Goal: Task Accomplishment & Management: Use online tool/utility

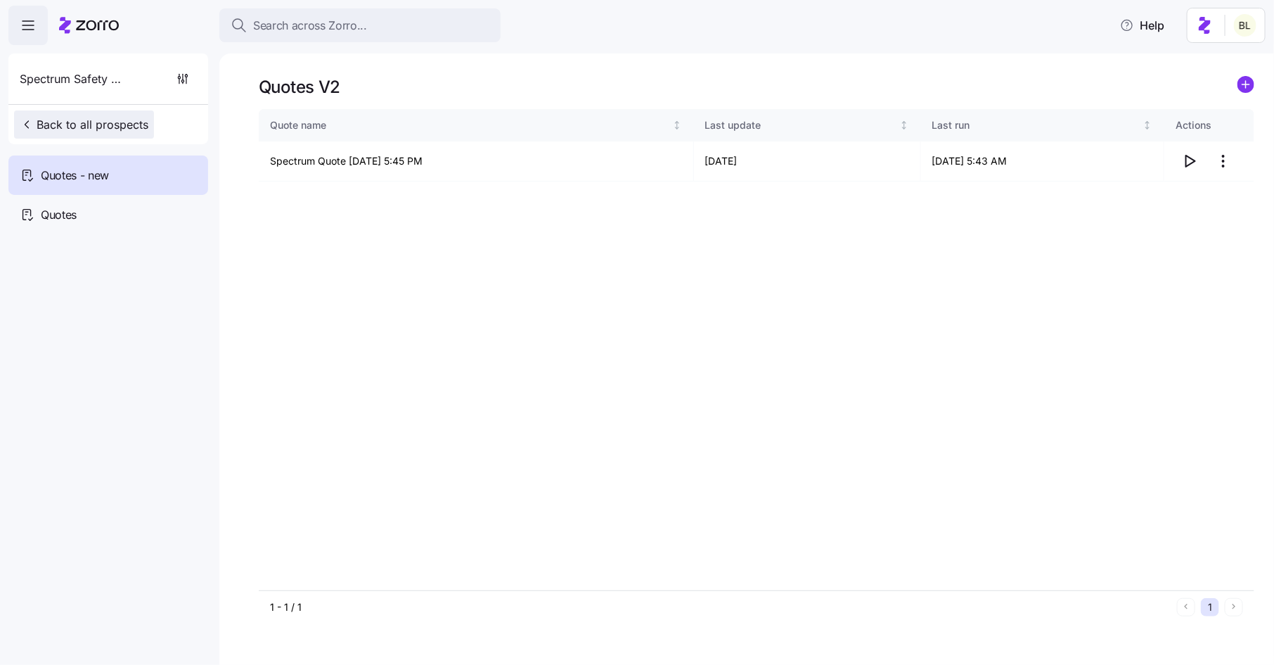
click at [129, 122] on span "Back to all prospects" at bounding box center [84, 124] width 129 height 17
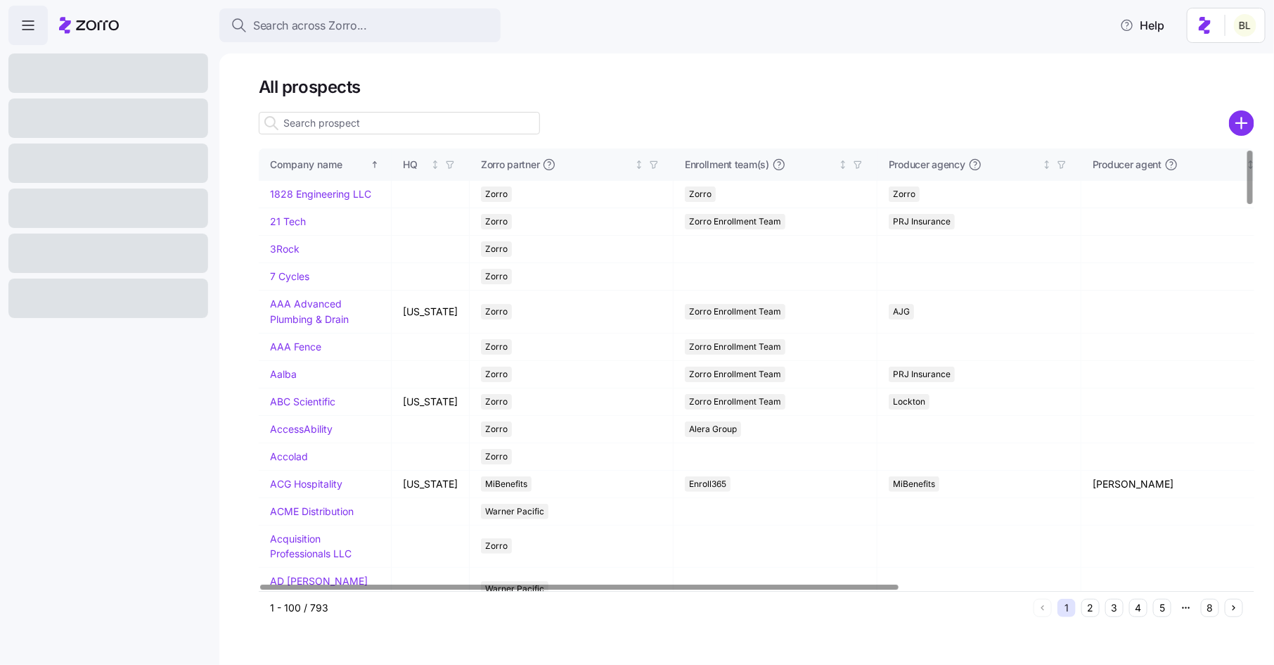
click at [361, 122] on input at bounding box center [399, 123] width 281 height 23
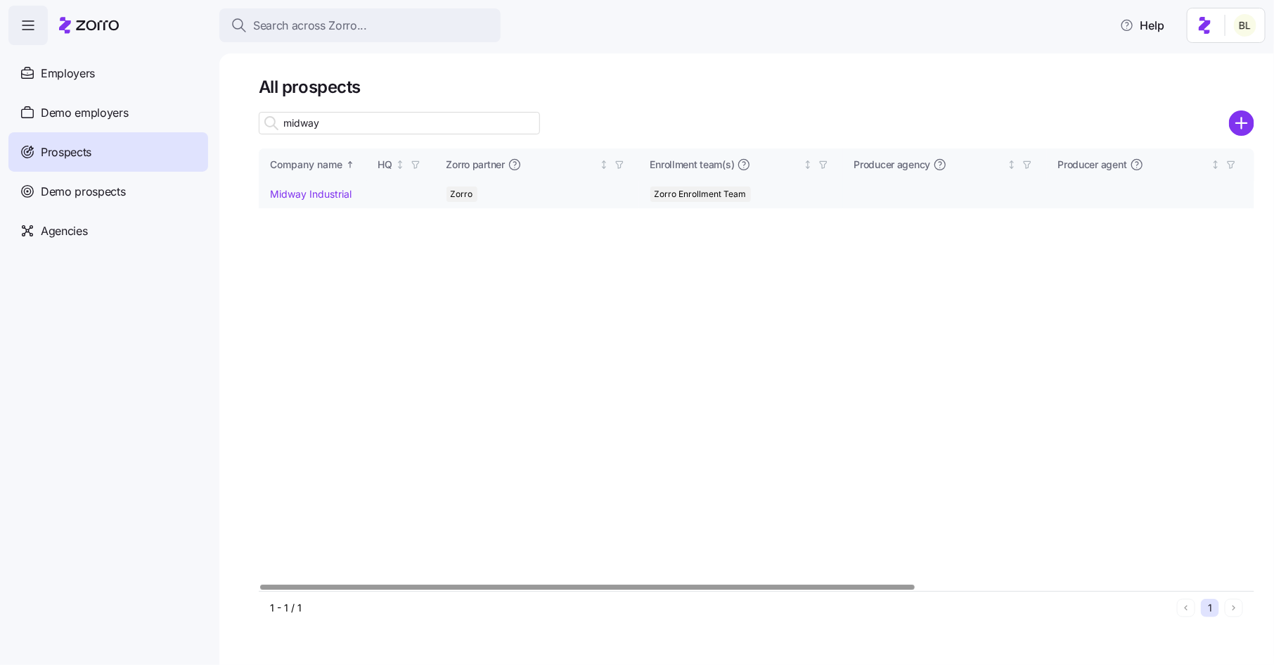
type input "midway"
click at [322, 190] on link "Midway Industrial" at bounding box center [311, 194] width 82 height 12
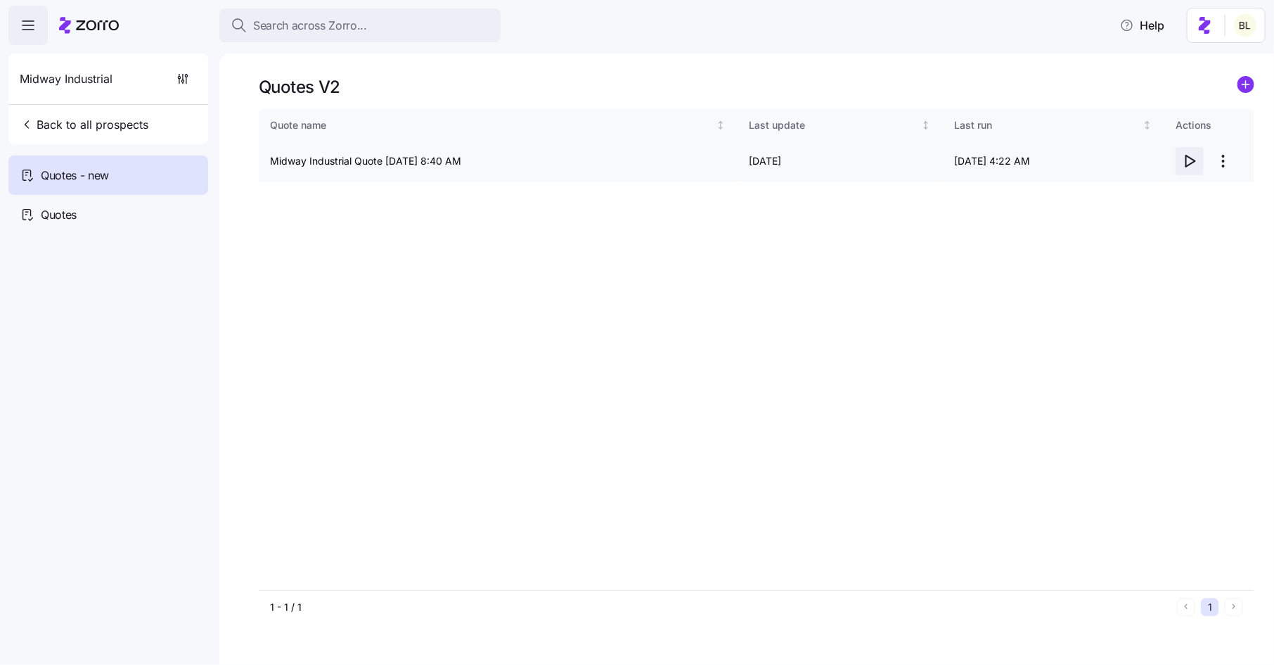
click at [1193, 160] on icon "button" at bounding box center [1191, 160] width 9 height 11
click at [1225, 162] on html "Search across Zorro... Help Midway Industrial Back to all prospects Quotes - ne…" at bounding box center [637, 328] width 1274 height 656
click at [1203, 193] on div "Edit quote" at bounding box center [1168, 195] width 129 height 23
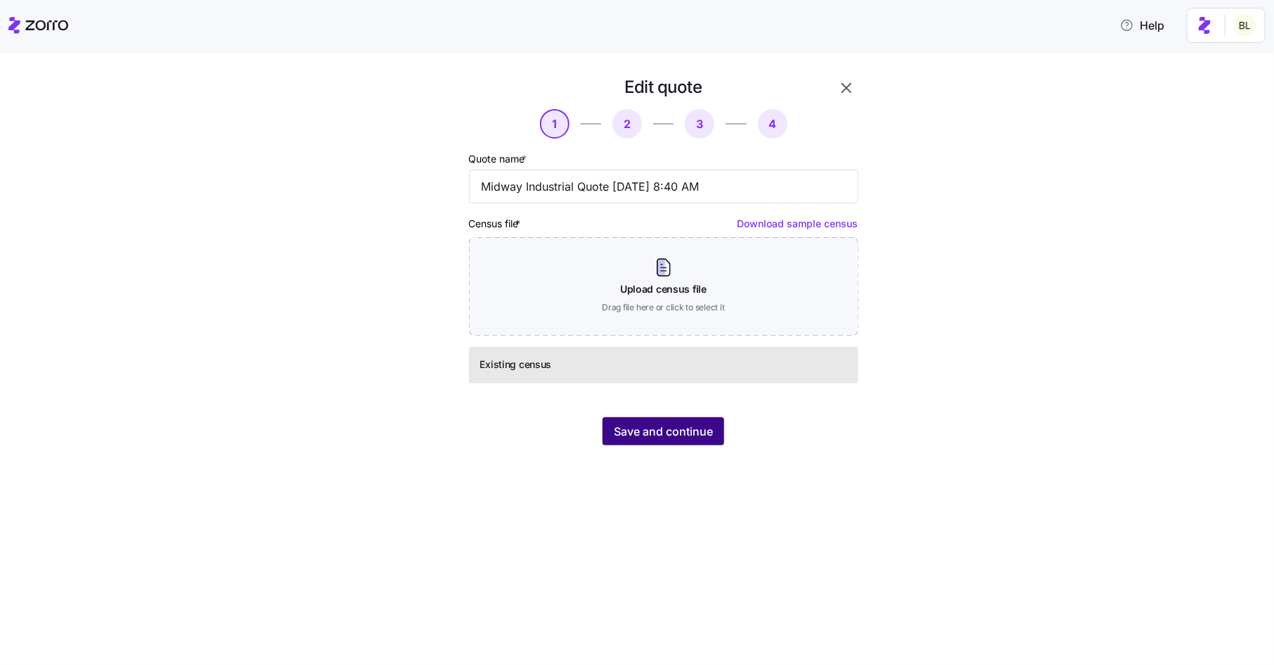
click at [666, 432] on span "Save and continue" at bounding box center [663, 431] width 99 height 17
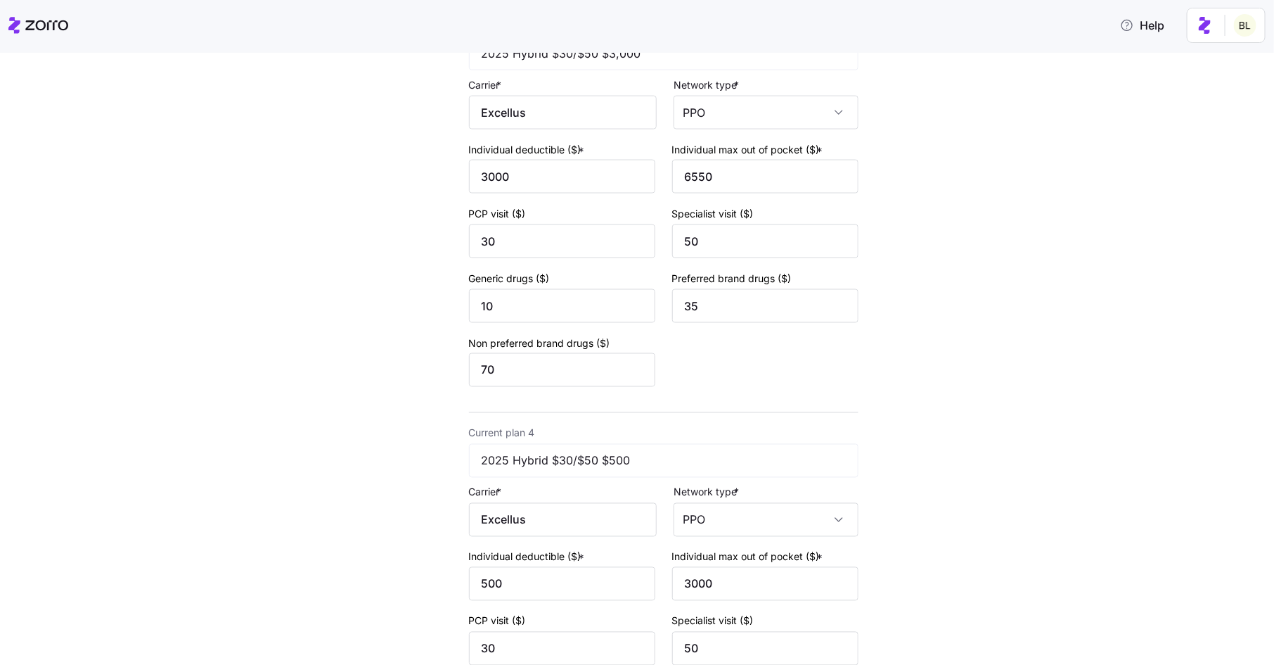
scroll to position [1252, 0]
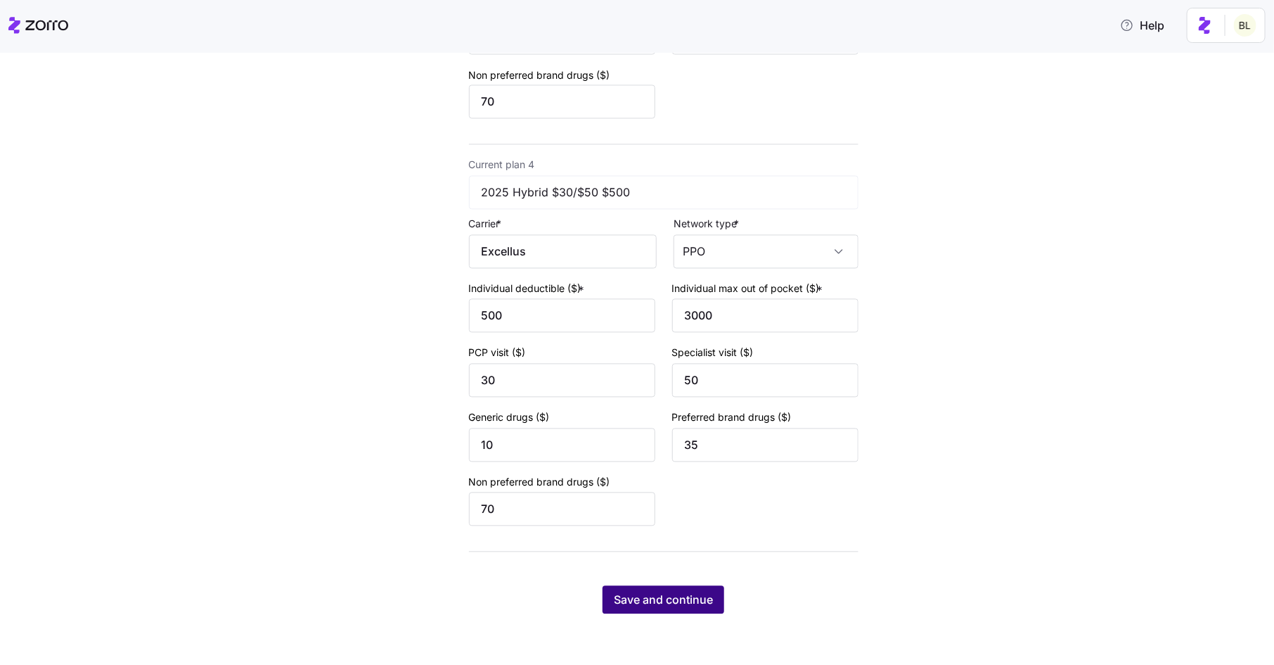
click at [648, 603] on span "Save and continue" at bounding box center [663, 599] width 99 height 17
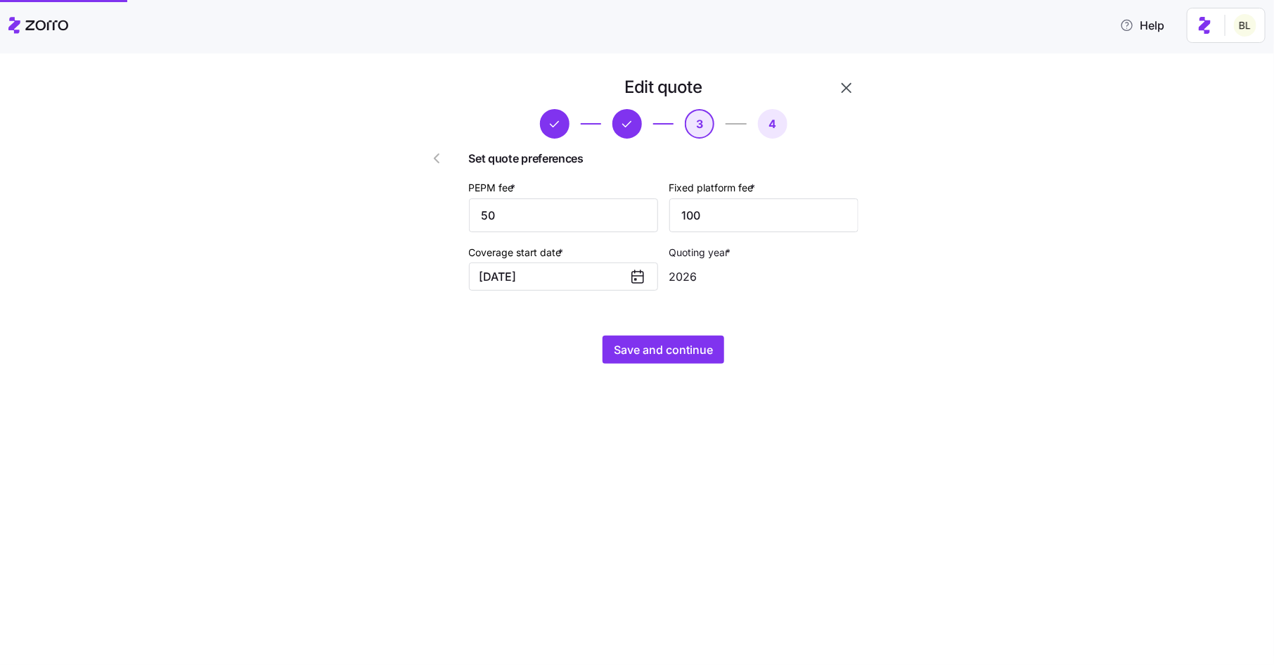
scroll to position [0, 0]
click at [659, 349] on span "Save and continue" at bounding box center [663, 349] width 99 height 17
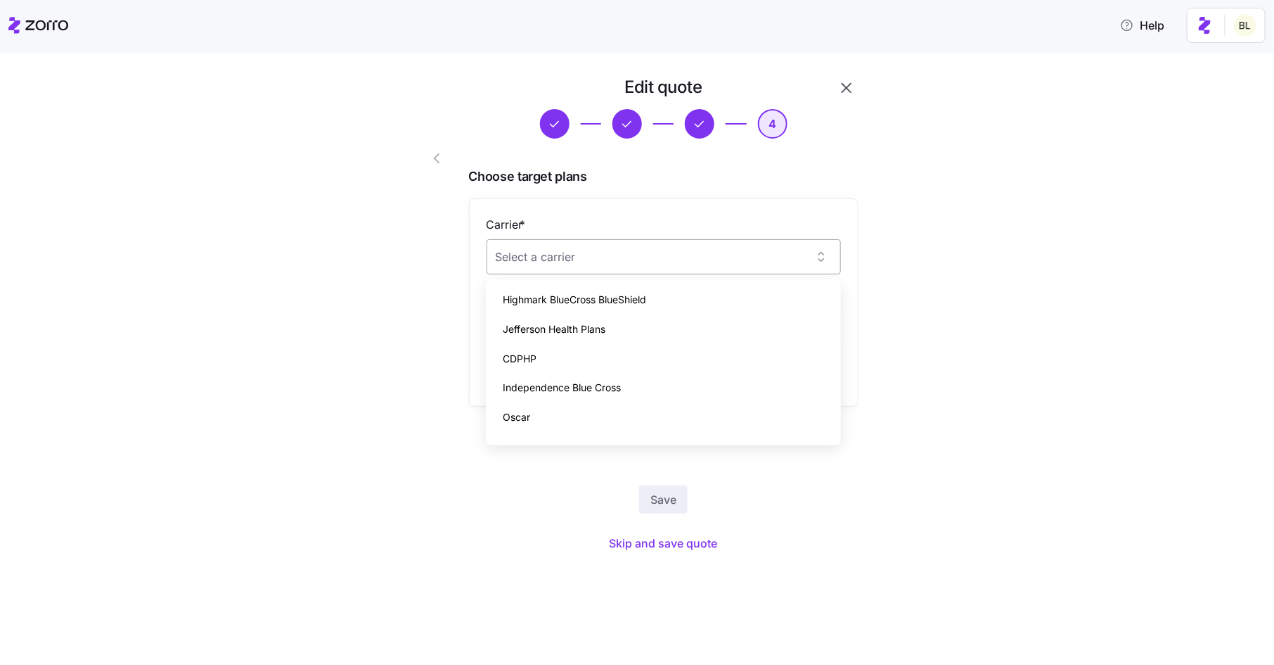
click at [579, 261] on input "Carrier *" at bounding box center [664, 256] width 354 height 35
click at [579, 320] on div "Excellus" at bounding box center [664, 316] width 344 height 30
type input "Excellus"
click at [580, 327] on input "Plan *" at bounding box center [664, 326] width 354 height 35
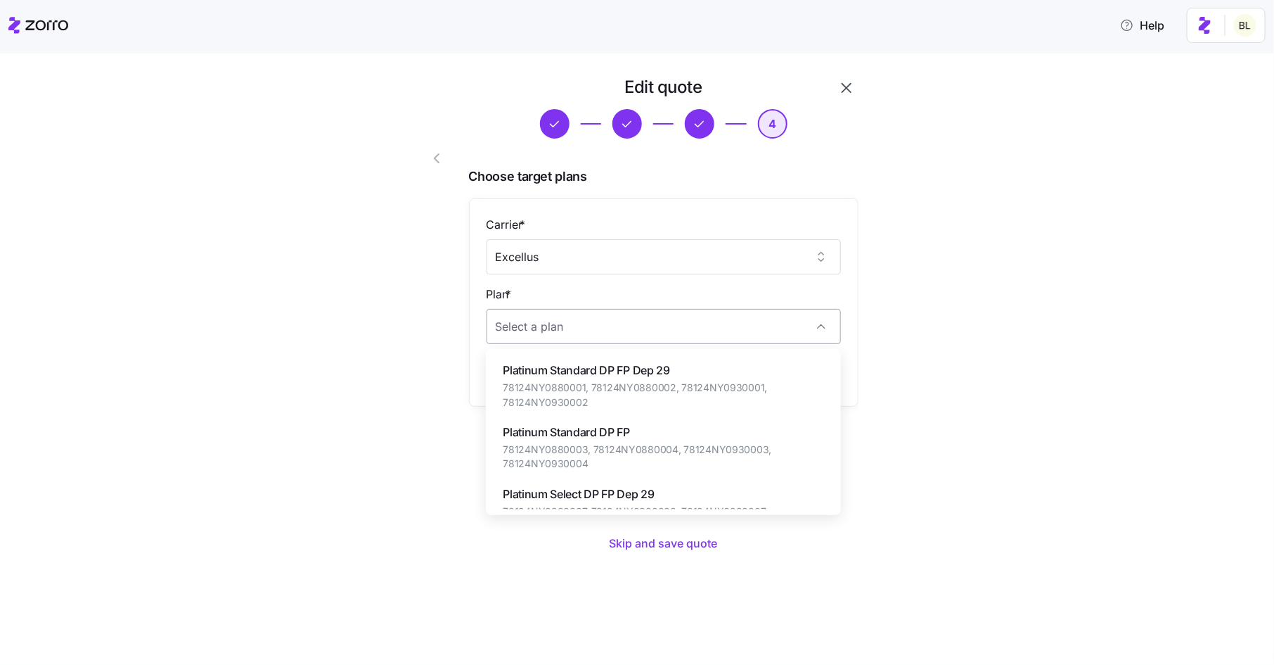
paste input "78124NY0900010"
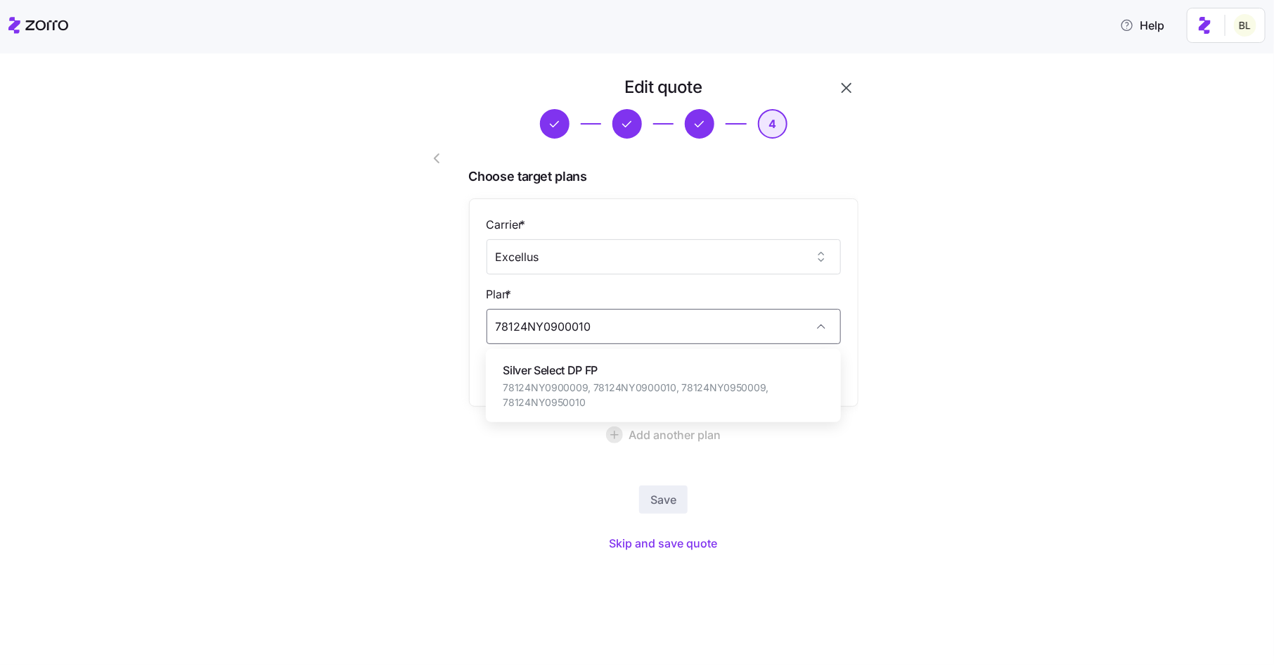
click at [568, 370] on span "Silver Select DP FP" at bounding box center [663, 371] width 321 height 18
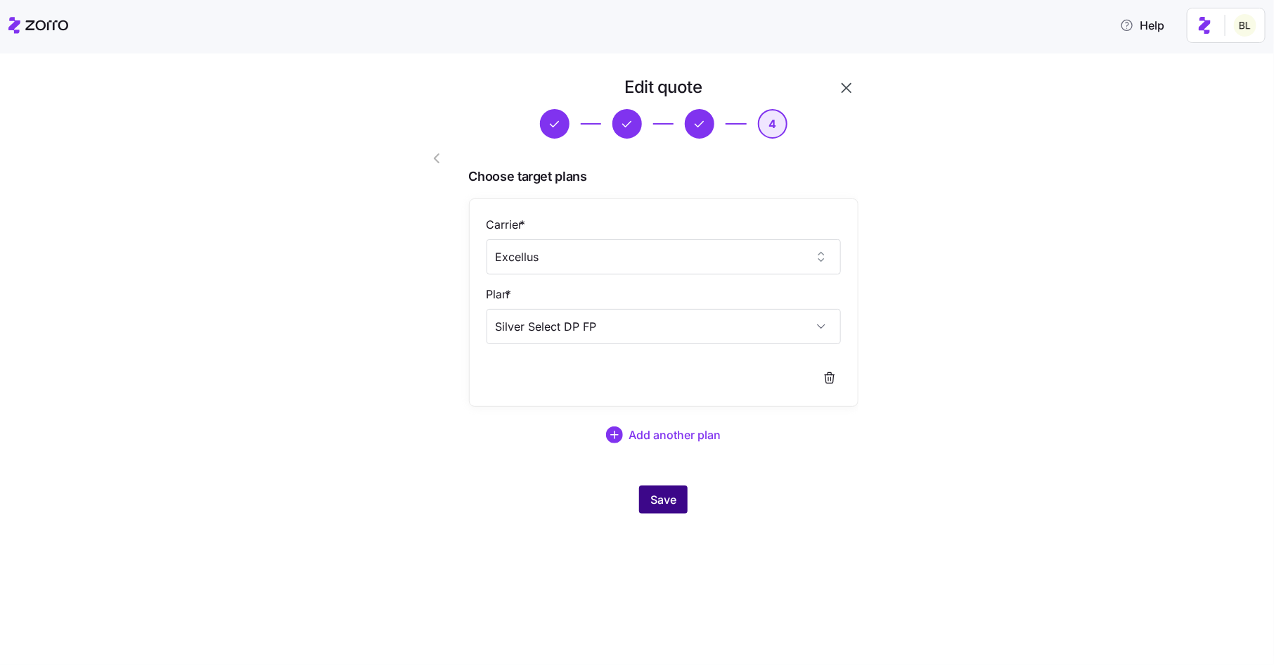
type input "Silver Select DP FP"
click at [656, 500] on span "Save" at bounding box center [664, 499] width 26 height 17
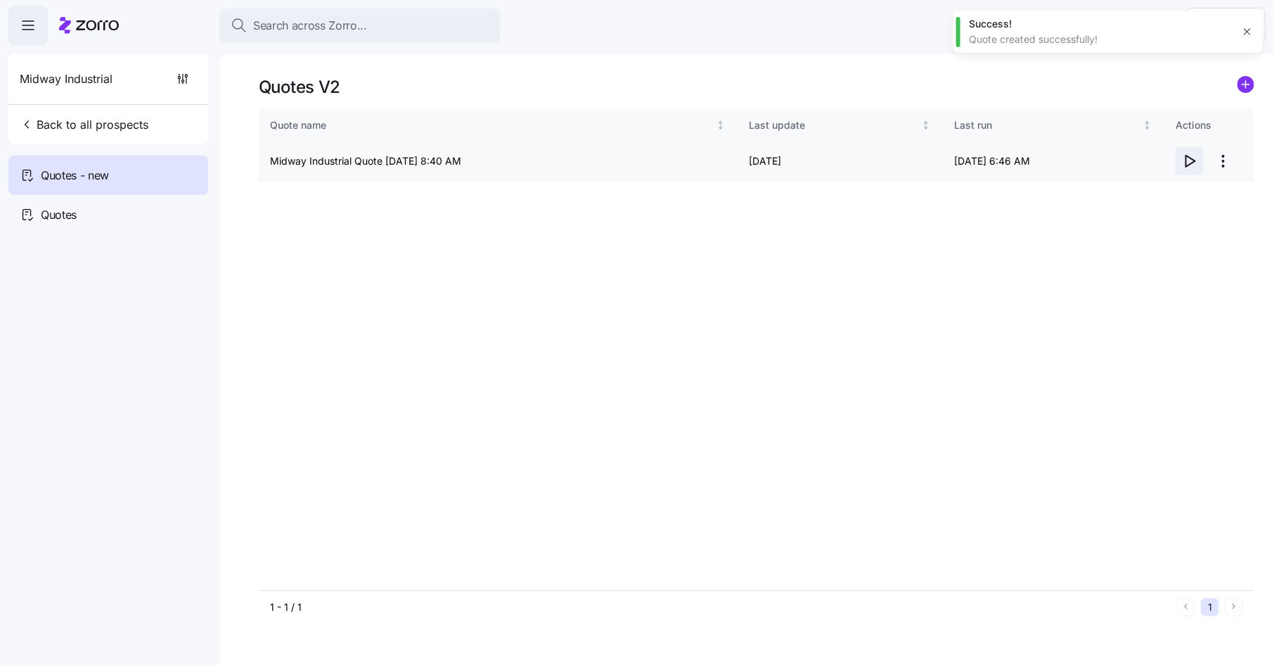
click at [1194, 160] on icon "button" at bounding box center [1191, 160] width 9 height 11
click at [1222, 161] on html "Search across Zorro... Help Midway Industrial Back to all prospects Quotes - ne…" at bounding box center [637, 328] width 1274 height 656
click at [1200, 193] on div "Edit quote" at bounding box center [1168, 195] width 129 height 23
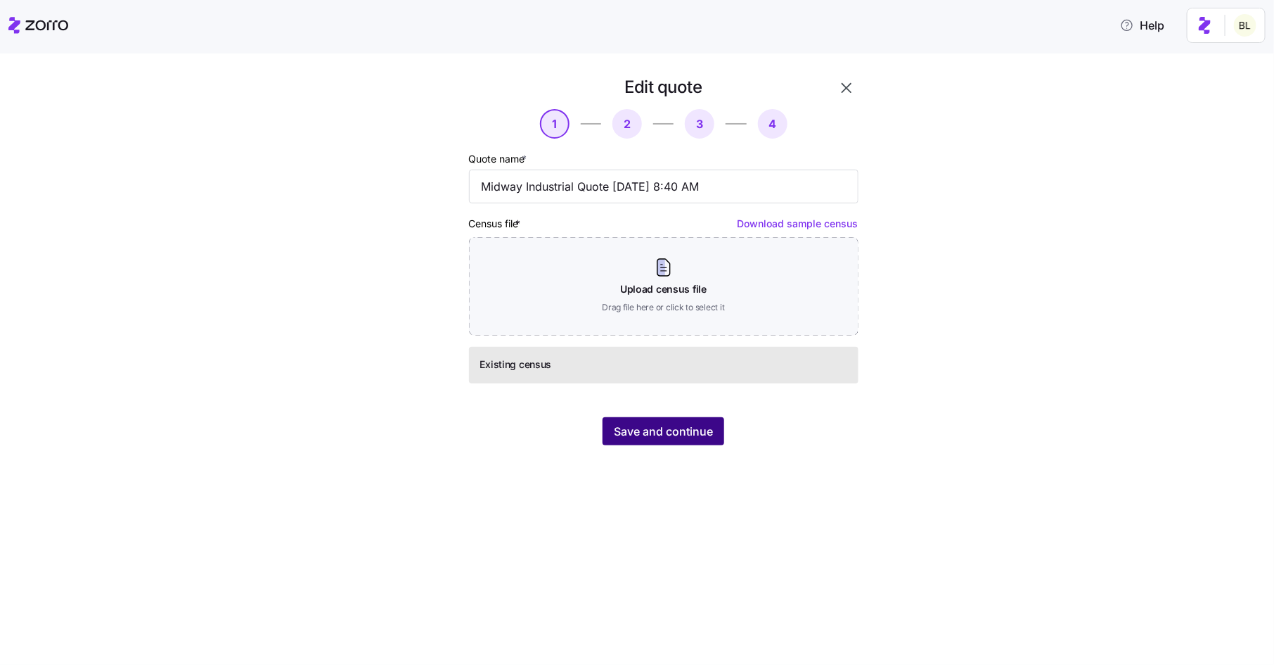
click at [686, 435] on span "Save and continue" at bounding box center [663, 431] width 99 height 17
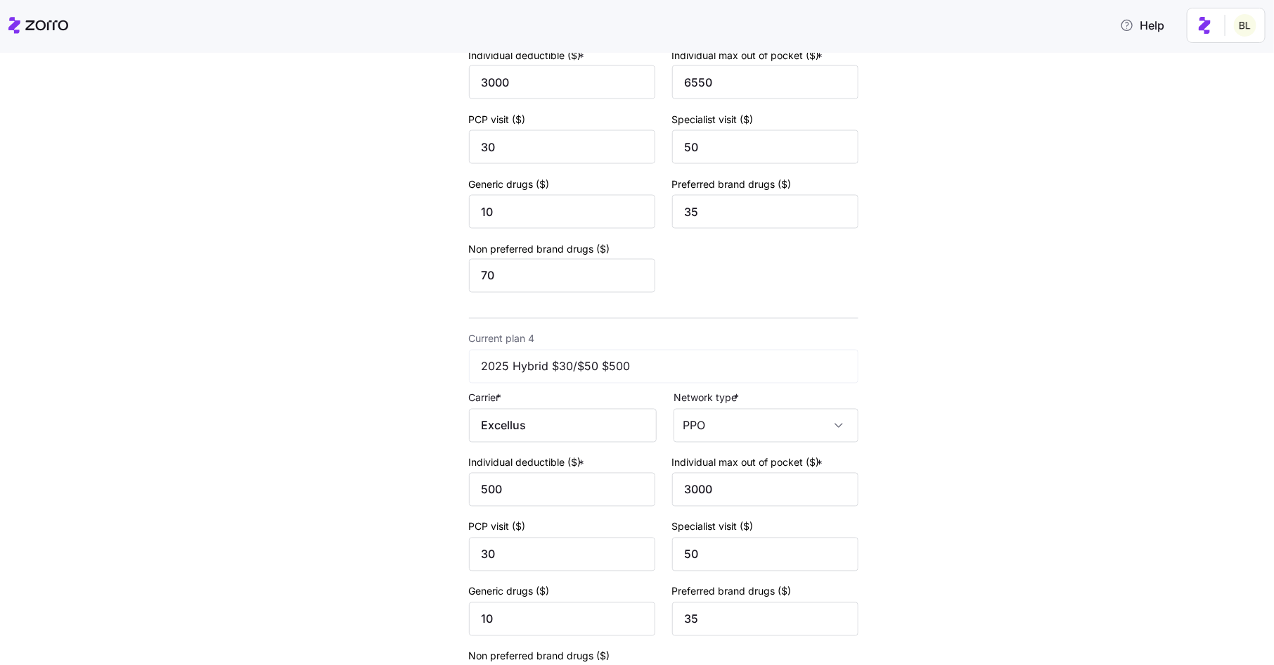
scroll to position [1252, 0]
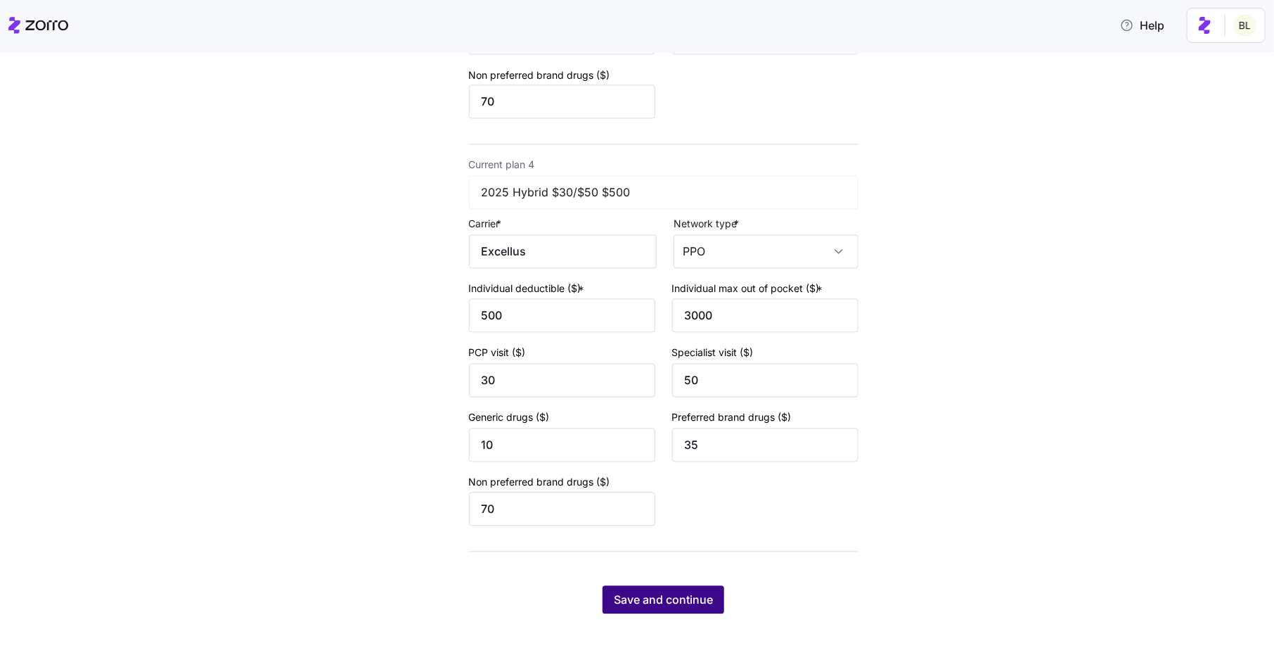
click at [649, 608] on button "Save and continue" at bounding box center [664, 600] width 122 height 28
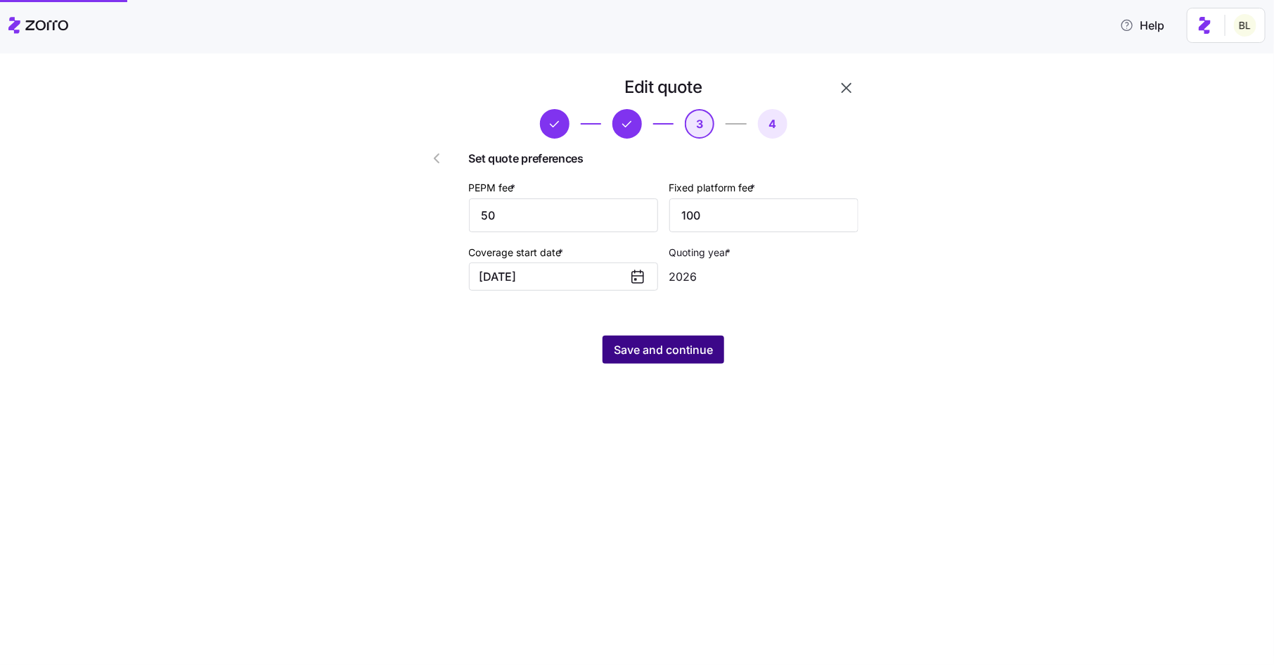
scroll to position [0, 0]
click at [684, 356] on span "Save and continue" at bounding box center [663, 349] width 99 height 17
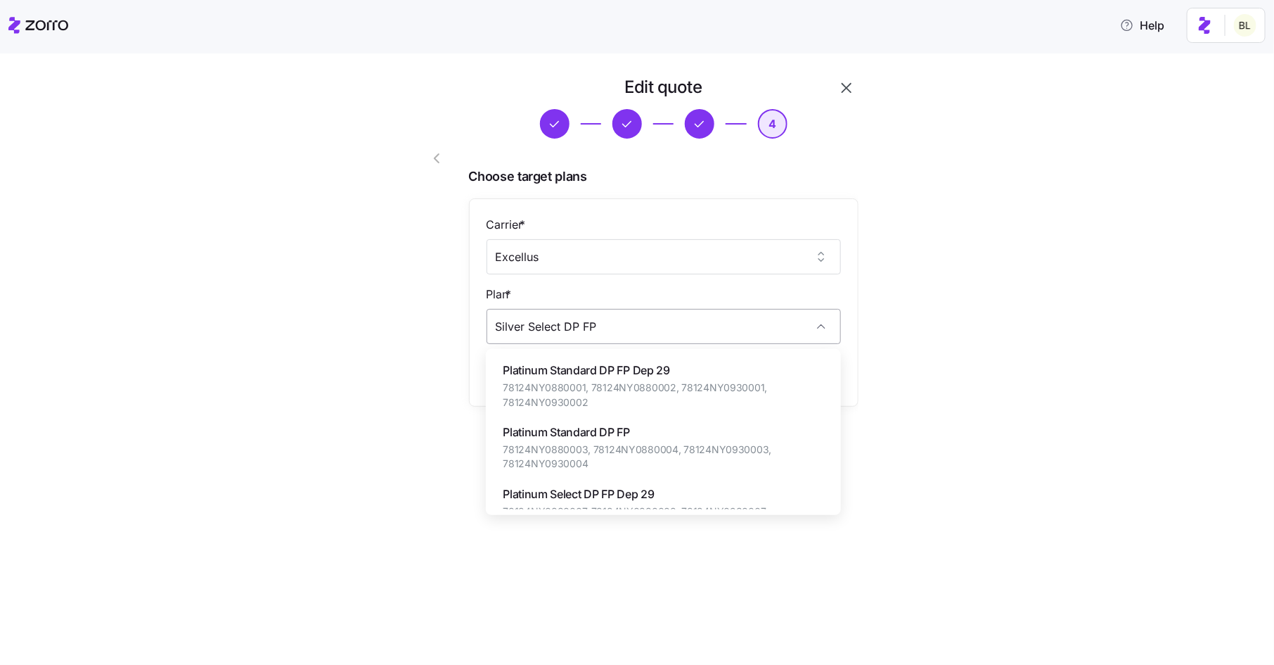
click at [682, 330] on input "Silver Select DP FP" at bounding box center [664, 326] width 354 height 35
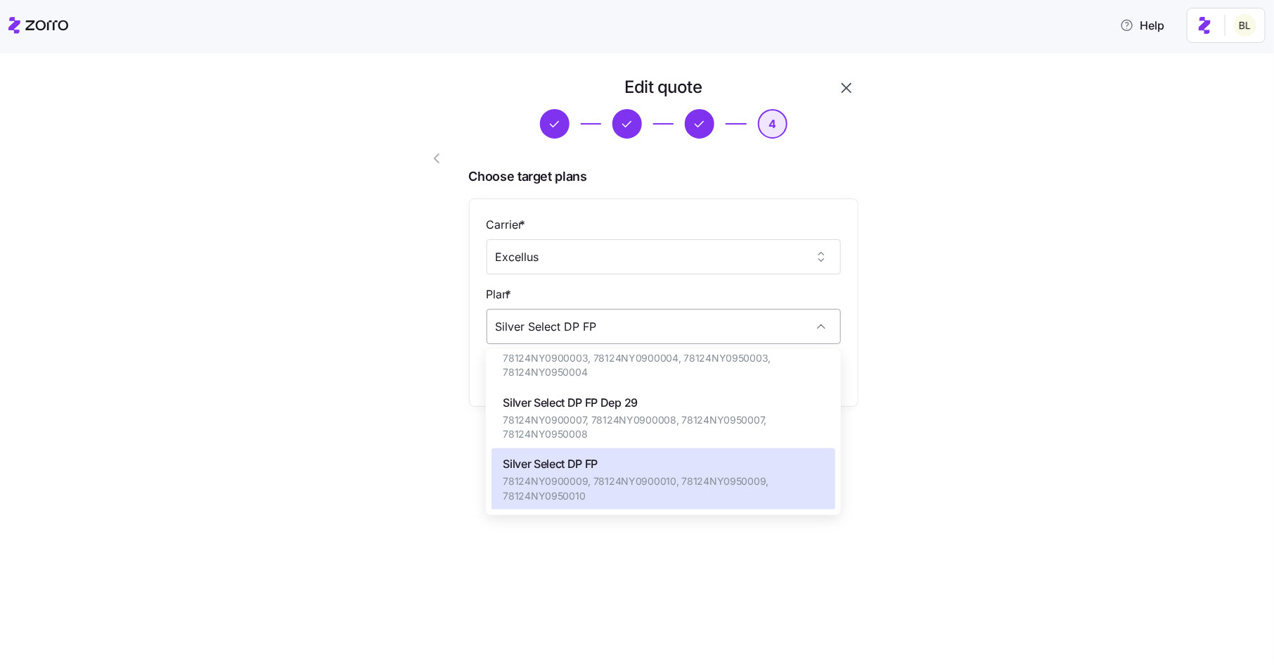
drag, startPoint x: 660, startPoint y: 324, endPoint x: 494, endPoint y: 312, distance: 166.4
click at [494, 312] on input "Silver Select DP FP" at bounding box center [664, 326] width 354 height 35
paste input "78124NY0900014"
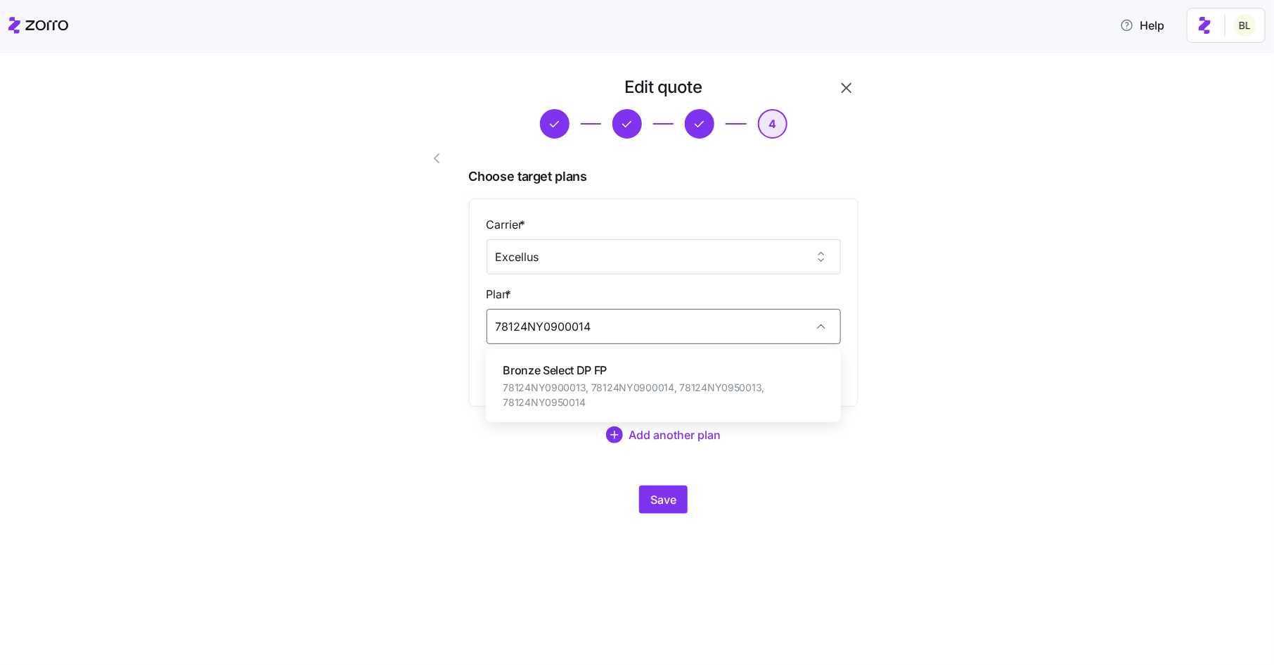
click at [593, 372] on span "Bronze Select DP FP" at bounding box center [663, 371] width 321 height 18
type input "Bronze Select DP FP"
click at [665, 494] on span "Save" at bounding box center [664, 499] width 26 height 17
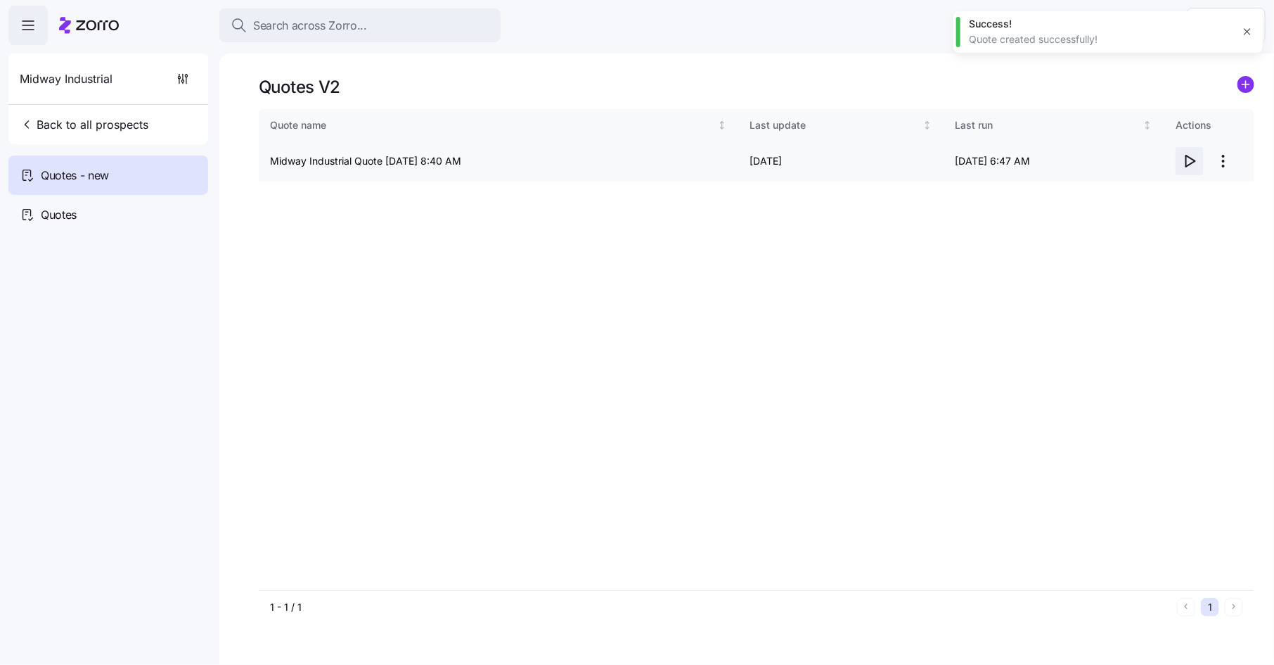
click at [1192, 165] on icon "button" at bounding box center [1190, 161] width 17 height 17
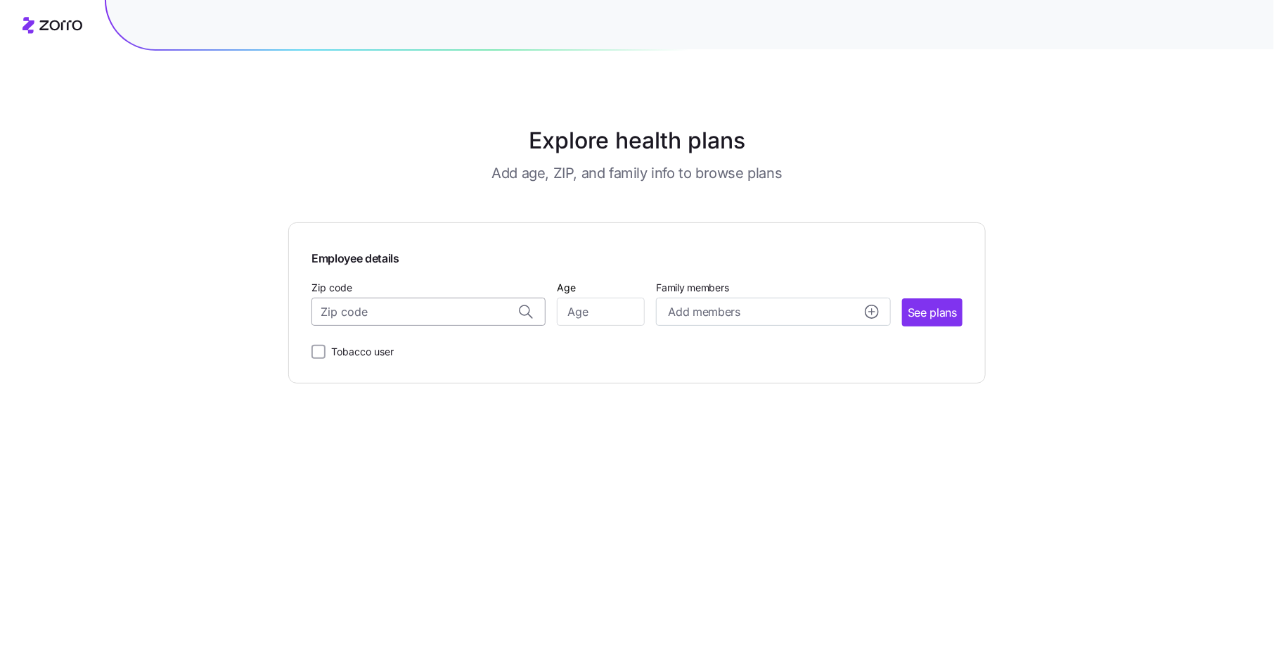
click at [463, 316] on input "Zip code" at bounding box center [429, 312] width 234 height 28
click at [429, 347] on span "13357, Herkimer County, NY" at bounding box center [425, 349] width 197 height 18
type input "13357, Herkimer County, NY"
click at [573, 315] on input "Age" at bounding box center [601, 312] width 88 height 28
type input "40"
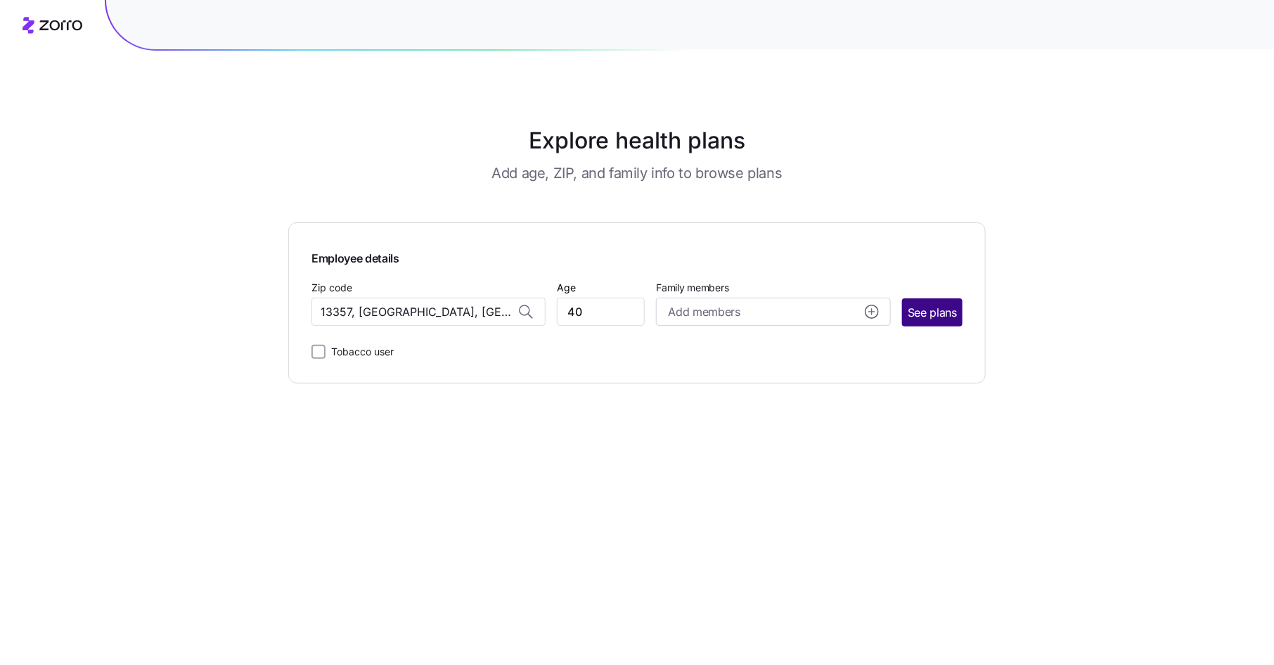
click at [928, 317] on span "See plans" at bounding box center [932, 313] width 49 height 18
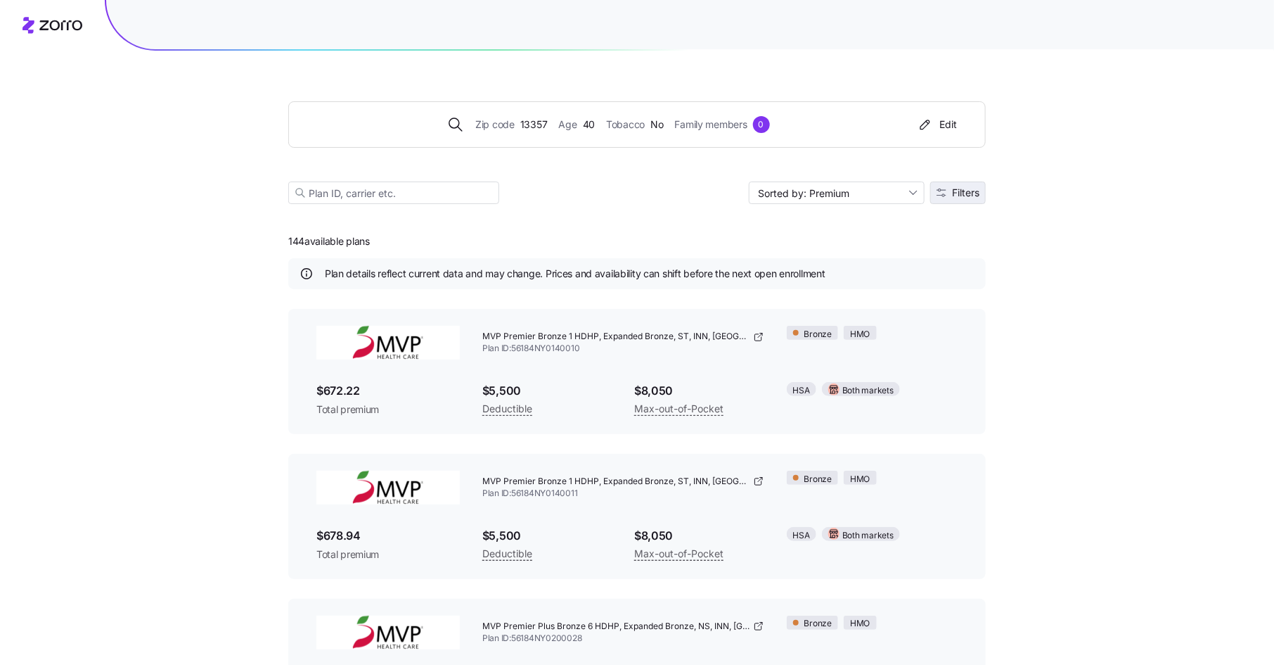
click at [965, 193] on span "Filters" at bounding box center [965, 193] width 27 height 10
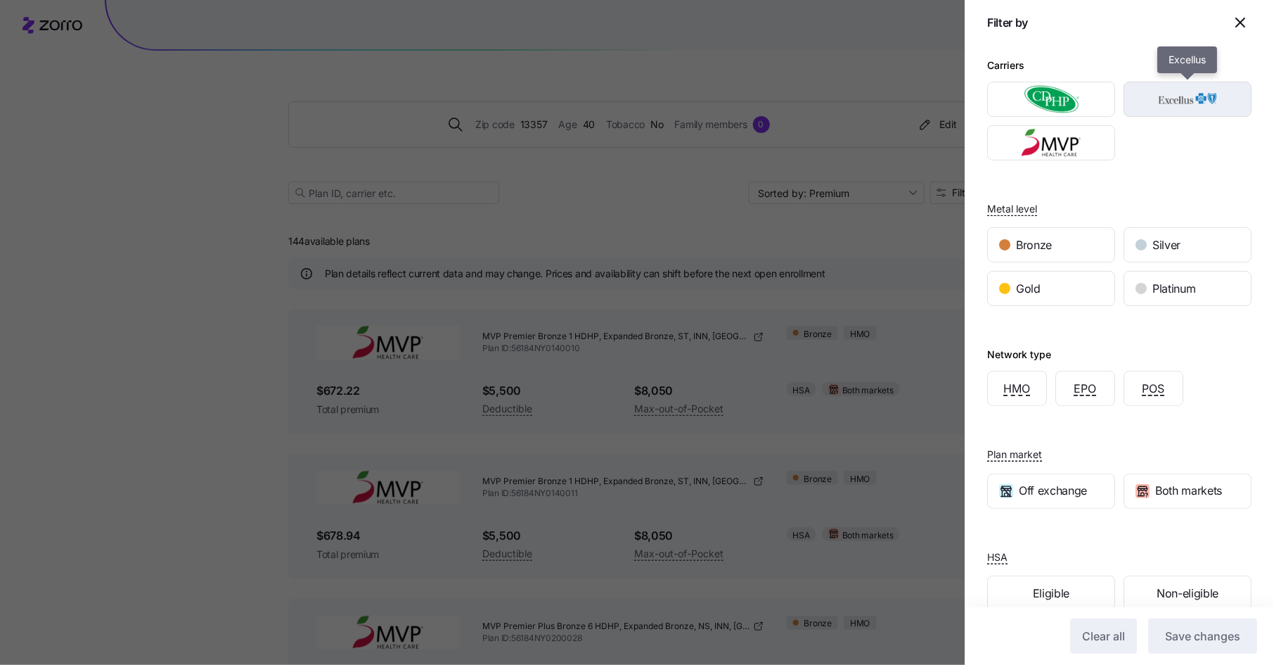
click at [1220, 103] on img "button" at bounding box center [1188, 99] width 103 height 28
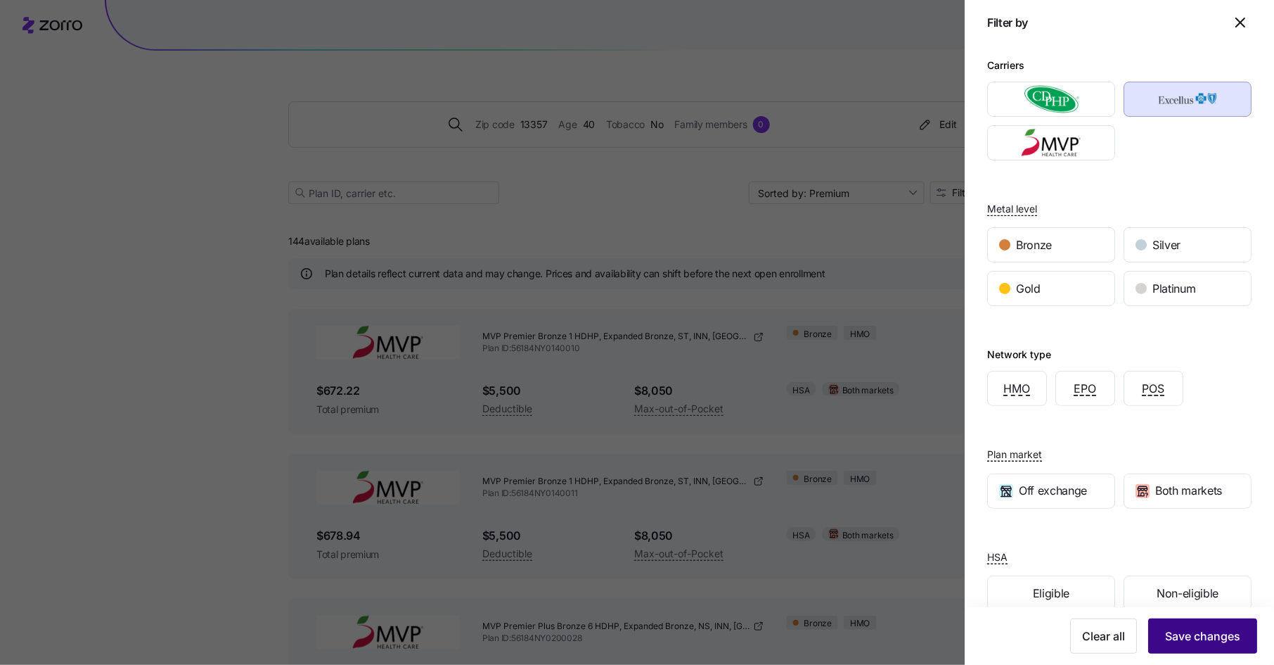
click at [1190, 633] on span "Save changes" at bounding box center [1202, 635] width 75 height 17
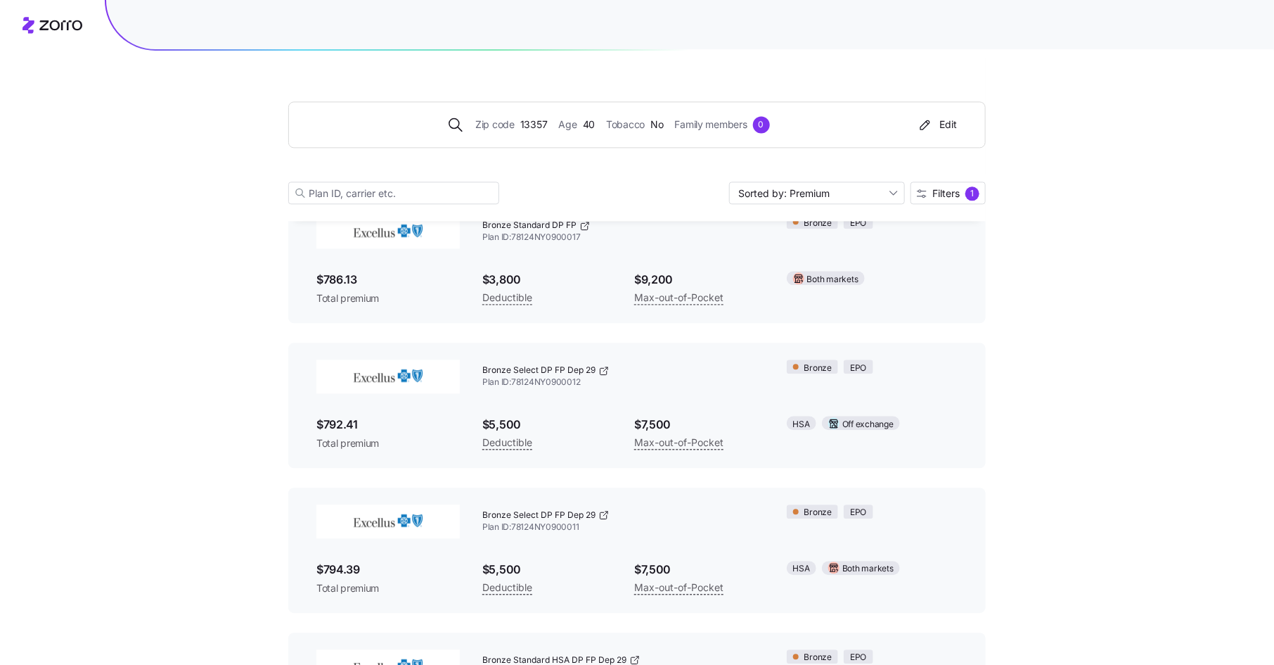
scroll to position [1417, 0]
click at [948, 183] on button "Filters 1" at bounding box center [948, 192] width 75 height 23
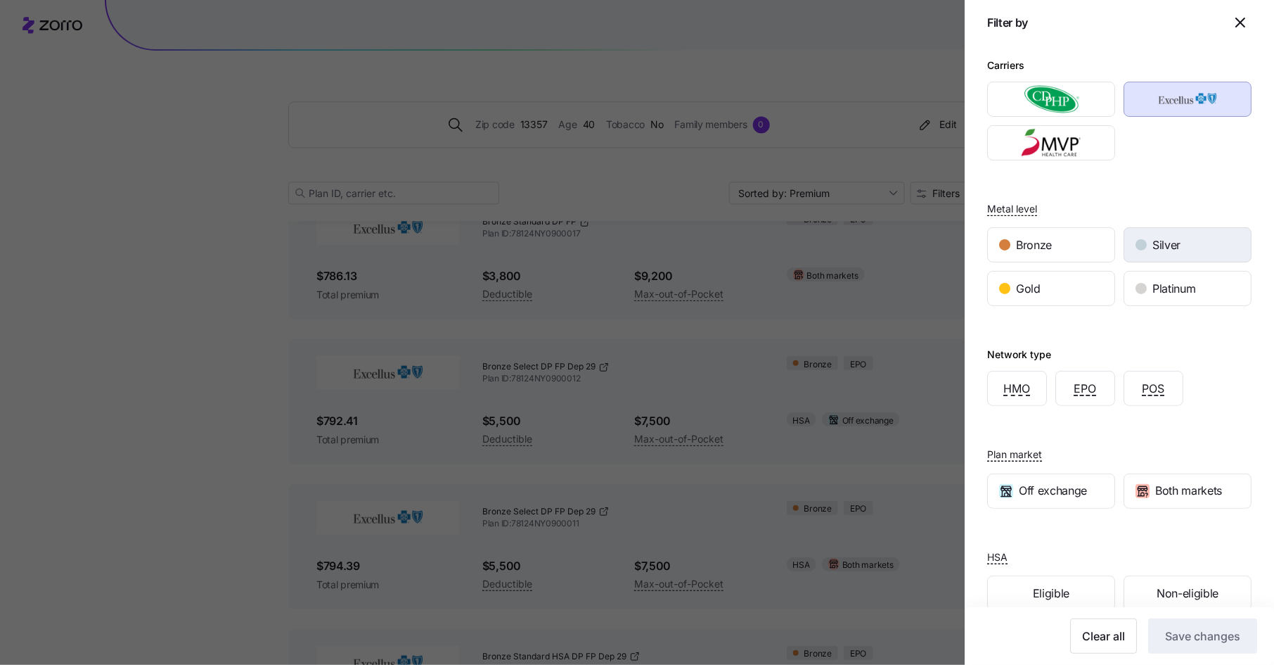
click at [1163, 246] on span "Silver" at bounding box center [1167, 245] width 28 height 18
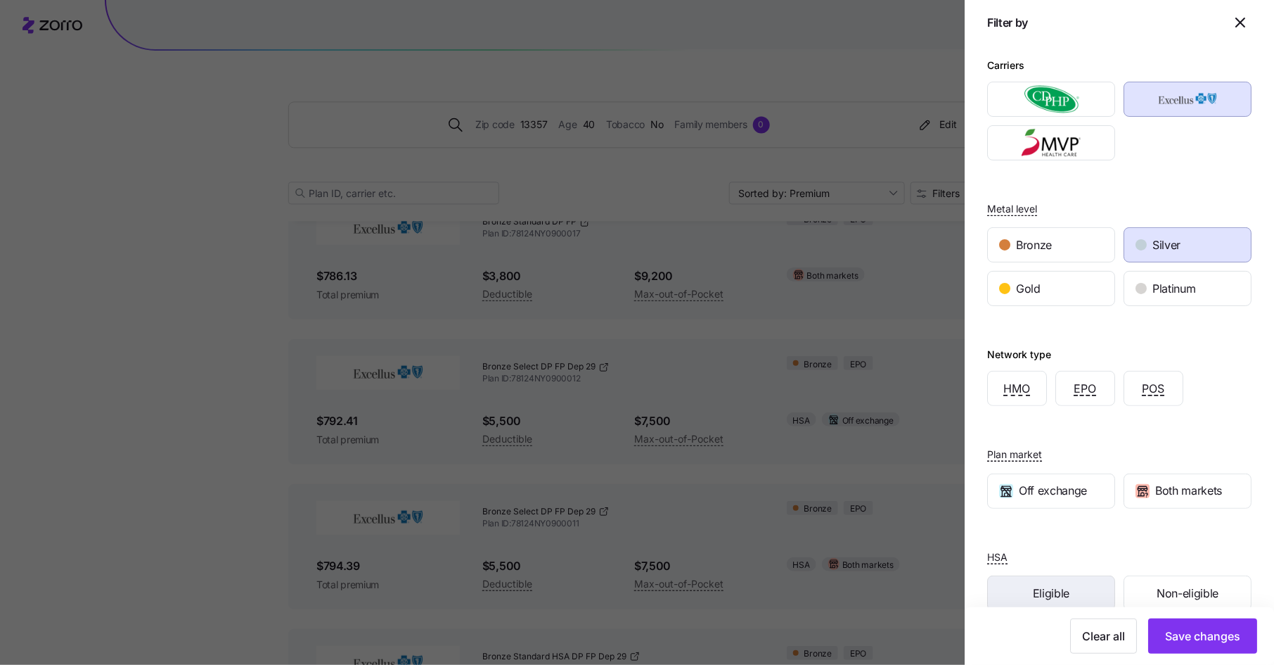
click at [1068, 593] on span "Eligible" at bounding box center [1051, 593] width 37 height 18
click at [1195, 636] on span "Save changes" at bounding box center [1202, 635] width 75 height 17
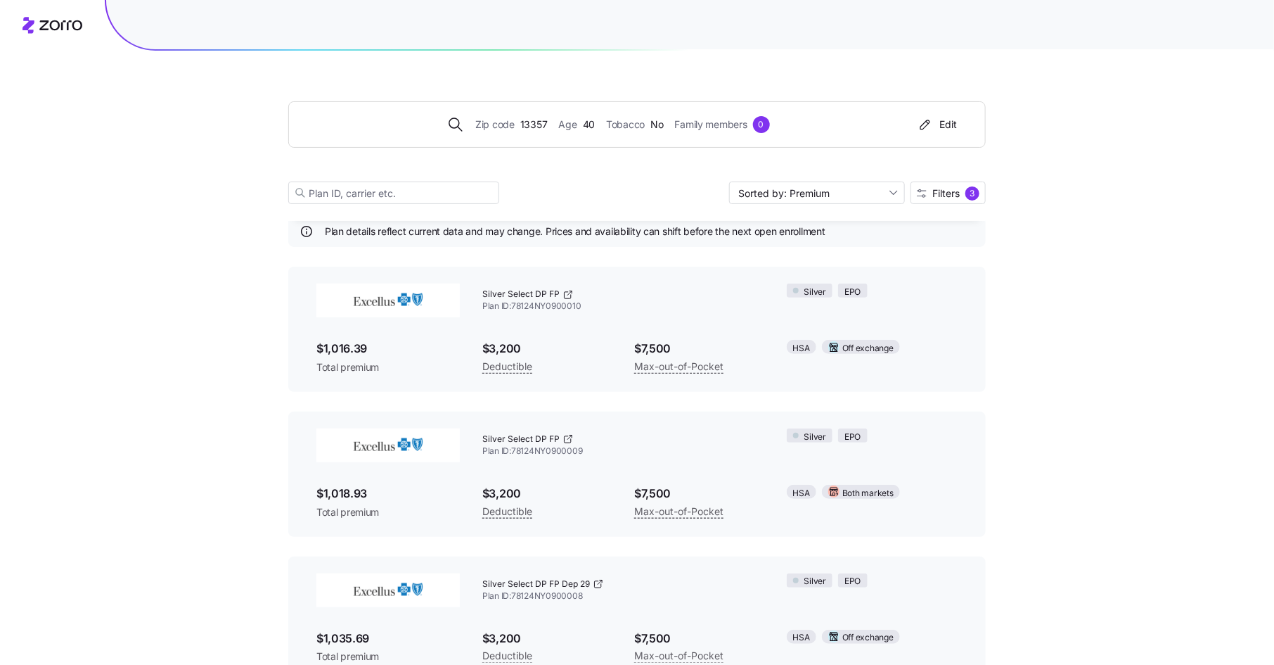
scroll to position [43, 0]
click at [537, 300] on span "Plan ID: 78124NY0900010" at bounding box center [623, 306] width 282 height 12
click at [536, 305] on span "Plan ID: 78124NY0900010" at bounding box center [623, 306] width 282 height 12
copy span "78124NY0900010"
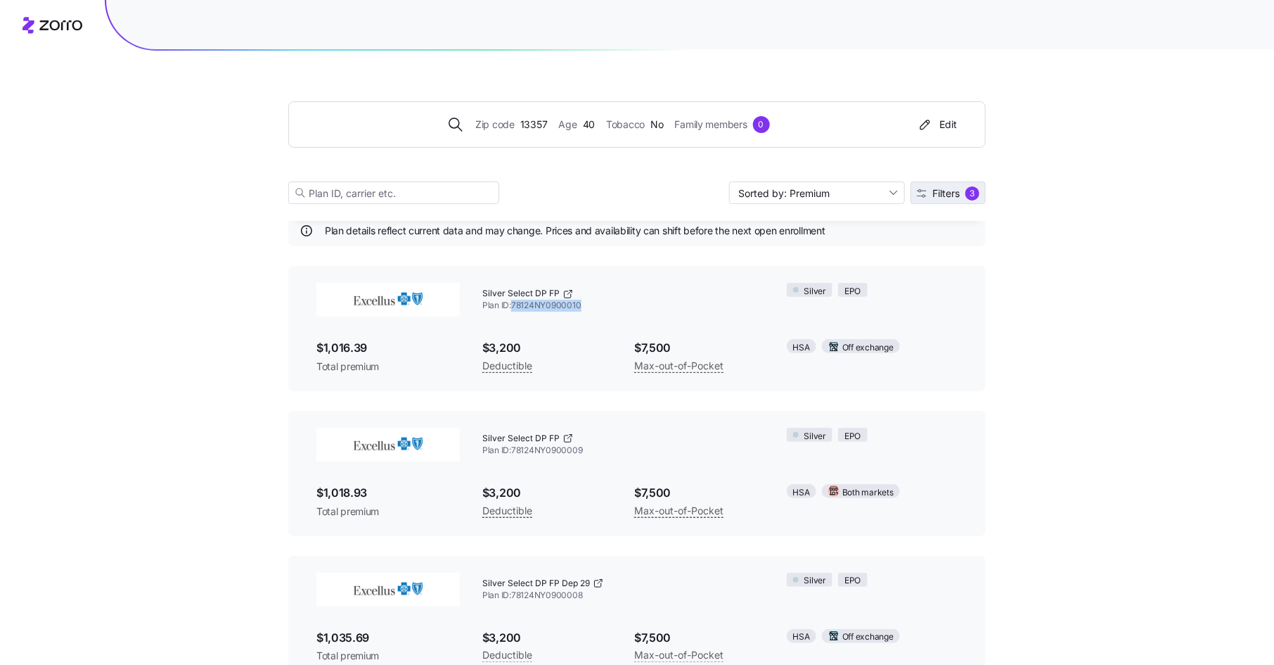
click at [956, 197] on span "Filters" at bounding box center [946, 193] width 27 height 10
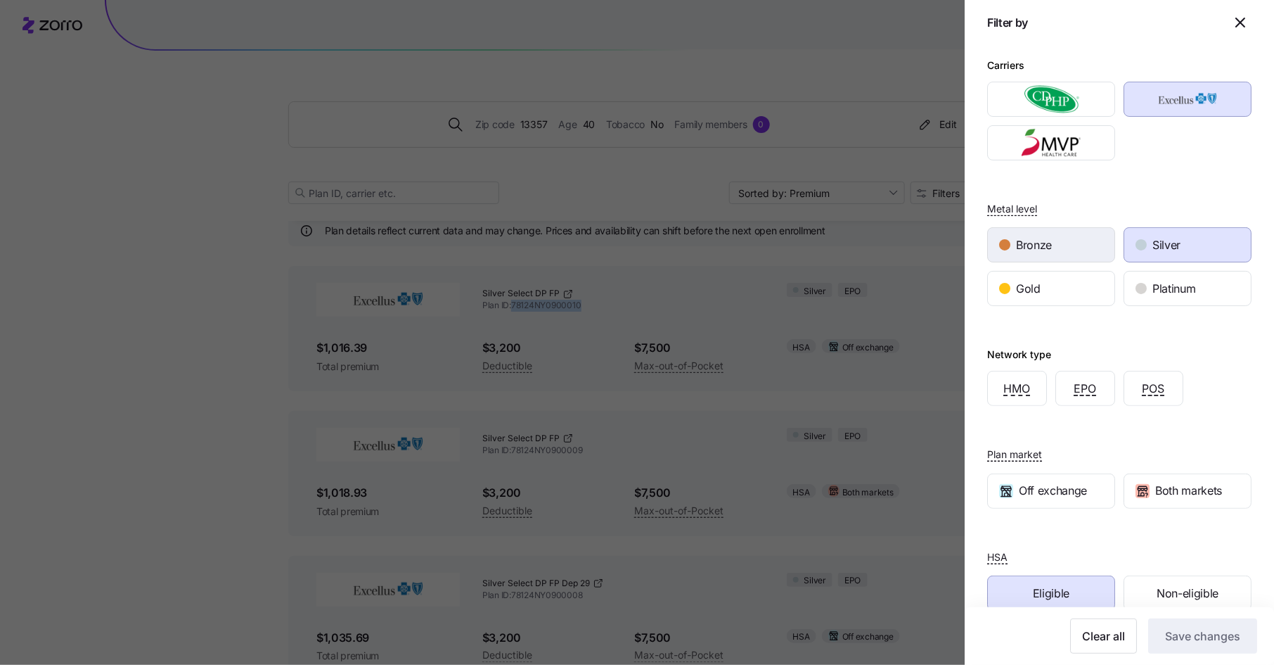
click at [1044, 247] on span "Bronze" at bounding box center [1034, 245] width 36 height 18
click at [1156, 253] on span "Silver" at bounding box center [1167, 245] width 28 height 18
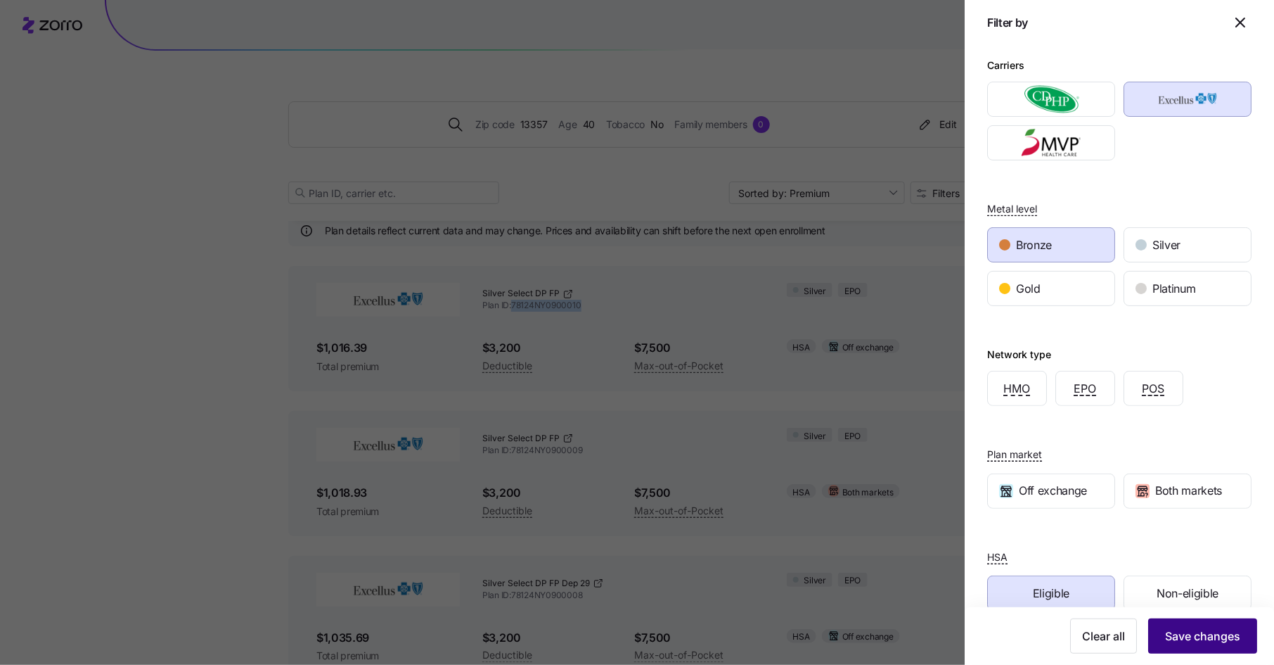
click at [1175, 634] on span "Save changes" at bounding box center [1202, 635] width 75 height 17
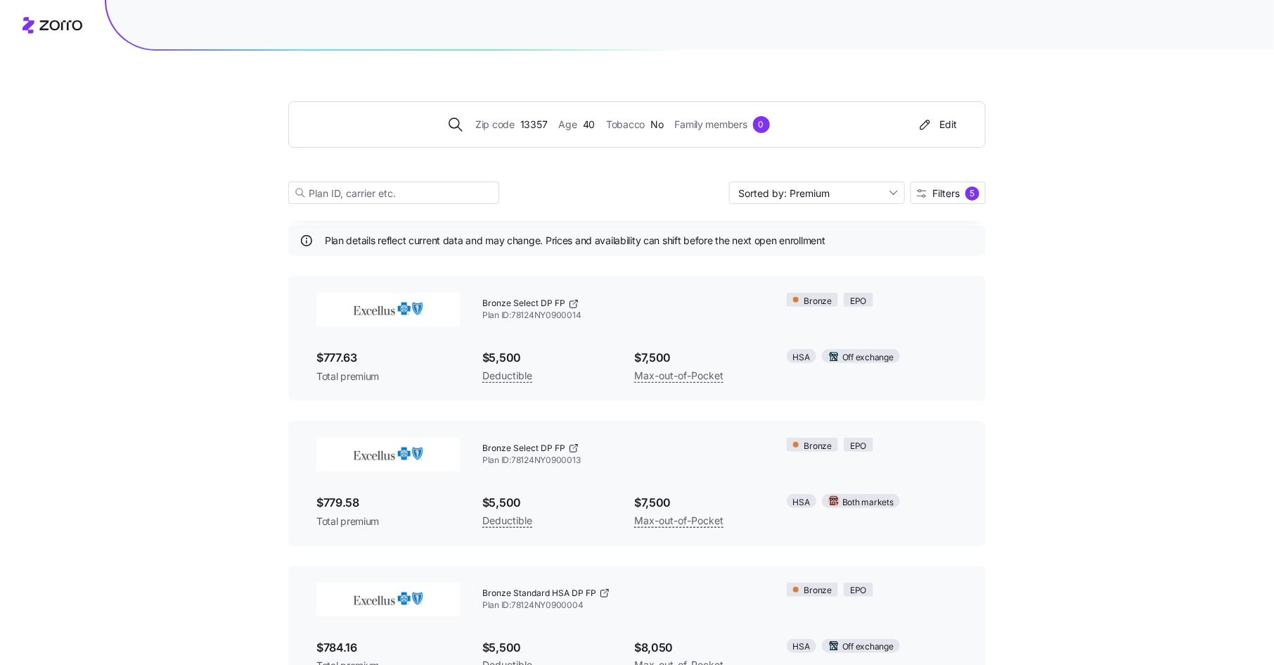
scroll to position [39, 0]
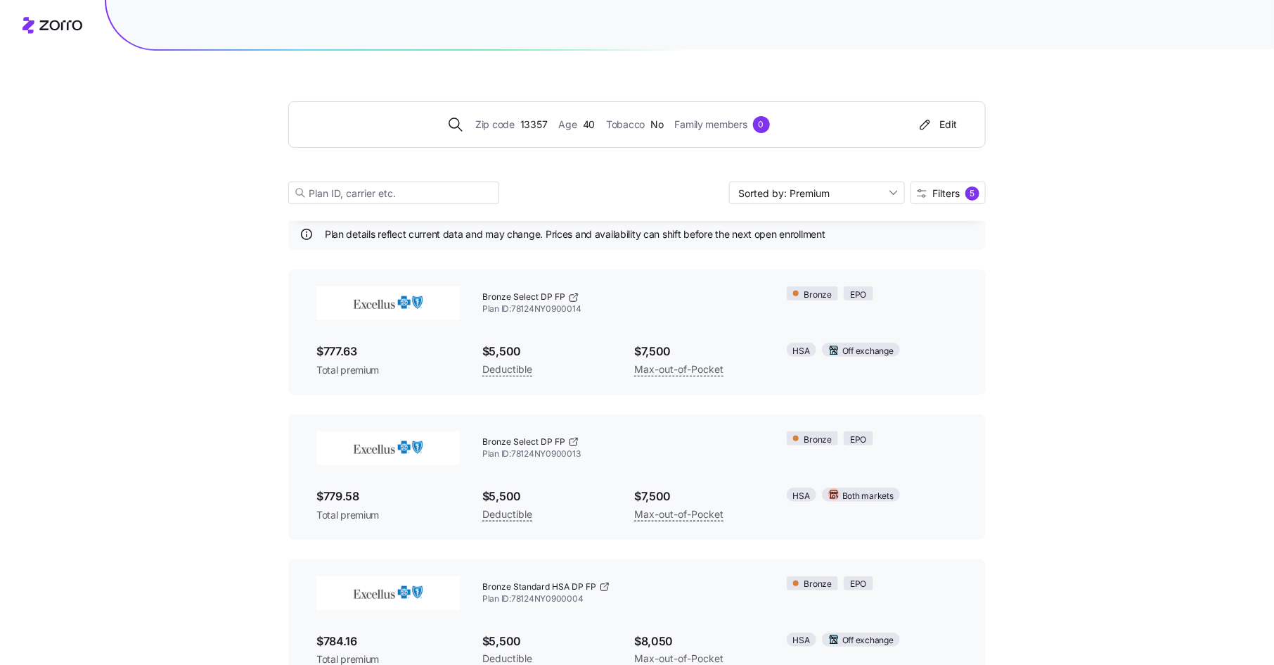
click at [530, 312] on span "Plan ID: 78124NY0900014" at bounding box center [623, 309] width 282 height 12
copy span "78124NY0900014"
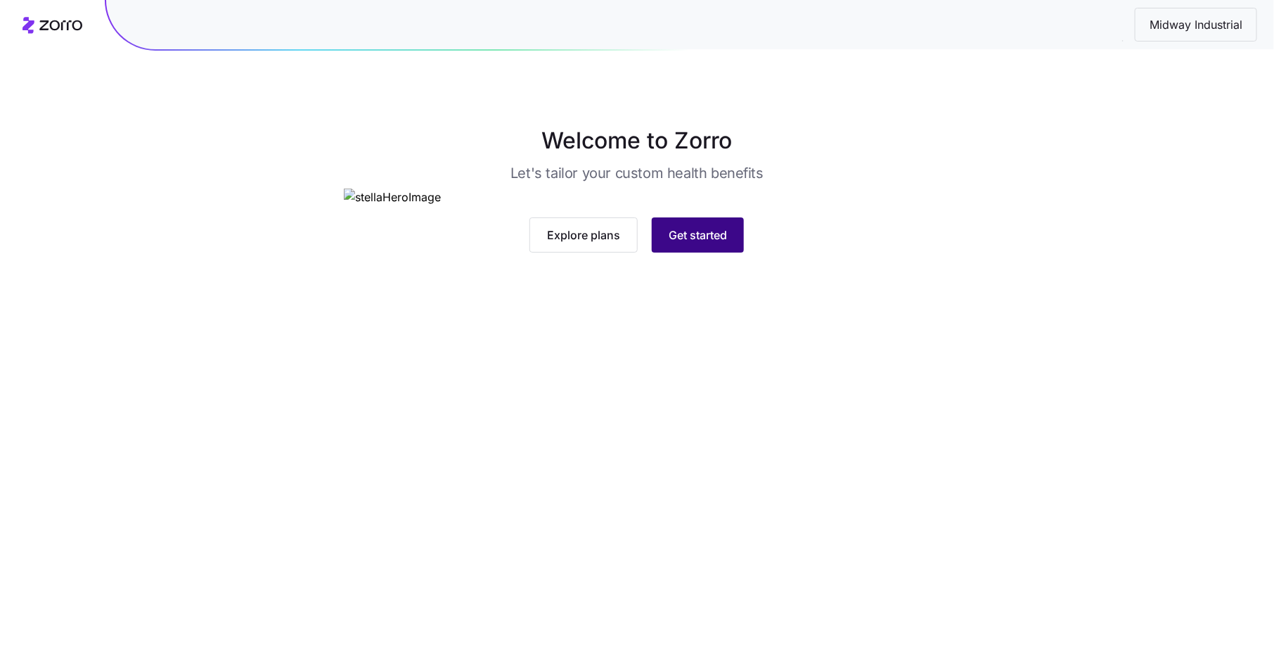
click at [709, 243] on span "Get started" at bounding box center [698, 234] width 58 height 17
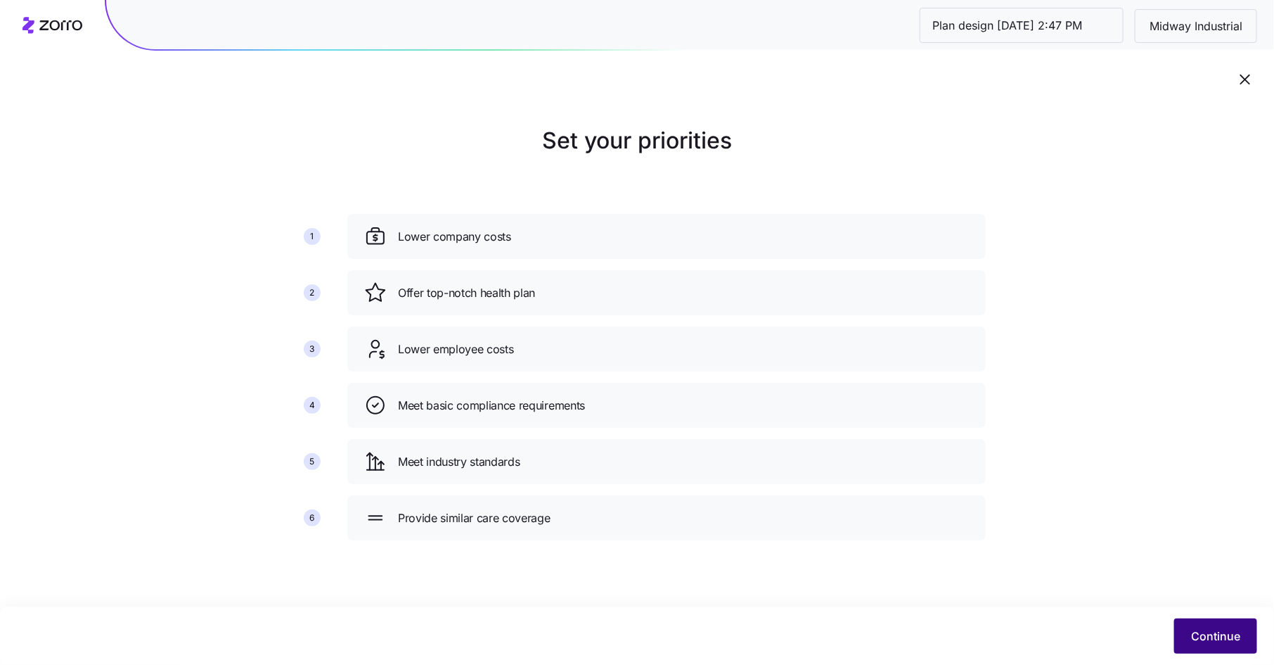
click at [1206, 631] on span "Continue" at bounding box center [1215, 635] width 49 height 17
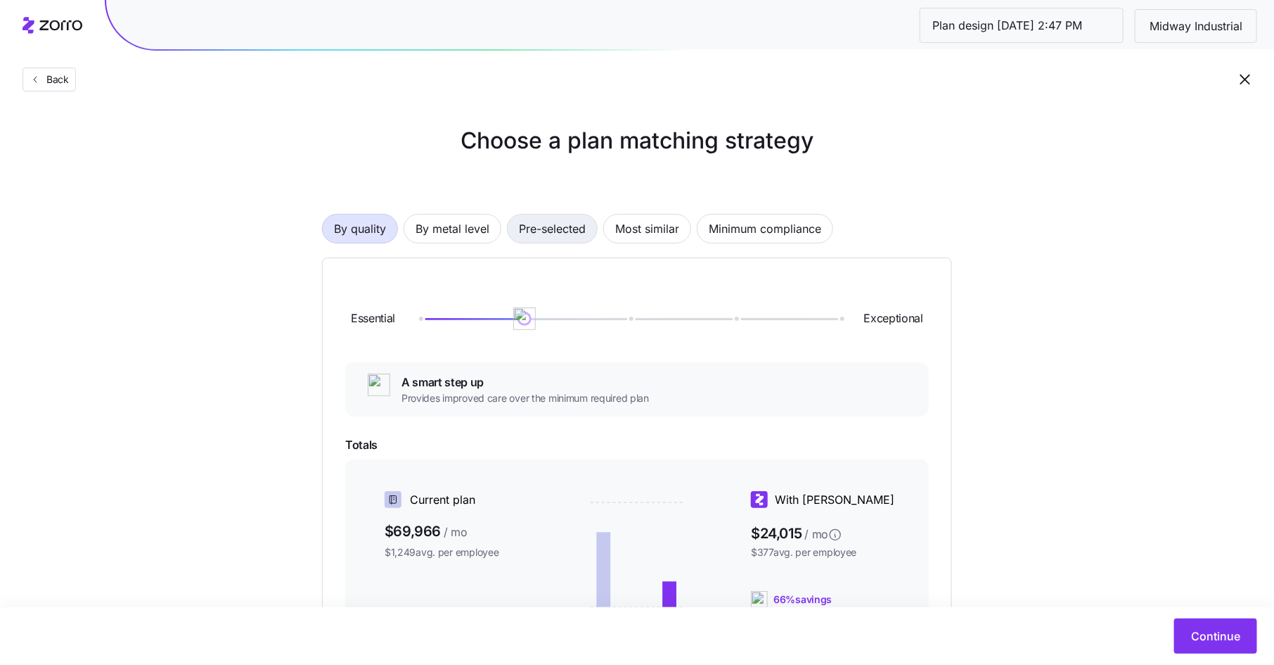
click at [563, 227] on span "Pre-selected" at bounding box center [552, 229] width 67 height 28
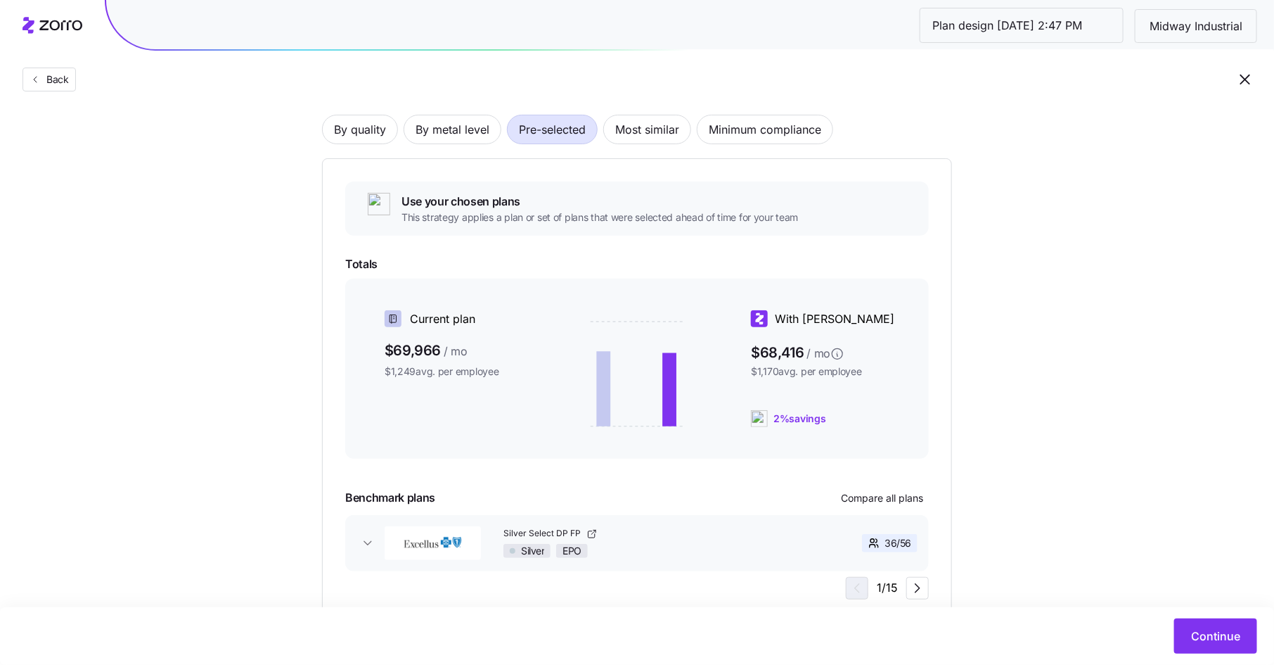
scroll to position [146, 0]
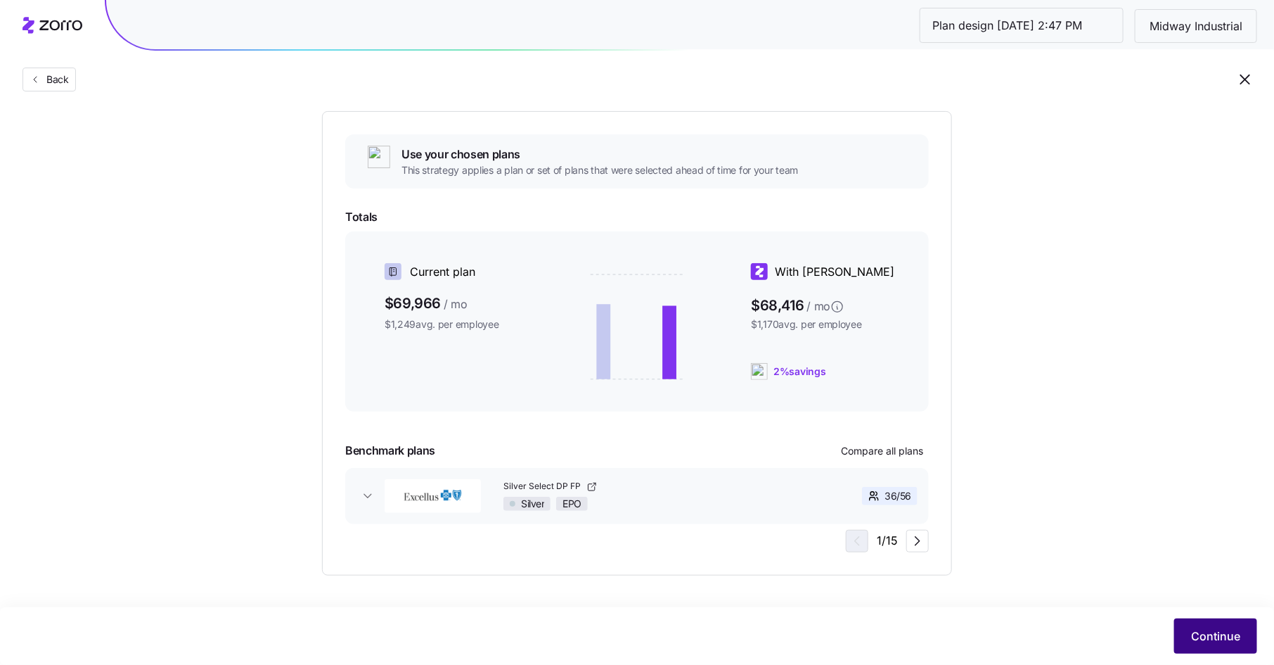
click at [1206, 637] on span "Continue" at bounding box center [1215, 635] width 49 height 17
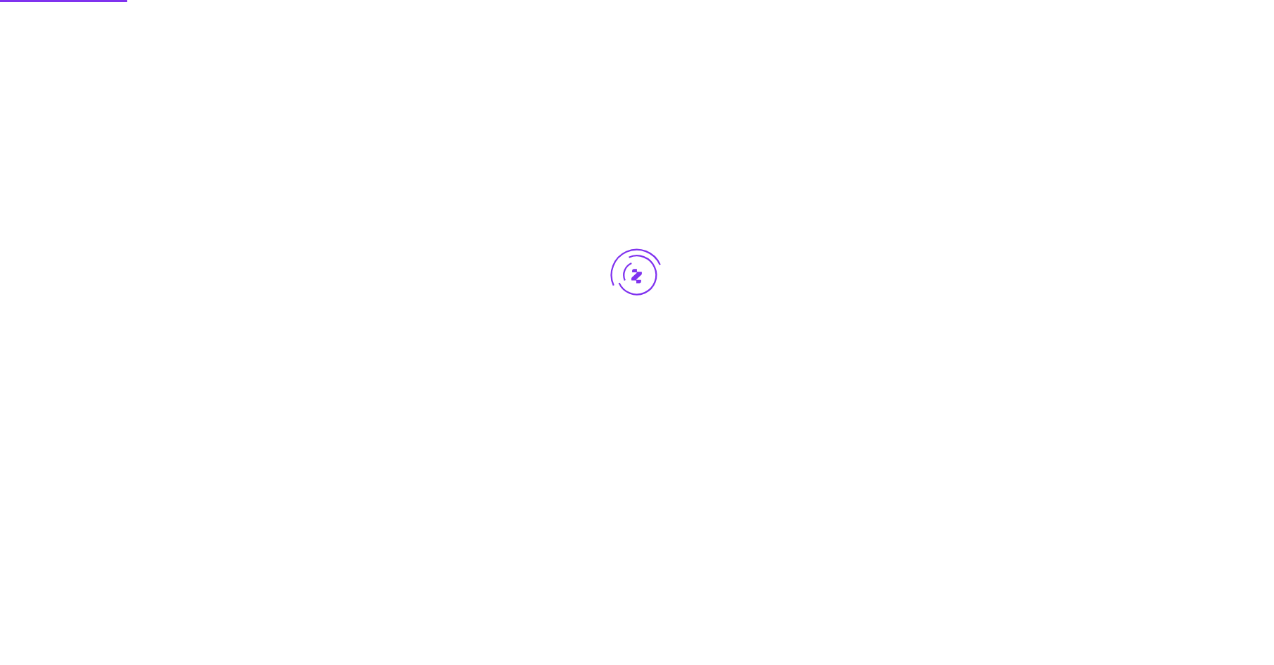
scroll to position [0, 0]
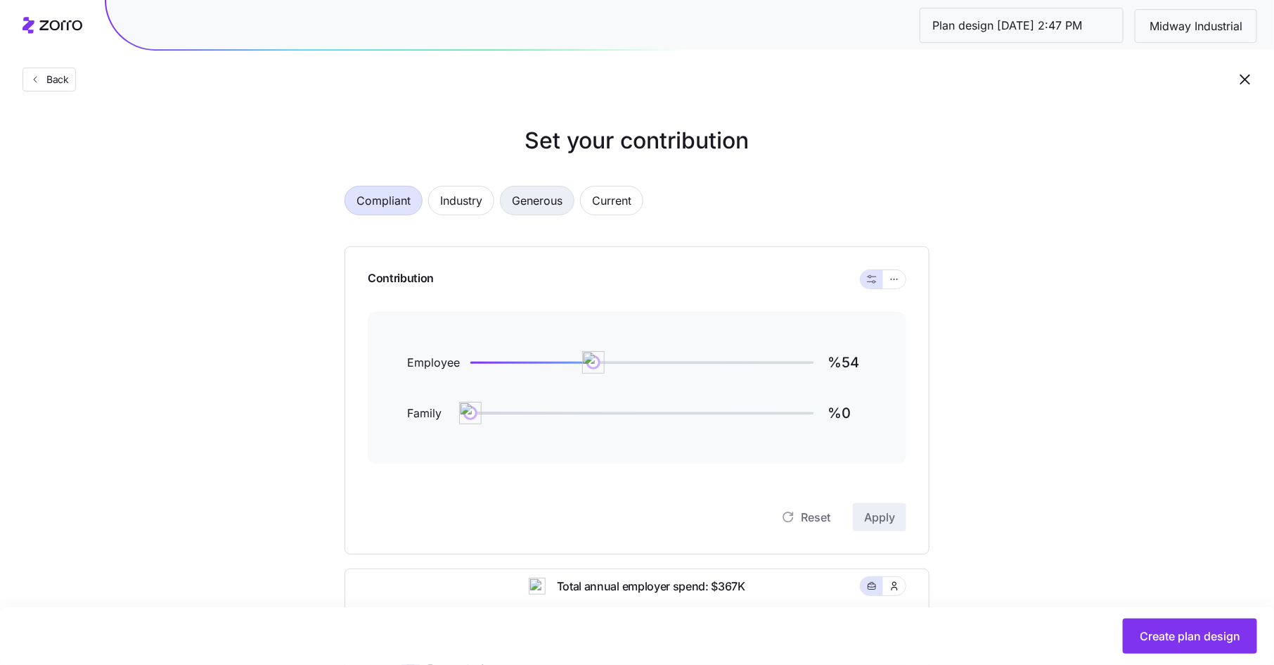
click at [527, 207] on span "Generous" at bounding box center [537, 200] width 51 height 28
click at [896, 281] on icon "button" at bounding box center [895, 279] width 10 height 17
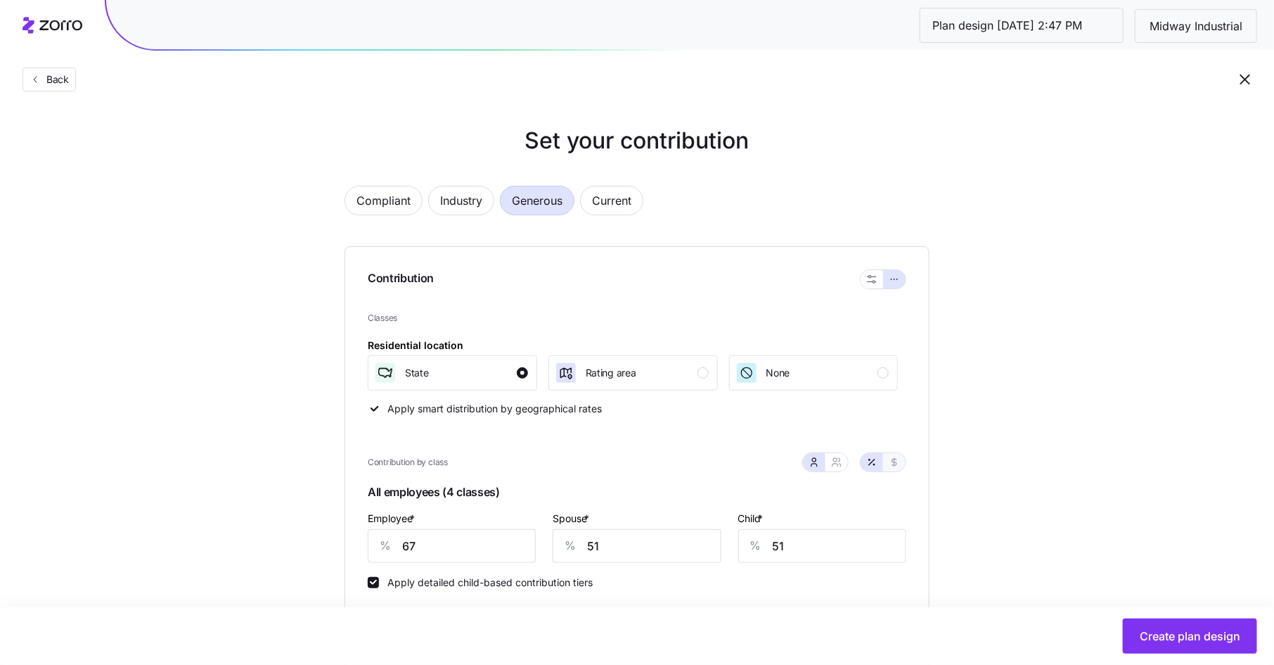
click at [895, 459] on icon "button" at bounding box center [895, 463] width 5 height 8
type input "631"
type input "485"
type input "325"
drag, startPoint x: 428, startPoint y: 546, endPoint x: 367, endPoint y: 546, distance: 60.5
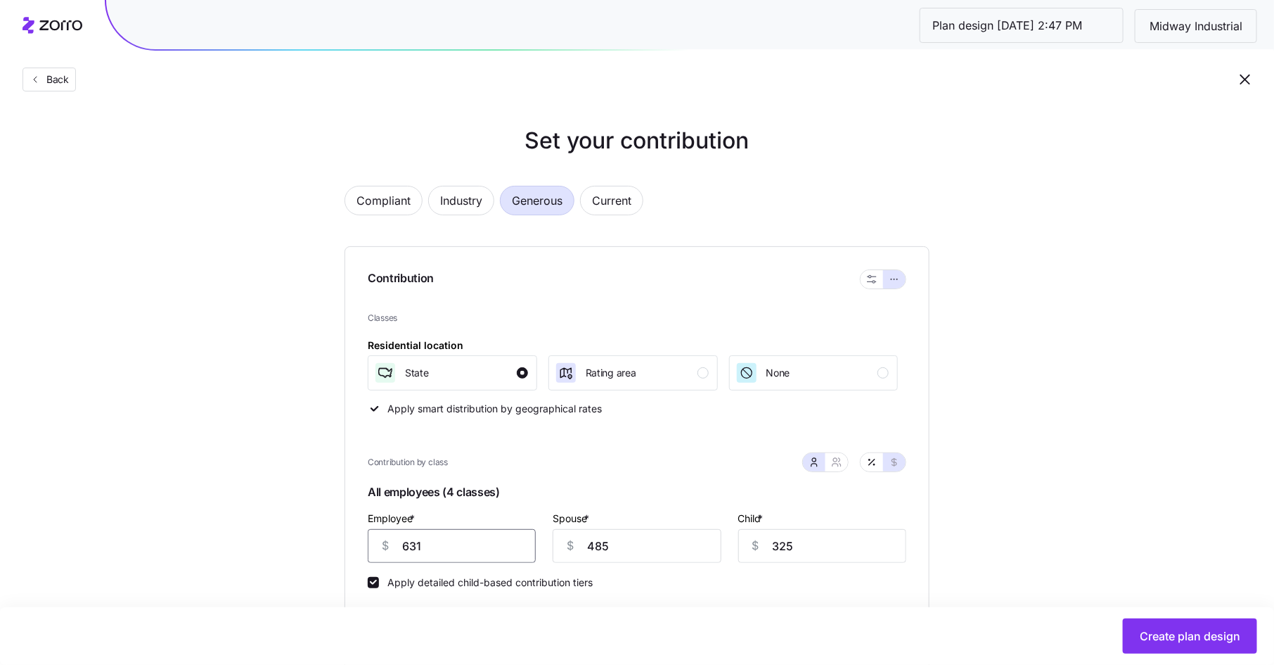
click at [368, 546] on div "$ 631" at bounding box center [452, 546] width 168 height 34
type input "400"
type input "500"
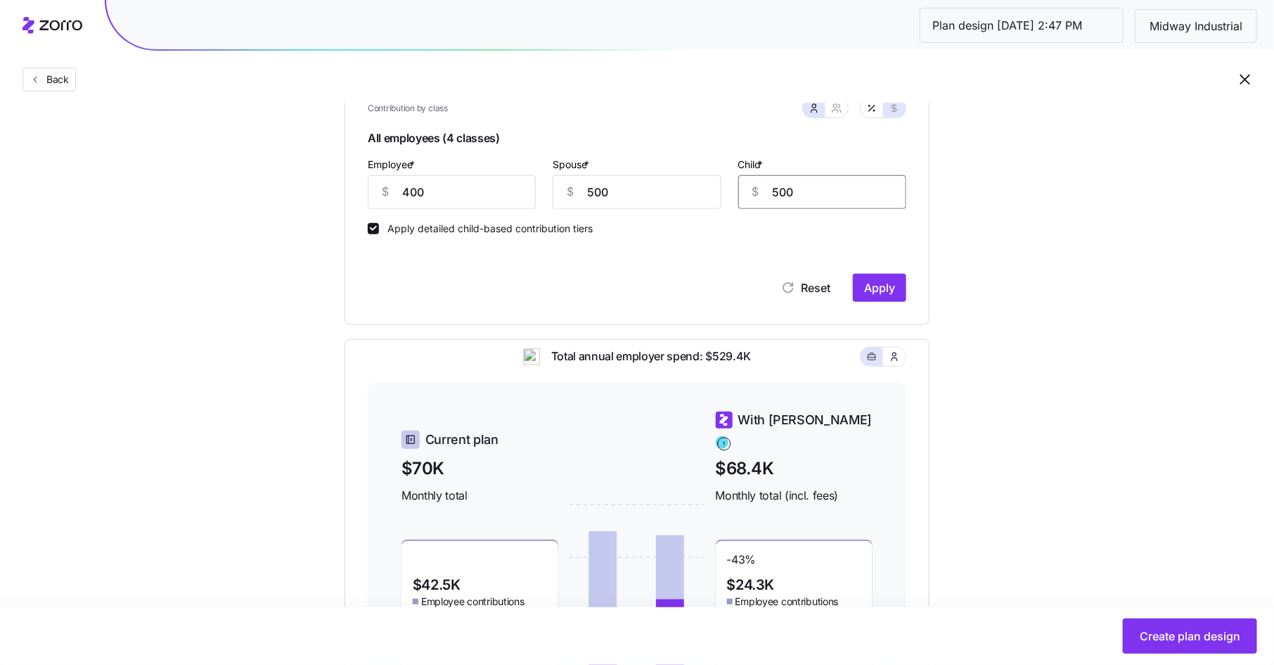
scroll to position [279, 0]
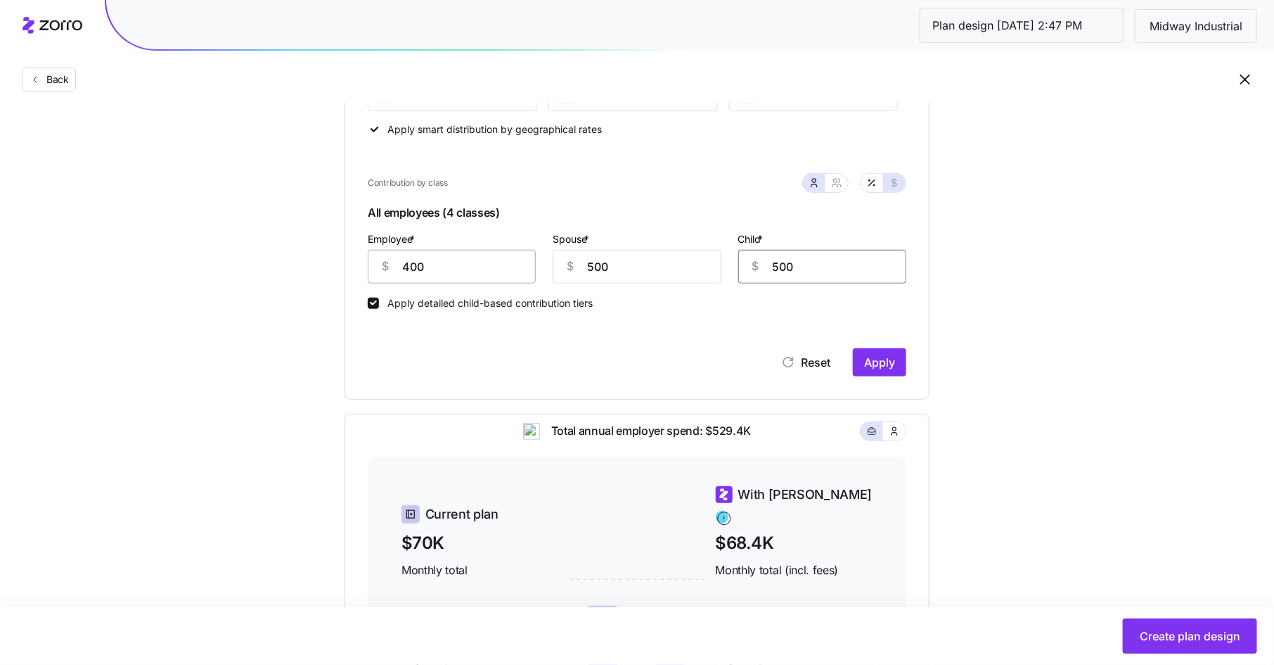
type input "500"
drag, startPoint x: 428, startPoint y: 269, endPoint x: 390, endPoint y: 269, distance: 38.0
click at [390, 269] on div "$ 400" at bounding box center [452, 267] width 168 height 34
type input "375"
type input "475"
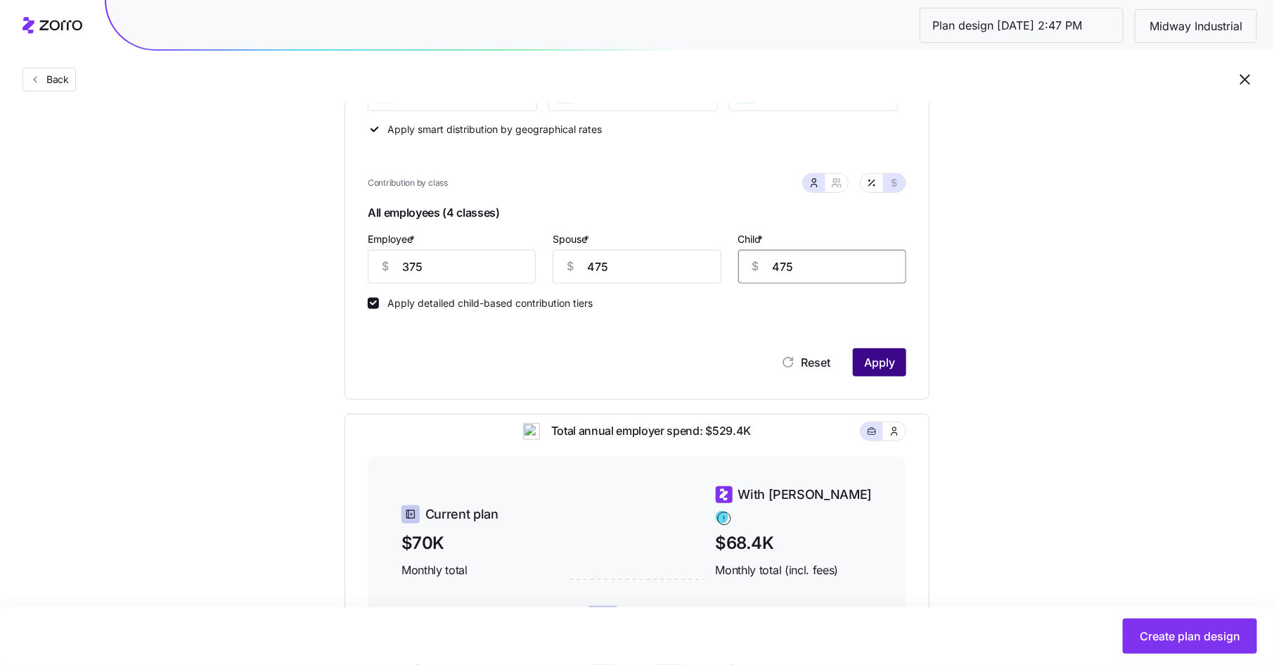
type input "475"
click at [865, 359] on span "Apply" at bounding box center [879, 362] width 31 height 17
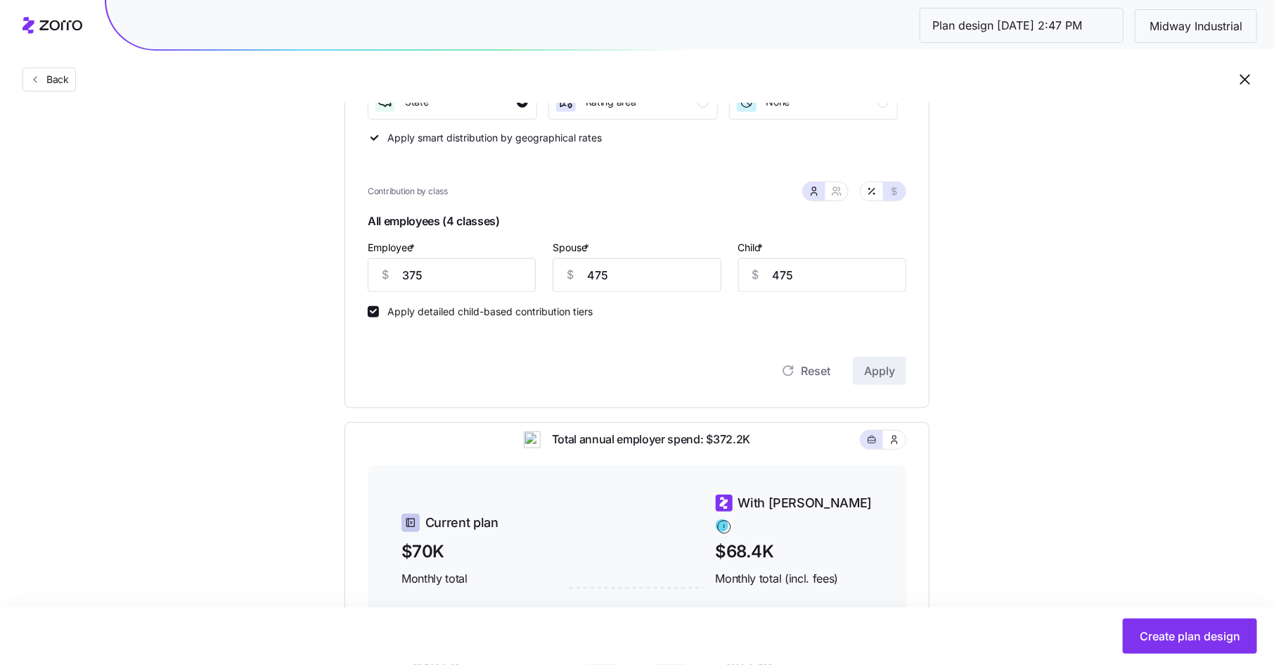
scroll to position [229, 0]
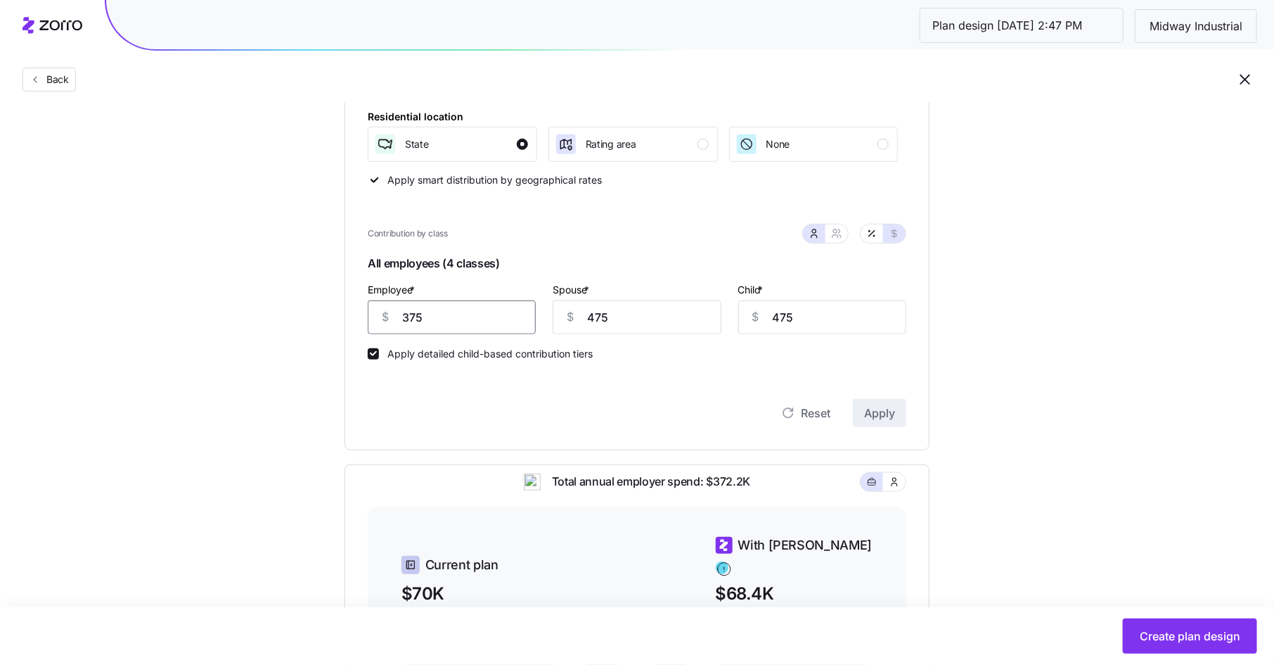
click at [437, 320] on input "375" at bounding box center [452, 317] width 168 height 34
type input "350"
type input "450"
click at [881, 405] on span "Apply" at bounding box center [879, 412] width 31 height 17
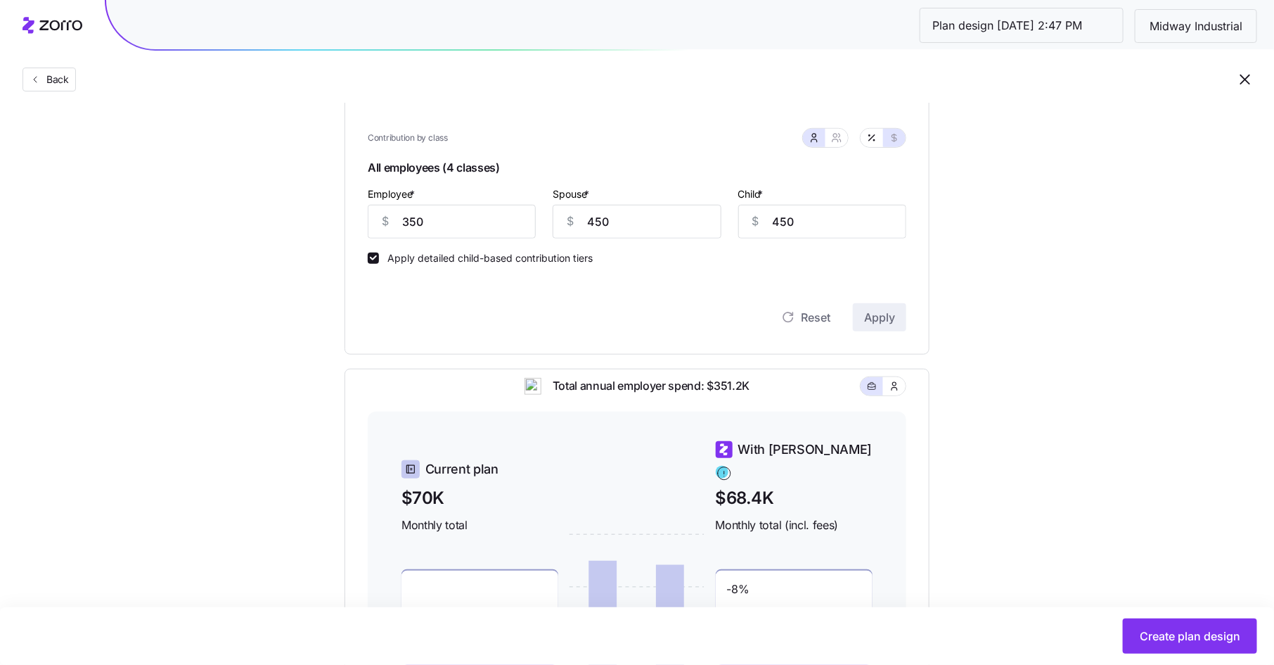
scroll to position [158, 0]
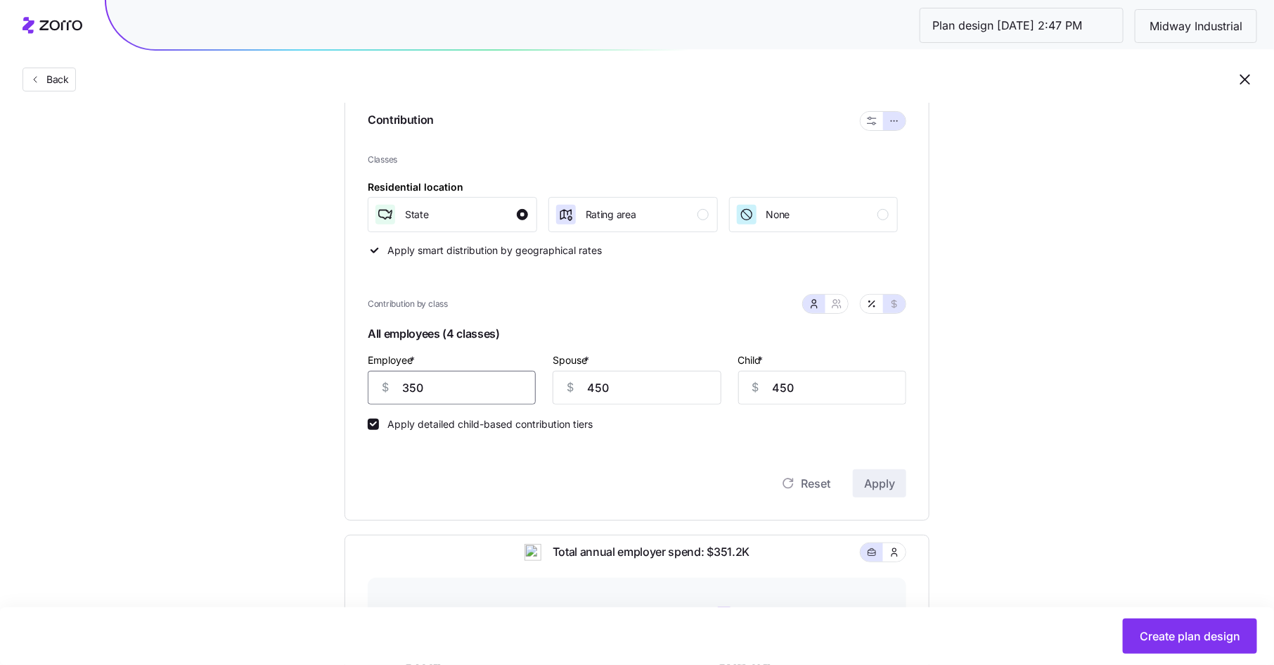
click at [425, 387] on input "350" at bounding box center [452, 388] width 168 height 34
type input "325"
type input "425"
click at [870, 480] on span "Apply" at bounding box center [879, 483] width 31 height 17
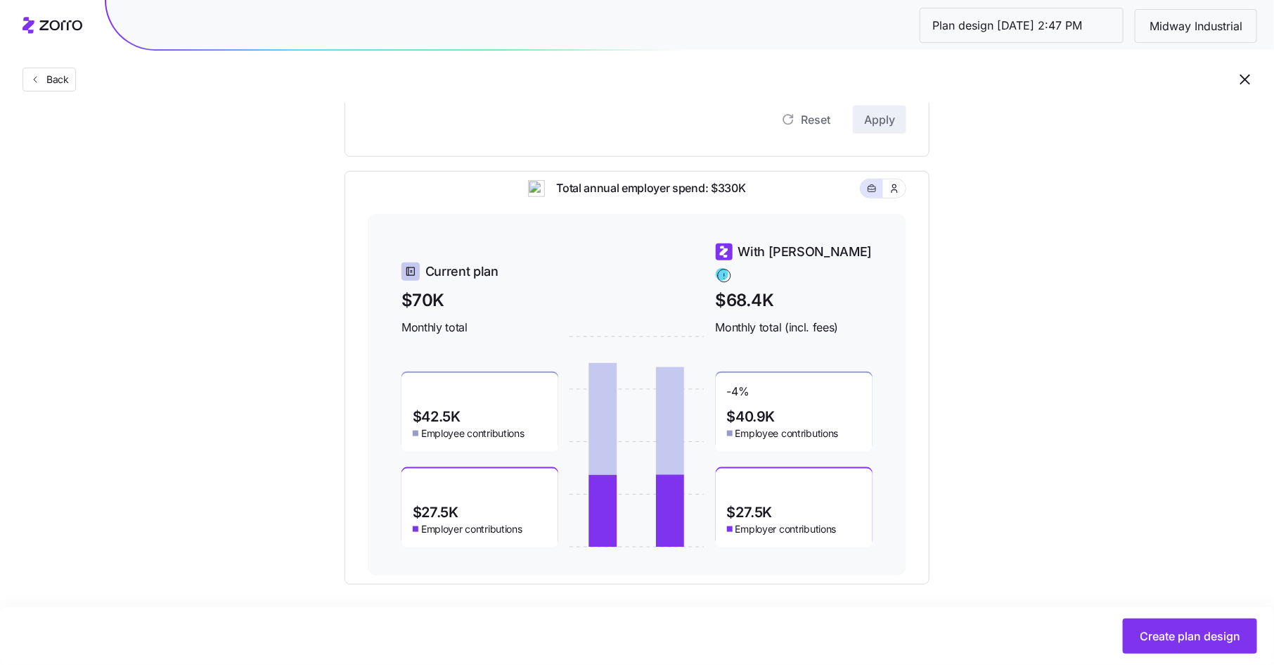
scroll to position [531, 0]
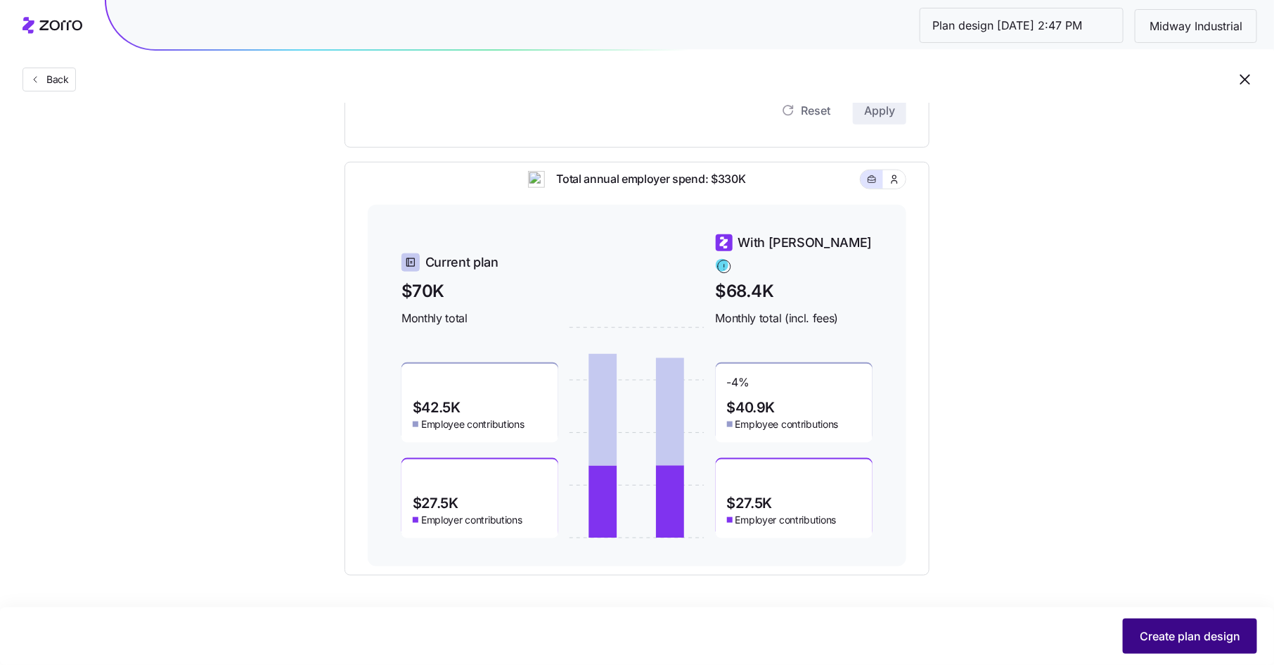
click at [1158, 640] on span "Create plan design" at bounding box center [1190, 635] width 101 height 17
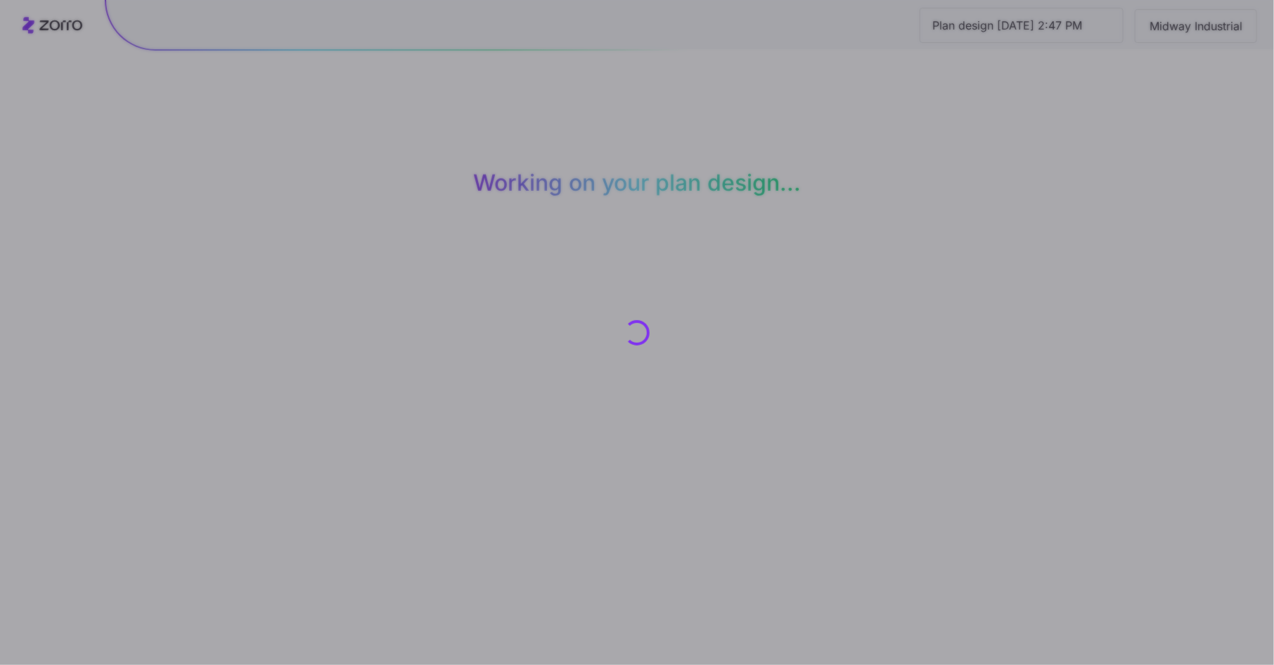
scroll to position [0, 0]
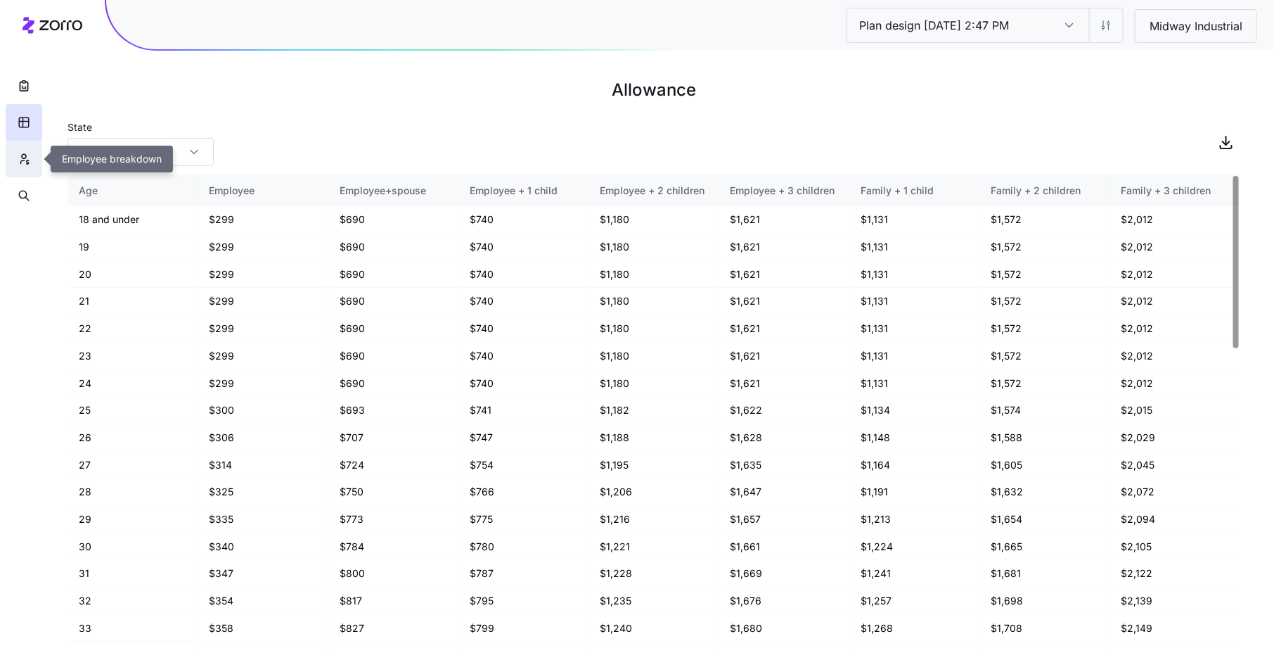
click at [30, 157] on icon "button" at bounding box center [24, 159] width 13 height 14
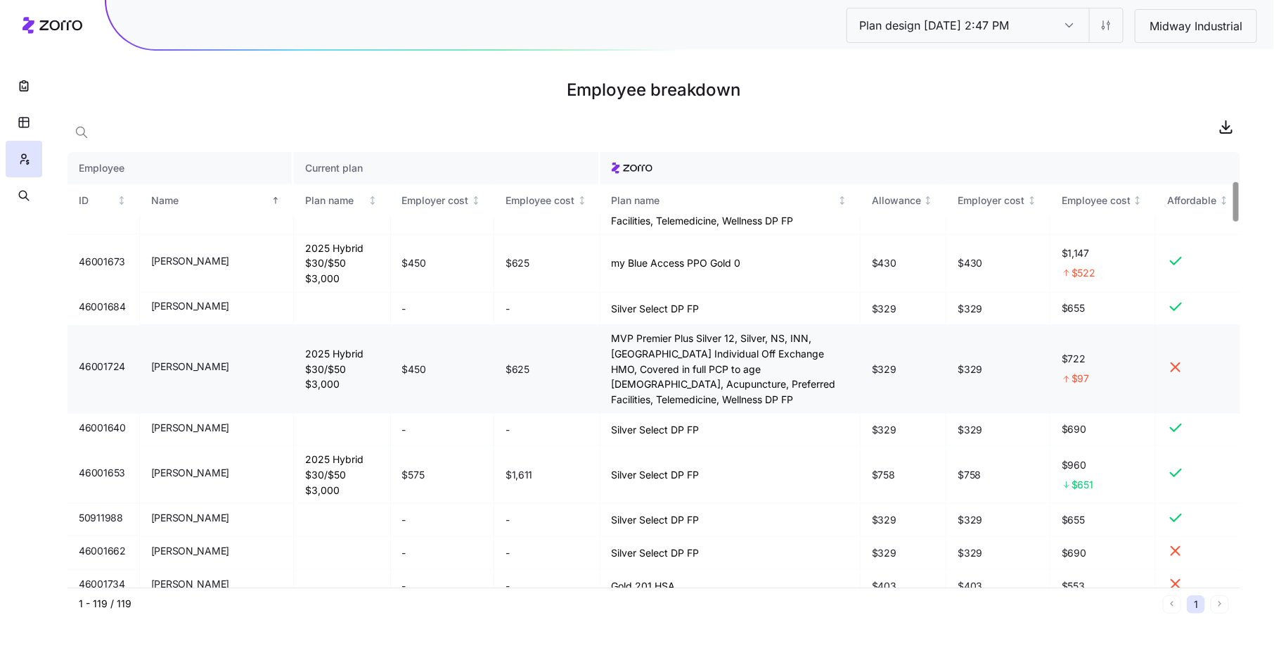
scroll to position [321, 0]
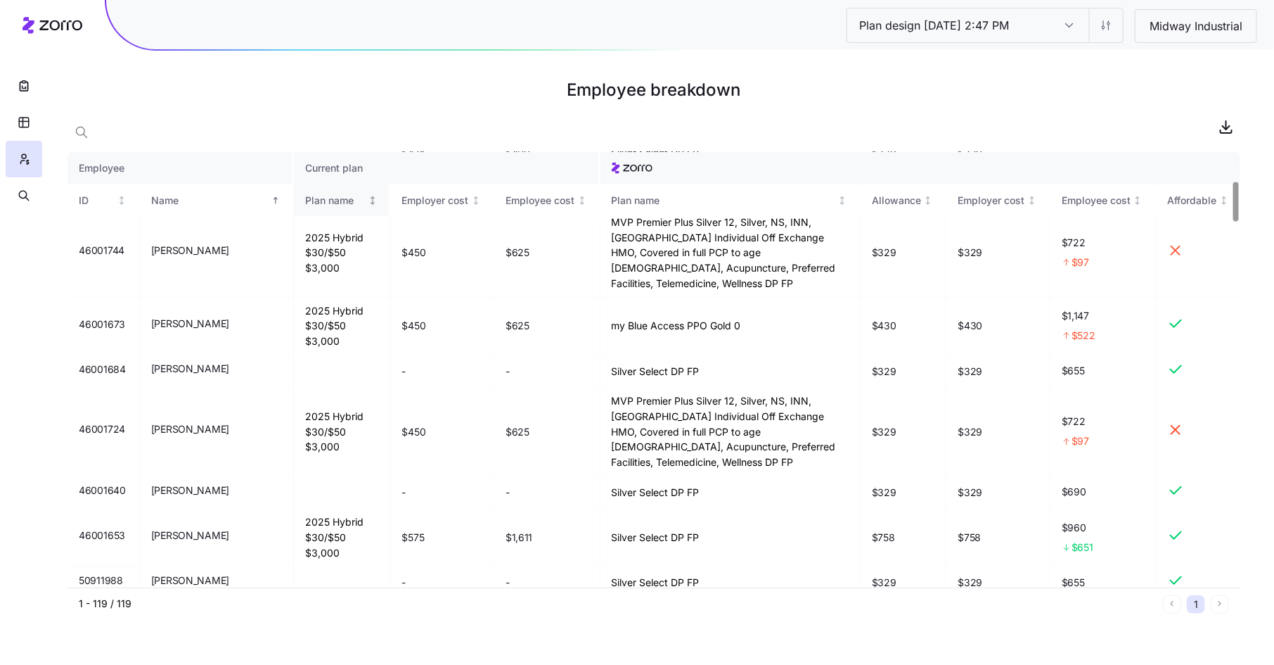
click at [305, 205] on div "Plan name" at bounding box center [335, 200] width 60 height 15
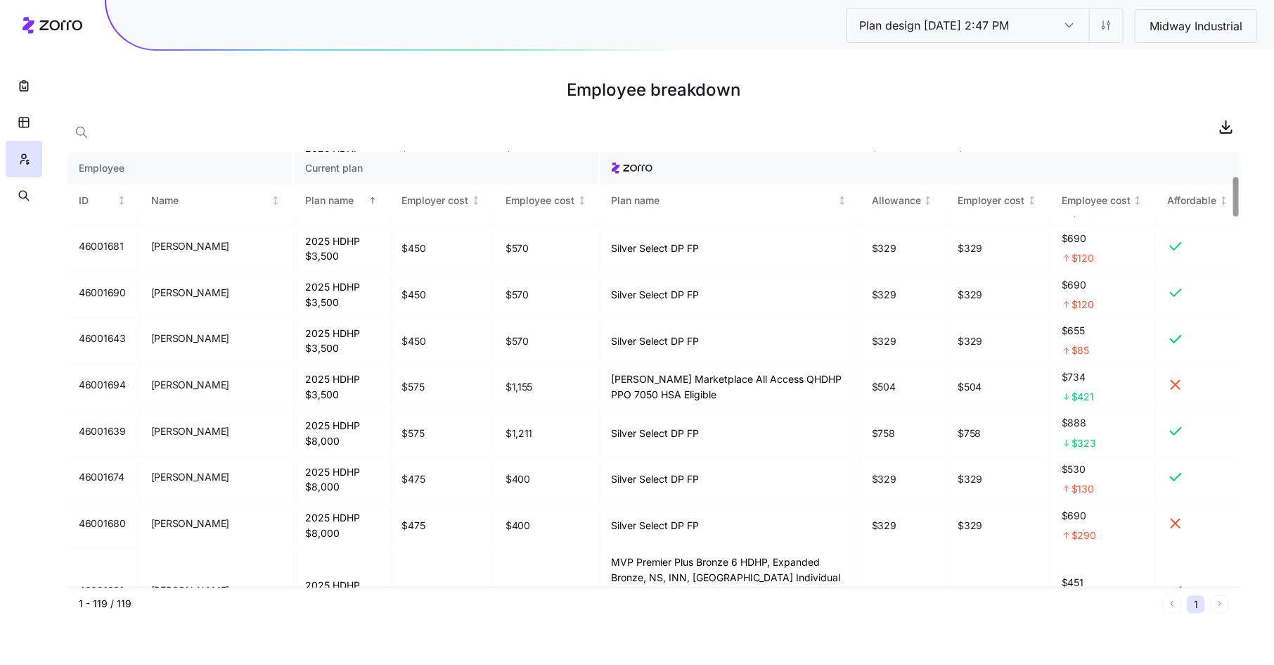
scroll to position [0, 0]
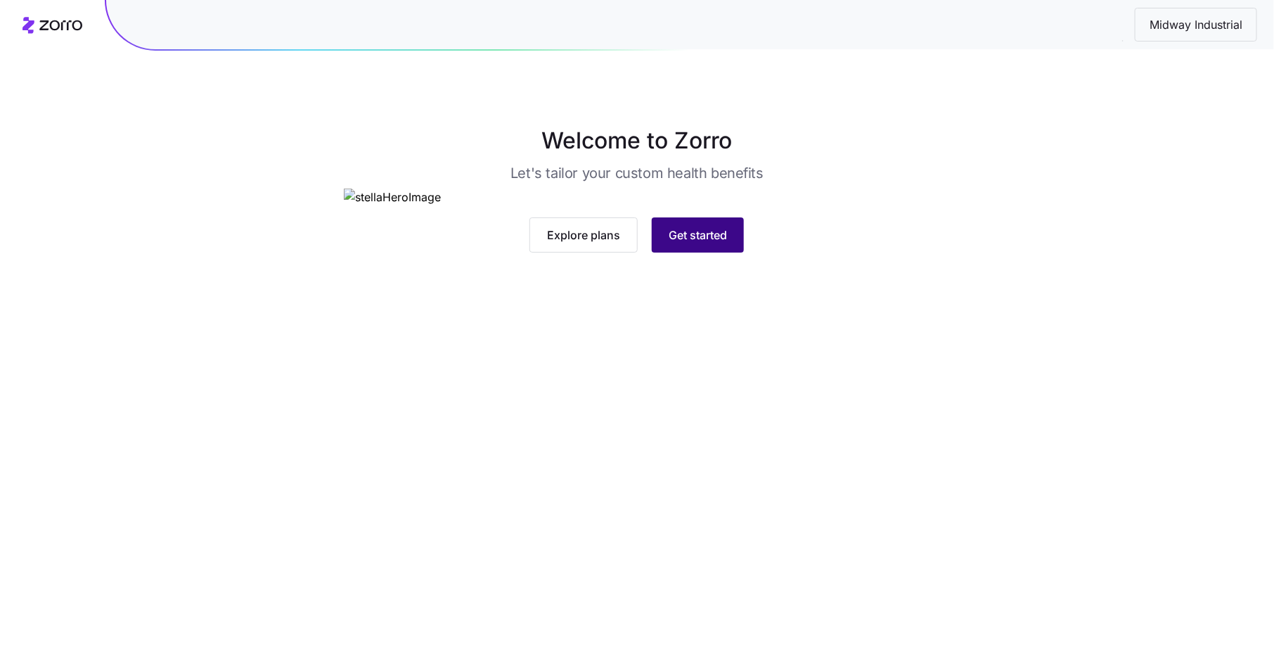
click at [704, 243] on span "Get started" at bounding box center [698, 234] width 58 height 17
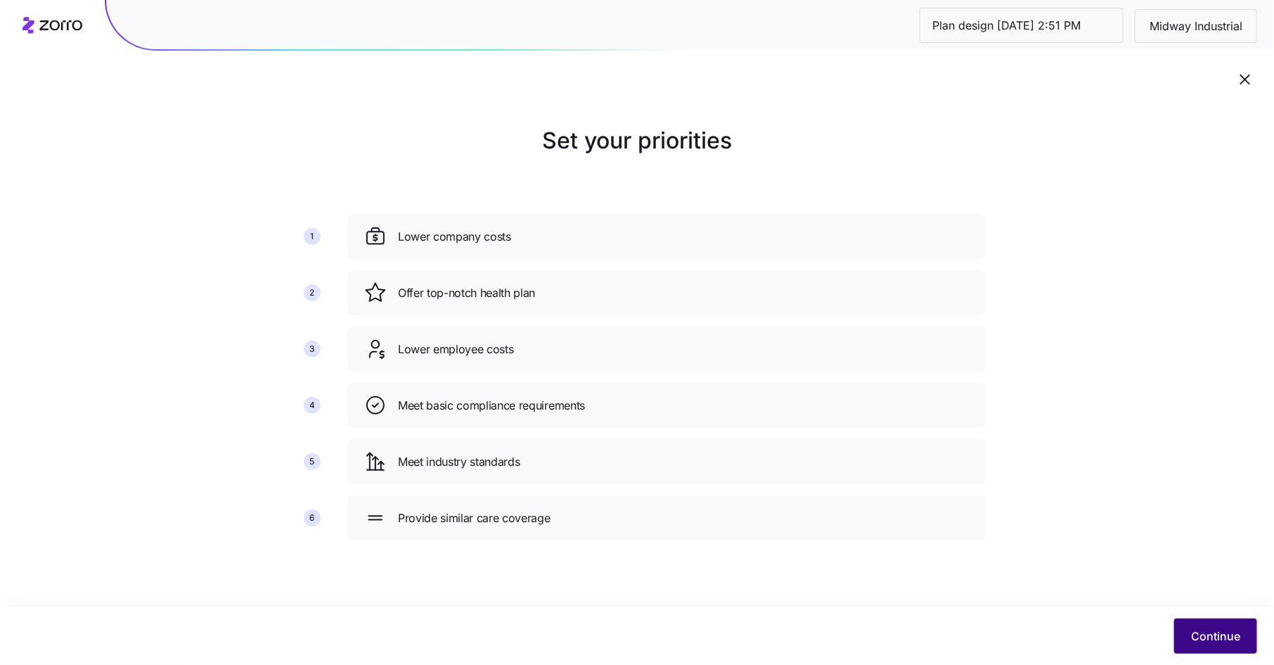
click at [1202, 634] on span "Continue" at bounding box center [1215, 635] width 49 height 17
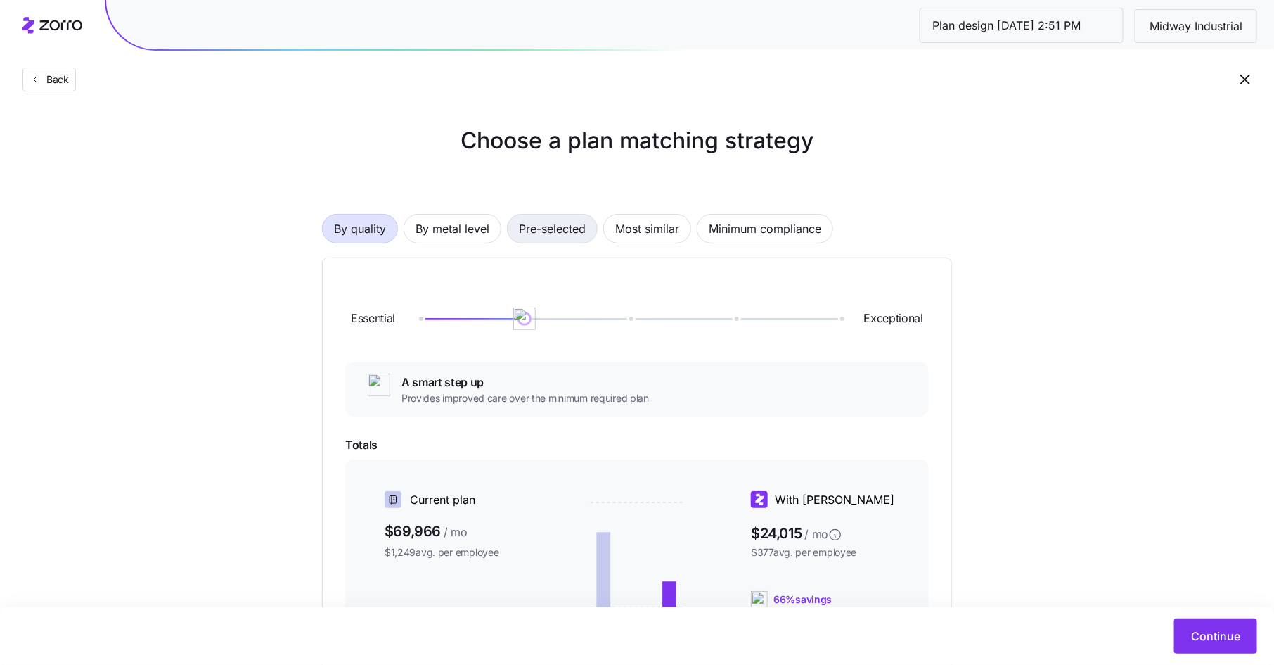
click at [555, 231] on span "Pre-selected" at bounding box center [552, 229] width 67 height 28
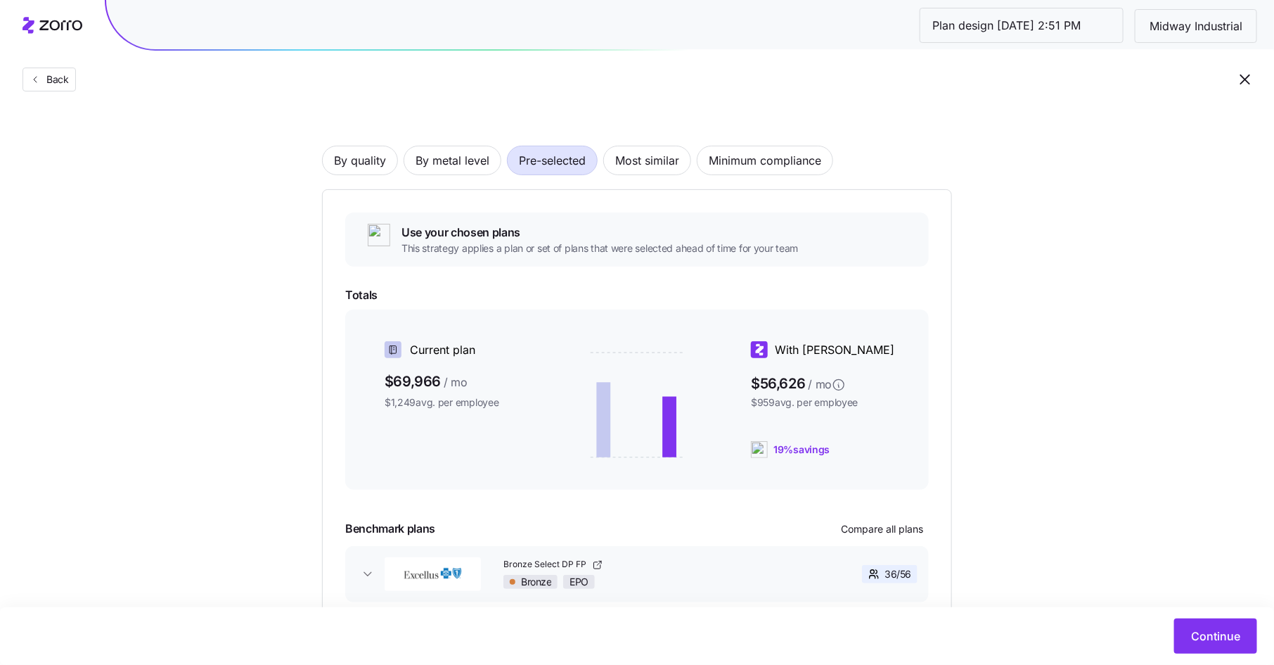
scroll to position [146, 0]
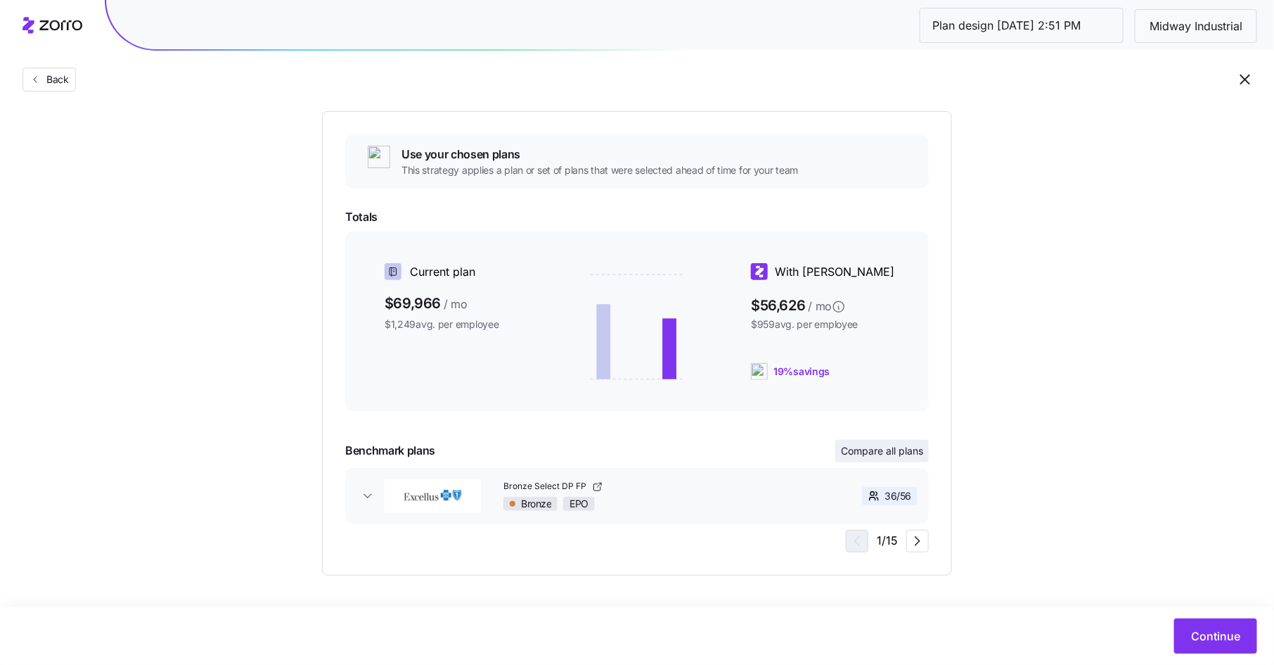
click at [890, 447] on span "Compare all plans" at bounding box center [882, 451] width 82 height 14
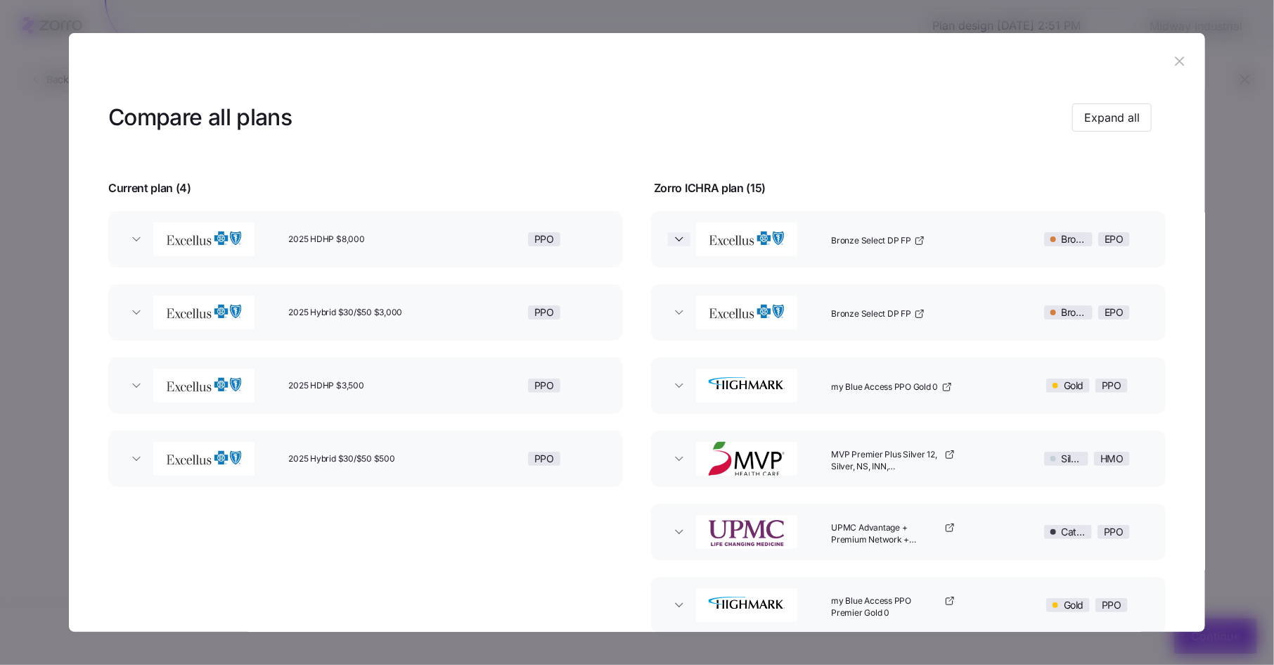
click at [681, 234] on icon "button" at bounding box center [679, 239] width 14 height 14
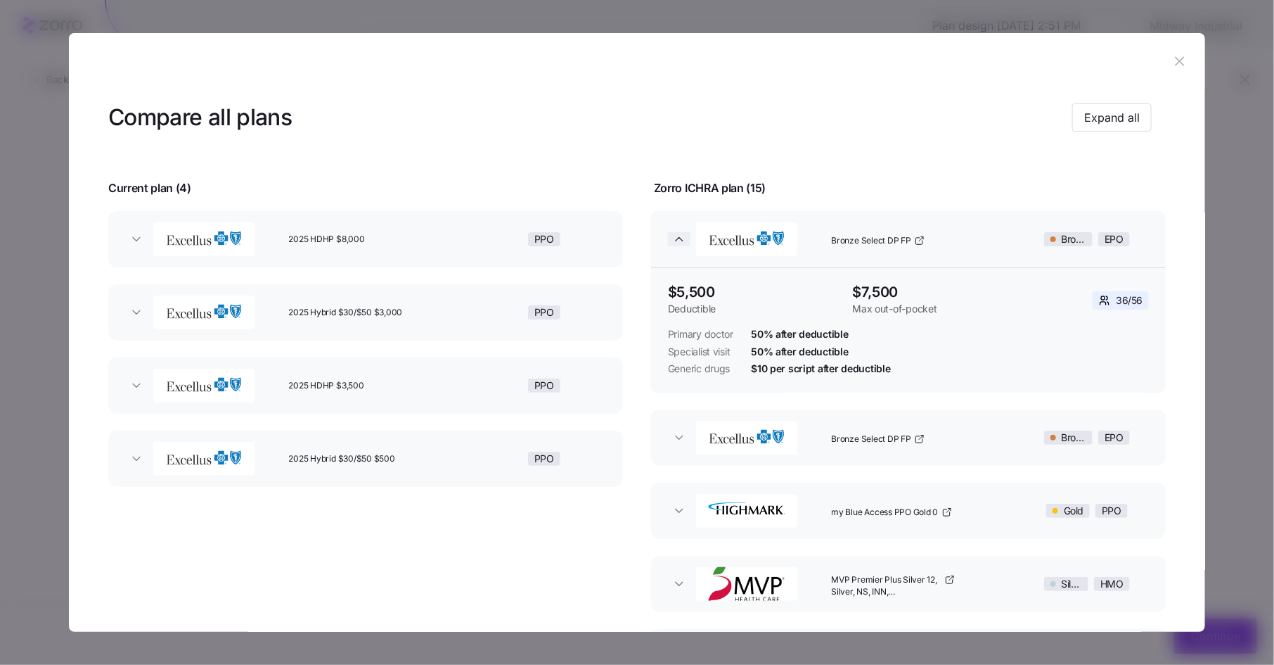
click at [679, 236] on icon "button" at bounding box center [679, 239] width 14 height 14
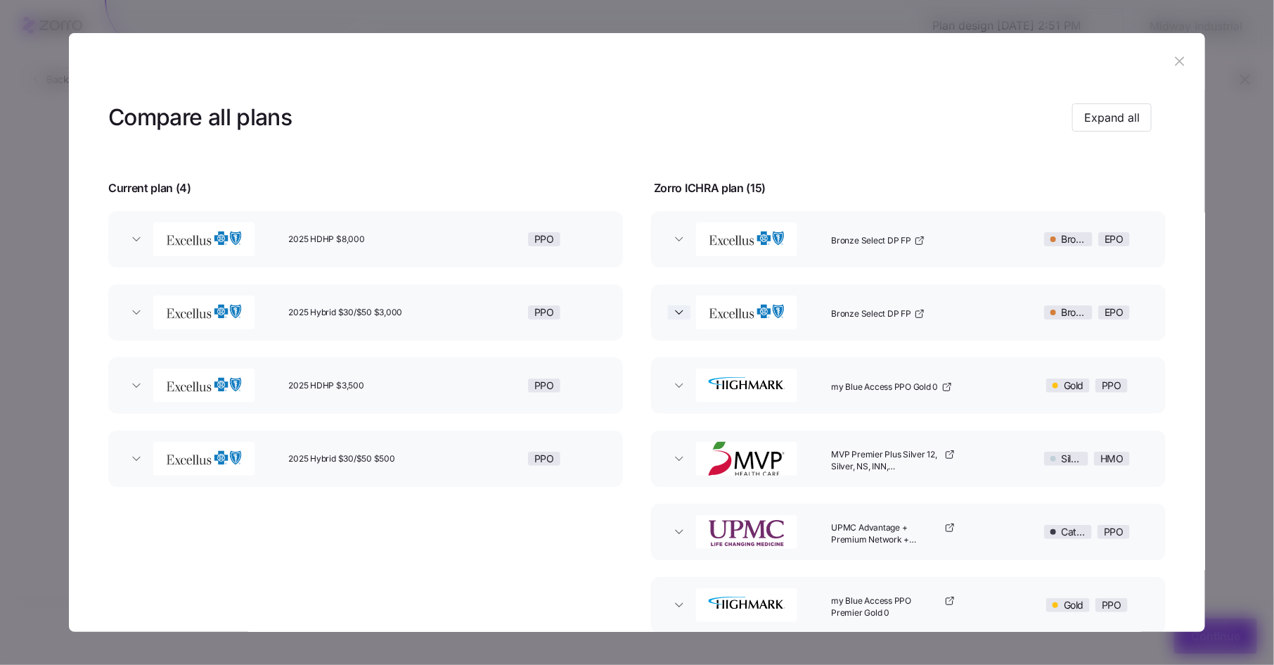
click at [676, 309] on icon "button" at bounding box center [679, 312] width 14 height 14
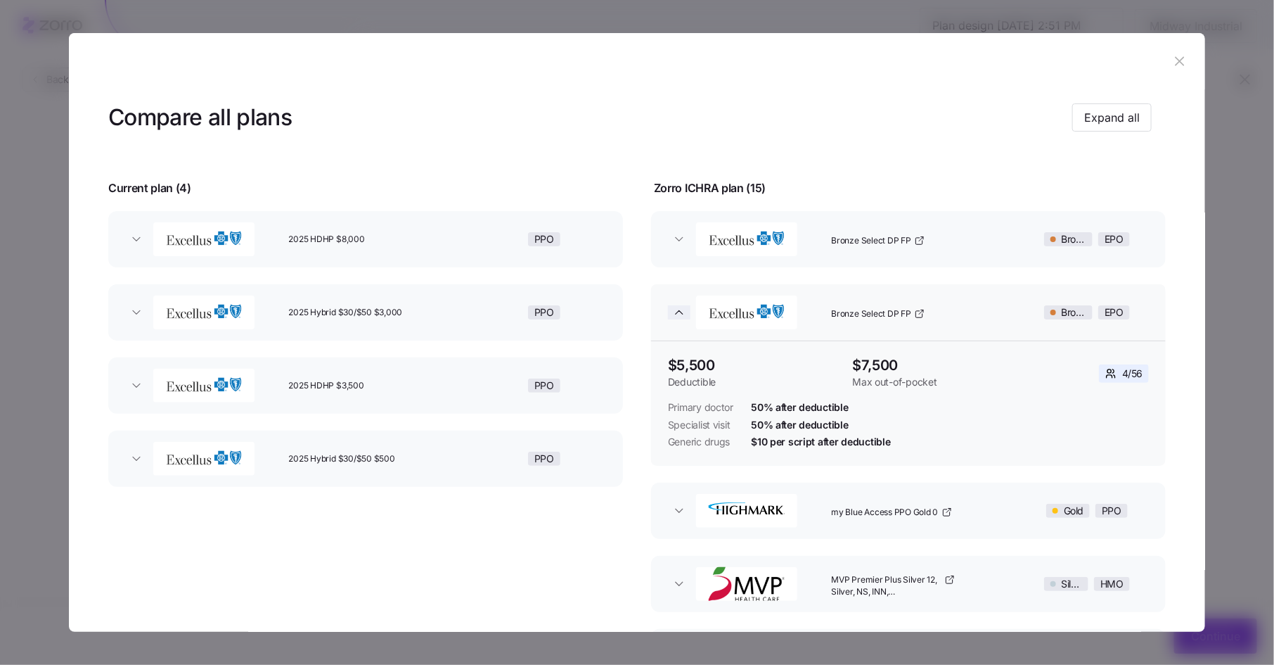
click at [676, 308] on icon "button" at bounding box center [679, 312] width 14 height 14
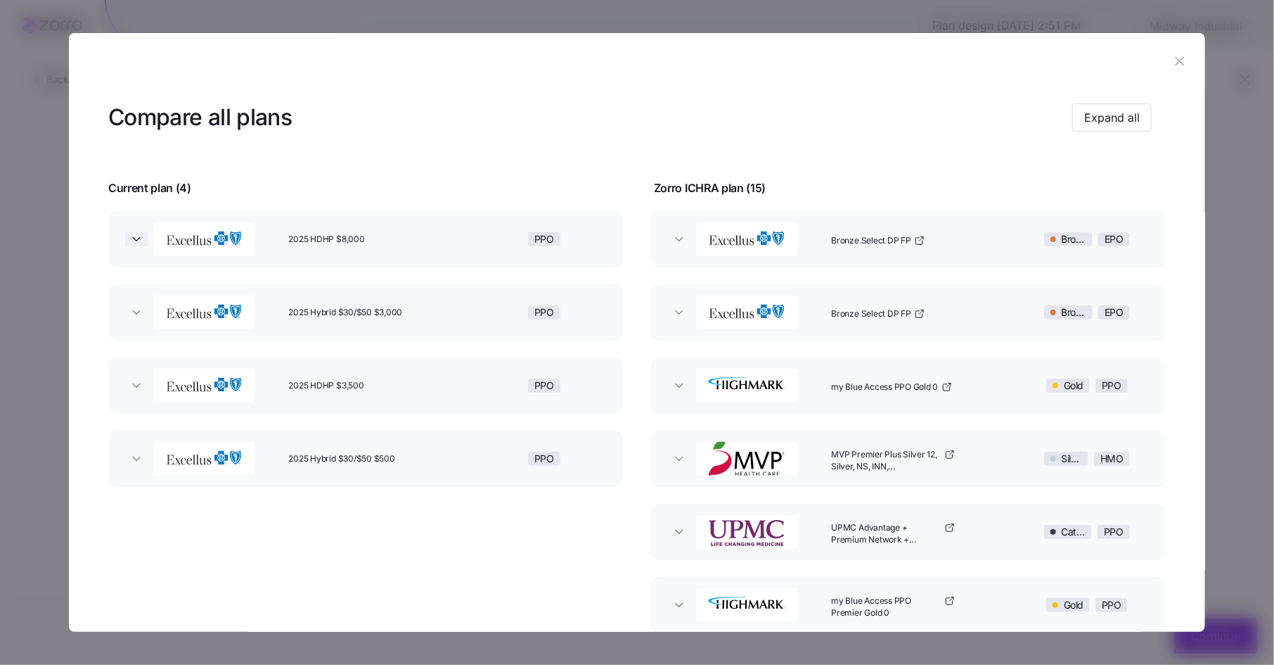
click at [139, 238] on icon "button" at bounding box center [136, 239] width 14 height 14
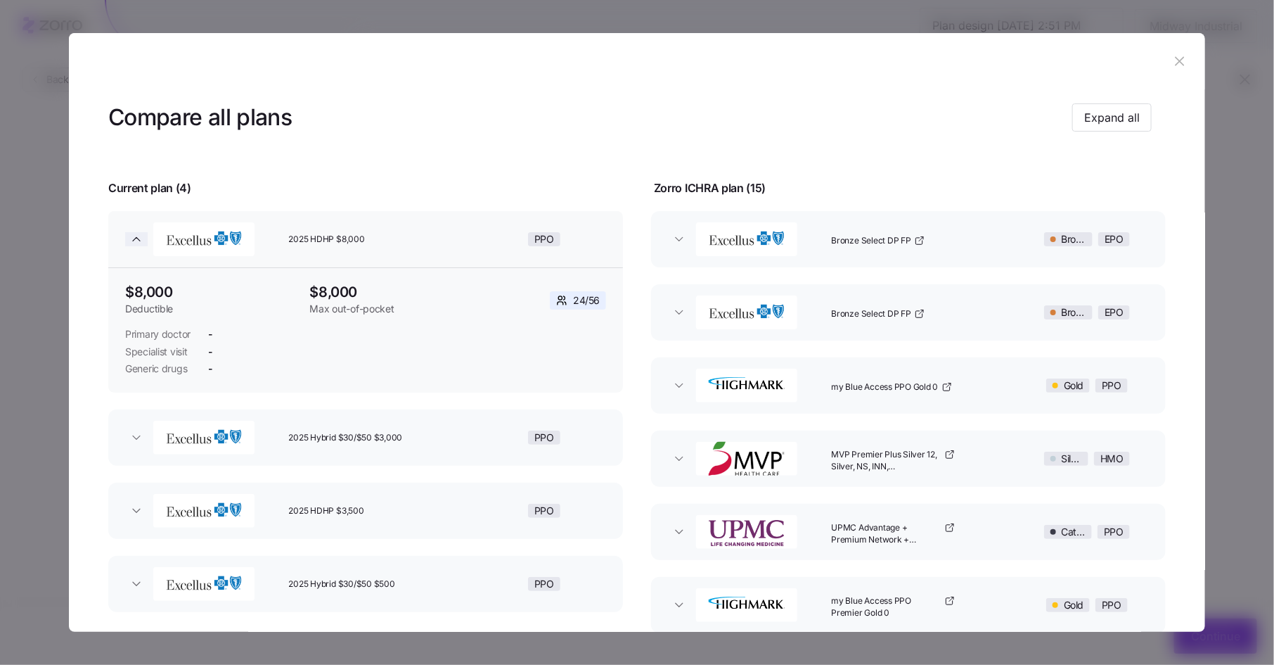
click at [139, 238] on icon "button" at bounding box center [136, 239] width 14 height 14
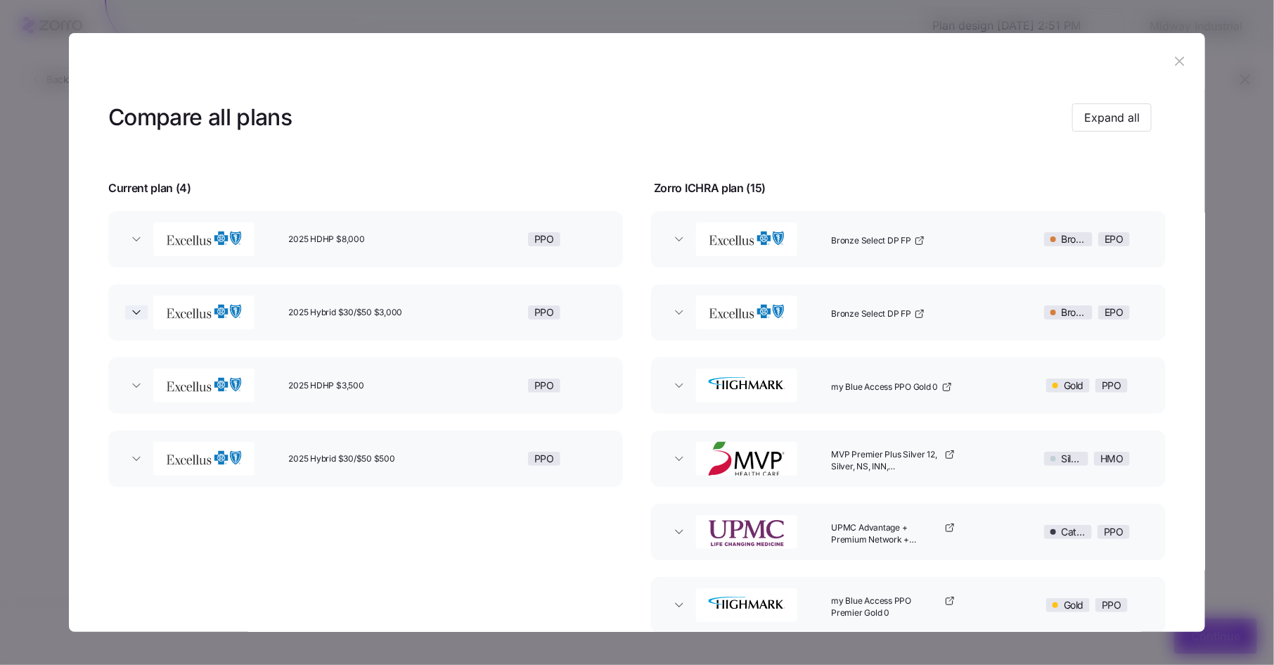
click at [141, 314] on icon "button" at bounding box center [136, 312] width 14 height 14
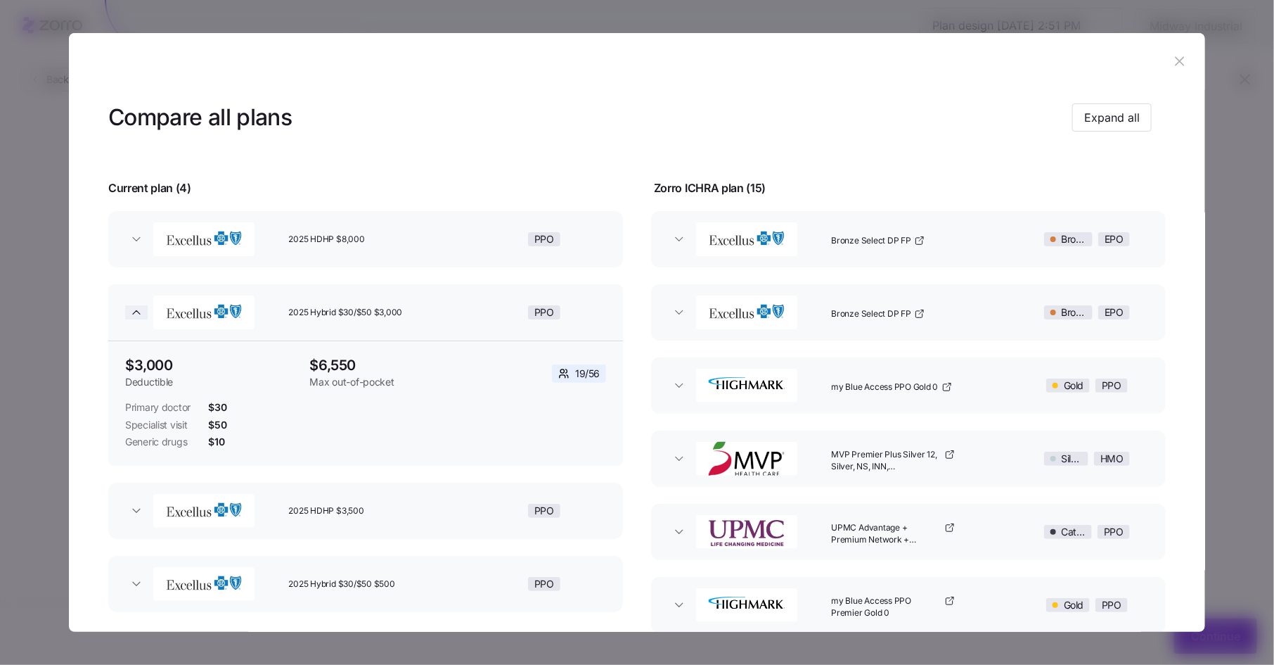
click at [139, 314] on icon "button" at bounding box center [136, 313] width 7 height 4
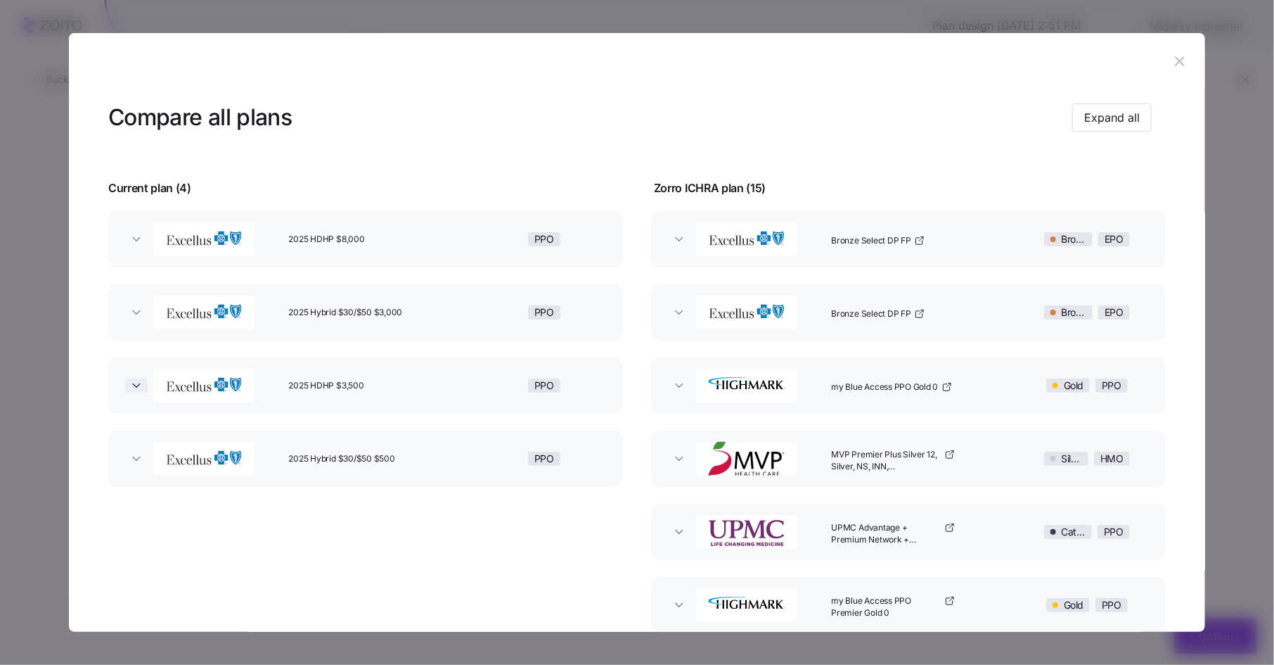
click at [137, 388] on icon "button" at bounding box center [136, 385] width 14 height 14
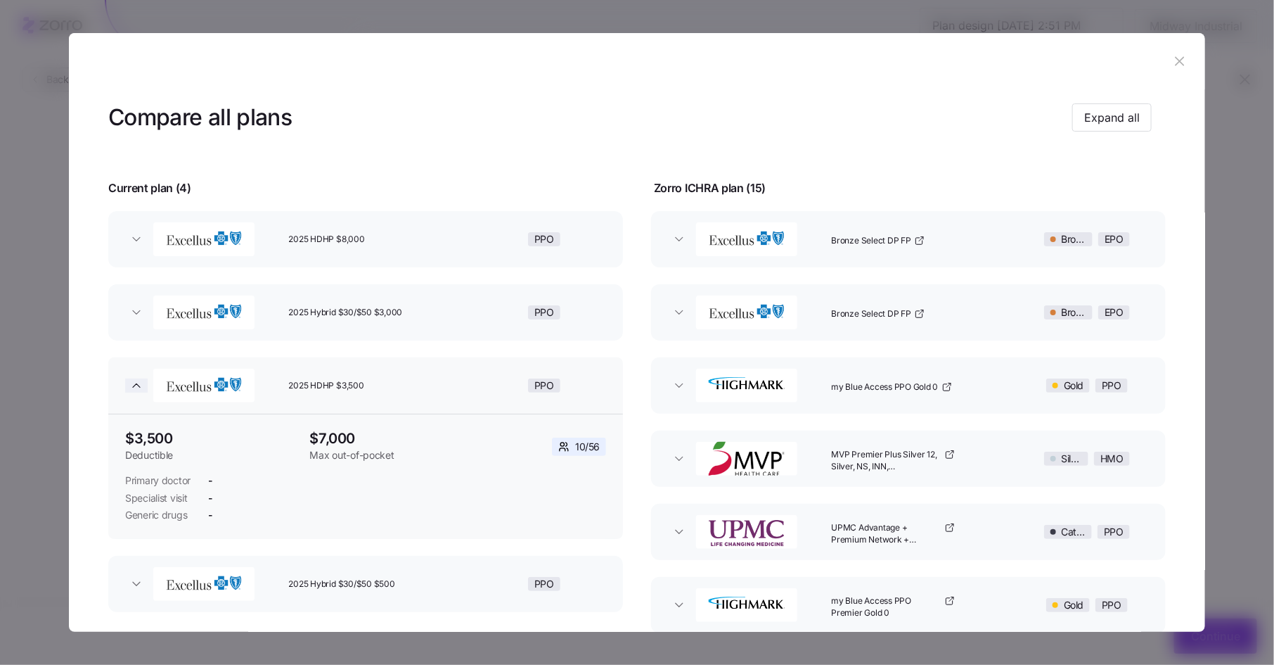
click at [138, 383] on icon "button" at bounding box center [136, 385] width 14 height 14
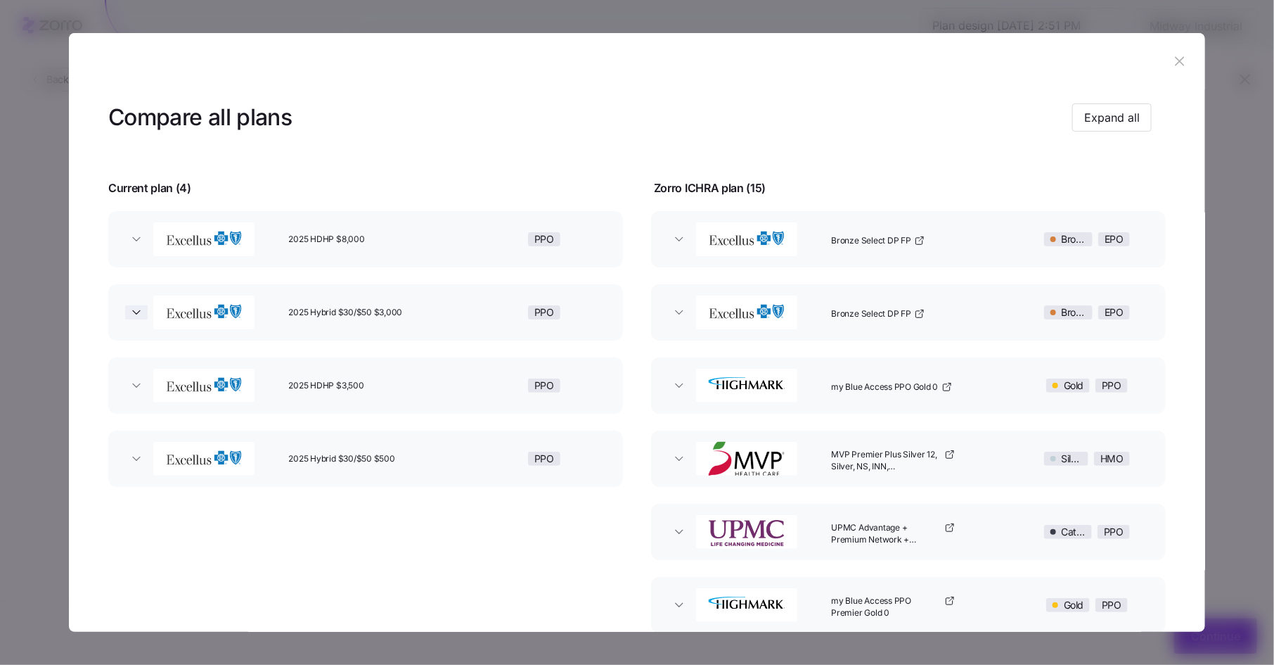
click at [129, 316] on span "button" at bounding box center [136, 312] width 23 height 14
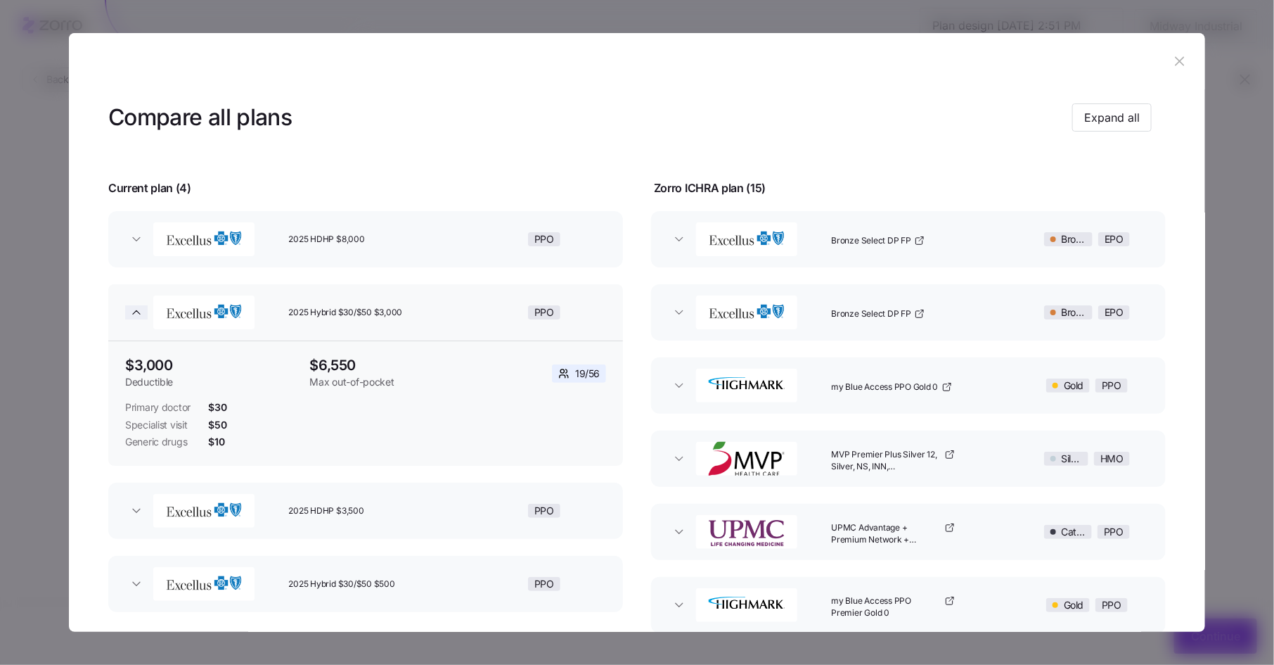
click at [129, 316] on icon "button" at bounding box center [136, 312] width 14 height 14
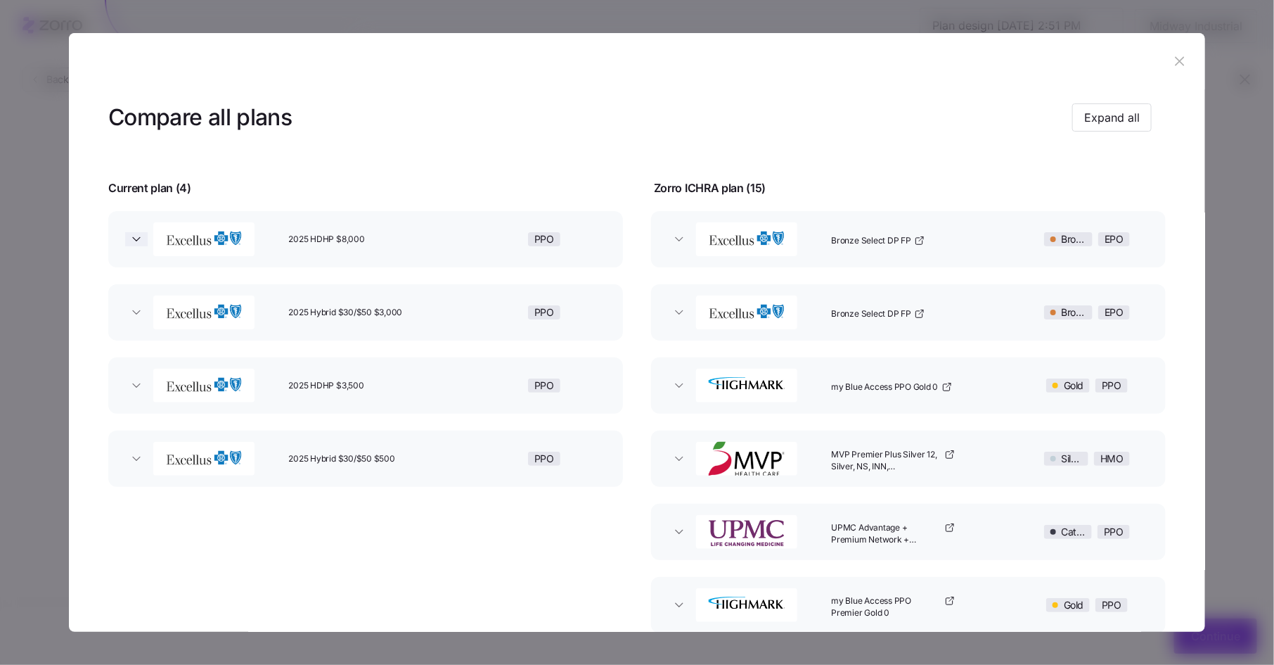
click at [137, 239] on icon "button" at bounding box center [136, 240] width 7 height 4
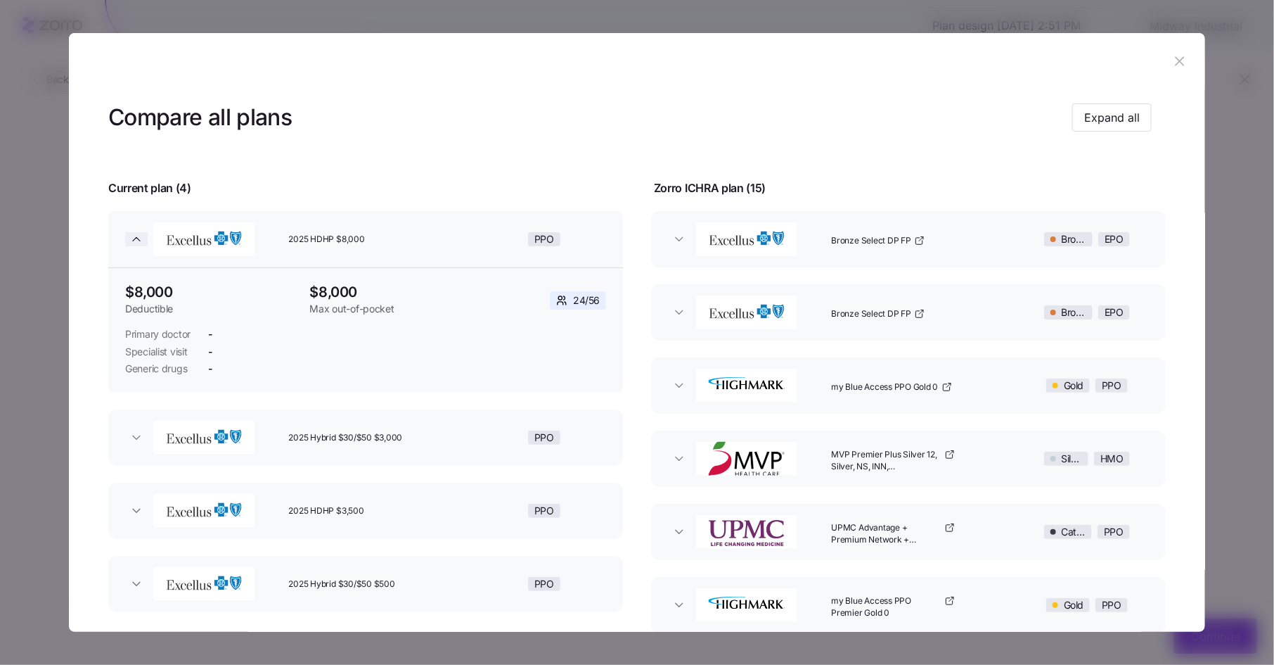
click at [137, 238] on icon "button" at bounding box center [136, 240] width 7 height 4
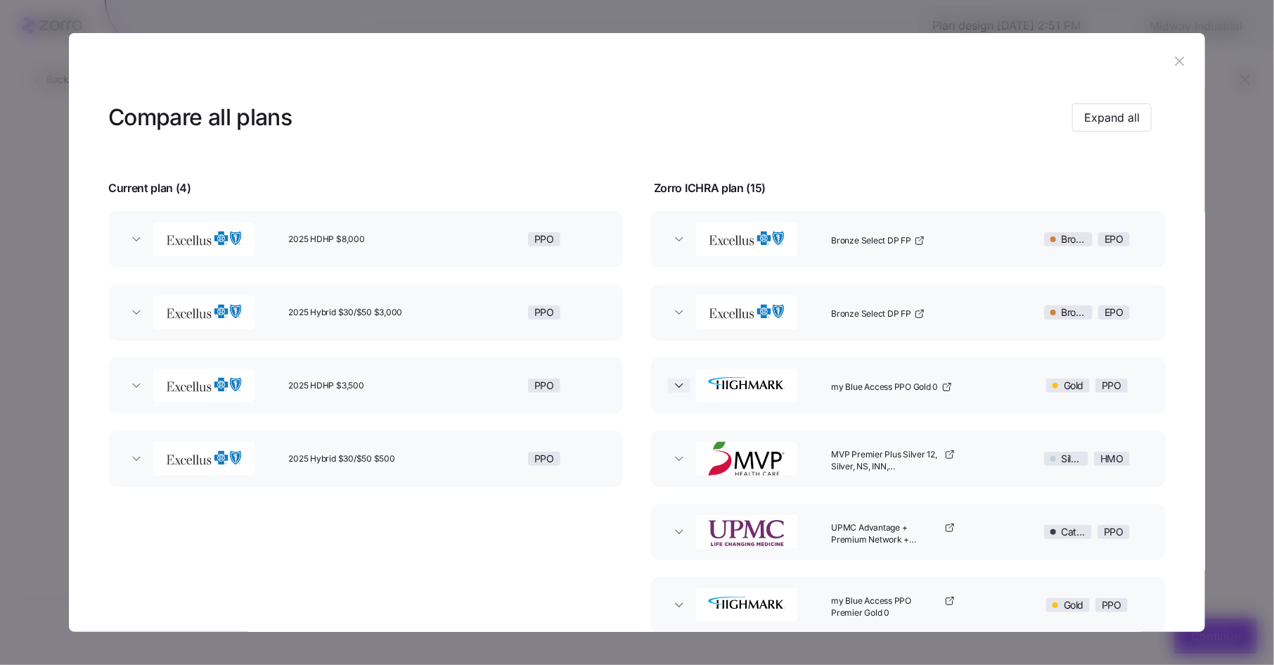
click at [676, 385] on icon "button" at bounding box center [679, 386] width 7 height 4
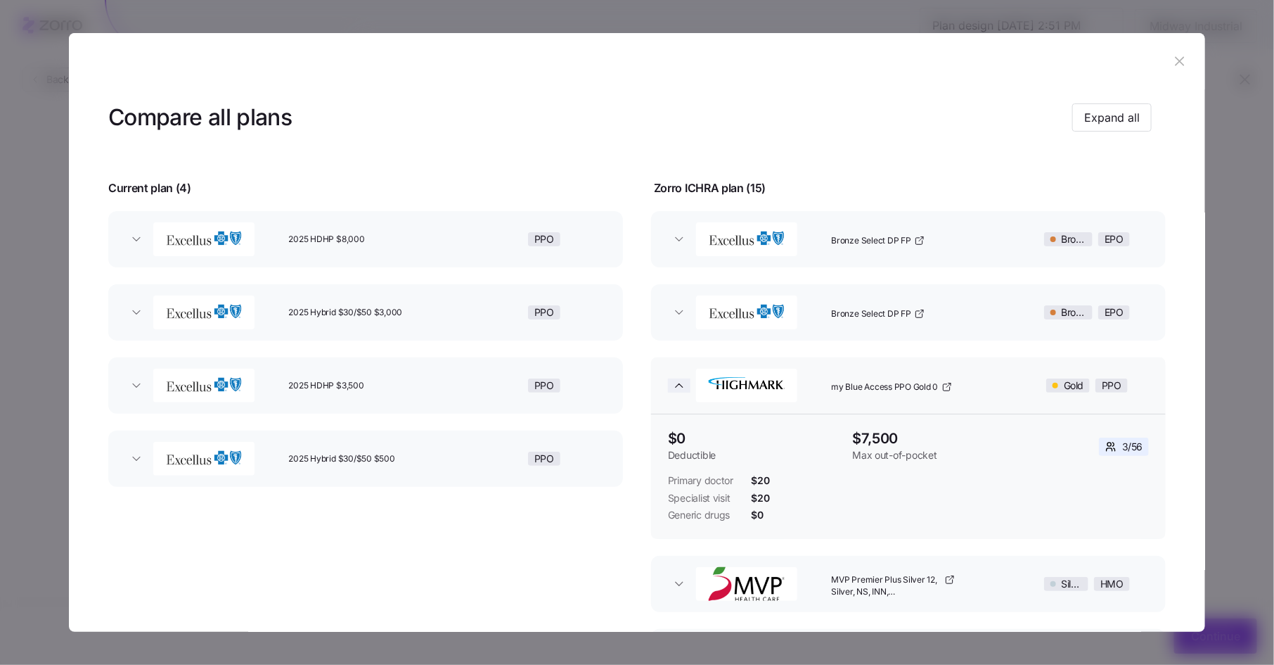
click at [676, 384] on icon "button" at bounding box center [679, 386] width 7 height 4
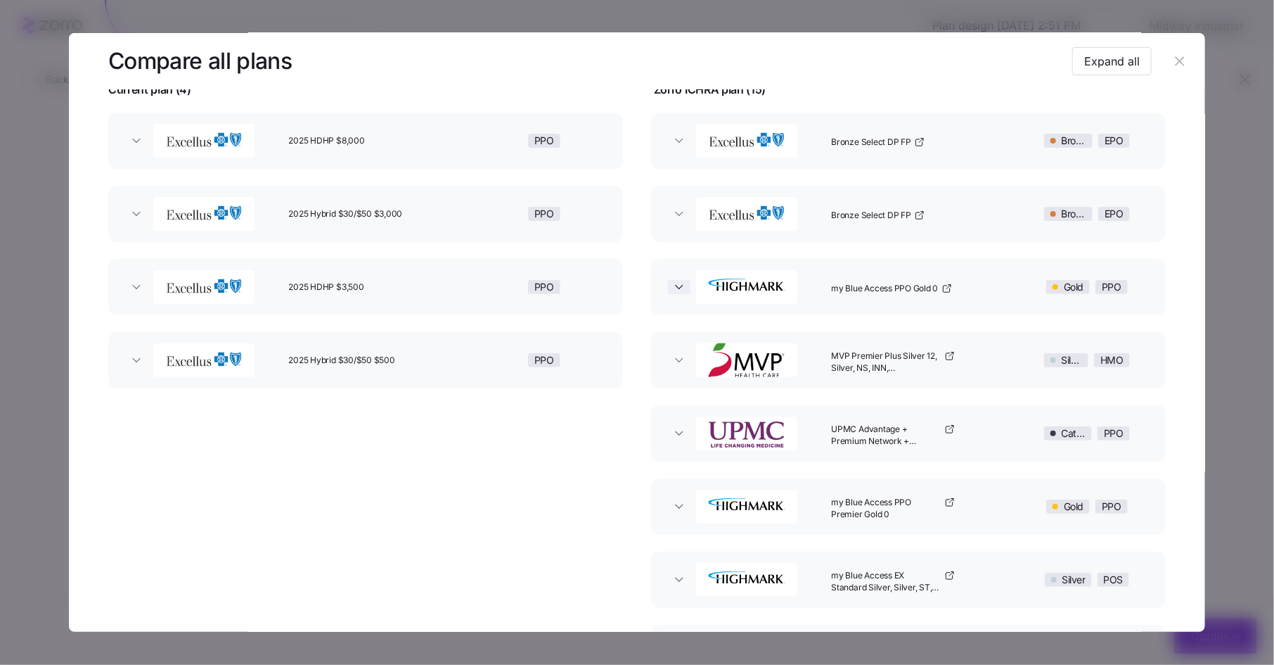
scroll to position [0, 0]
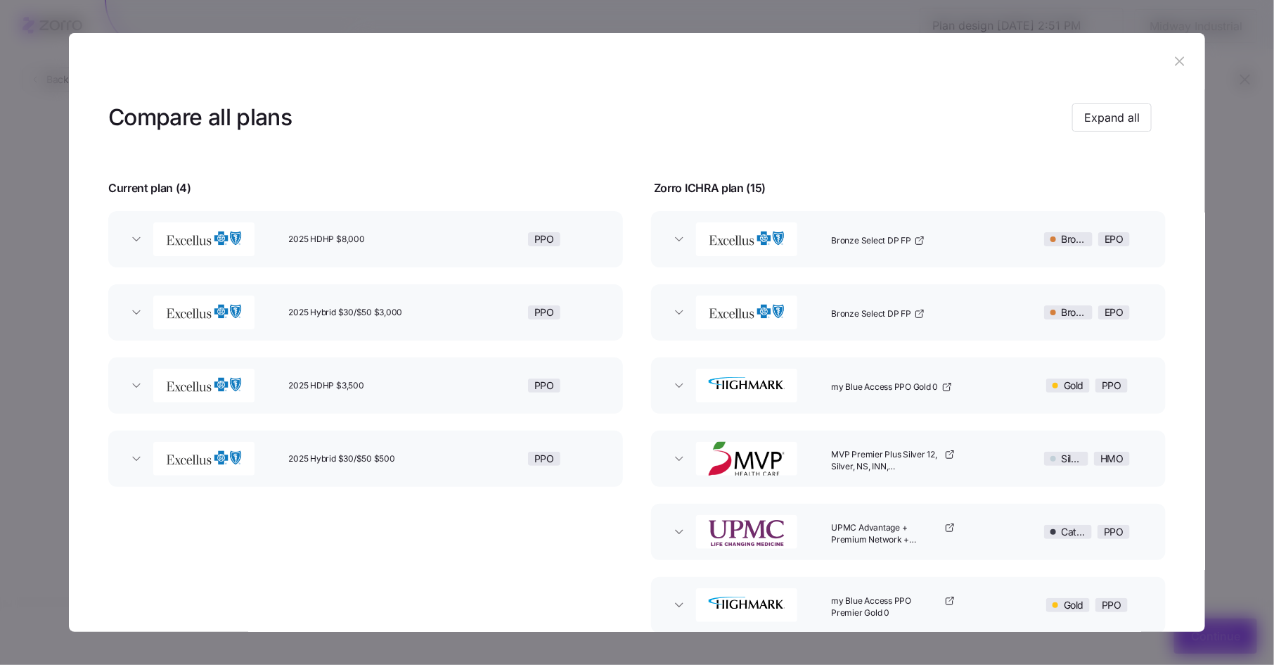
click at [1175, 58] on icon "button" at bounding box center [1179, 61] width 9 height 9
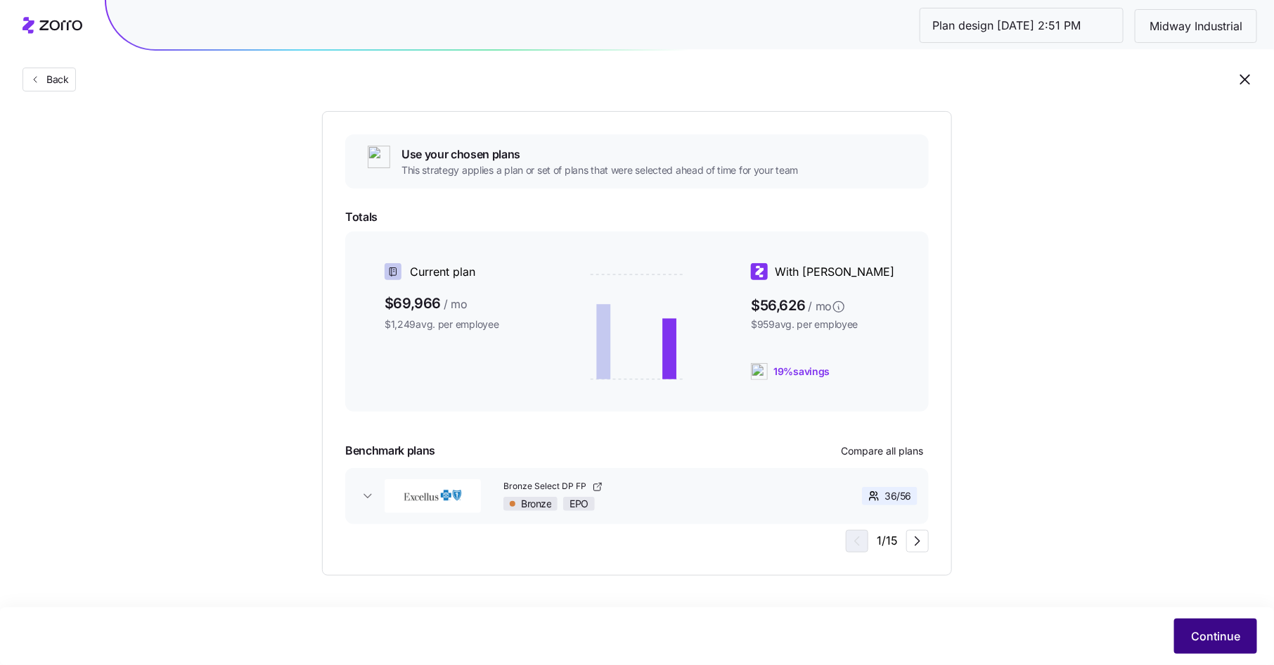
click at [1203, 631] on span "Continue" at bounding box center [1215, 635] width 49 height 17
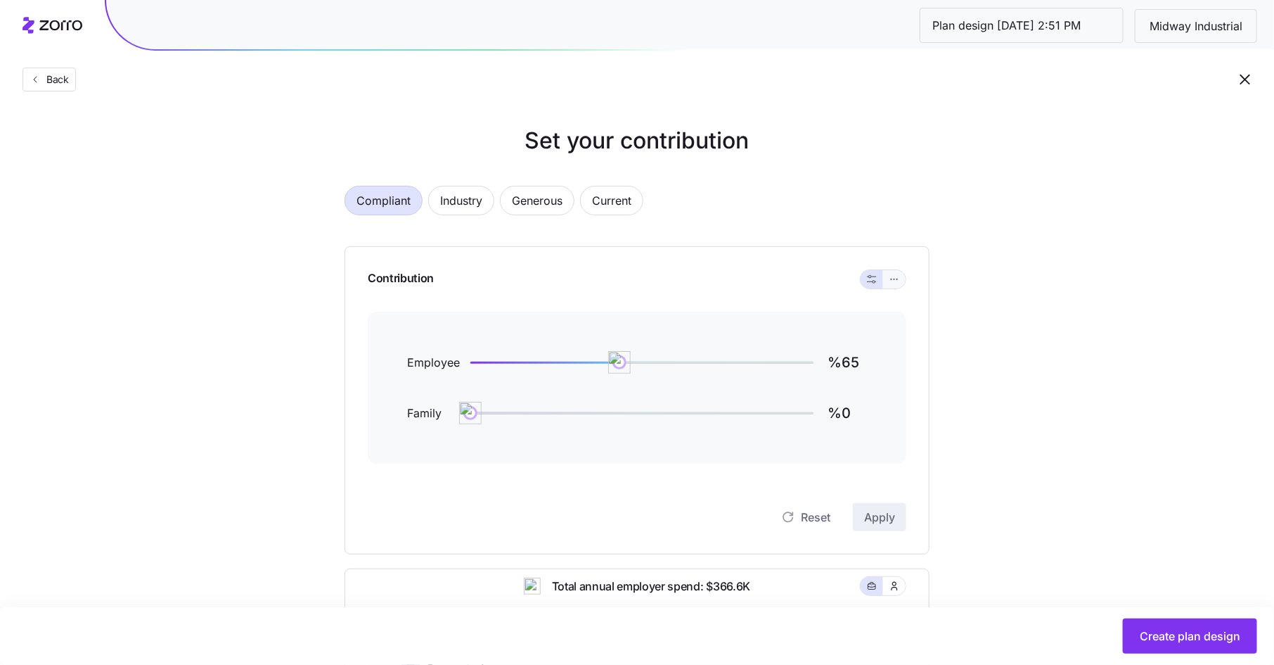
click at [897, 279] on icon "button" at bounding box center [895, 279] width 10 height 17
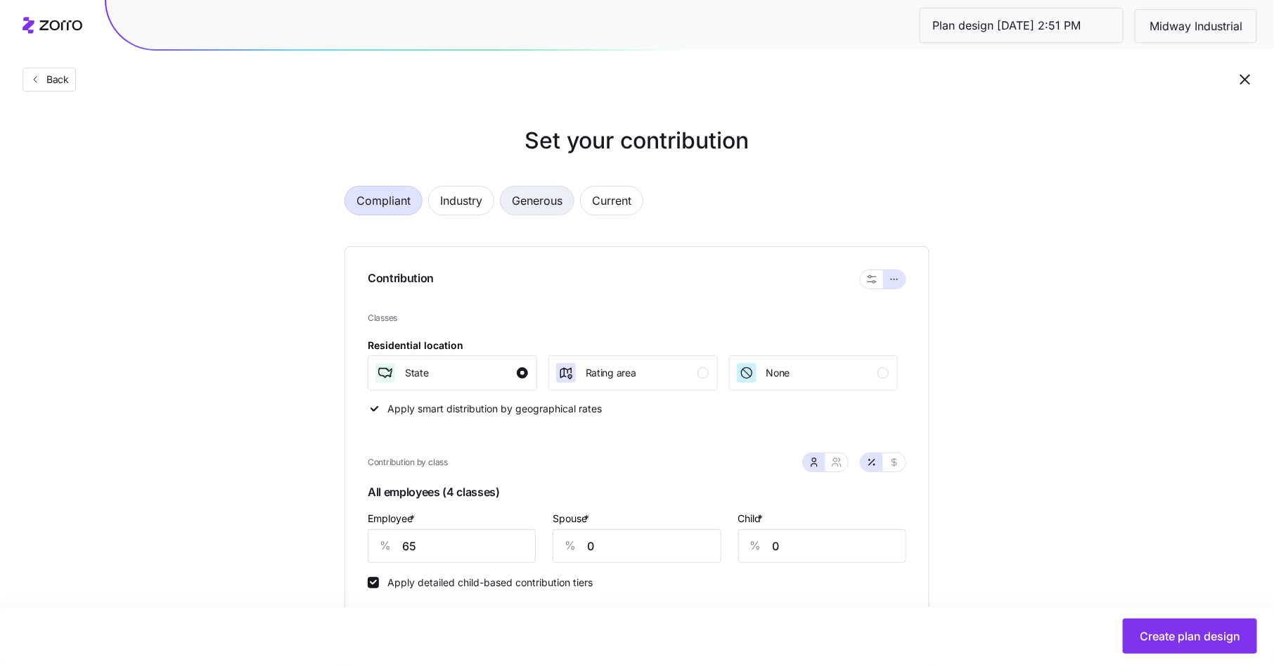
click at [534, 198] on span "Generous" at bounding box center [537, 200] width 51 height 28
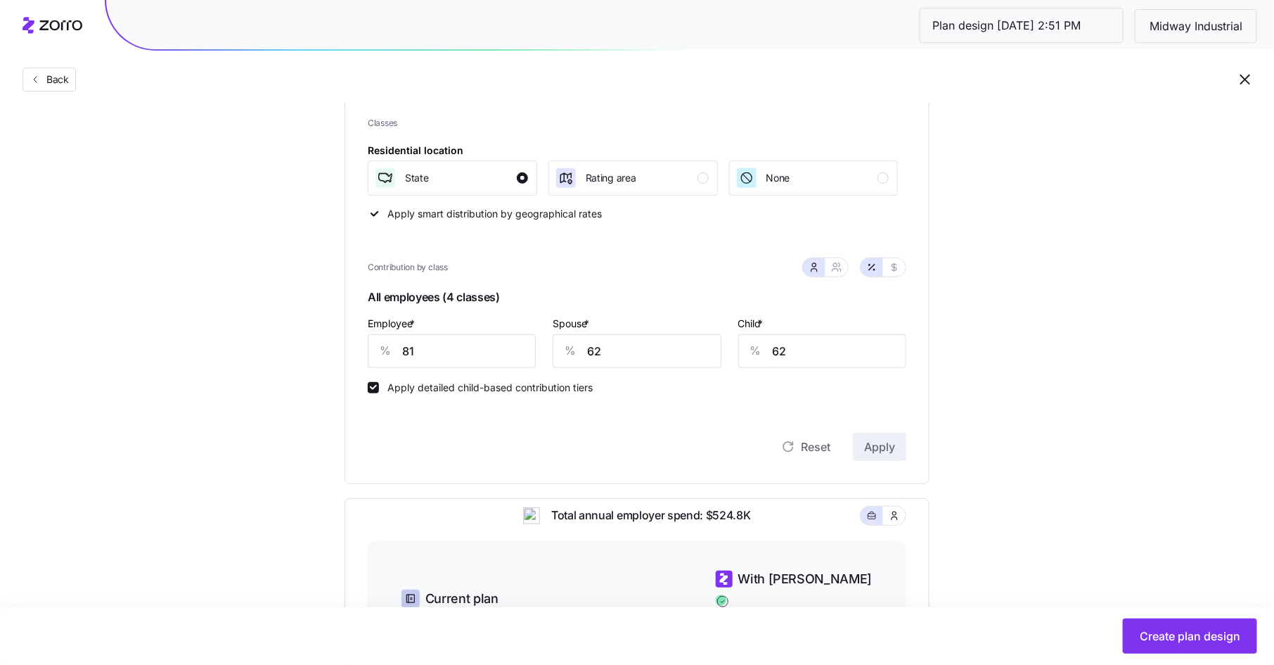
scroll to position [216, 0]
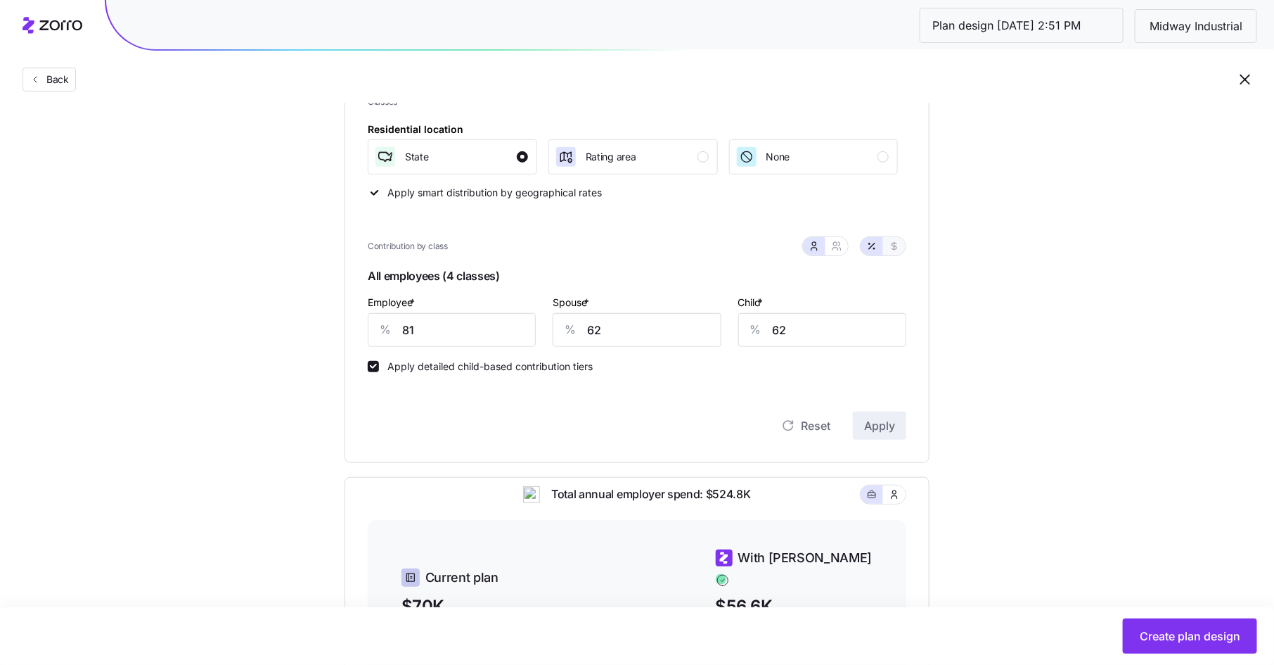
click at [893, 245] on icon "button" at bounding box center [894, 246] width 11 height 11
type input "631"
type input "485"
type input "325"
drag, startPoint x: 464, startPoint y: 326, endPoint x: 380, endPoint y: 326, distance: 84.4
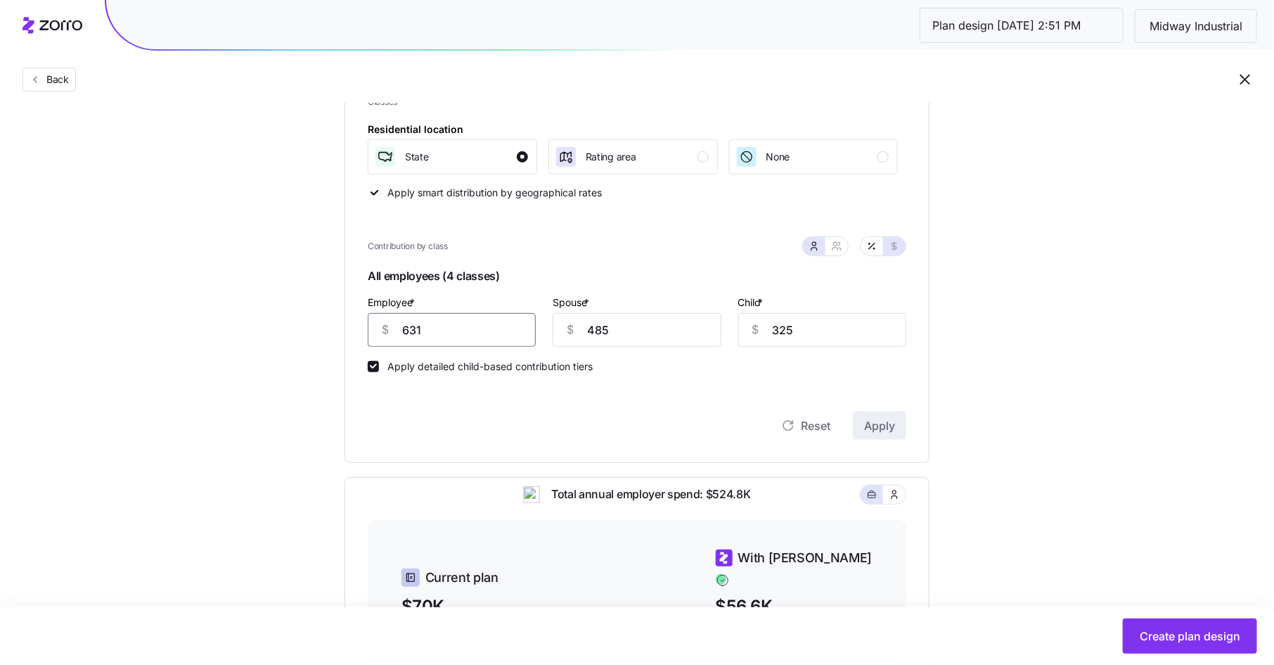
click at [380, 326] on div "$ 631" at bounding box center [452, 330] width 168 height 34
type input "400"
type input "500"
click at [885, 414] on button "Apply" at bounding box center [879, 425] width 53 height 28
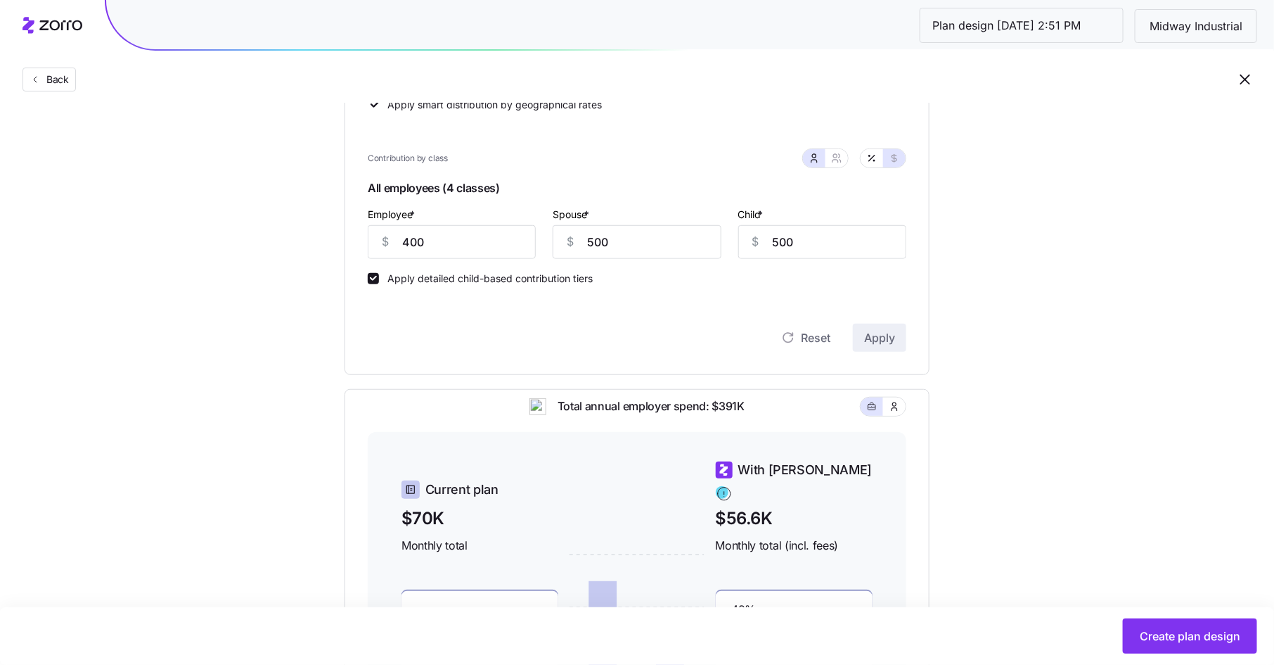
scroll to position [294, 0]
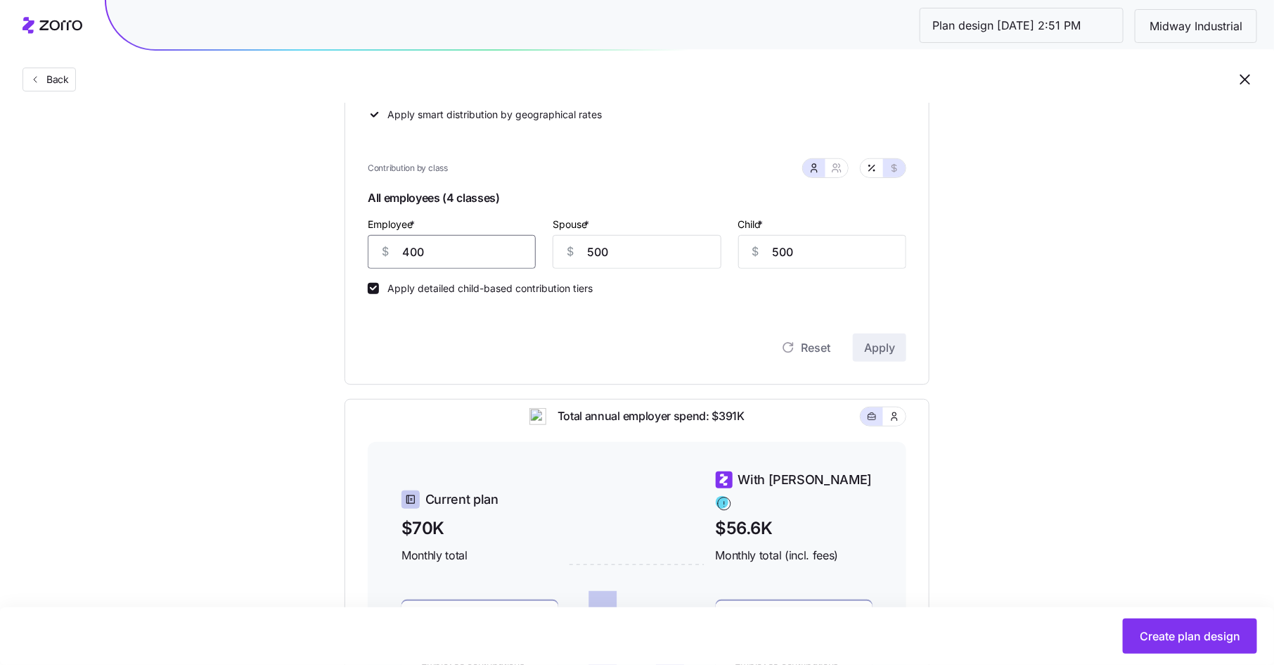
drag, startPoint x: 426, startPoint y: 252, endPoint x: 366, endPoint y: 250, distance: 59.1
click at [366, 250] on div "Contribution Classes Residential location State Rating area None Apply smart di…" at bounding box center [637, 168] width 585 height 433
type input "325"
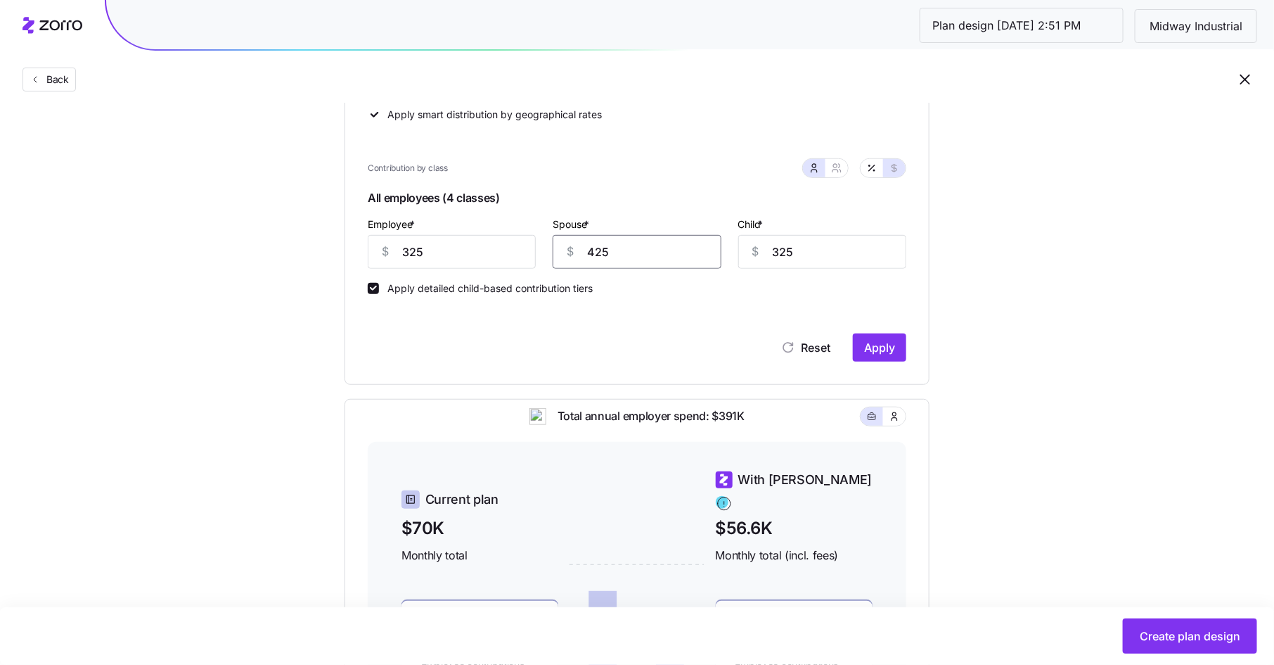
type input "425"
type input "0"
click at [841, 168] on icon "button" at bounding box center [836, 167] width 11 height 11
type input "750"
type input "325"
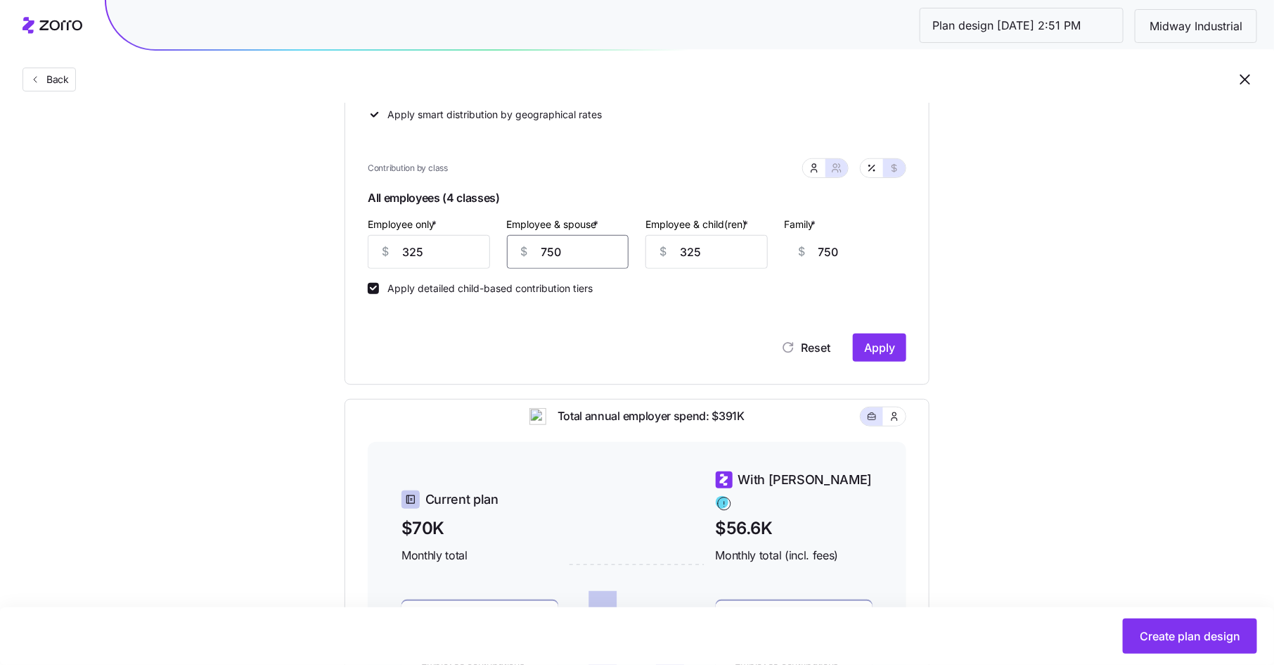
click at [550, 252] on input "750" at bounding box center [568, 252] width 122 height 34
type input "4"
type input "42"
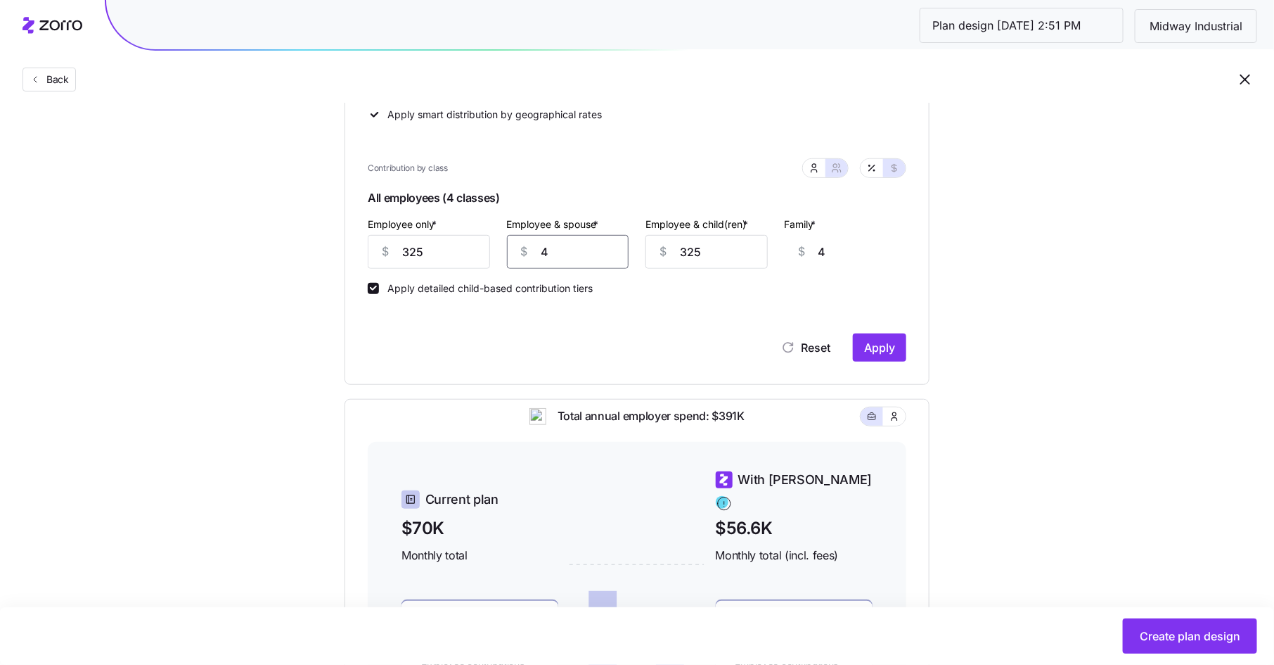
type input "42"
type input "425"
type input "4"
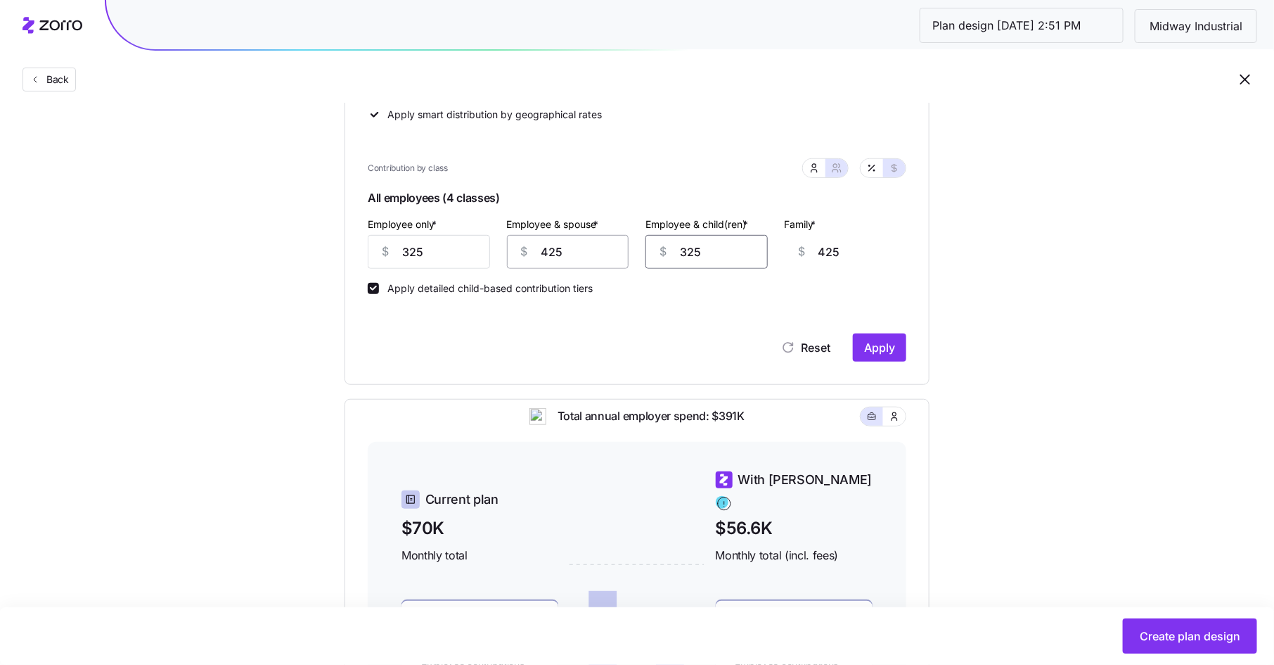
type input "104"
type input "42"
type input "142"
type input "425"
type input "525"
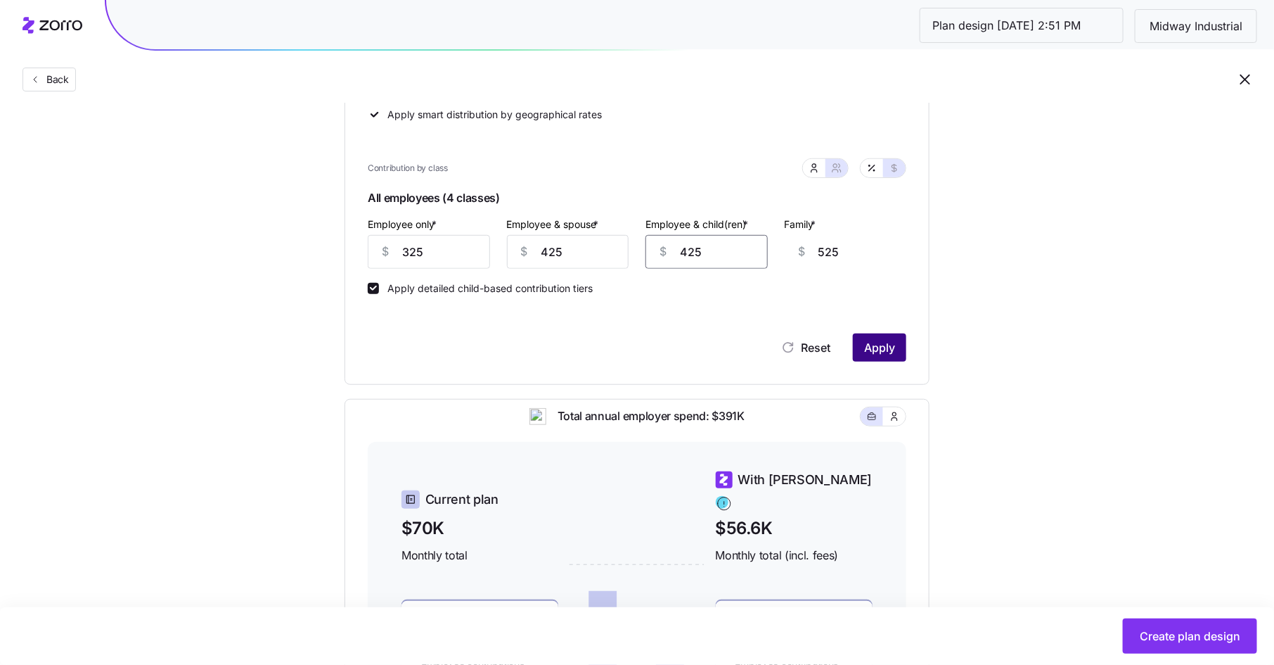
type input "425"
click at [870, 342] on span "Apply" at bounding box center [879, 347] width 31 height 17
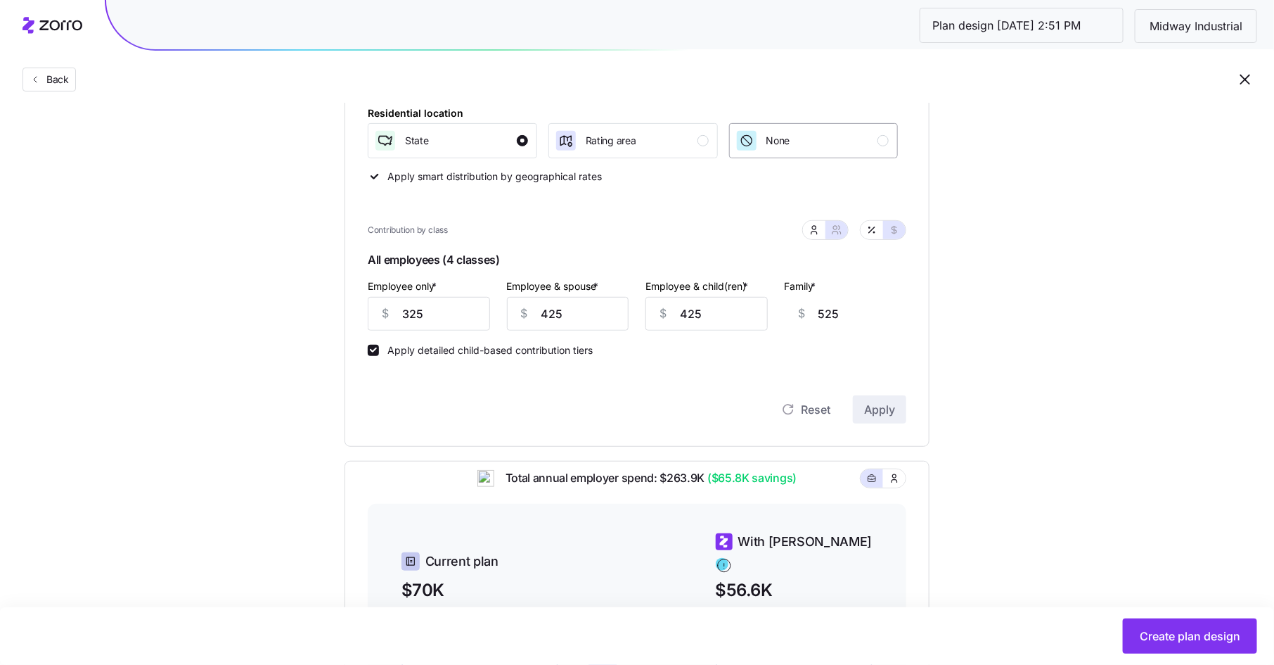
scroll to position [184, 0]
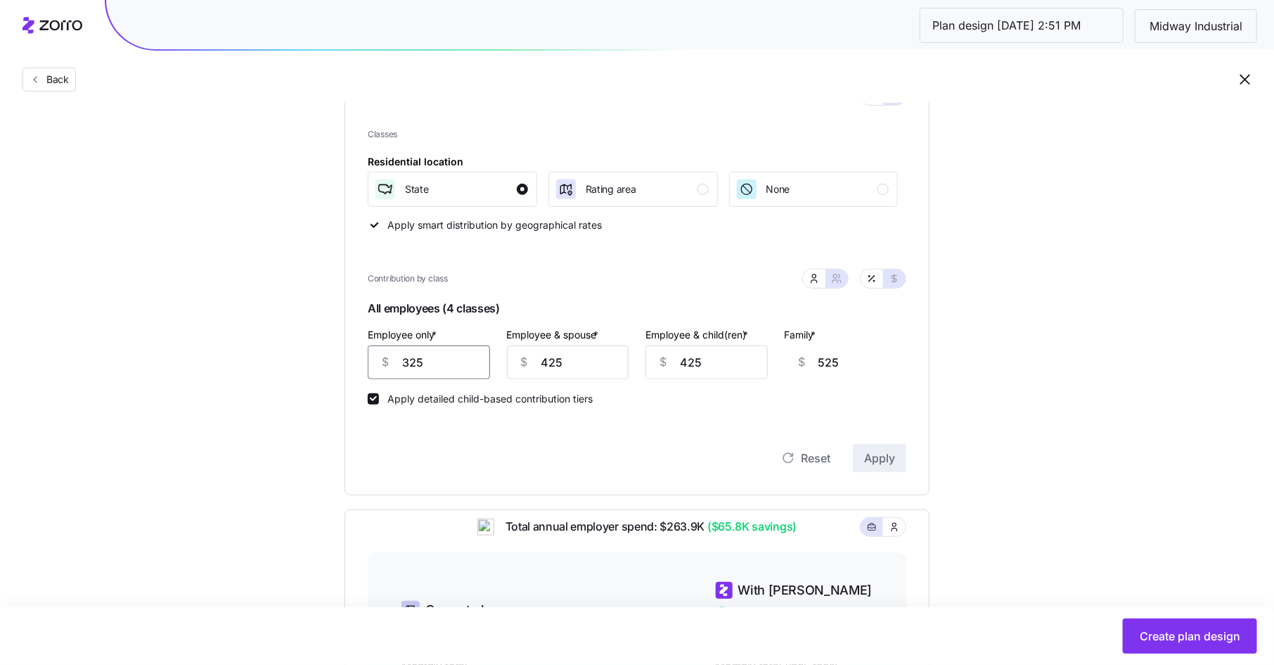
click at [412, 366] on input "325" at bounding box center [429, 362] width 122 height 34
type input "3"
type input "847"
type input "35"
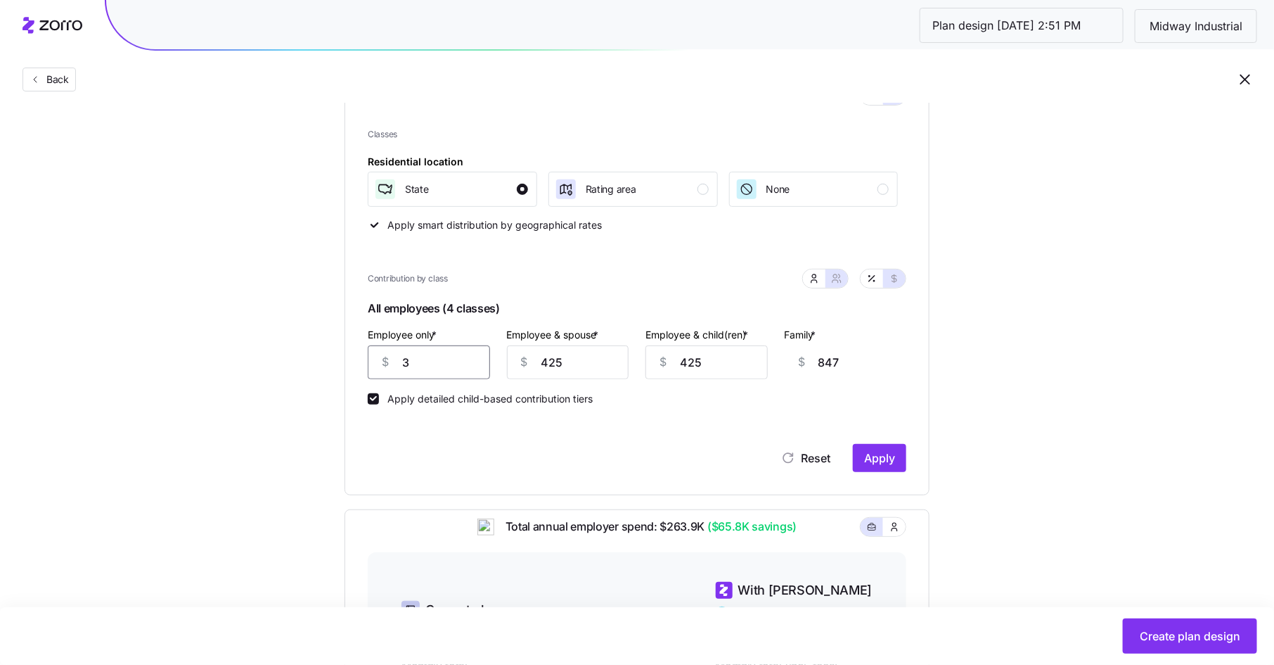
type input "815"
type input "350"
type input "500"
type input "350"
type input "4"
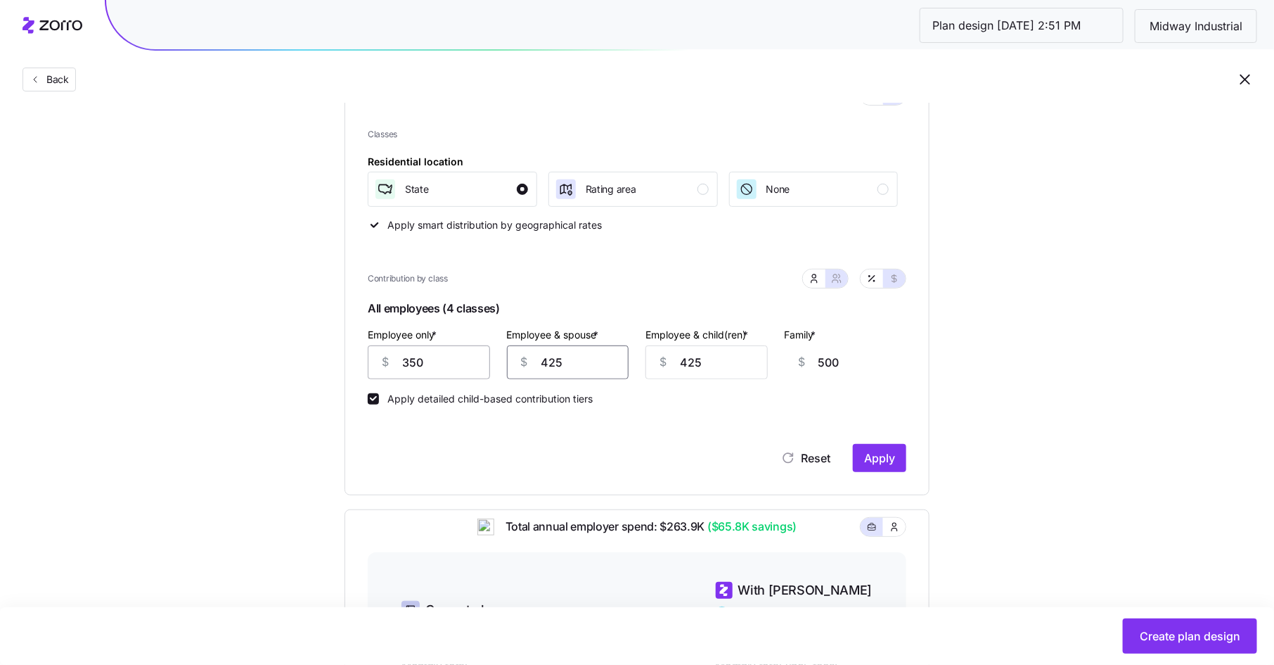
type input "79"
type input "45"
type input "120"
type input "450"
type input "525"
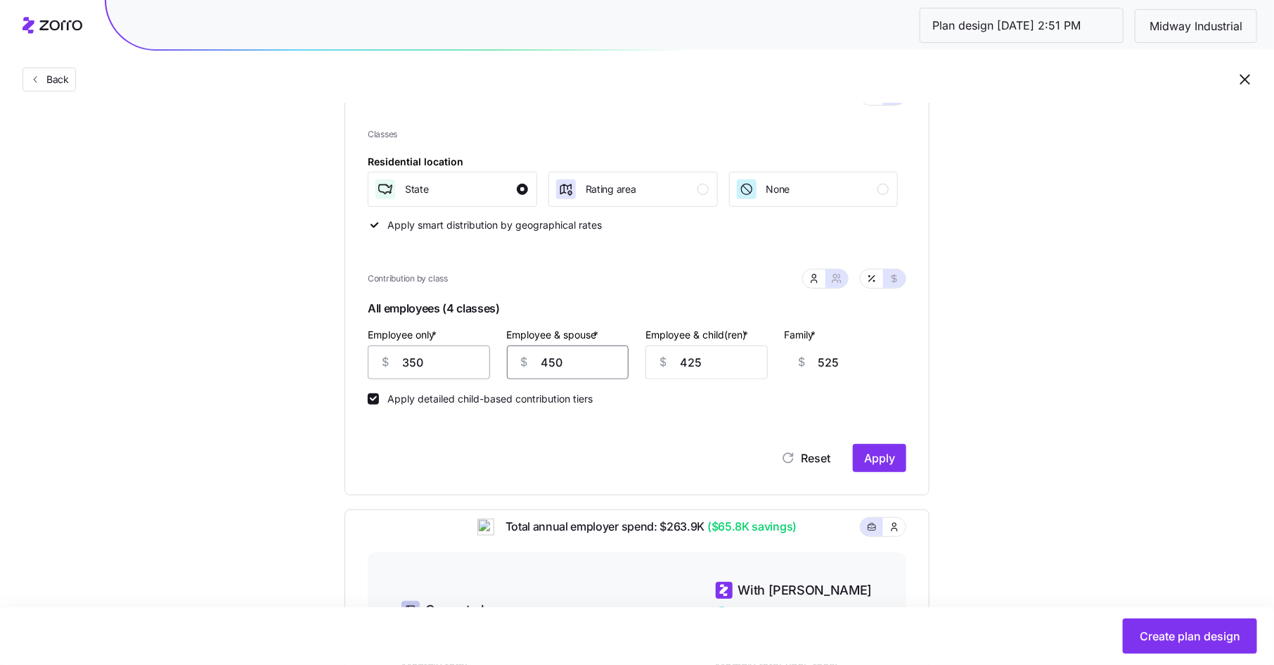
type input "450"
type input "4"
type input "104"
type input "45"
type input "145"
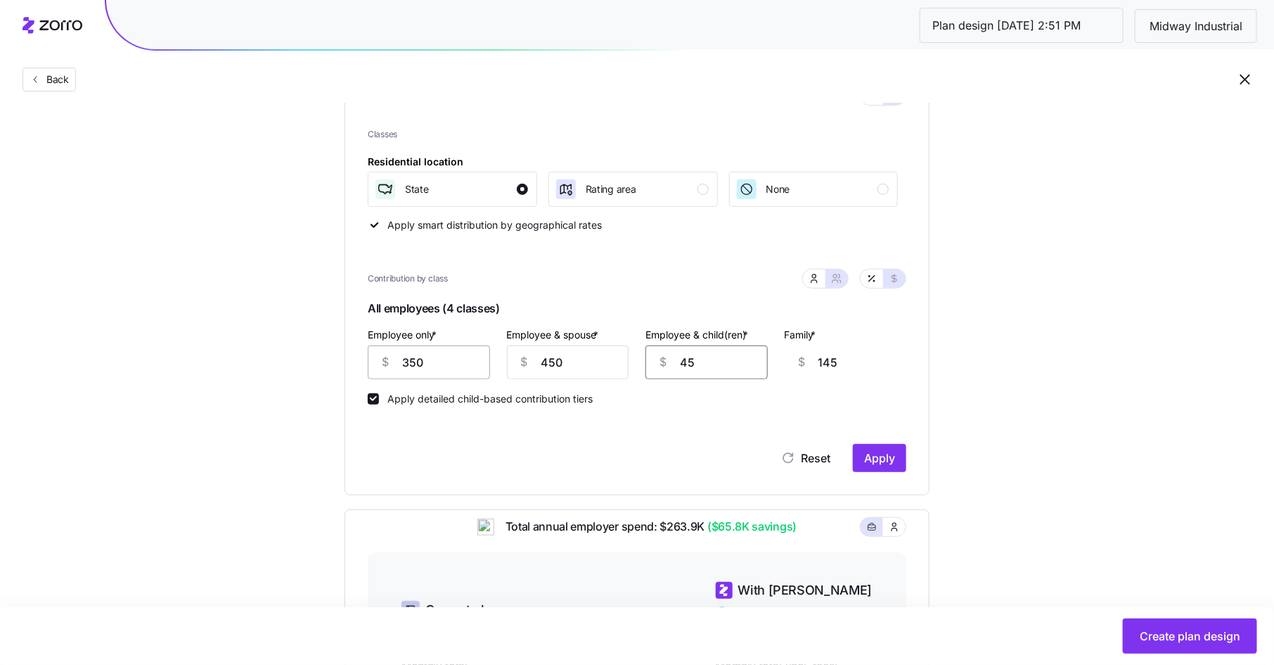
type input "450"
type input "550"
type input "450"
click at [881, 462] on span "Apply" at bounding box center [879, 457] width 31 height 17
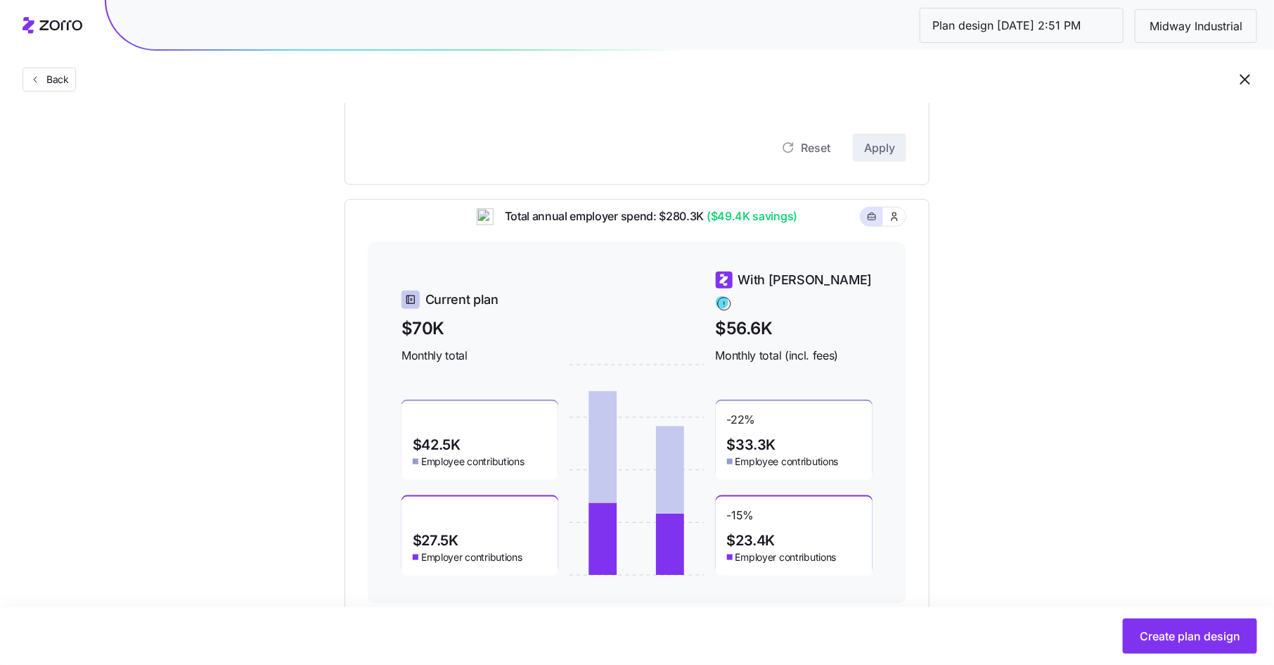
scroll to position [531, 0]
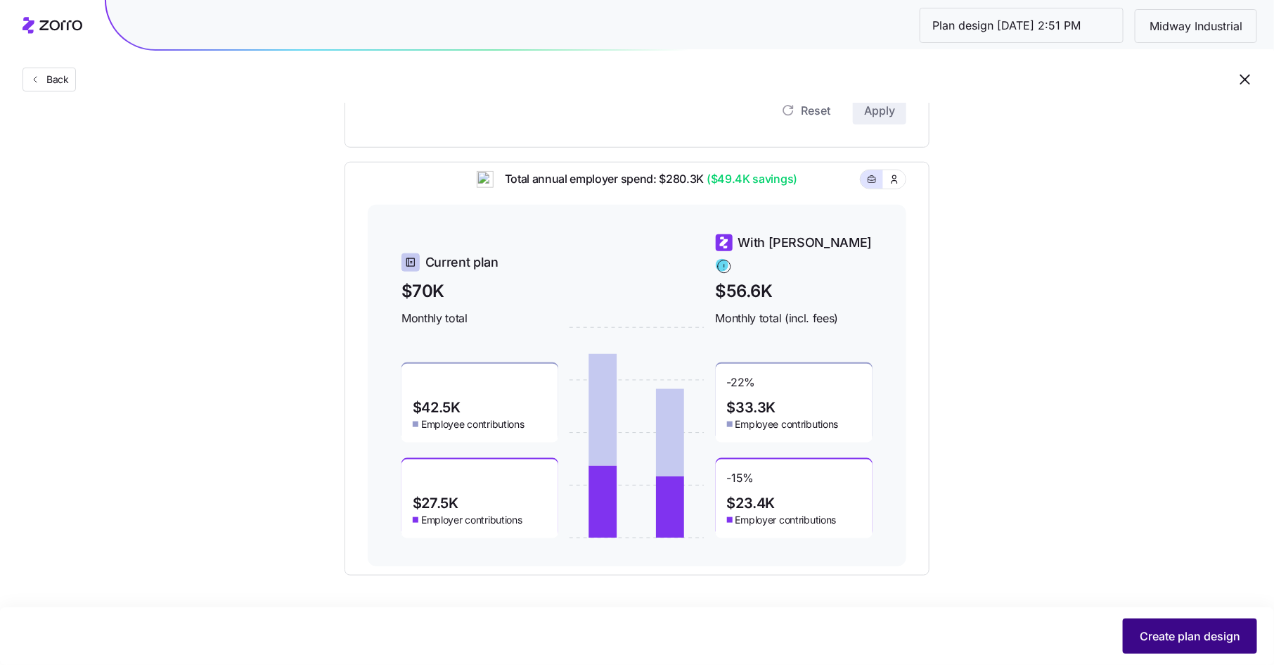
click at [1177, 637] on span "Create plan design" at bounding box center [1190, 635] width 101 height 17
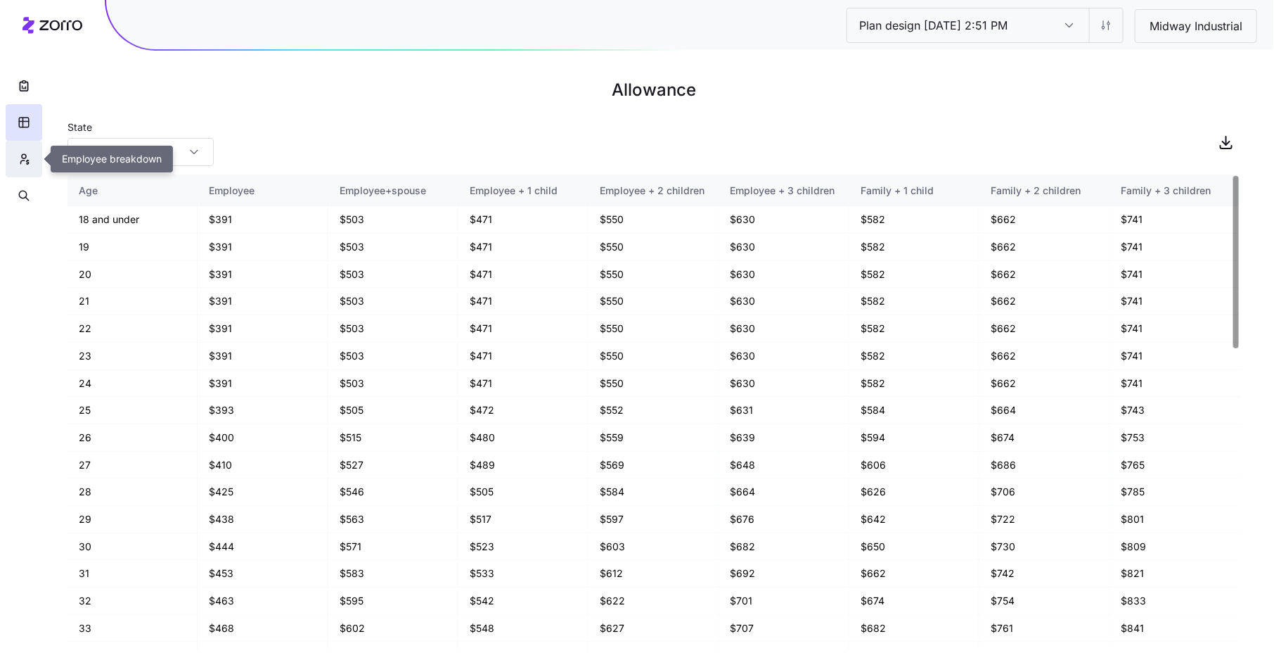
click at [13, 162] on button "button" at bounding box center [24, 159] width 37 height 37
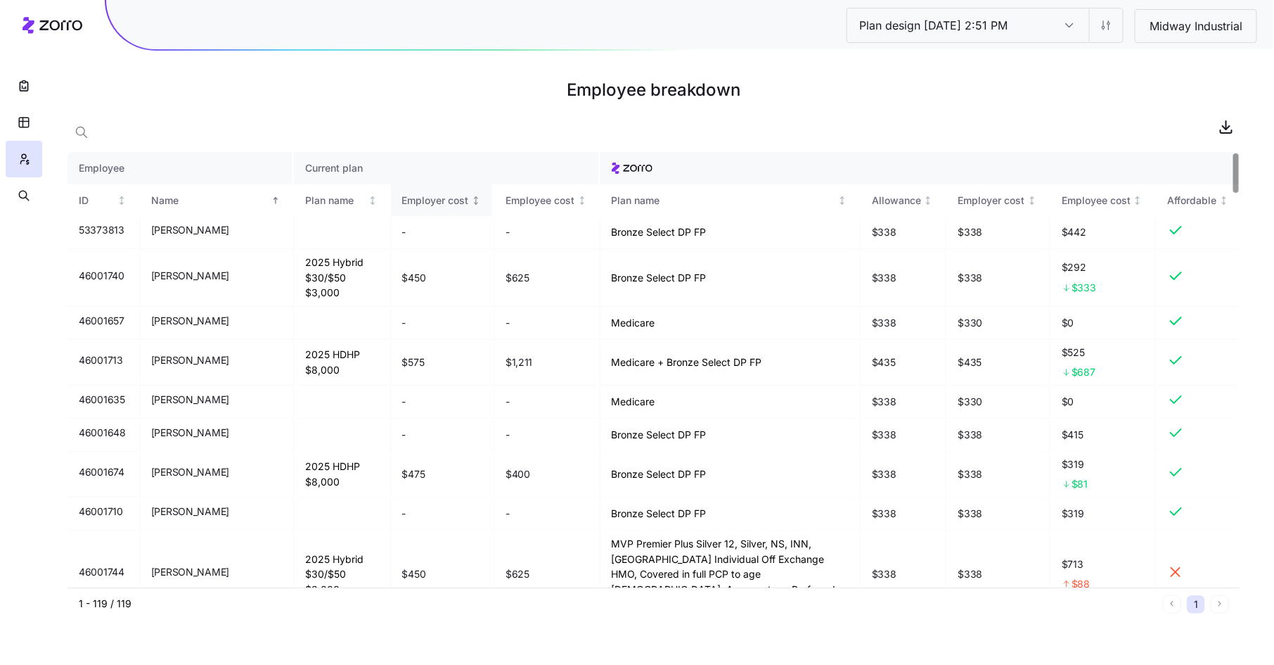
click at [408, 194] on div "Employer cost" at bounding box center [435, 200] width 67 height 15
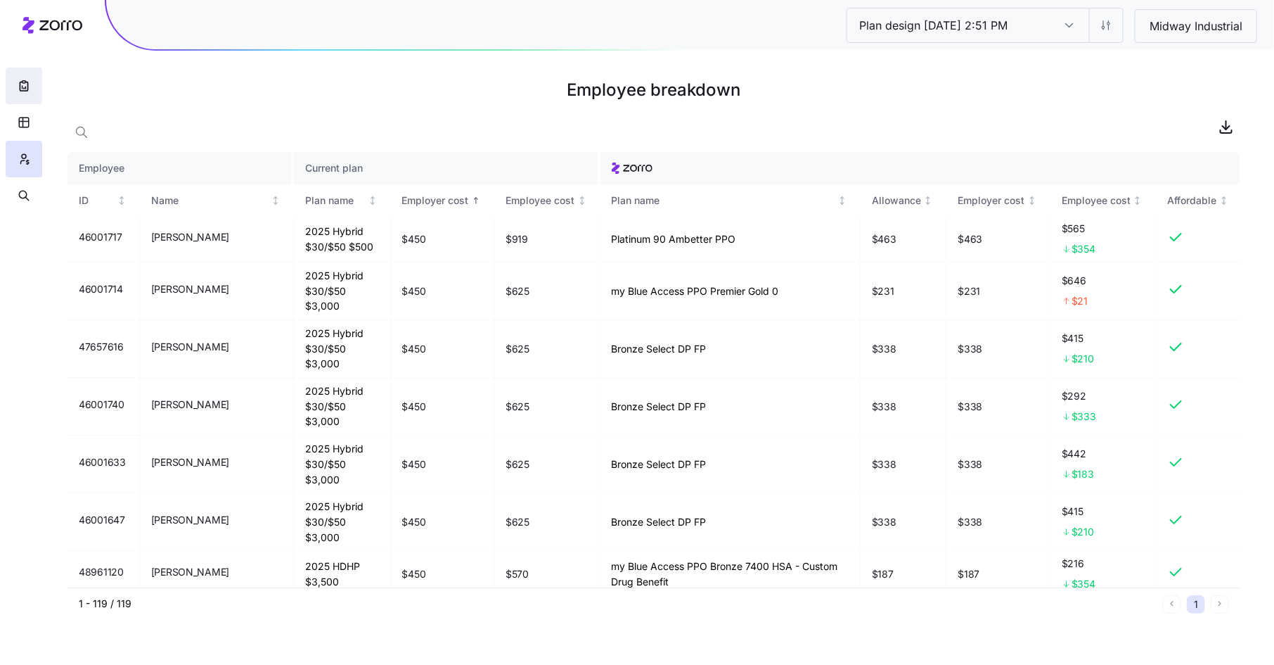
click at [31, 80] on button "button" at bounding box center [24, 86] width 37 height 37
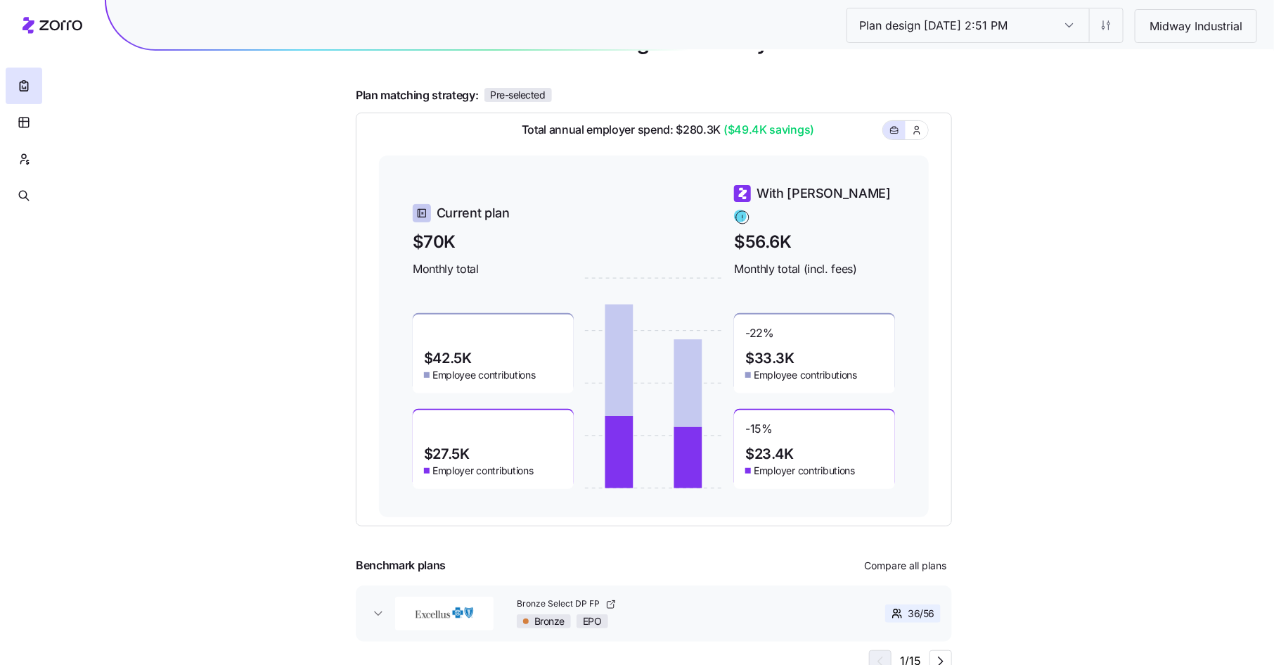
scroll to position [106, 0]
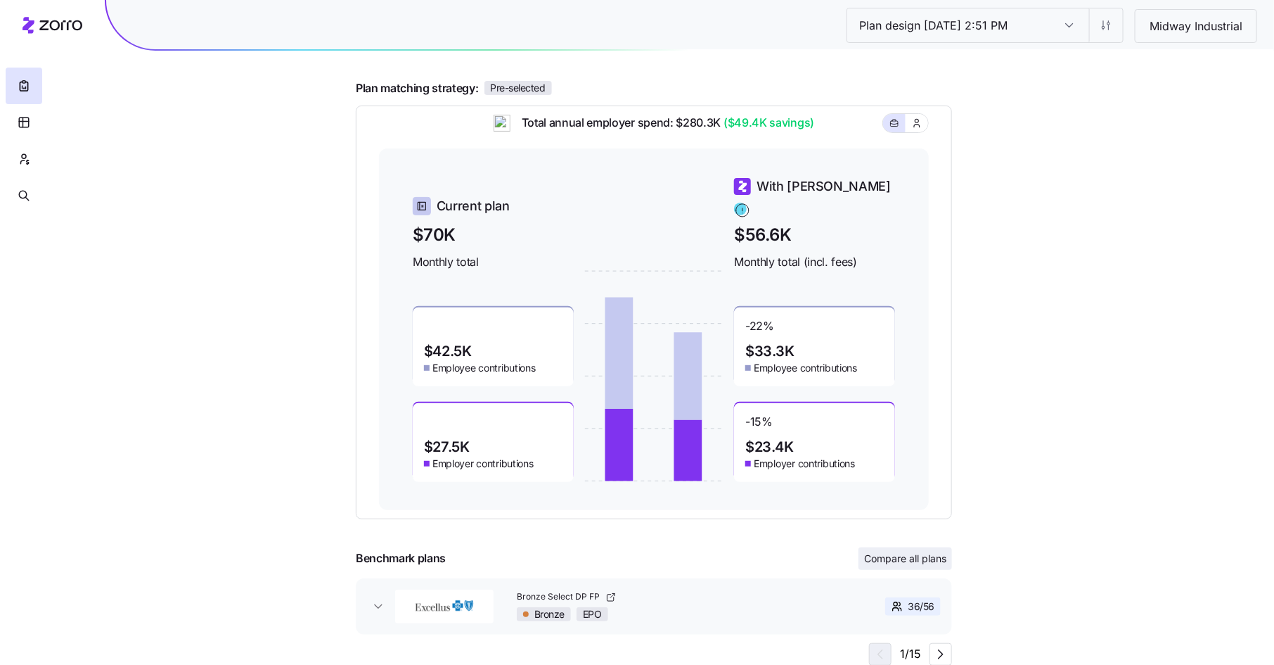
click at [932, 554] on span "Compare all plans" at bounding box center [905, 558] width 82 height 14
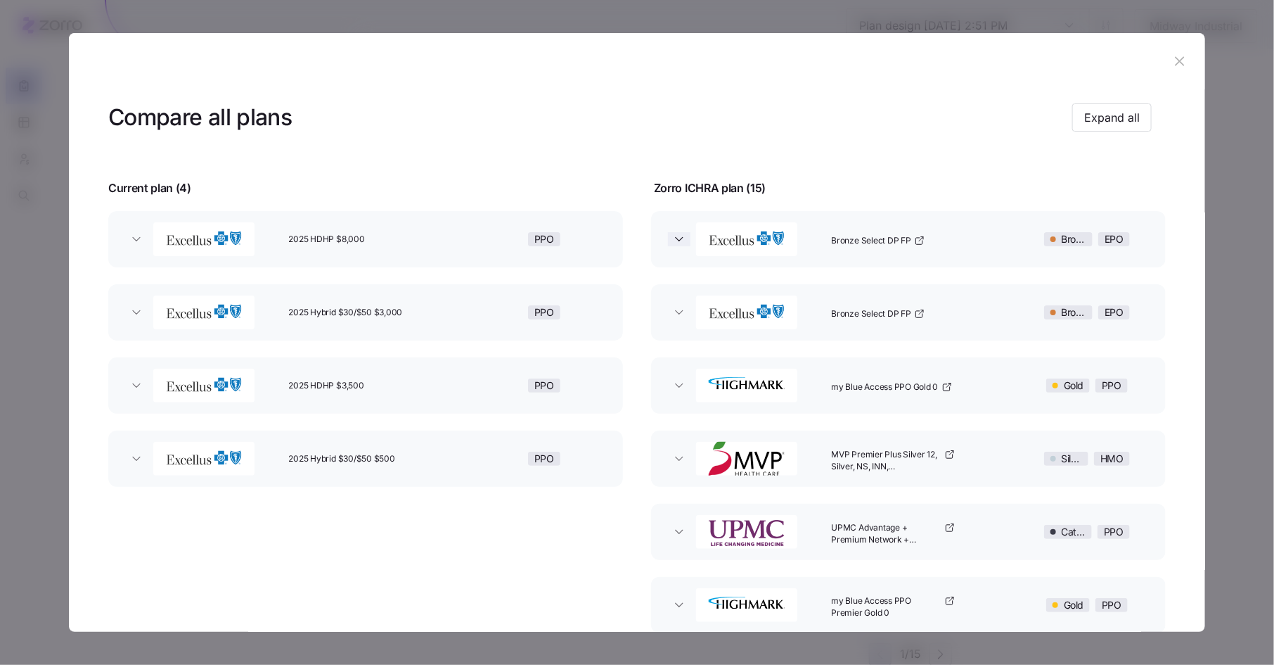
click at [679, 236] on icon "button" at bounding box center [679, 239] width 14 height 14
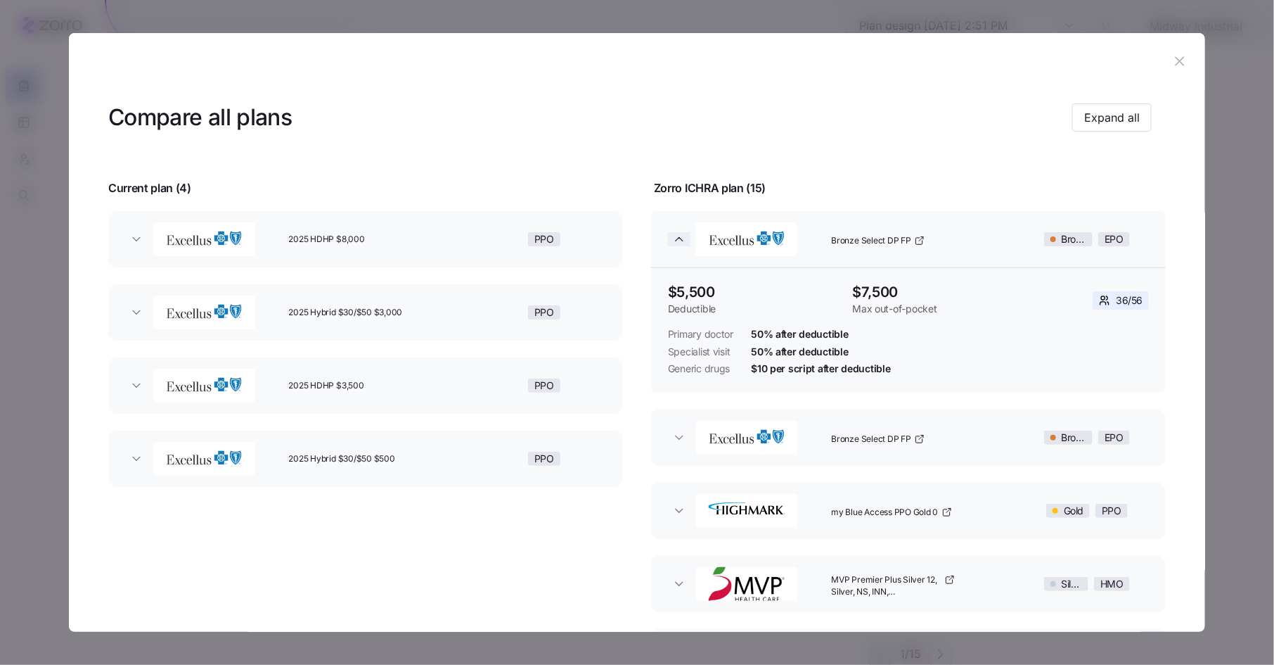
click at [679, 236] on icon "button" at bounding box center [679, 239] width 14 height 14
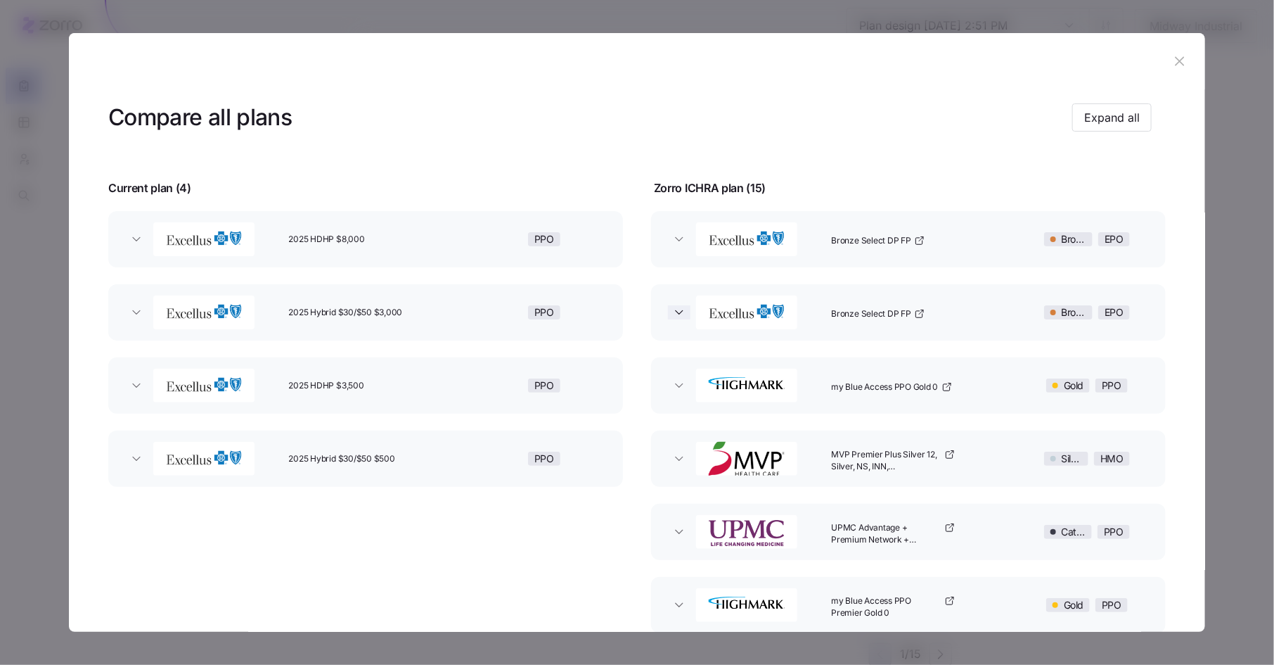
click at [675, 309] on icon "button" at bounding box center [679, 312] width 14 height 14
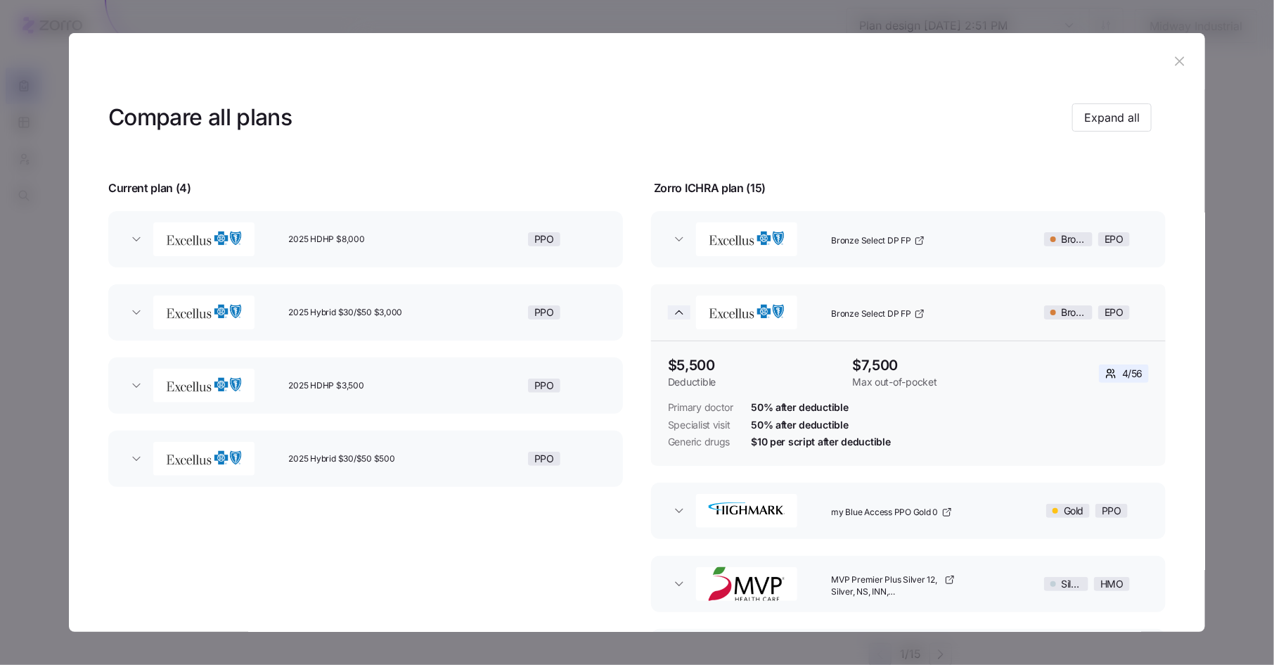
click at [675, 306] on icon "button" at bounding box center [679, 312] width 14 height 14
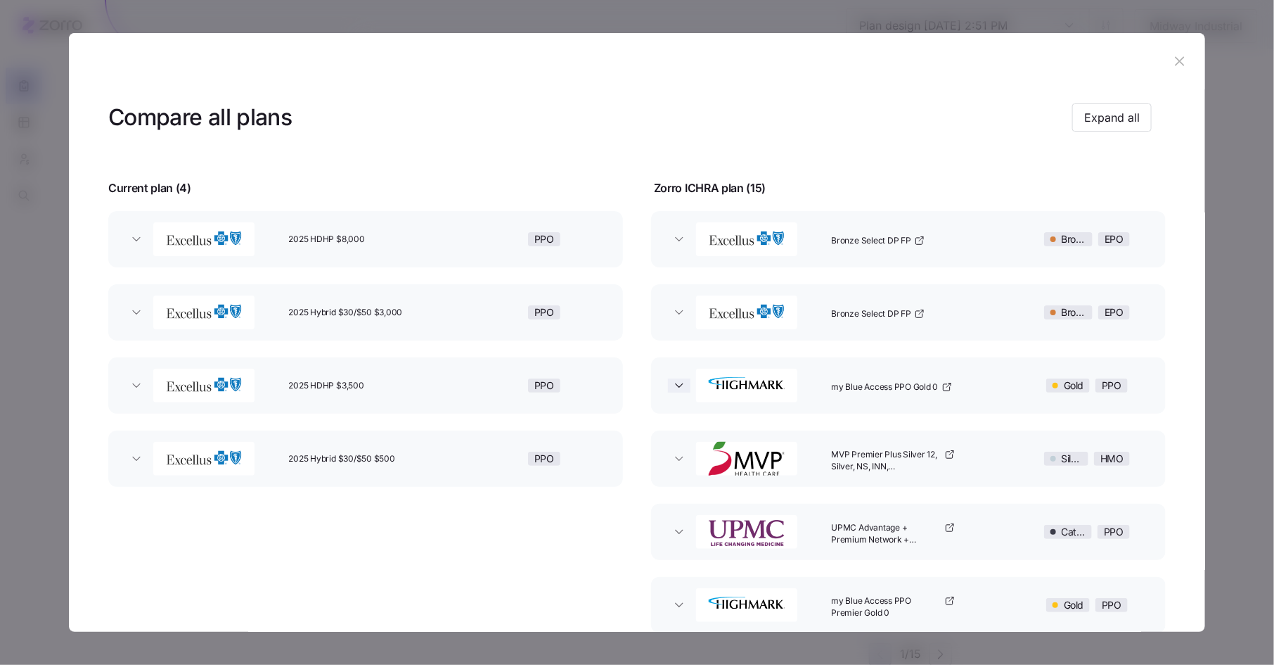
click at [676, 388] on icon "button" at bounding box center [679, 385] width 14 height 14
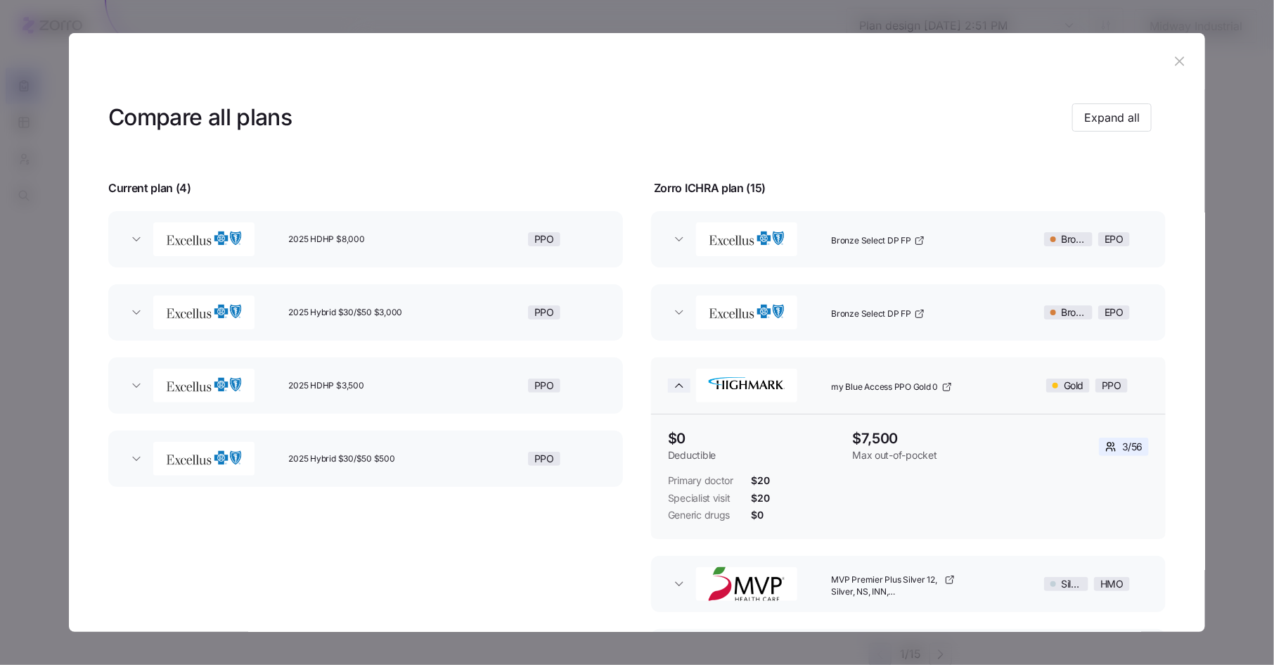
click at [677, 383] on icon "button" at bounding box center [679, 385] width 14 height 14
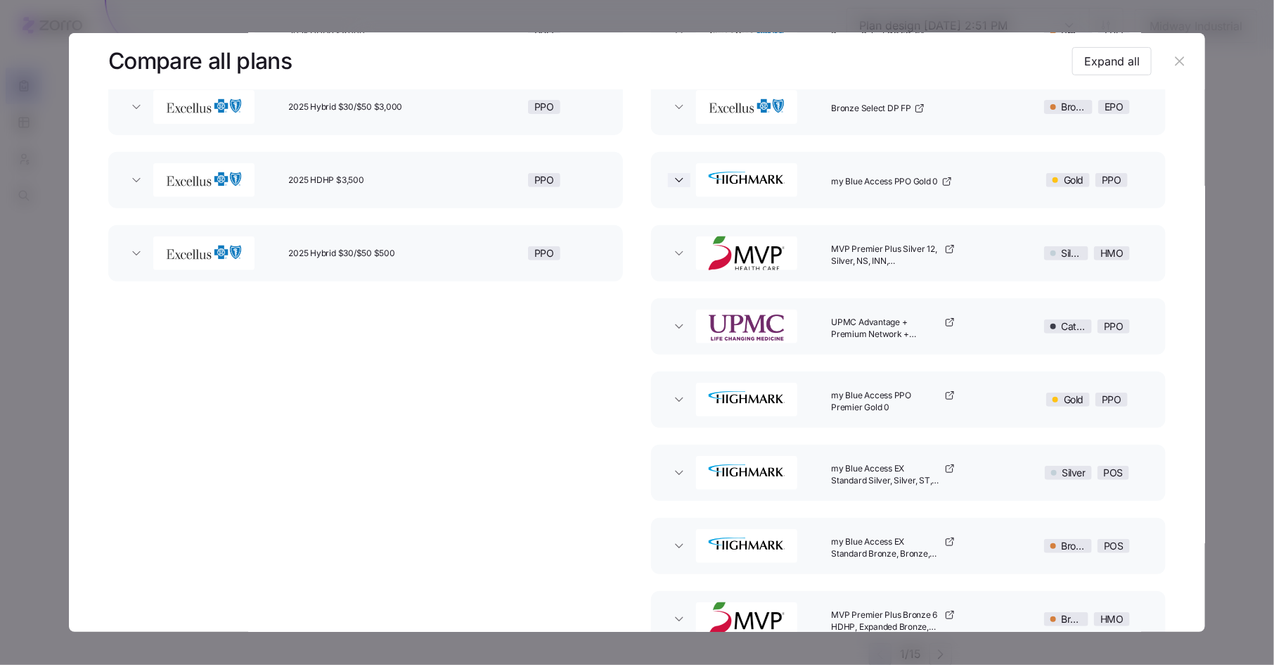
scroll to position [222, 0]
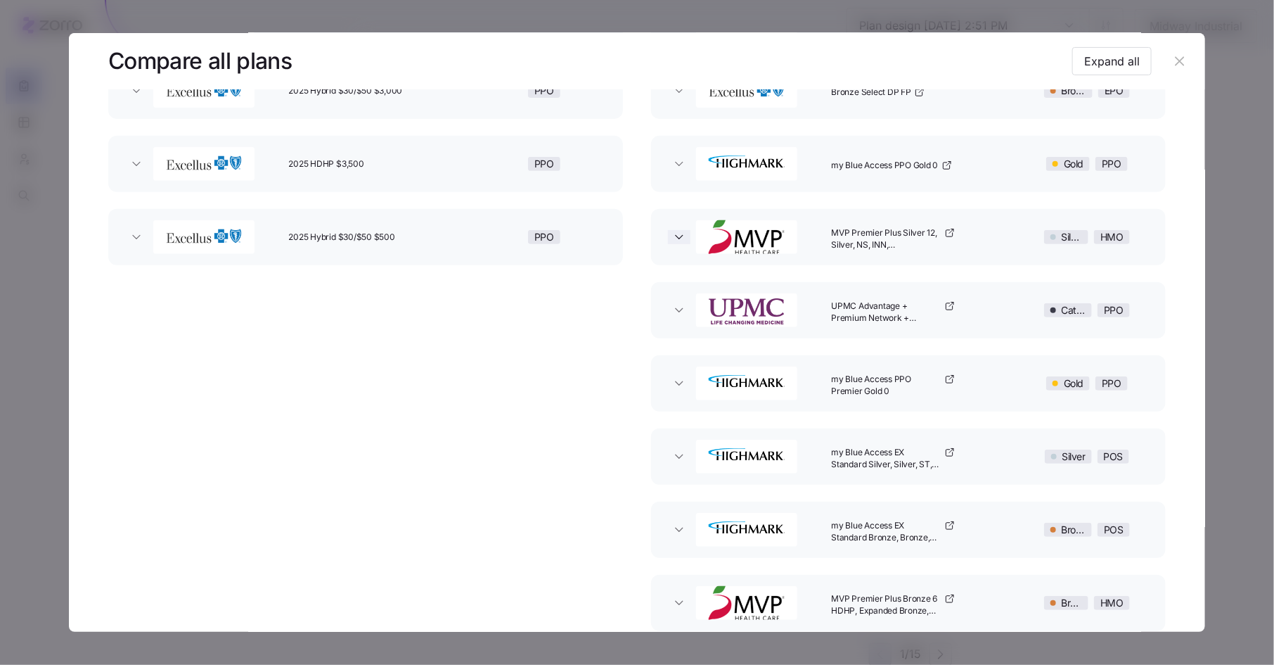
click at [677, 239] on icon "button" at bounding box center [679, 237] width 14 height 14
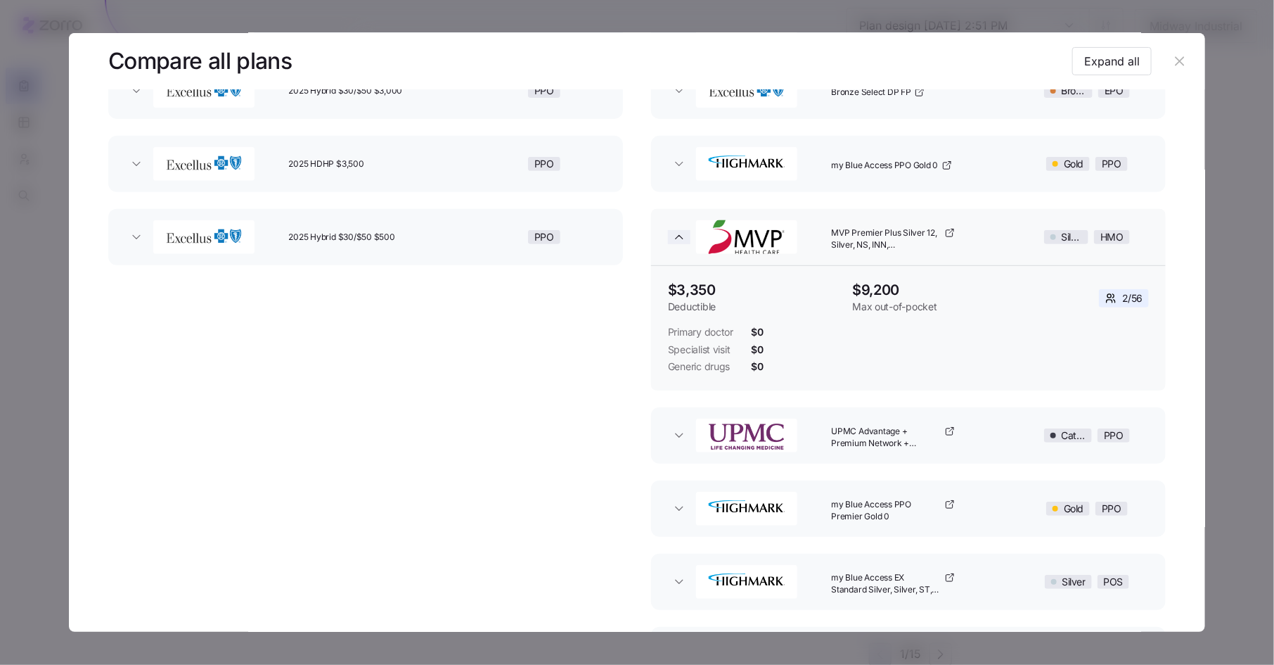
click at [678, 236] on icon "button" at bounding box center [679, 237] width 14 height 14
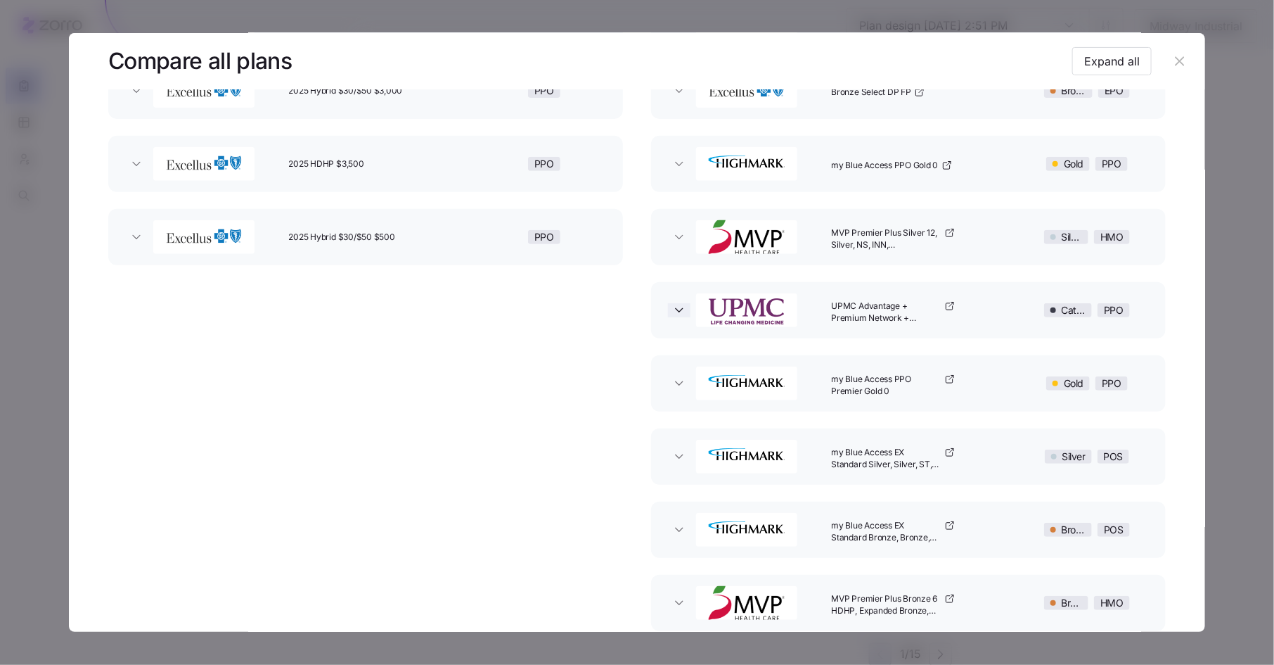
click at [678, 308] on icon "button" at bounding box center [679, 310] width 14 height 14
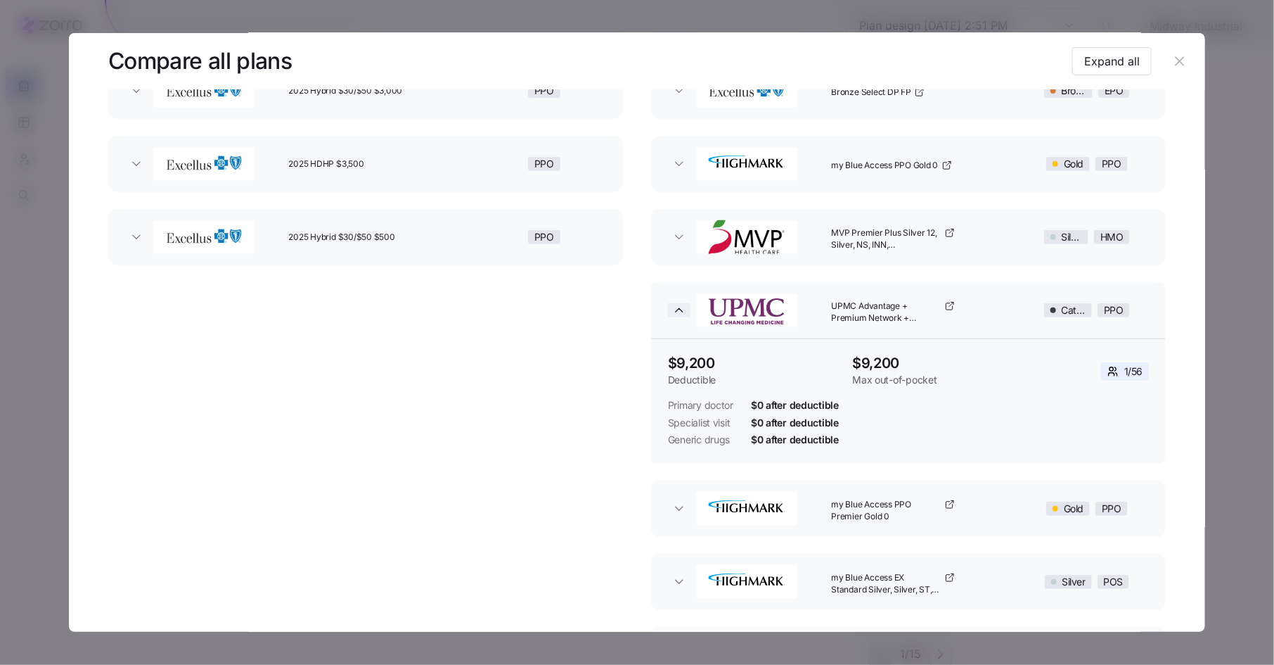
click at [679, 305] on icon "button" at bounding box center [679, 310] width 14 height 14
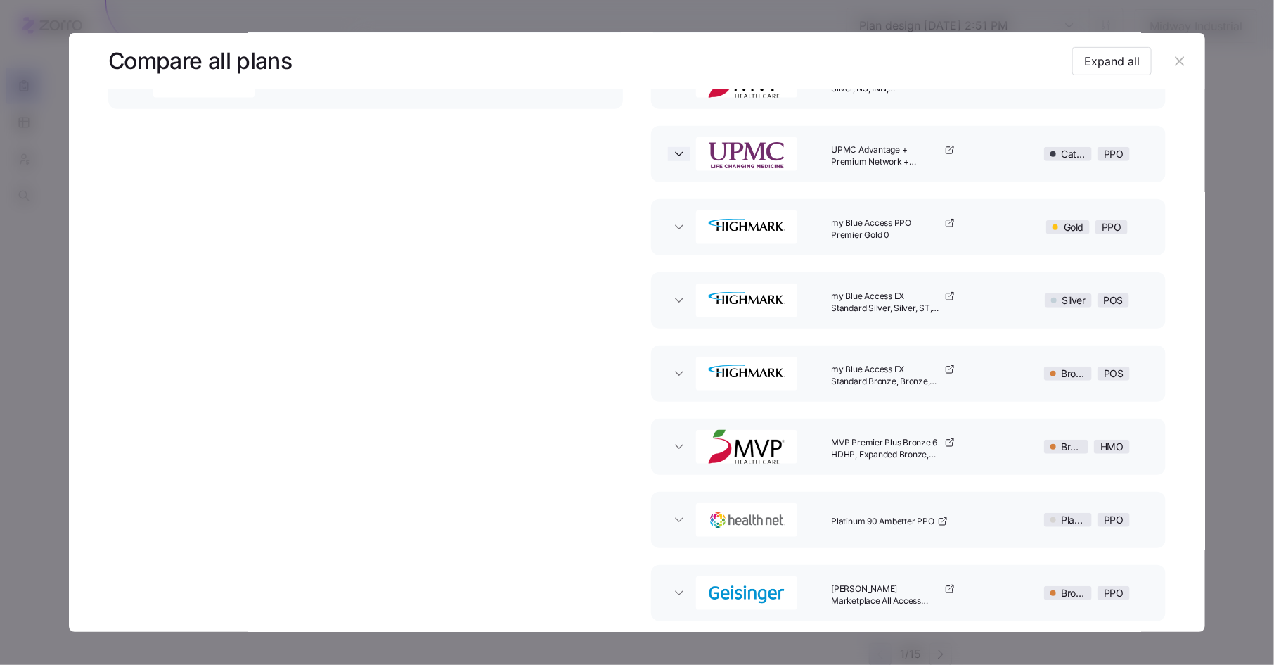
scroll to position [378, 0]
click at [678, 226] on icon "button" at bounding box center [679, 226] width 14 height 14
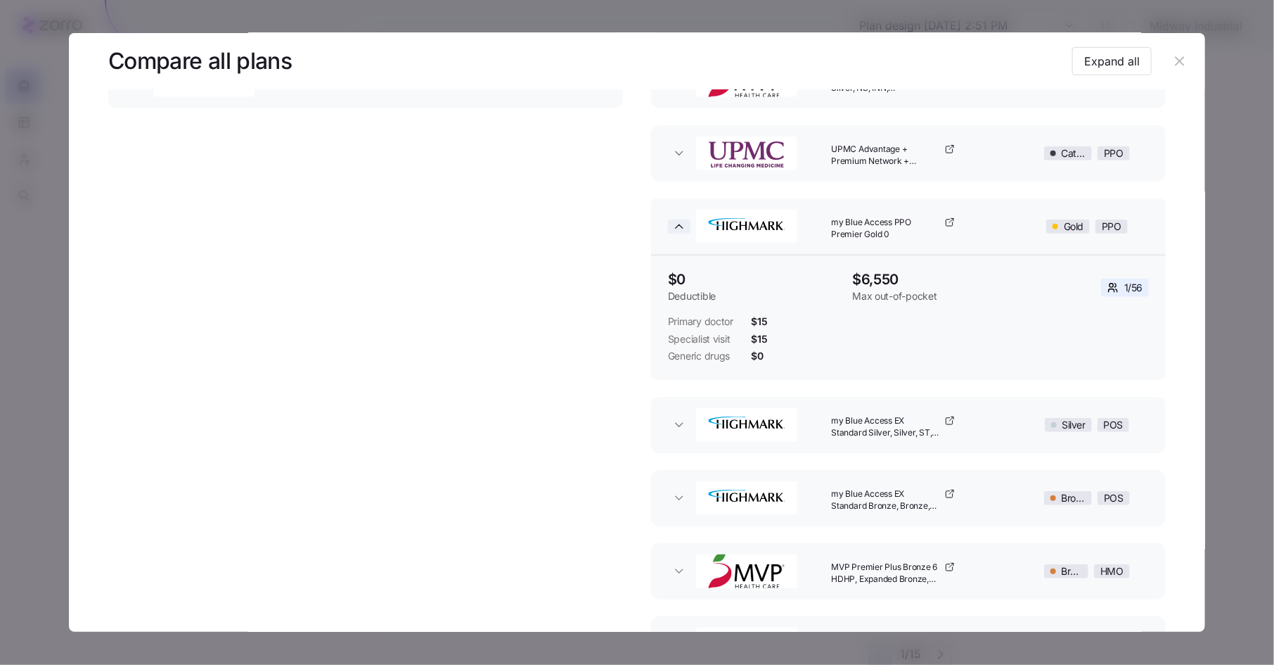
click at [679, 226] on icon "button" at bounding box center [679, 227] width 7 height 4
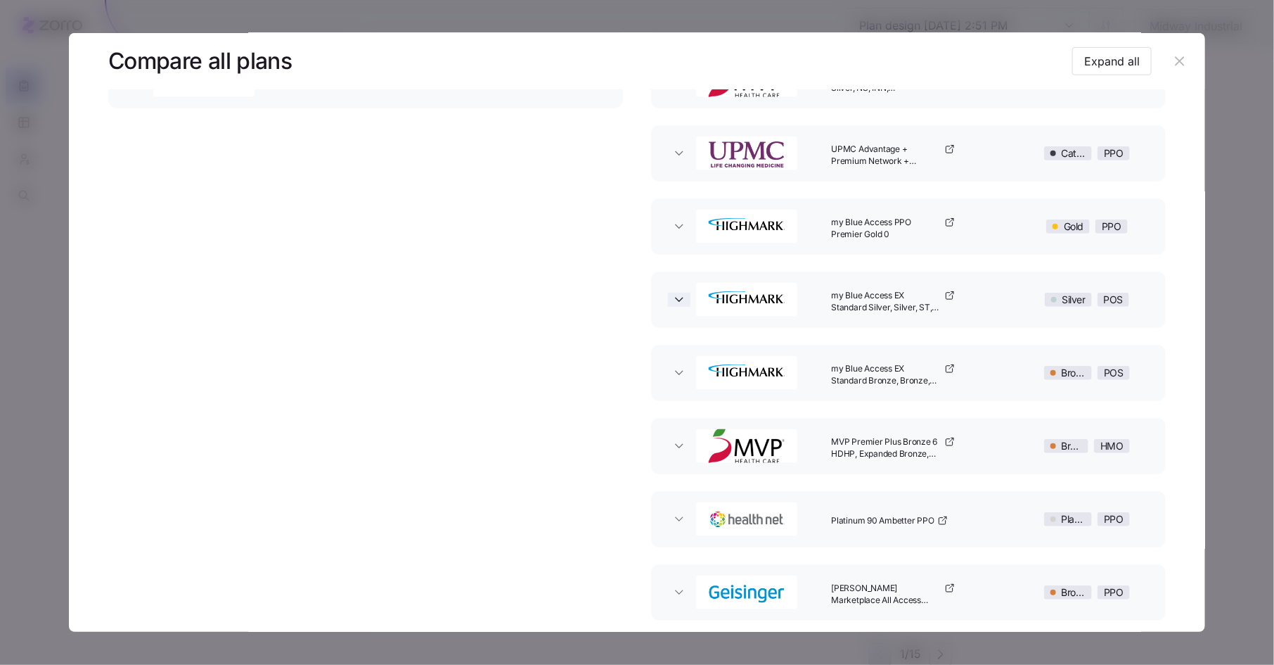
click at [678, 302] on icon "button" at bounding box center [679, 300] width 14 height 14
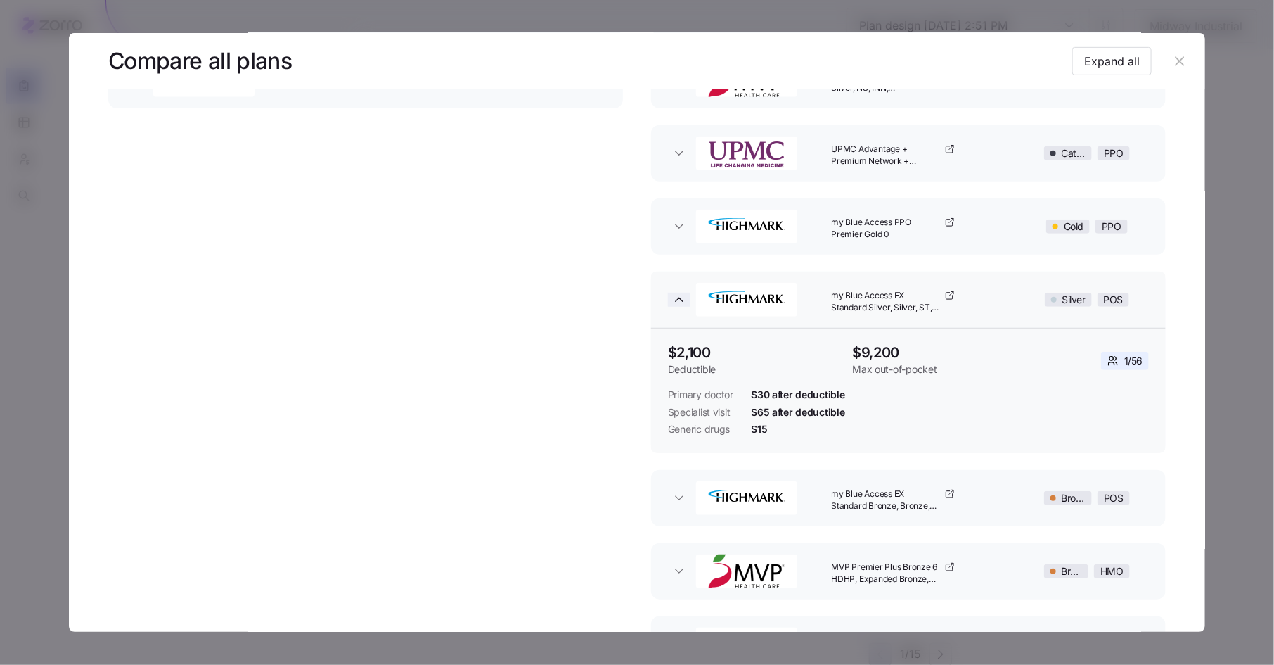
click at [678, 297] on icon "button" at bounding box center [679, 300] width 14 height 14
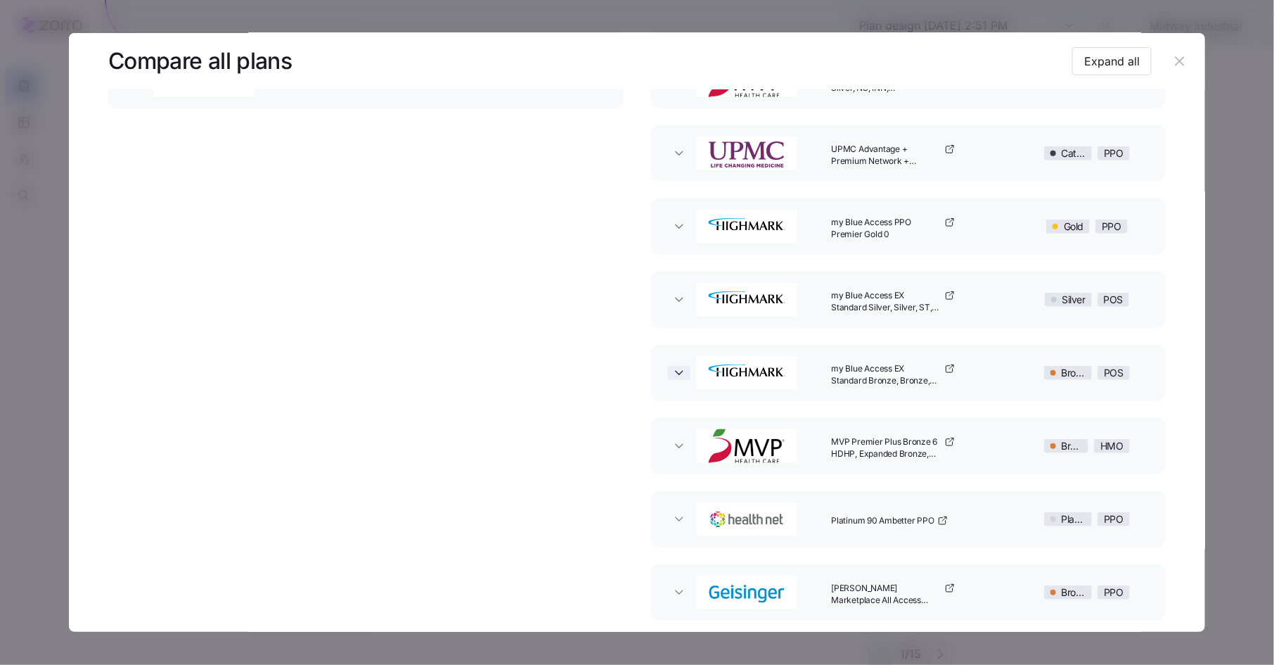
click at [679, 371] on icon "button" at bounding box center [679, 373] width 7 height 4
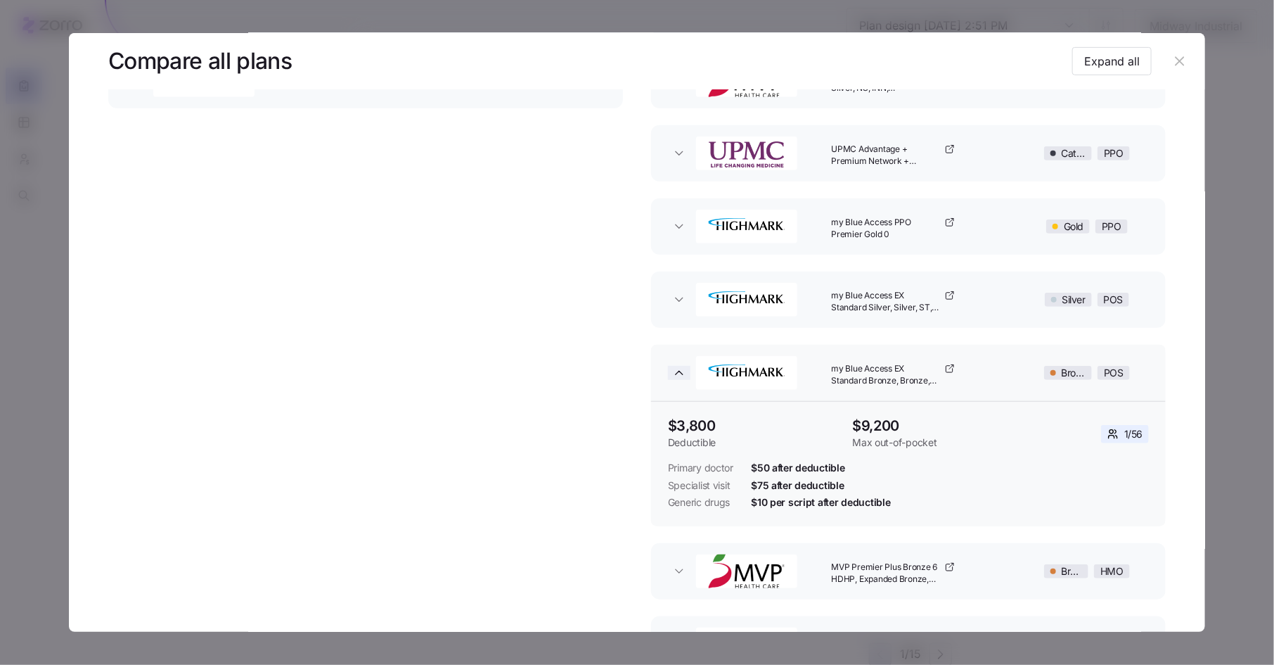
click at [679, 370] on icon "button" at bounding box center [679, 373] width 14 height 14
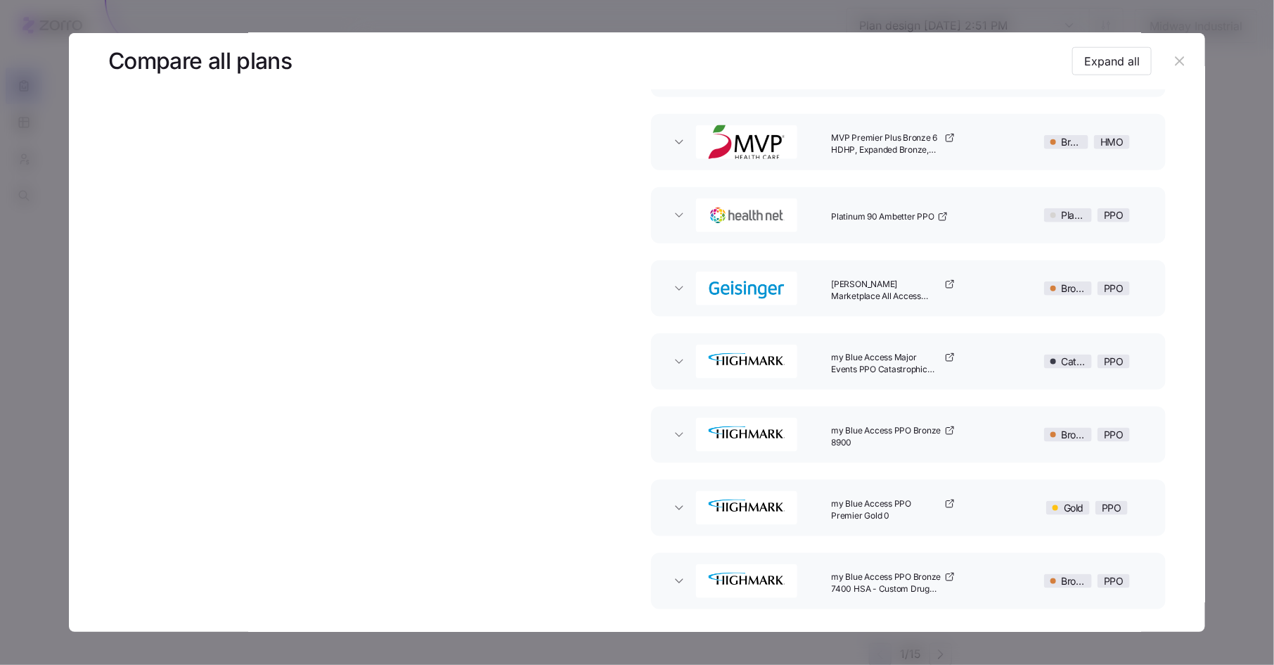
scroll to position [671, 0]
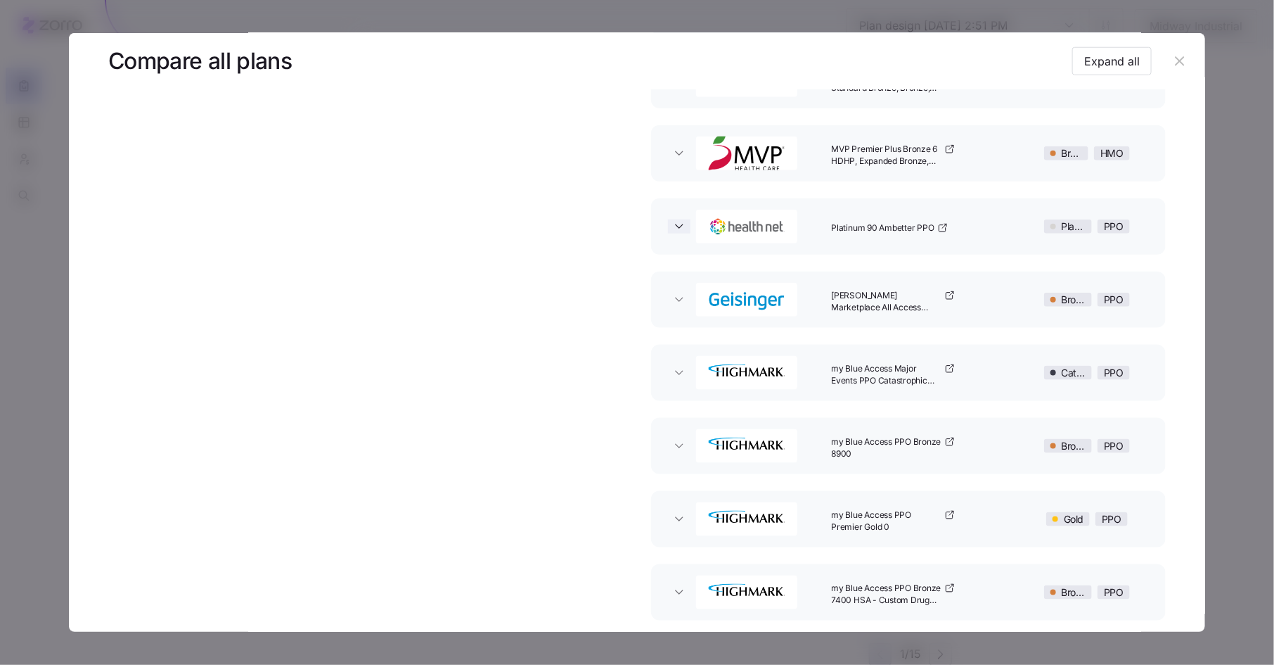
click at [677, 223] on icon "button" at bounding box center [679, 226] width 14 height 14
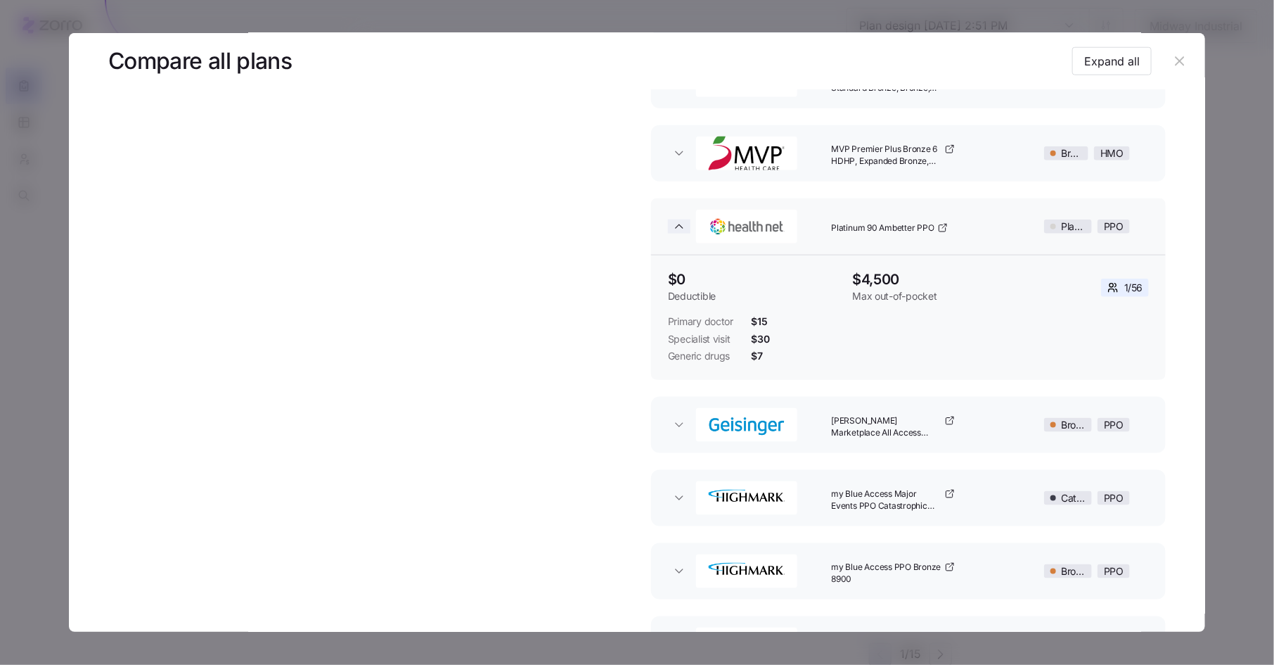
click at [677, 223] on icon "button" at bounding box center [679, 226] width 14 height 14
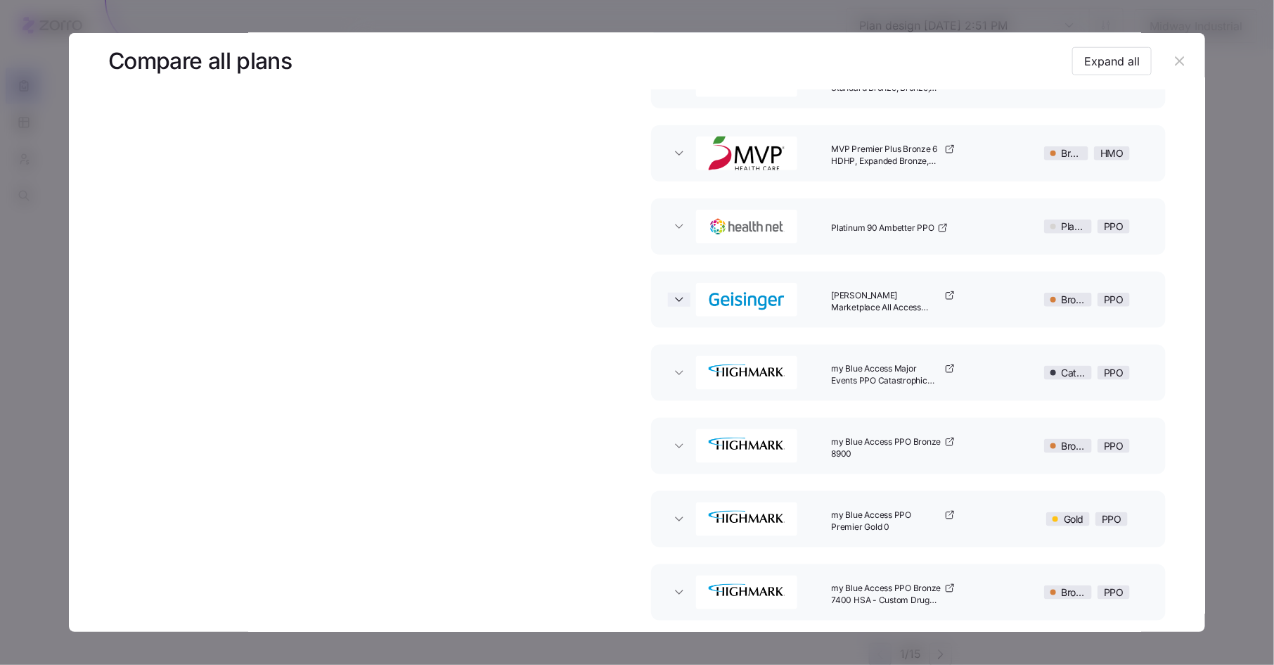
click at [677, 299] on icon "button" at bounding box center [679, 300] width 7 height 4
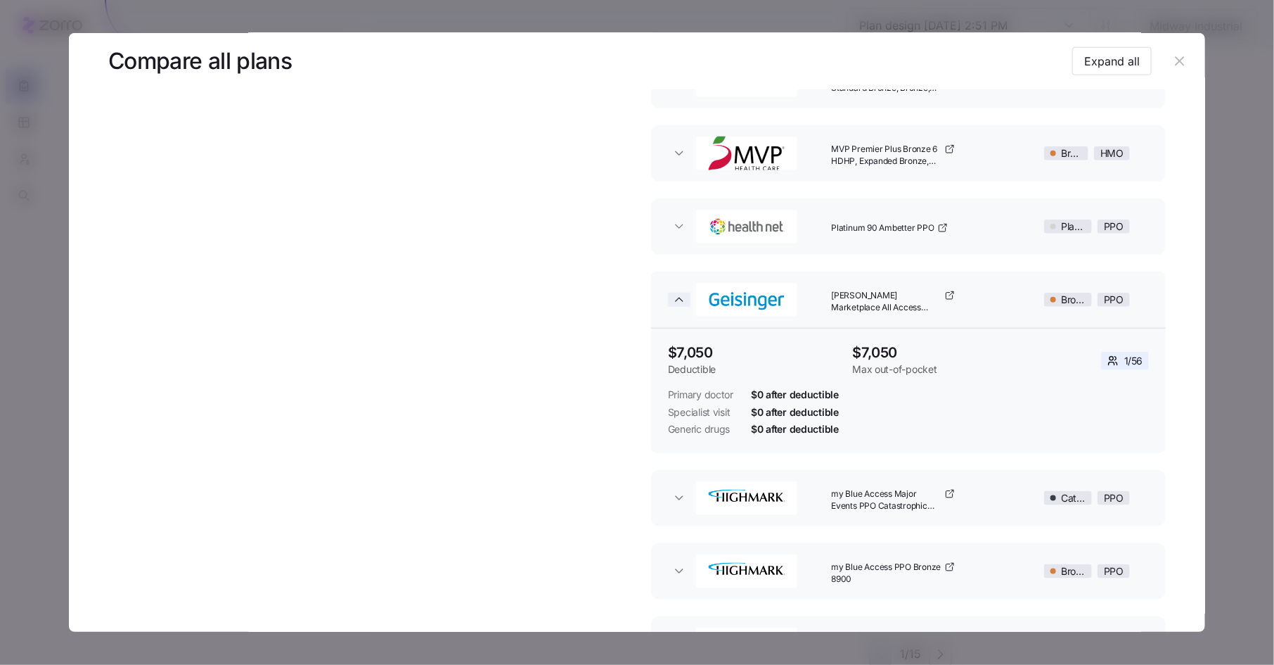
click at [678, 299] on icon "button" at bounding box center [679, 300] width 14 height 14
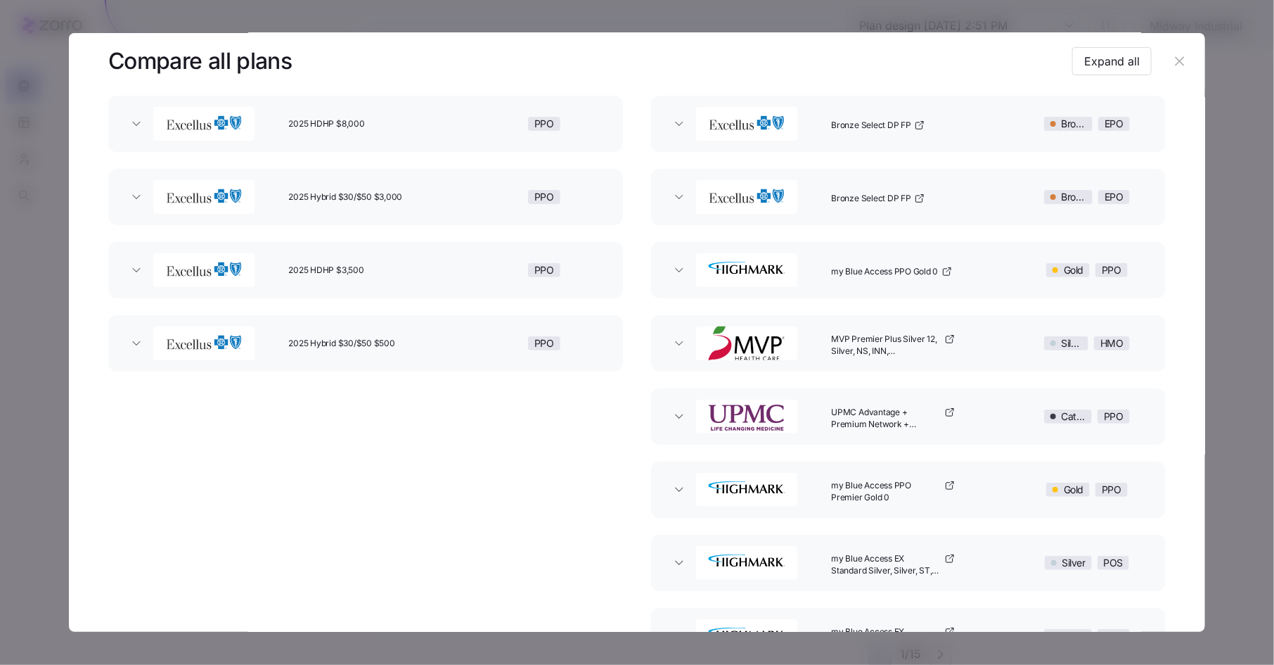
scroll to position [0, 0]
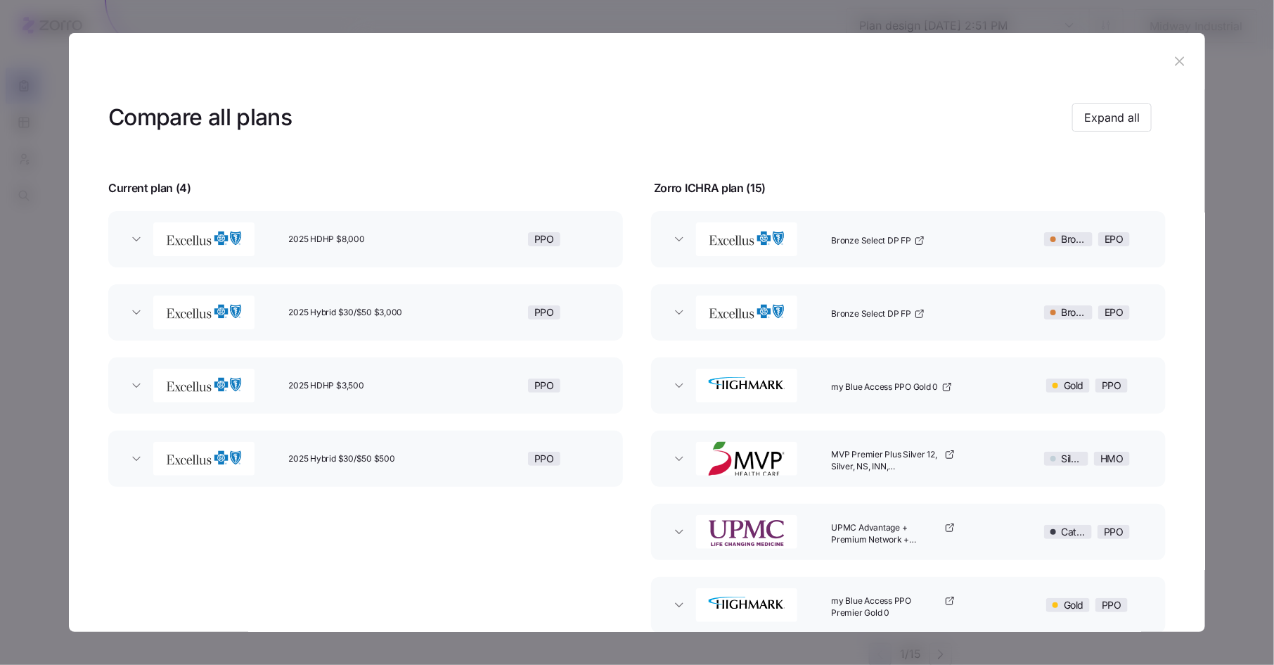
click at [1177, 62] on icon "button" at bounding box center [1179, 60] width 15 height 15
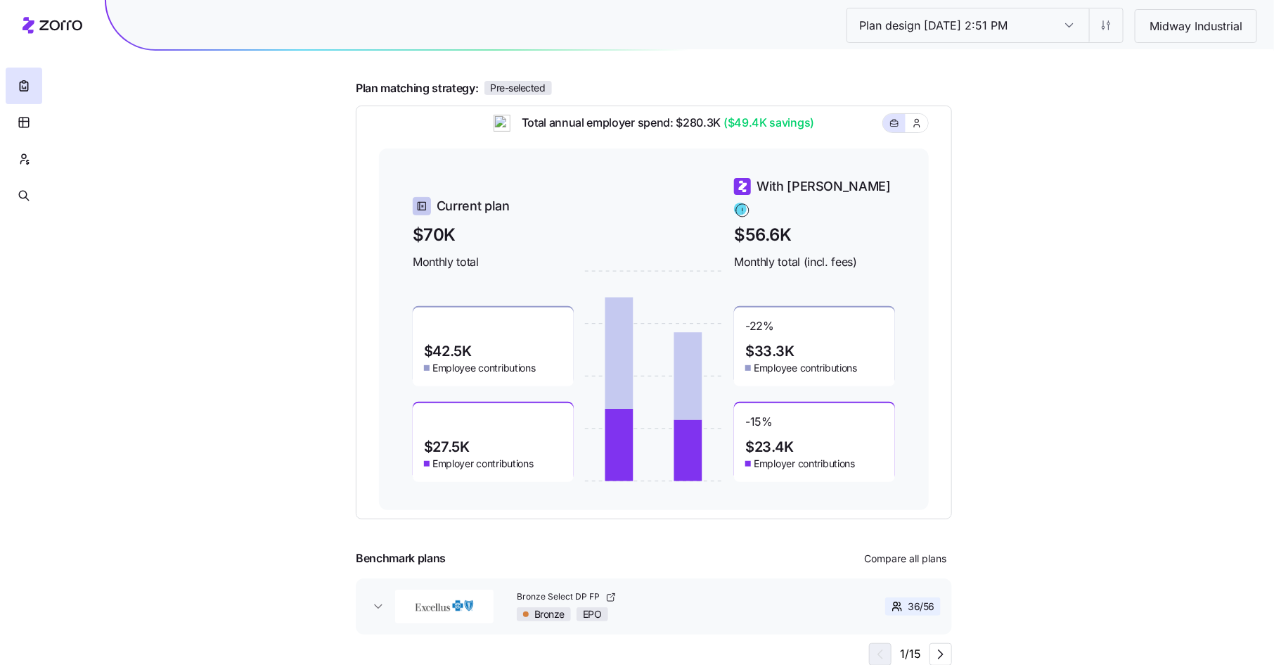
click at [1070, 27] on input "Plan design [DATE] 2:51 PM" at bounding box center [1069, 25] width 39 height 34
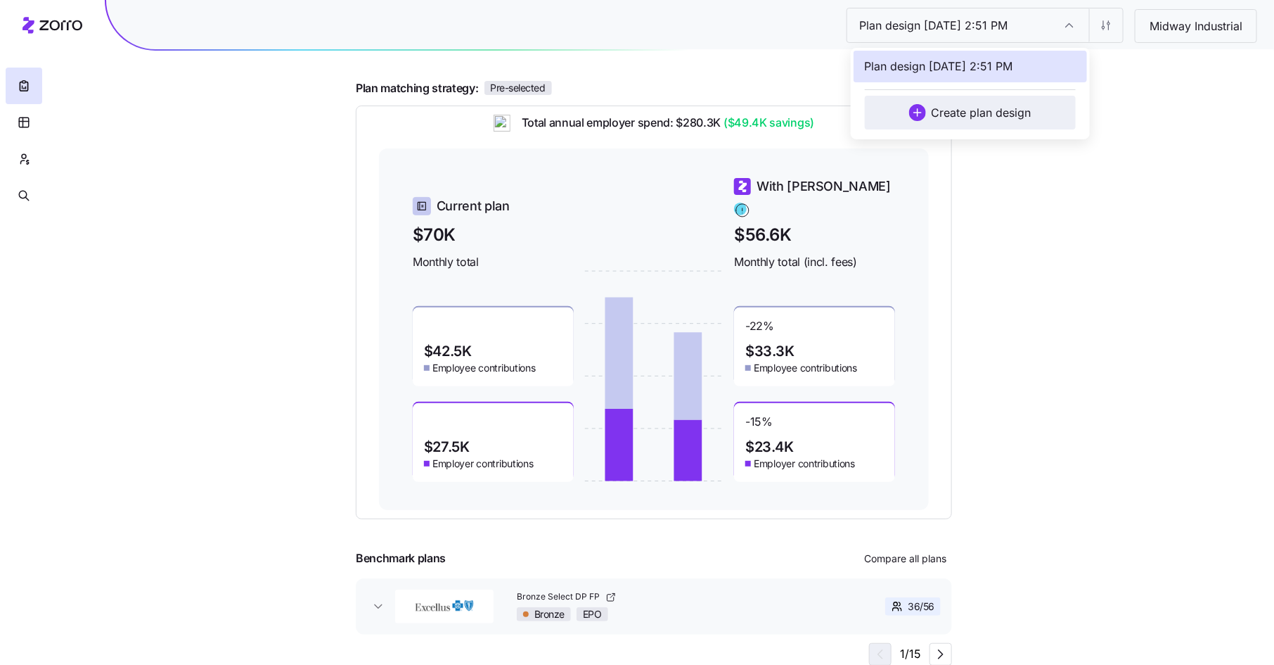
click at [919, 110] on span "Select plan design" at bounding box center [917, 112] width 17 height 17
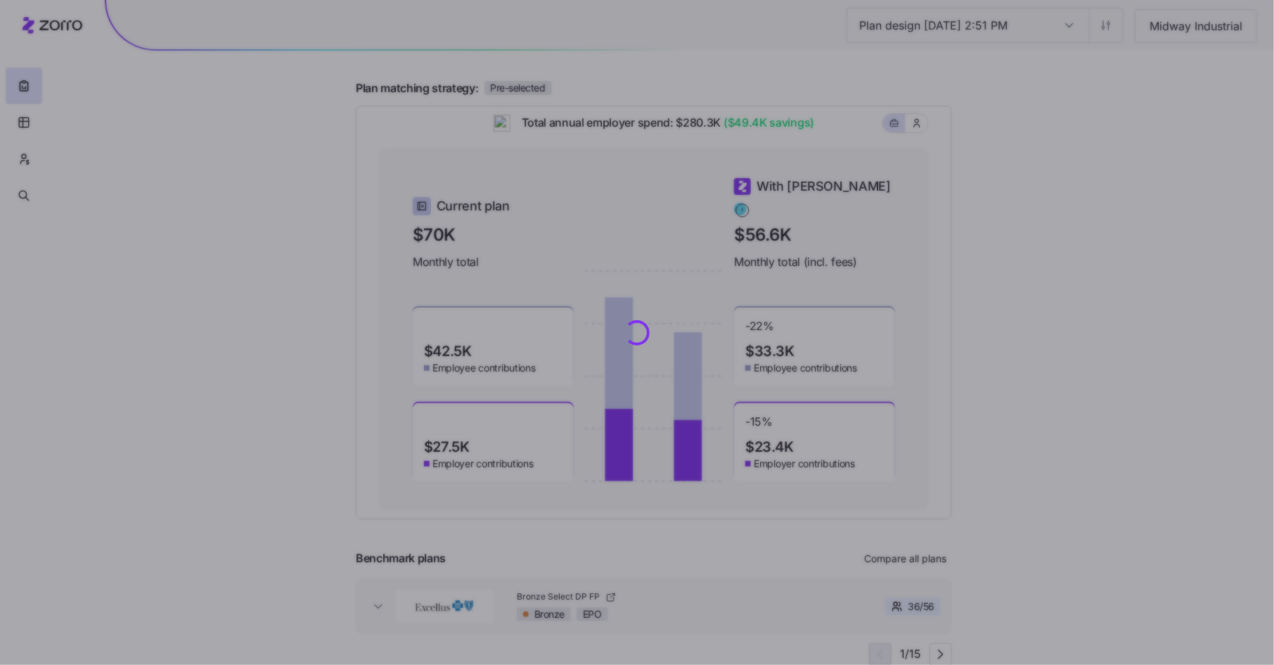
scroll to position [19, 0]
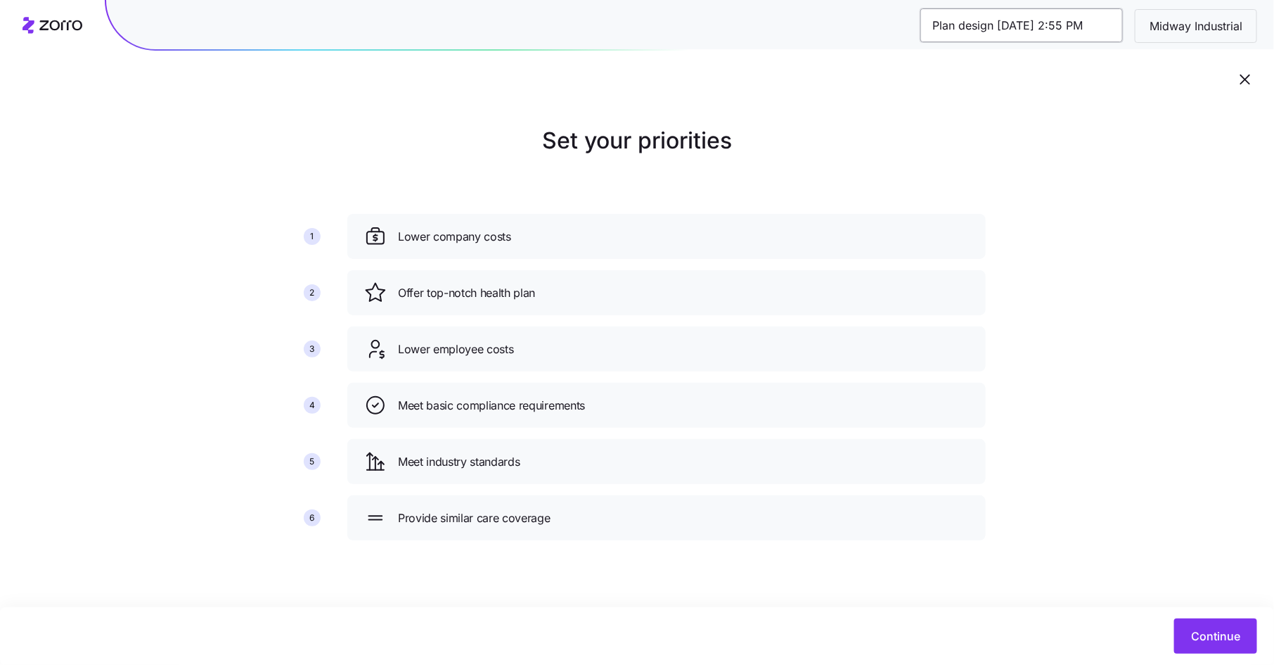
click at [967, 26] on input "Plan design [DATE] 2:55 PM" at bounding box center [1022, 25] width 203 height 34
drag, startPoint x: 1005, startPoint y: 28, endPoint x: 917, endPoint y: 24, distance: 88.0
click at [917, 24] on div "Plan design [DATE] 2:55 PM [GEOGRAPHIC_DATA]" at bounding box center [690, 24] width 1168 height 49
type input "Target Plan - Bronze [DATE] 2:55 PM"
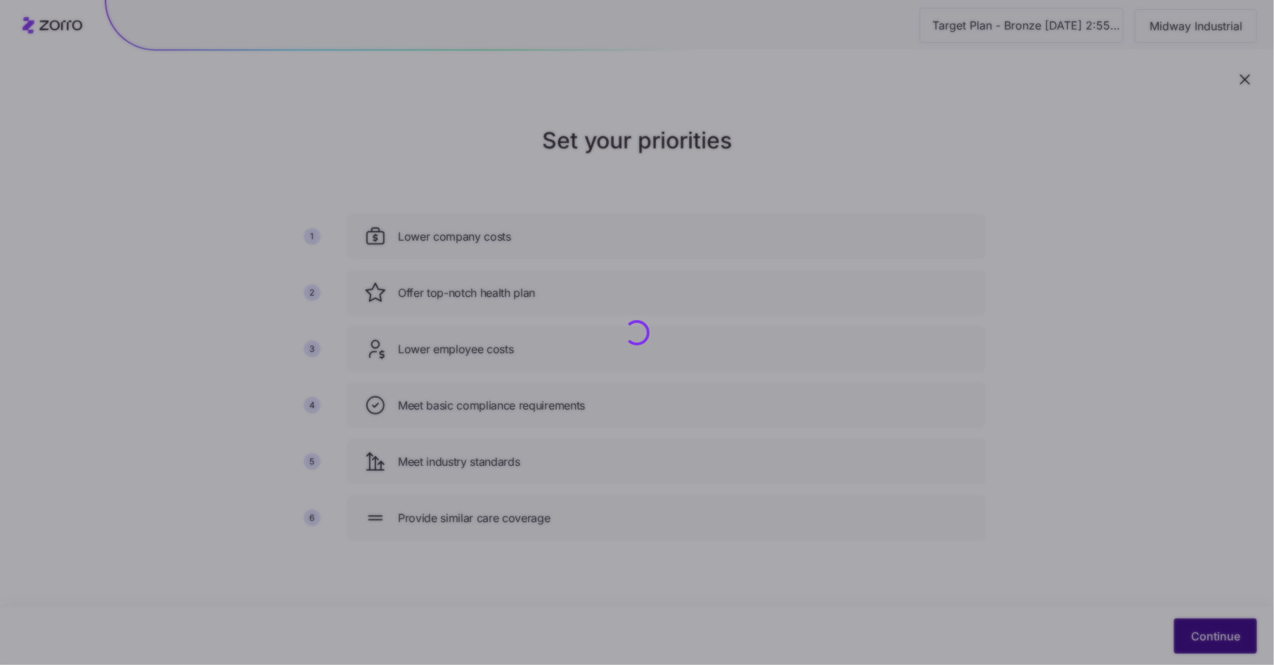
click at [1201, 629] on div "Target Plan - Bronze [DATE] 2:55 PM Midway Industrial Set your priorities 1 2 3…" at bounding box center [637, 332] width 1274 height 665
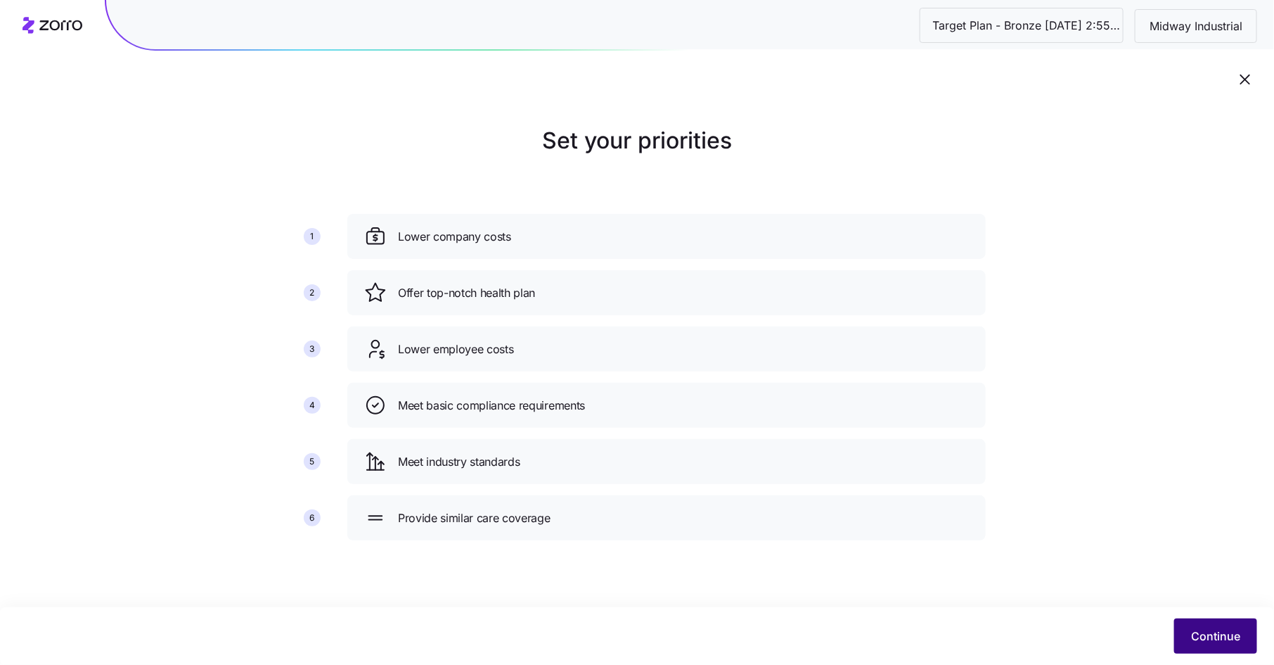
click at [1206, 631] on span "Continue" at bounding box center [1215, 635] width 49 height 17
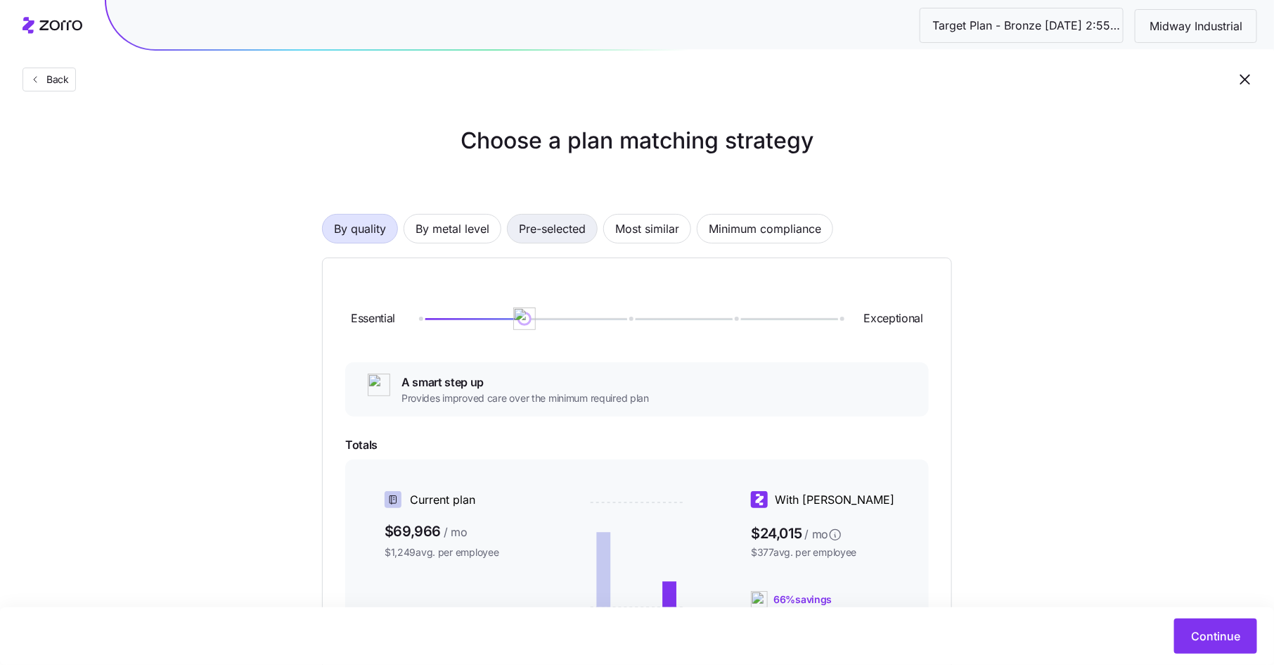
click at [544, 229] on span "Pre-selected" at bounding box center [552, 229] width 67 height 28
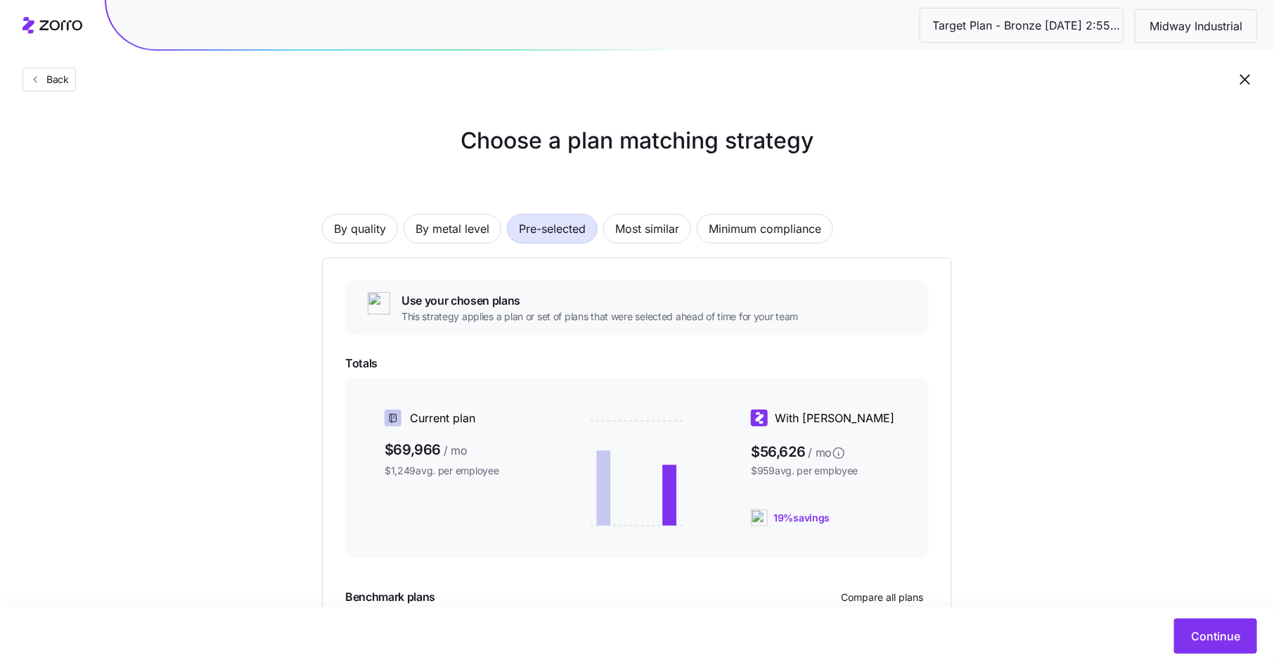
scroll to position [146, 0]
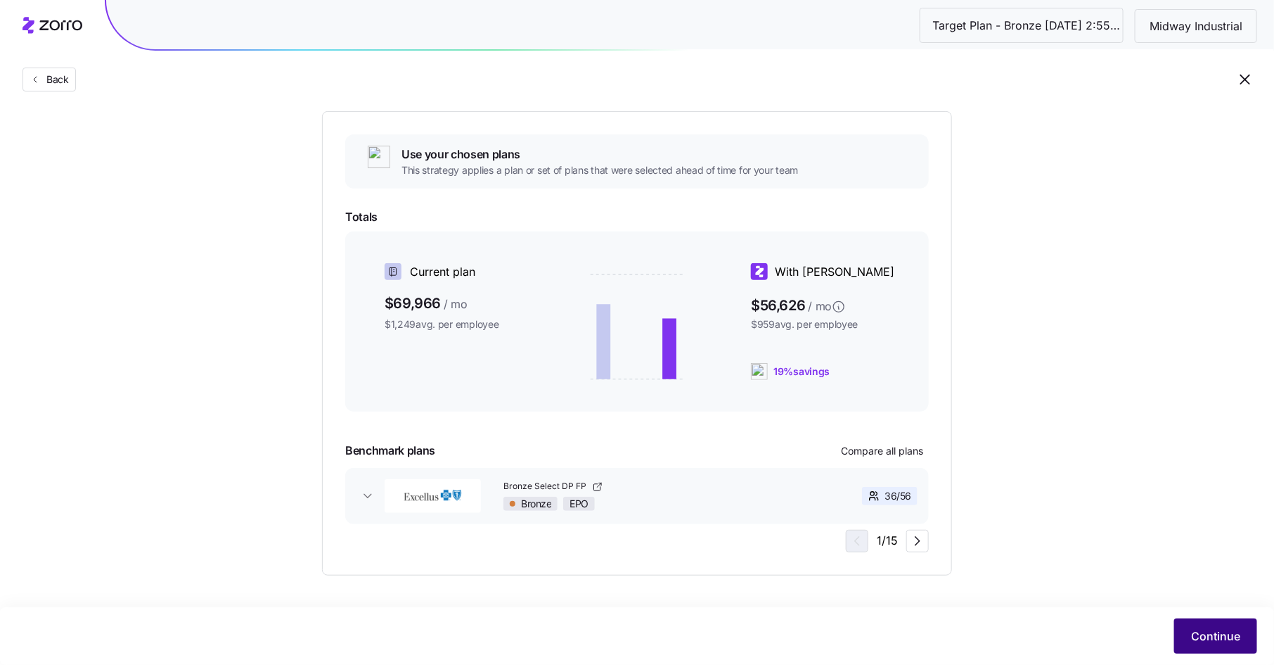
click at [1199, 632] on span "Continue" at bounding box center [1215, 635] width 49 height 17
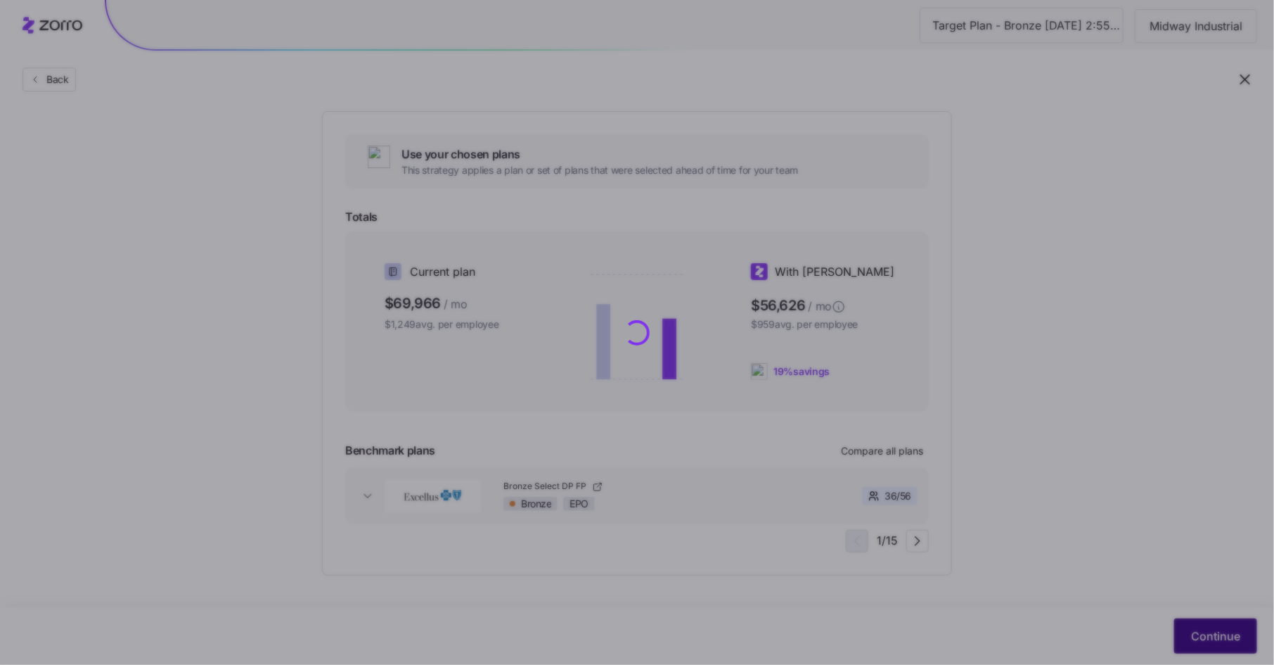
scroll to position [0, 0]
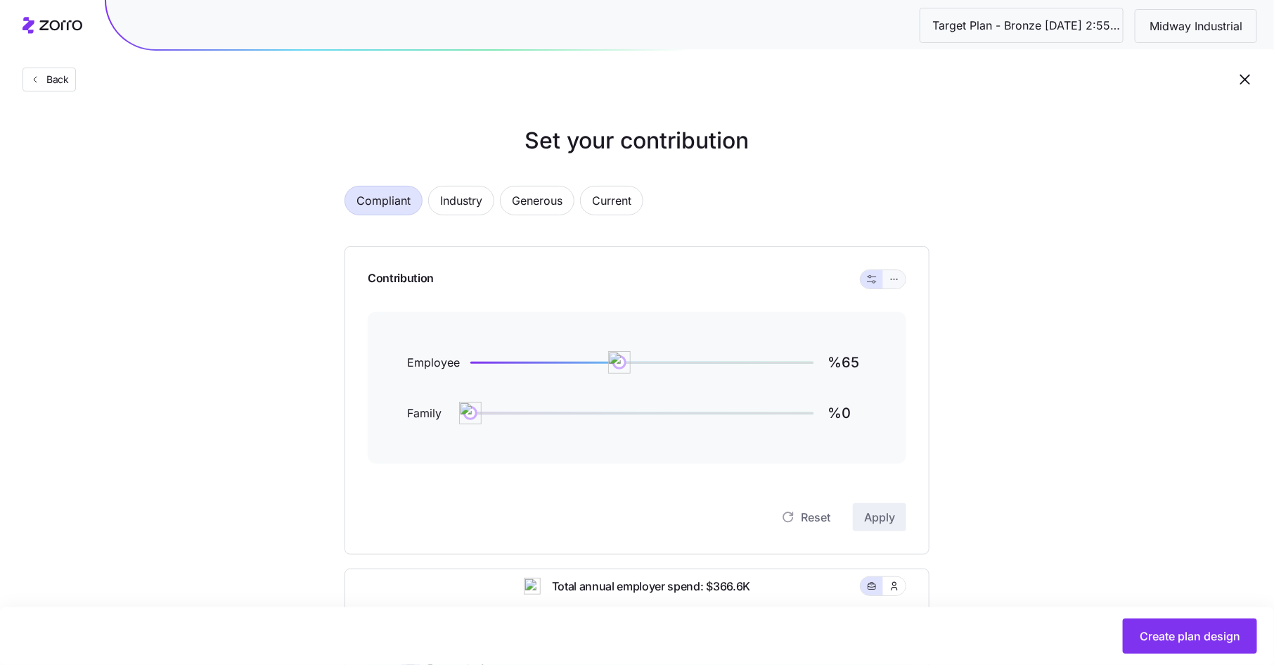
click at [900, 283] on button "button" at bounding box center [894, 279] width 11 height 11
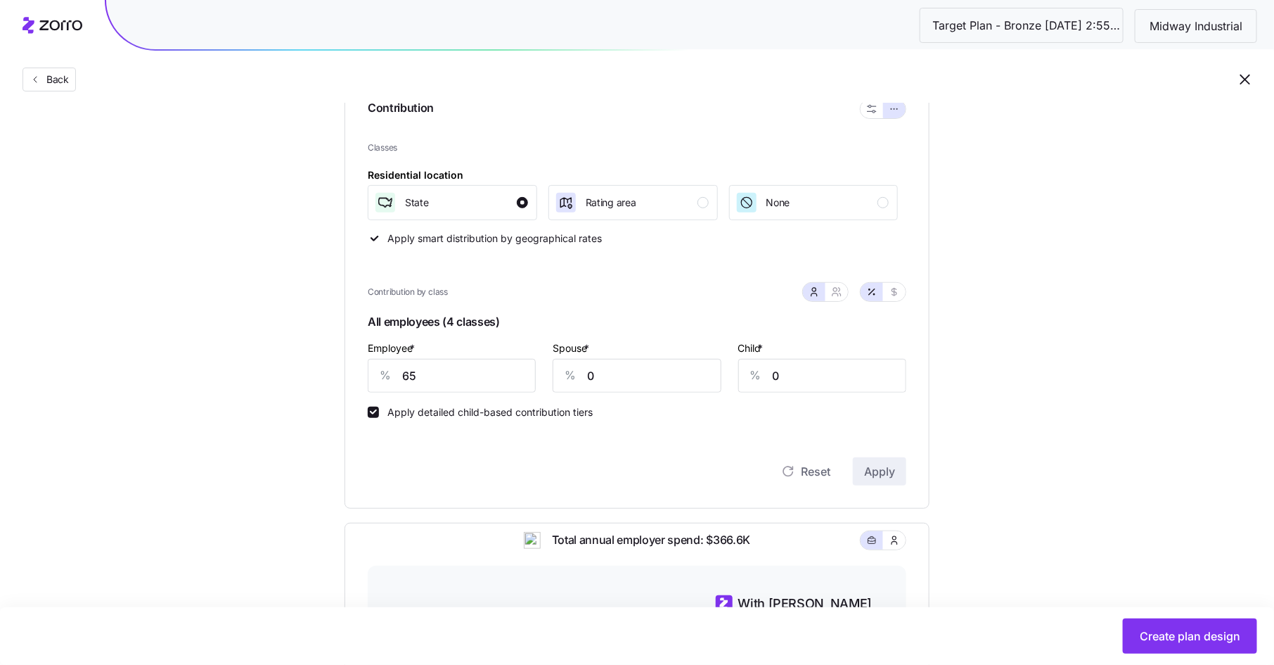
scroll to position [88, 0]
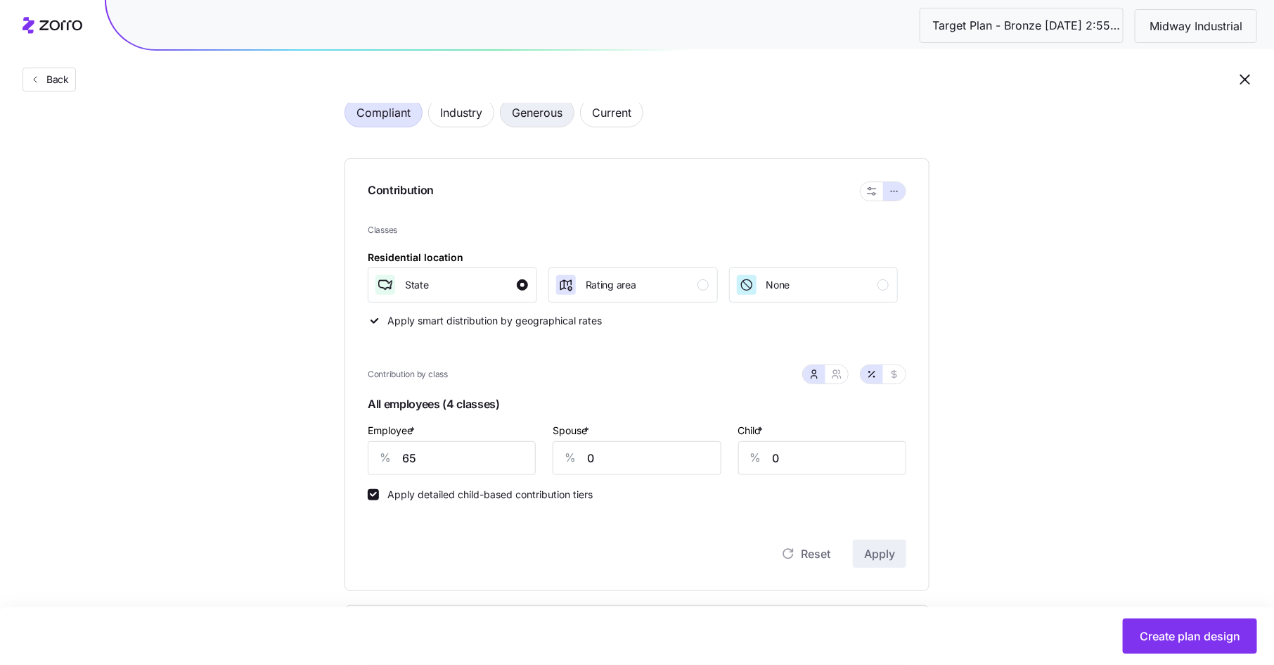
click at [544, 117] on span "Generous" at bounding box center [537, 112] width 51 height 28
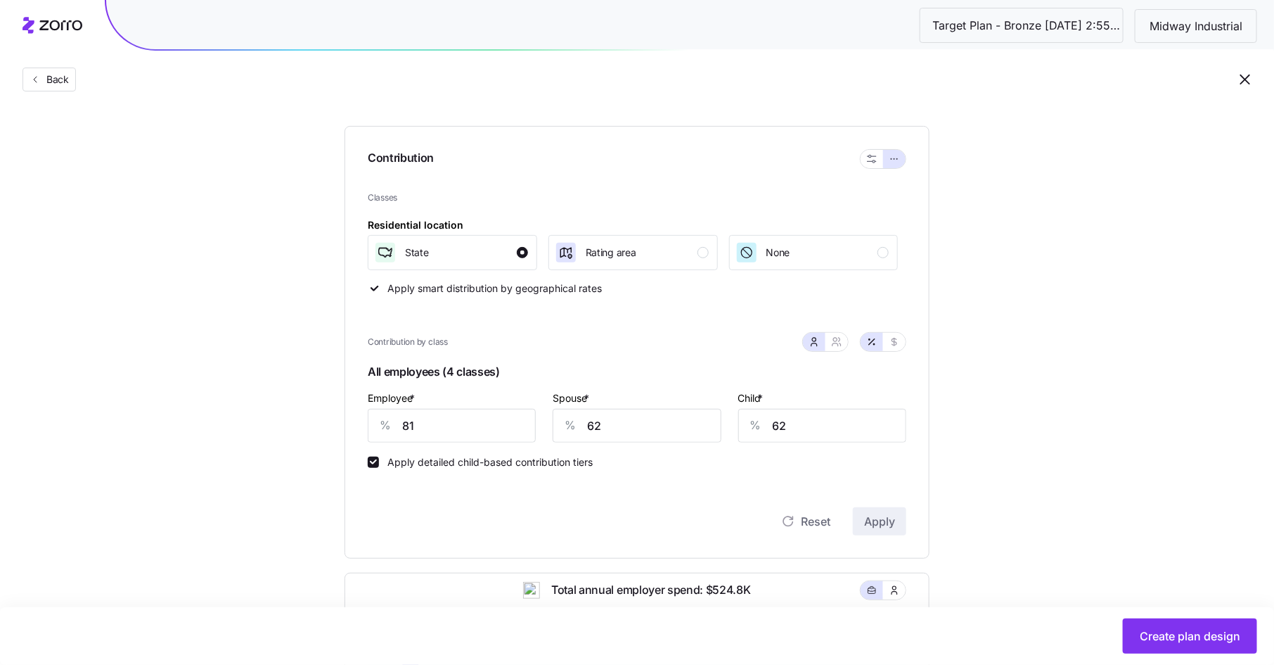
scroll to position [173, 0]
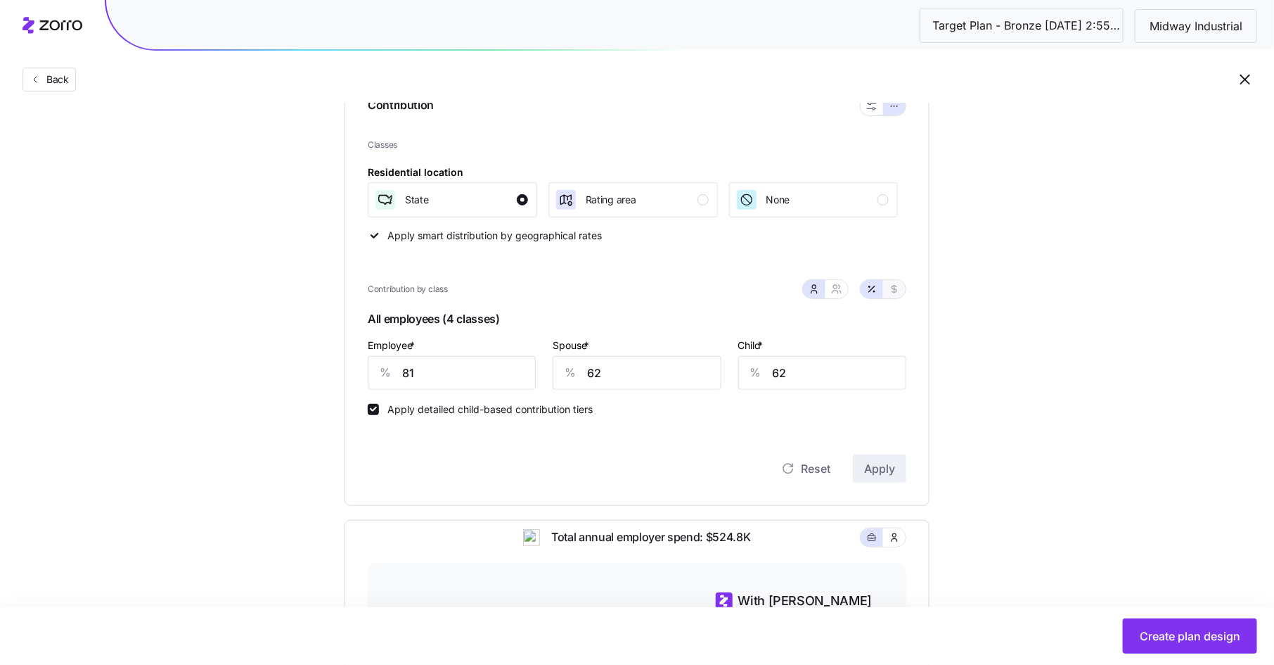
click at [894, 288] on icon "button" at bounding box center [894, 288] width 11 height 11
type input "631"
type input "485"
type input "325"
click at [839, 290] on icon "button" at bounding box center [836, 288] width 11 height 11
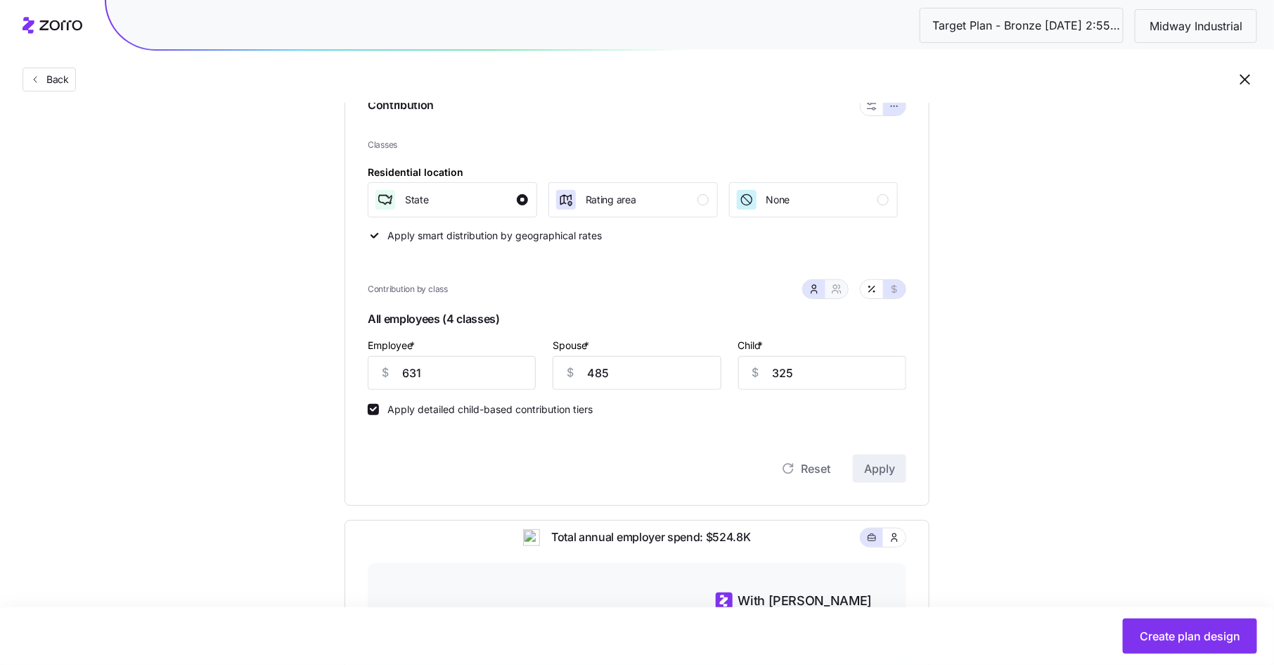
type input "1116"
type input "1152"
drag, startPoint x: 451, startPoint y: 371, endPoint x: 372, endPoint y: 366, distance: 78.9
click at [372, 366] on div "$ 631" at bounding box center [429, 373] width 122 height 34
type input "4"
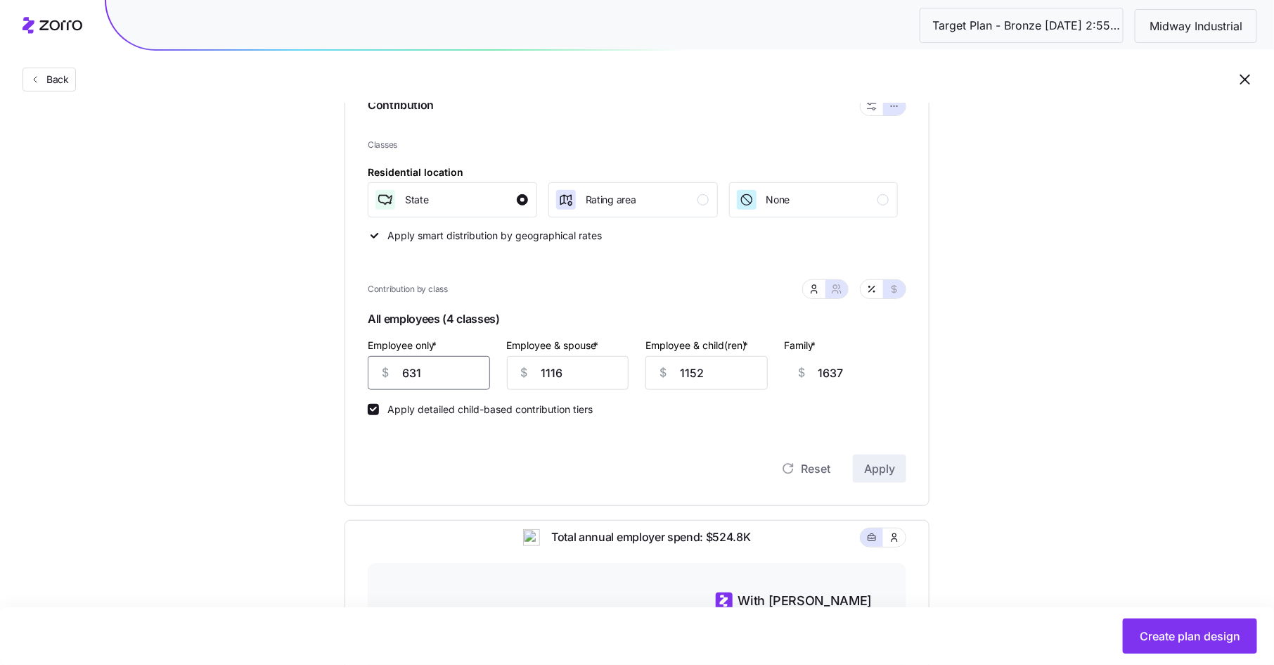
type input "2264"
type input "40"
type input "2228"
type input "400"
type input "1868"
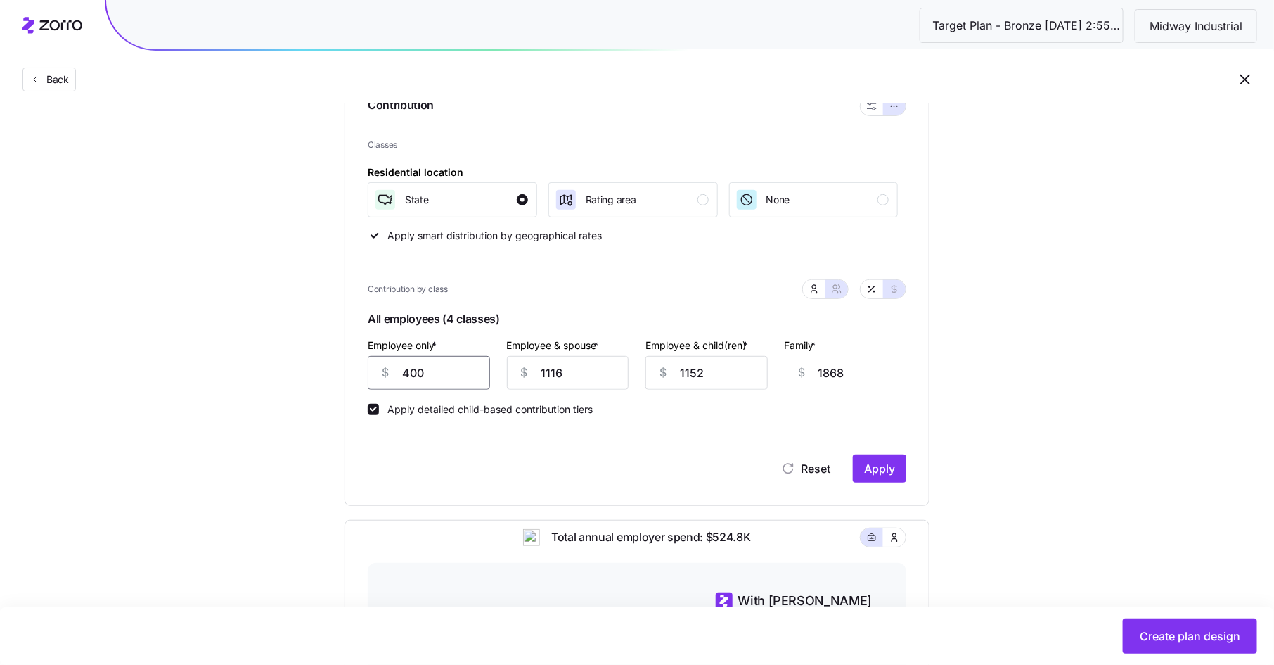
type input "400"
type input "5"
type input "757"
type input "50"
type input "802"
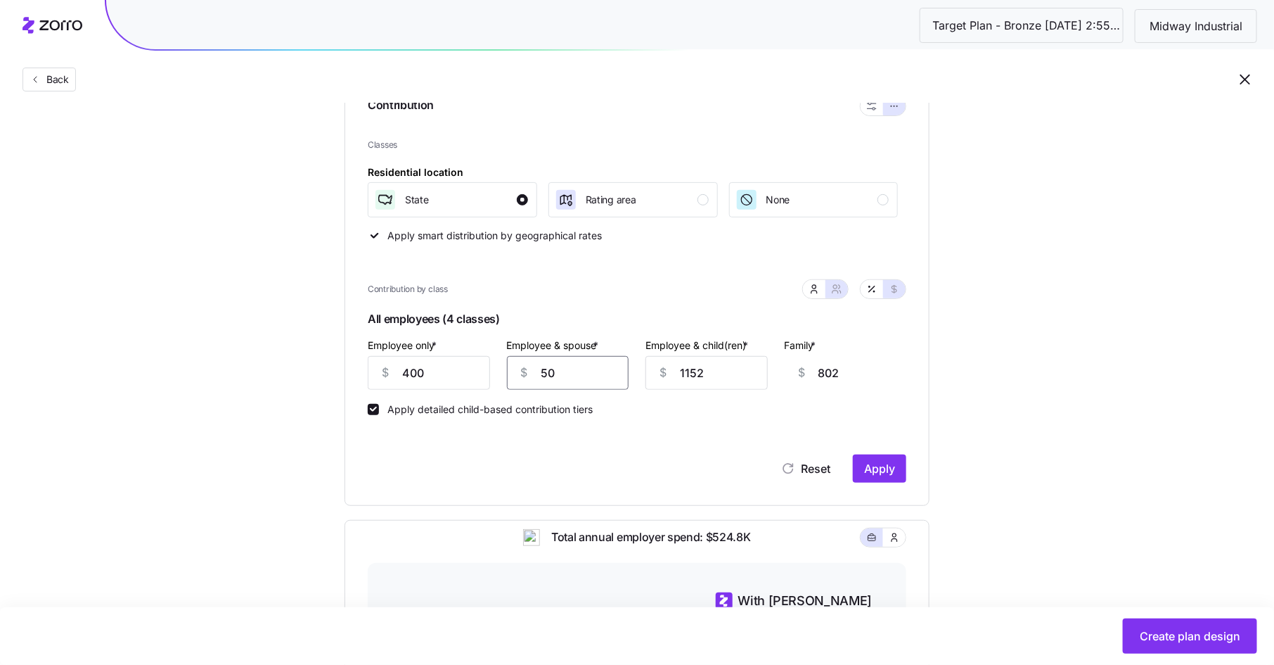
type input "500"
type input "1252"
type input "500"
type input "5"
type input "105"
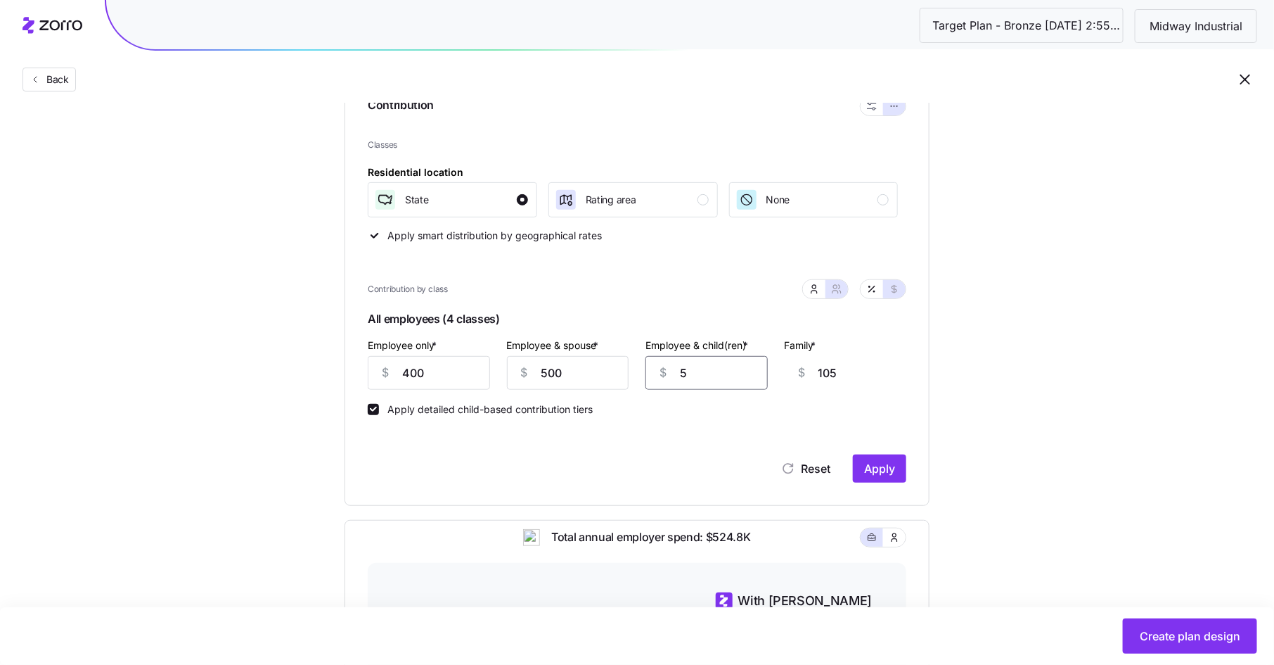
type input "50"
type input "150"
type input "500"
type input "600"
type input "500"
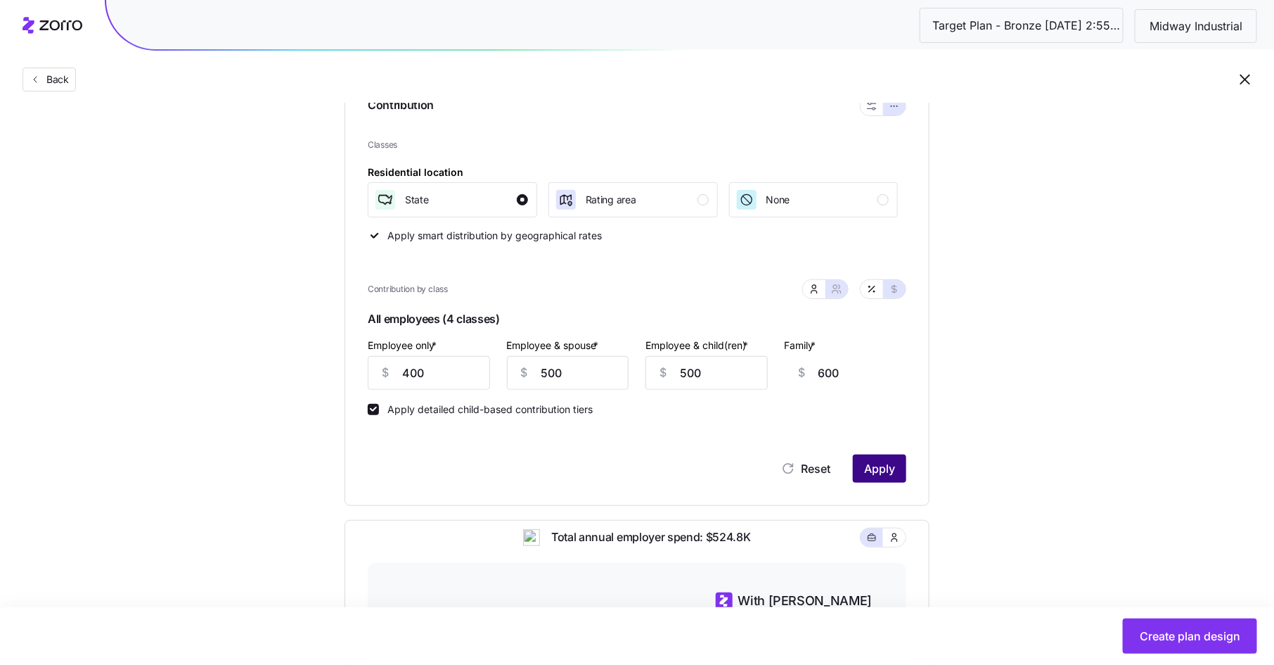
click at [879, 461] on span "Apply" at bounding box center [879, 468] width 31 height 17
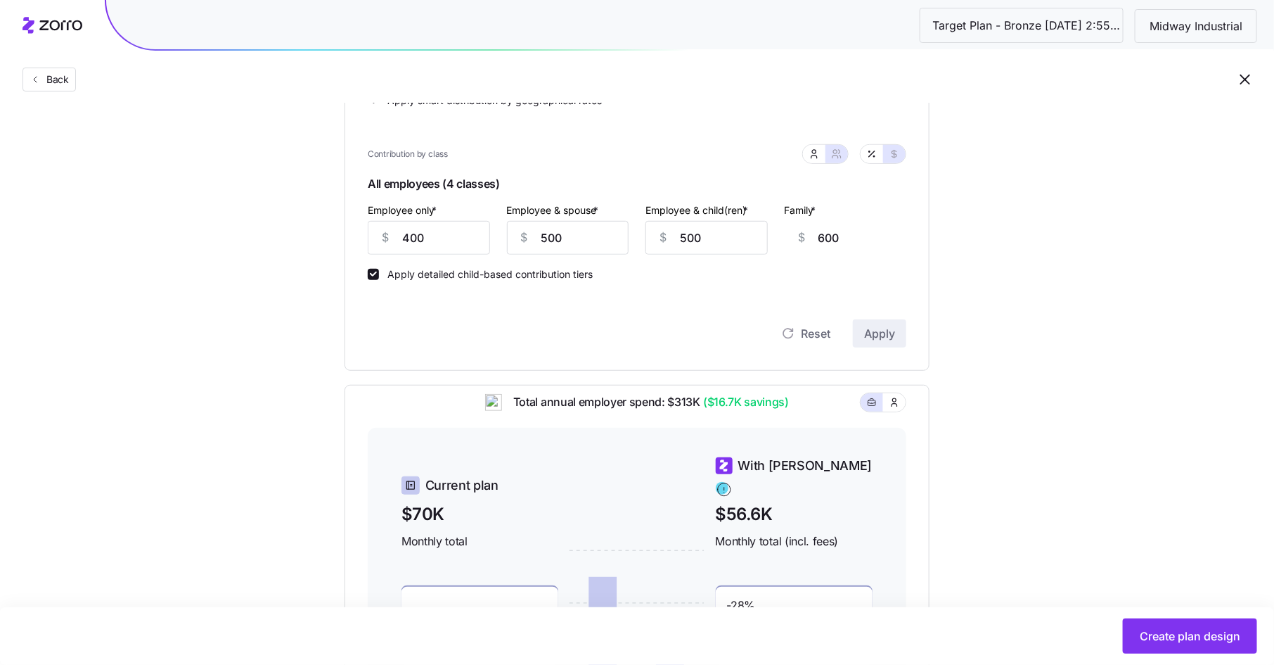
scroll to position [286, 0]
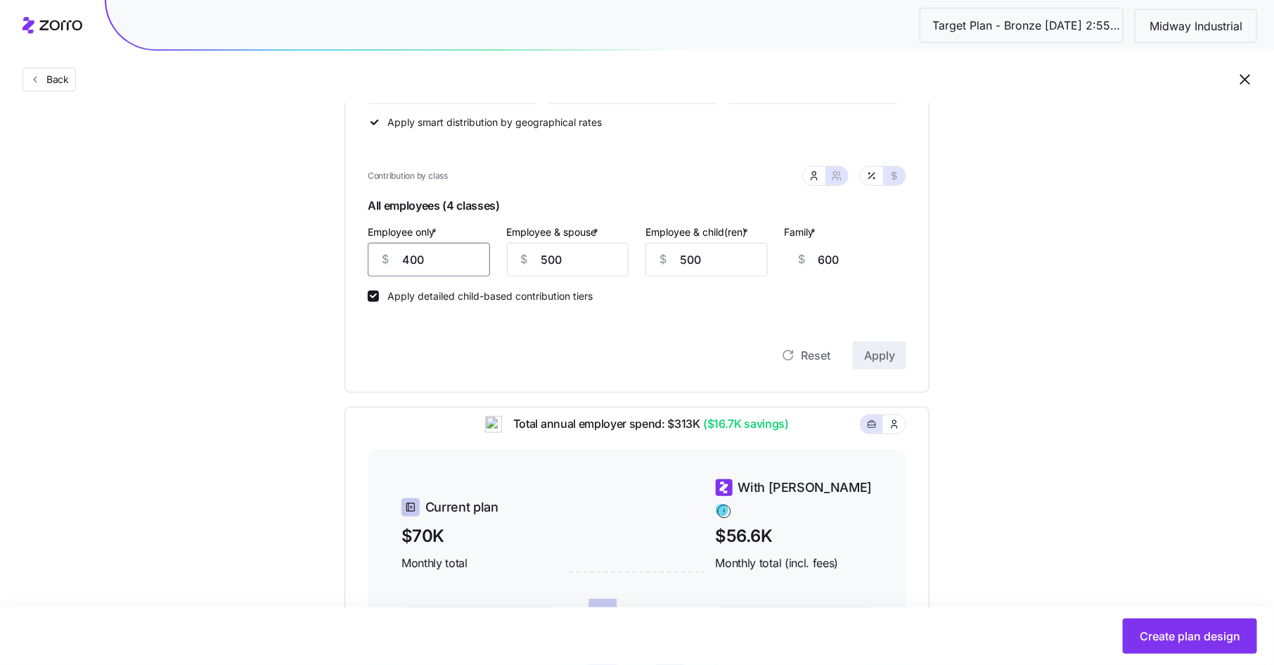
click at [413, 256] on input "400" at bounding box center [429, 260] width 122 height 34
type input "3"
type input "997"
type input "37"
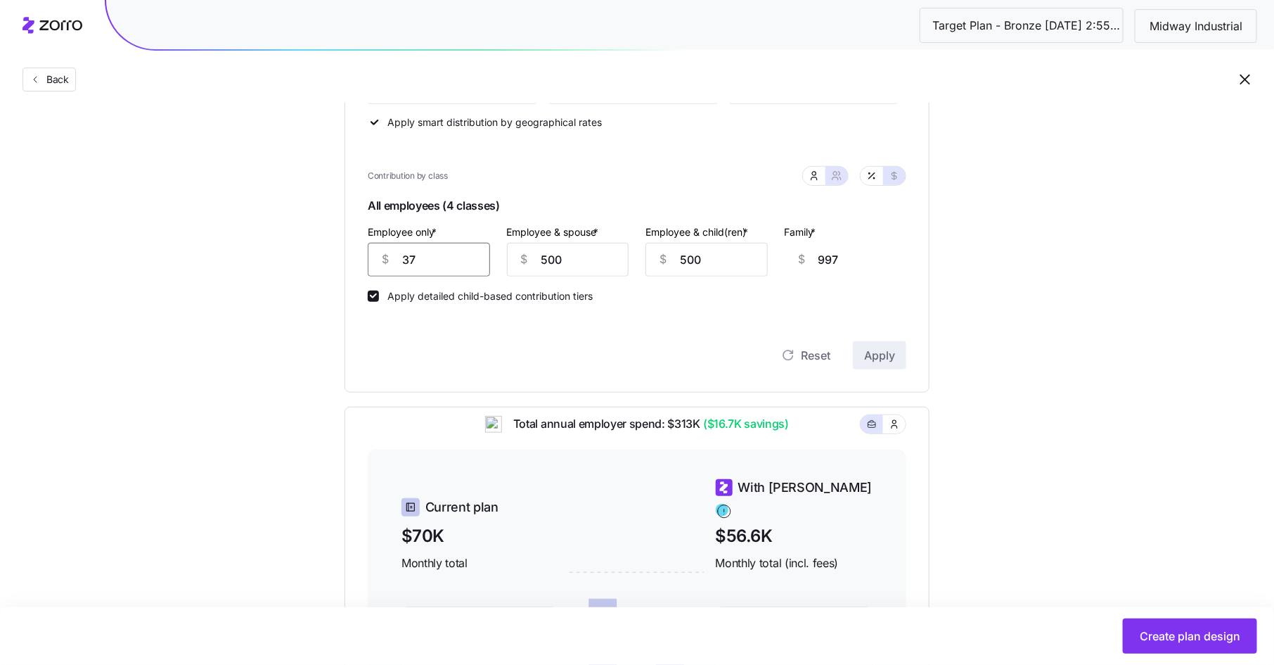
type input "963"
type input "375"
type input "625"
type input "375"
type input "4"
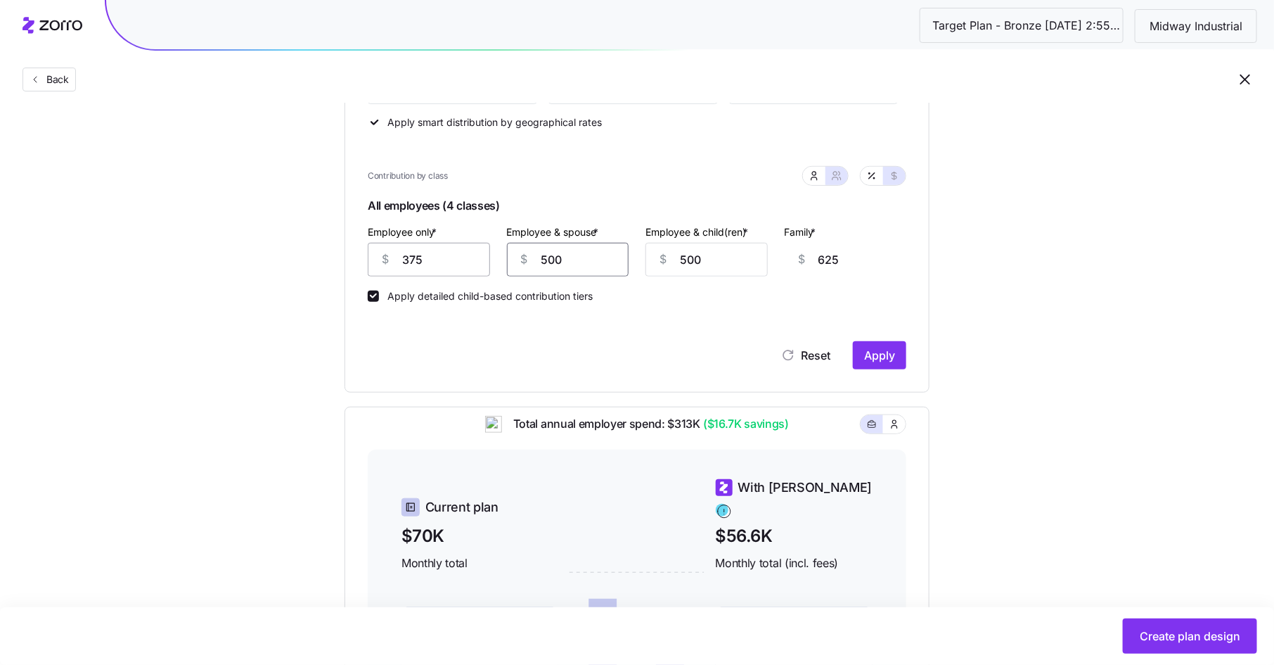
type input "129"
type input "47"
type input "172"
type input "475"
type input "600"
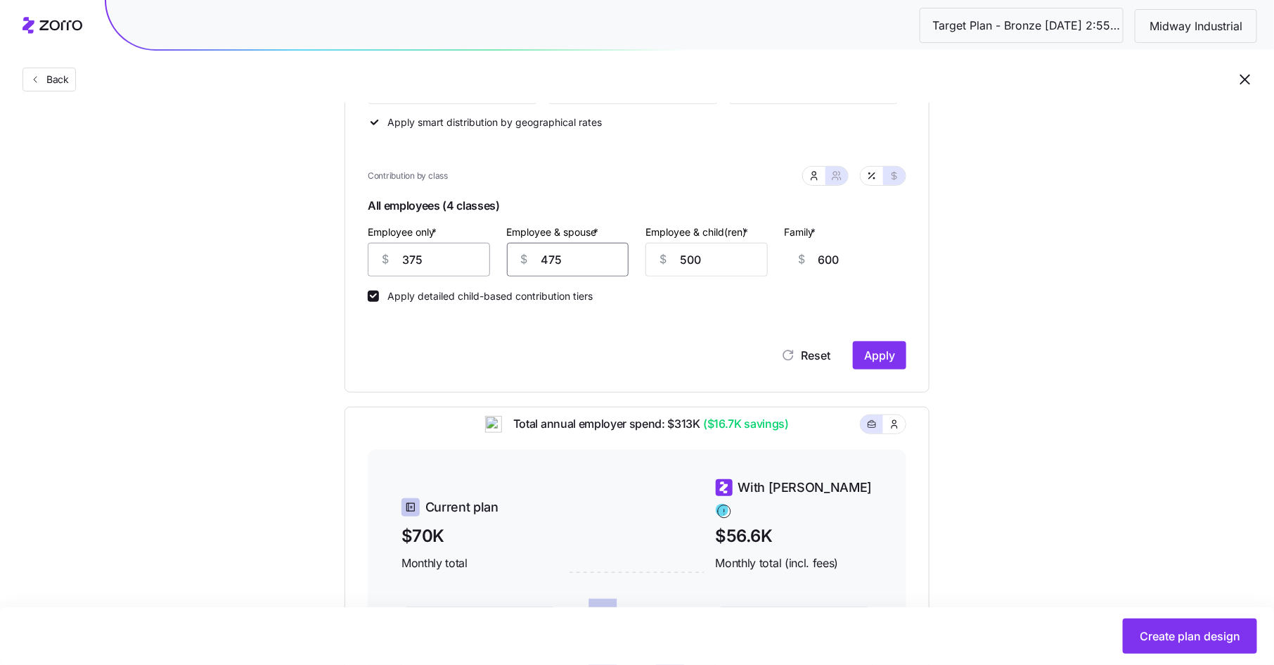
type input "475"
type input "4"
type input "104"
type input "47"
type input "147"
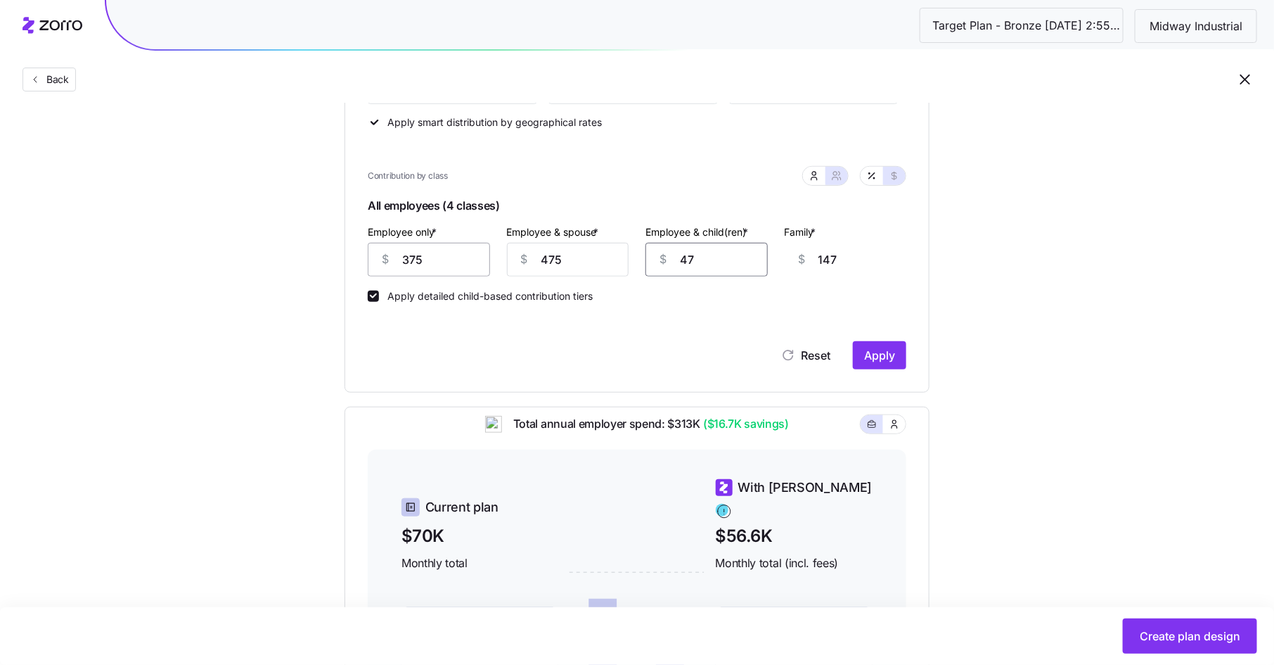
type input "475"
type input "575"
type input "475"
click at [863, 349] on button "Apply" at bounding box center [879, 355] width 53 height 28
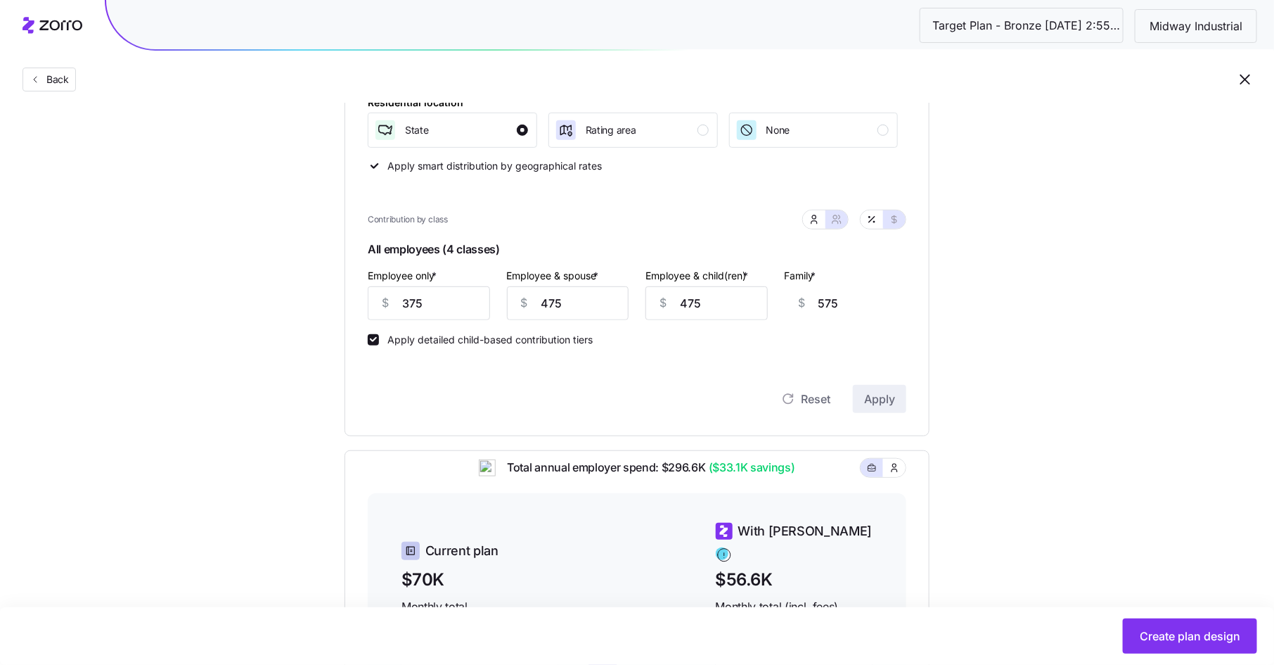
scroll to position [475, 0]
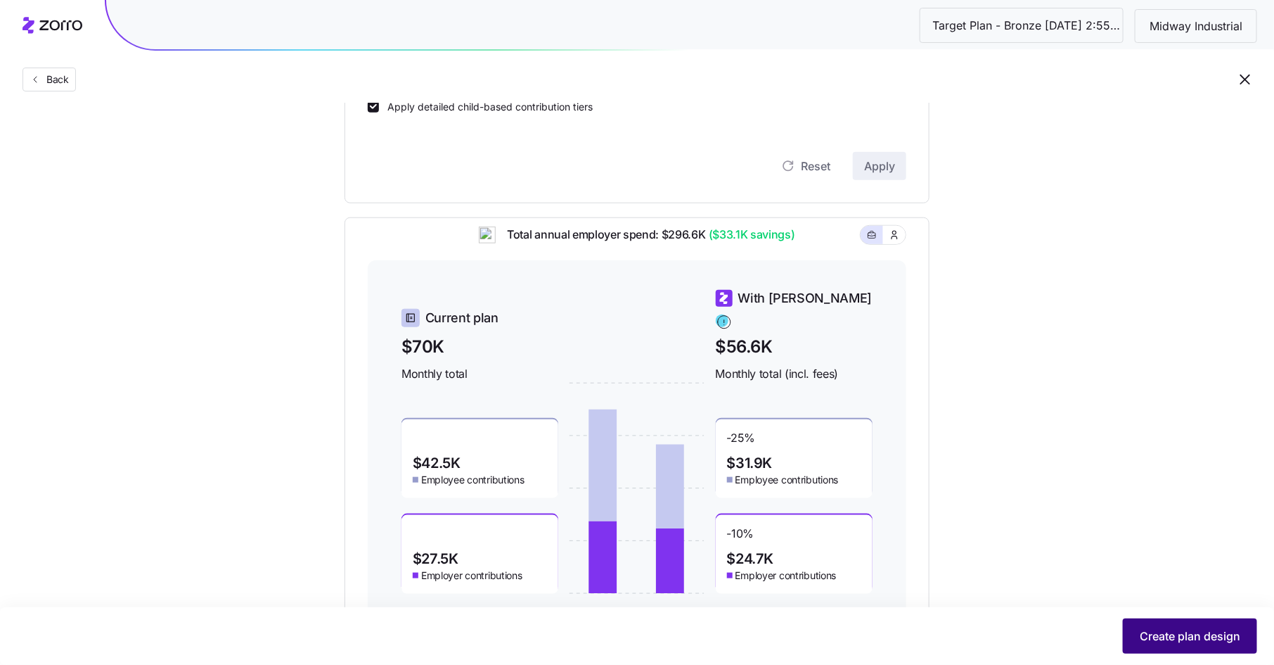
click at [1181, 634] on span "Create plan design" at bounding box center [1190, 635] width 101 height 17
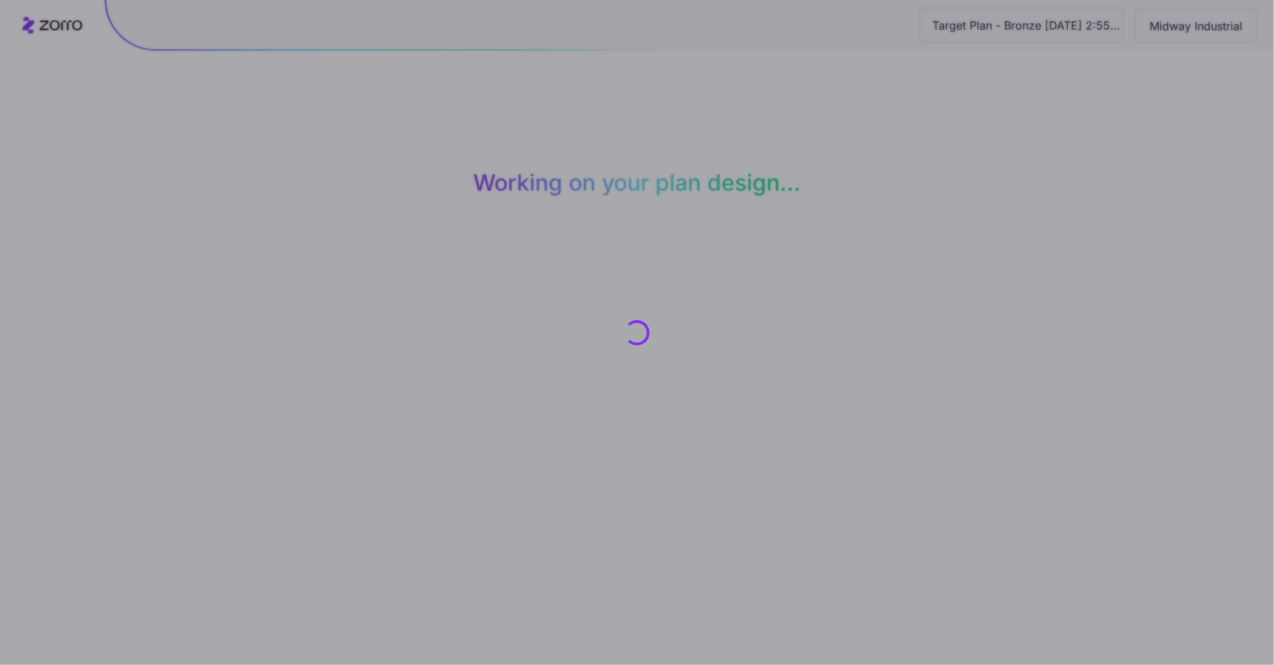
scroll to position [0, 0]
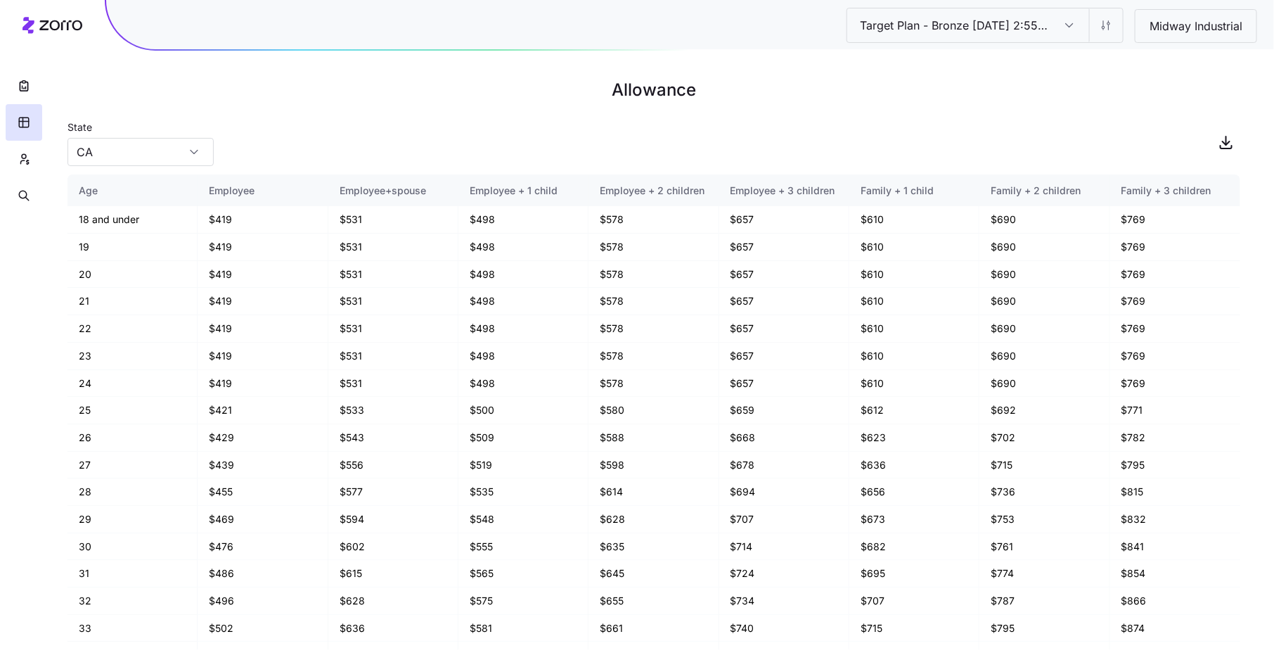
click at [1070, 27] on input "Target Plan - Bronze [DATE] 2:55 PM" at bounding box center [1069, 25] width 39 height 34
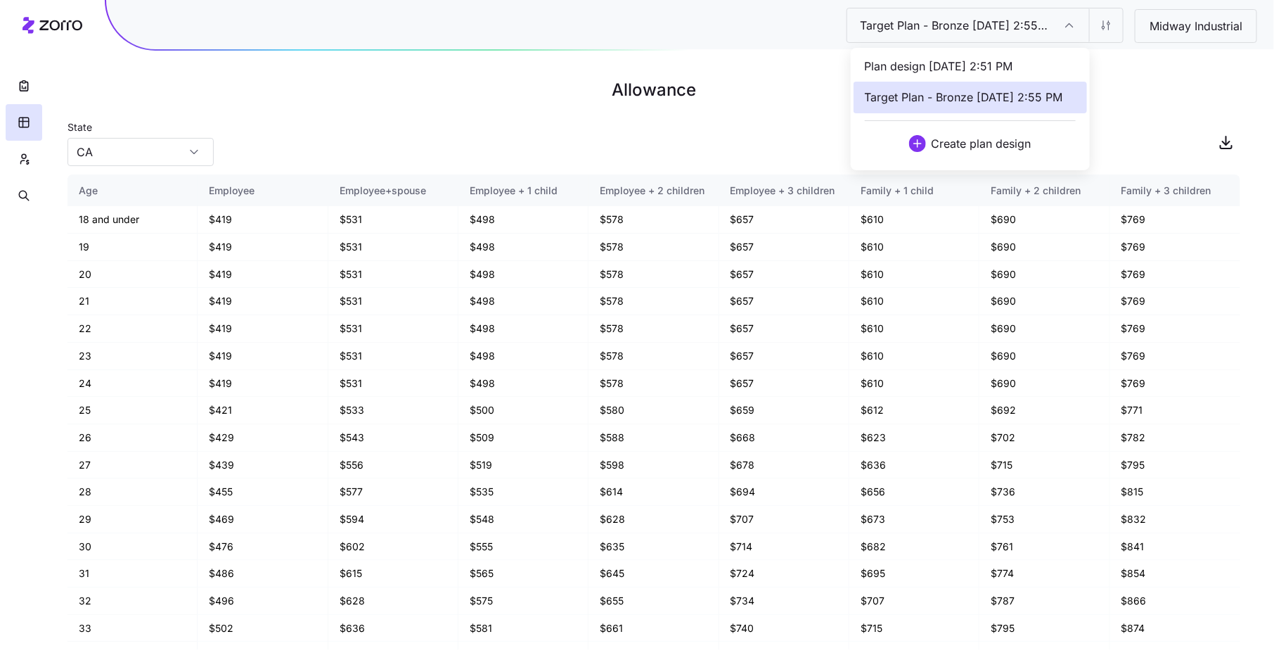
click at [1013, 63] on span "Plan design [DATE] 2:51 PM" at bounding box center [939, 67] width 148 height 18
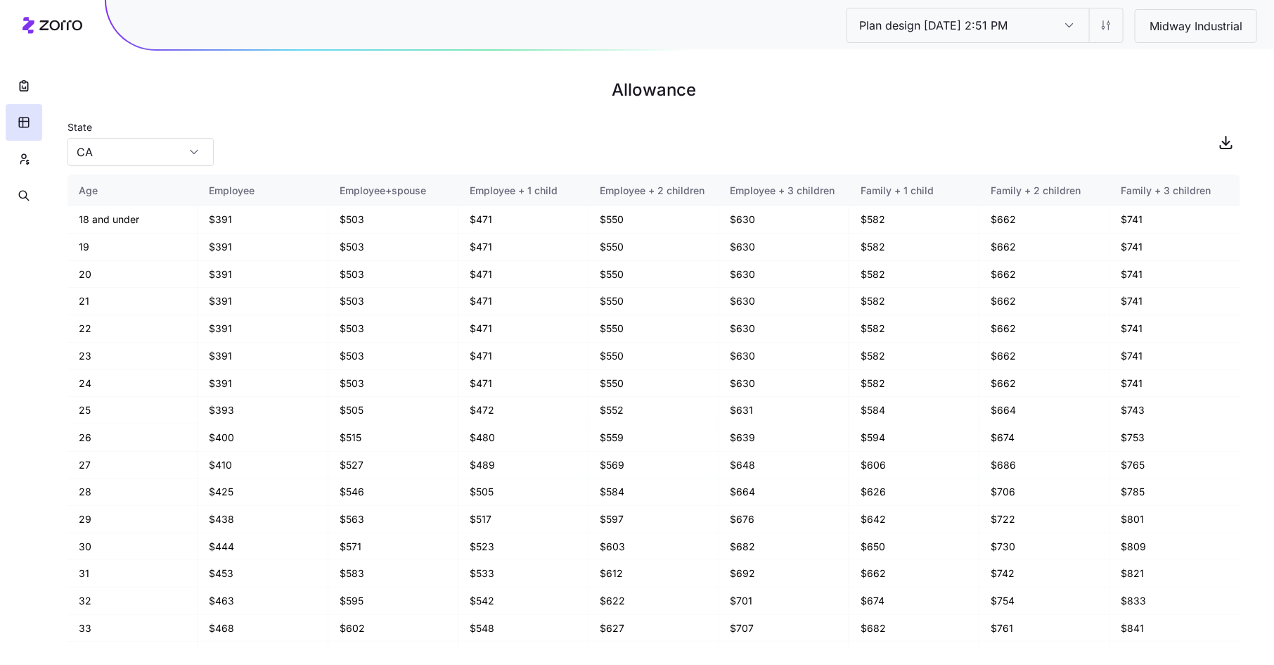
click at [1074, 30] on input "Plan design [DATE] 2:51 PM" at bounding box center [1069, 25] width 39 height 34
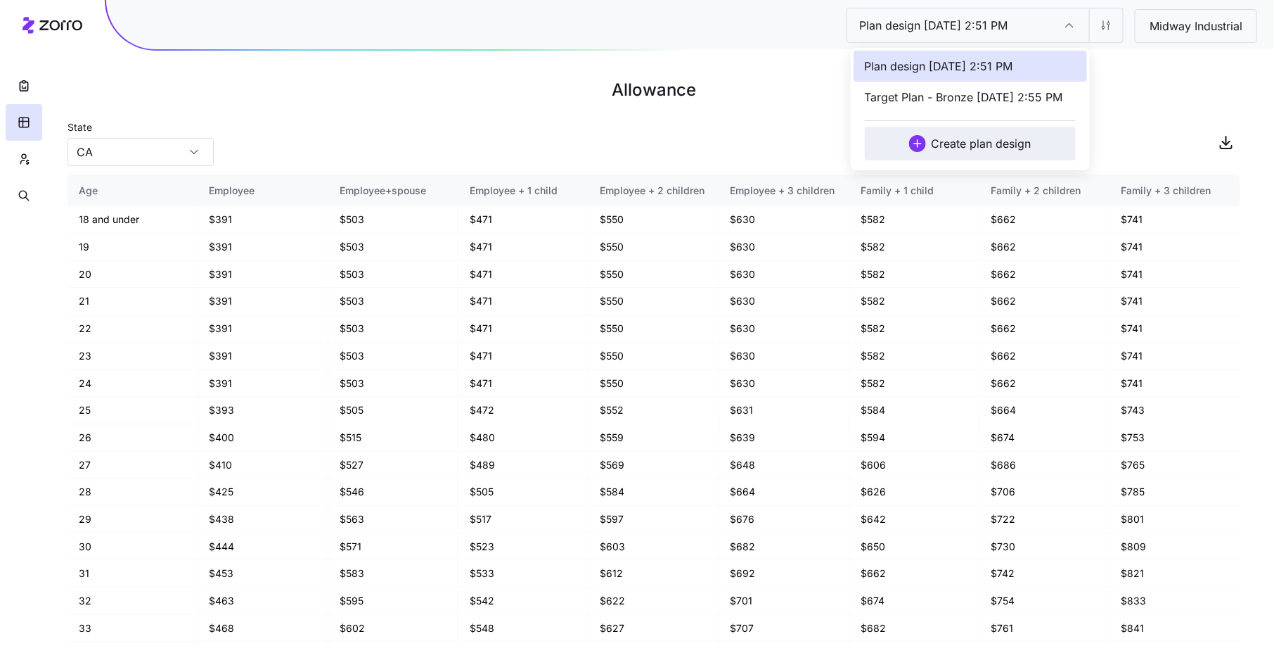
click at [926, 140] on span "Select plan design" at bounding box center [917, 143] width 17 height 17
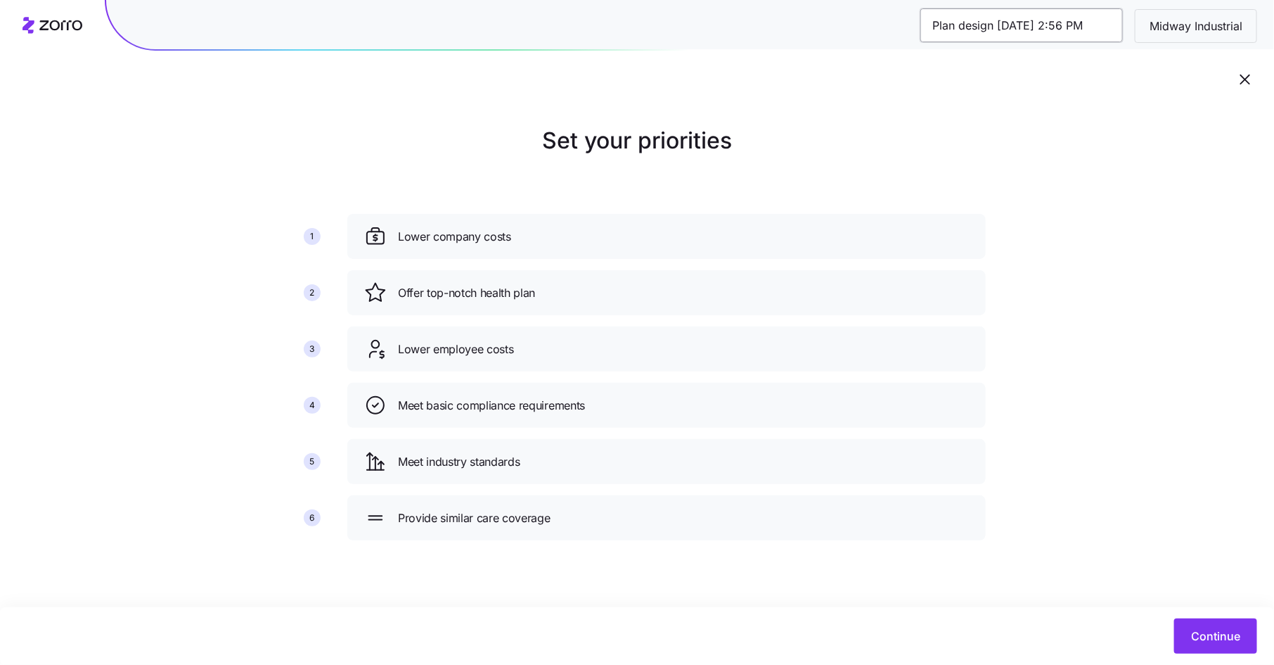
drag, startPoint x: 931, startPoint y: 28, endPoint x: 993, endPoint y: 30, distance: 62.6
click at [993, 30] on input "Plan design [DATE] 2:56 PM" at bounding box center [1022, 25] width 203 height 34
type input "Low Cost Gold [DATE] 2:56 PM"
click at [1207, 622] on div "Low Cost Gold [DATE] 2:56 PM Midway Industrial Set your priorities 1 2 3 4 5 6 …" at bounding box center [637, 332] width 1274 height 665
click at [1194, 629] on span "Continue" at bounding box center [1215, 635] width 49 height 17
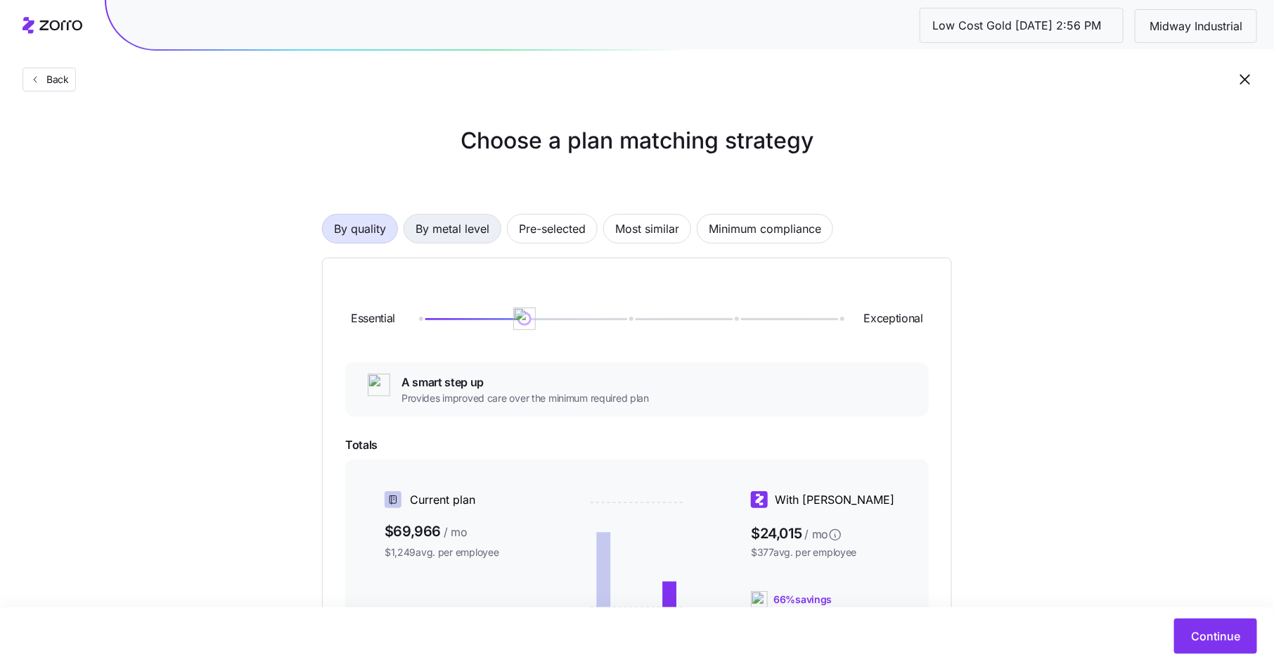
click at [468, 231] on span "By metal level" at bounding box center [453, 229] width 74 height 28
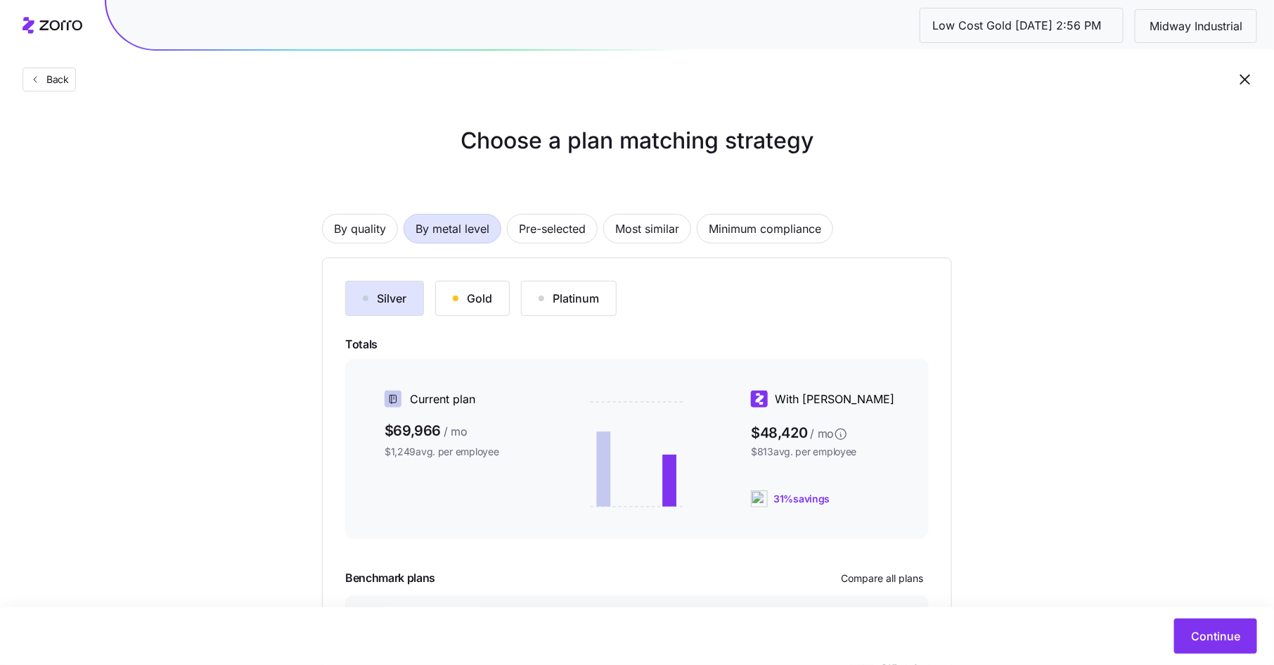
click at [480, 292] on div "Gold" at bounding box center [472, 298] width 39 height 17
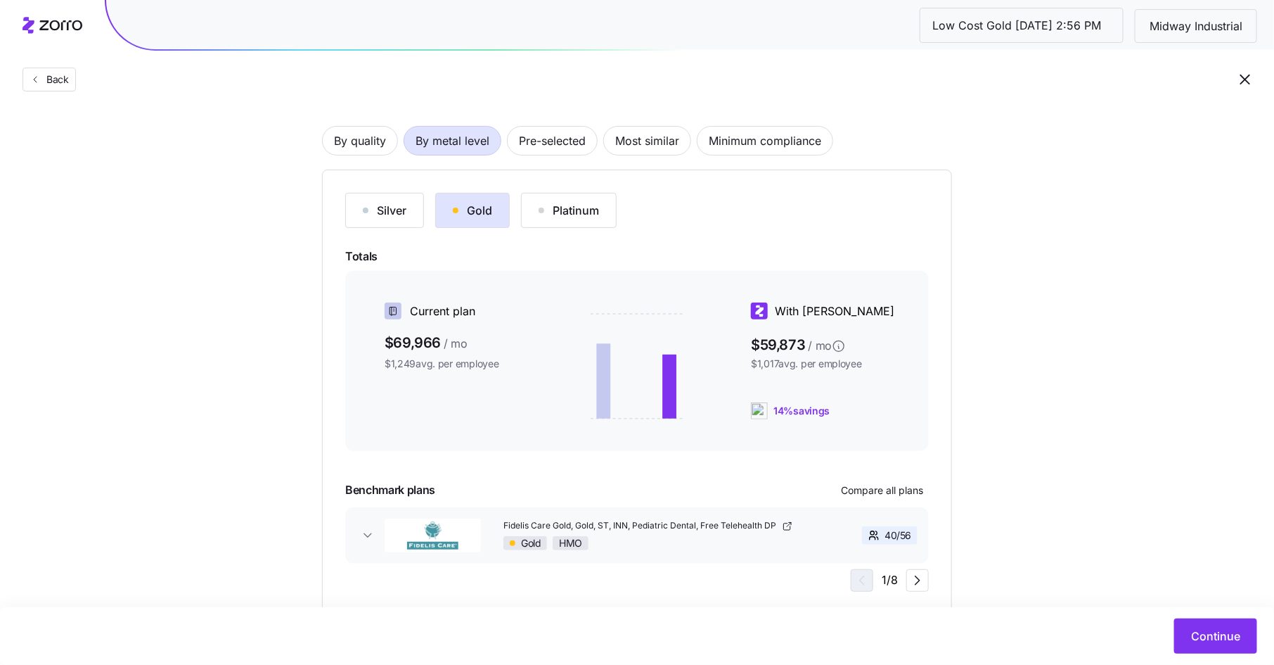
scroll to position [127, 0]
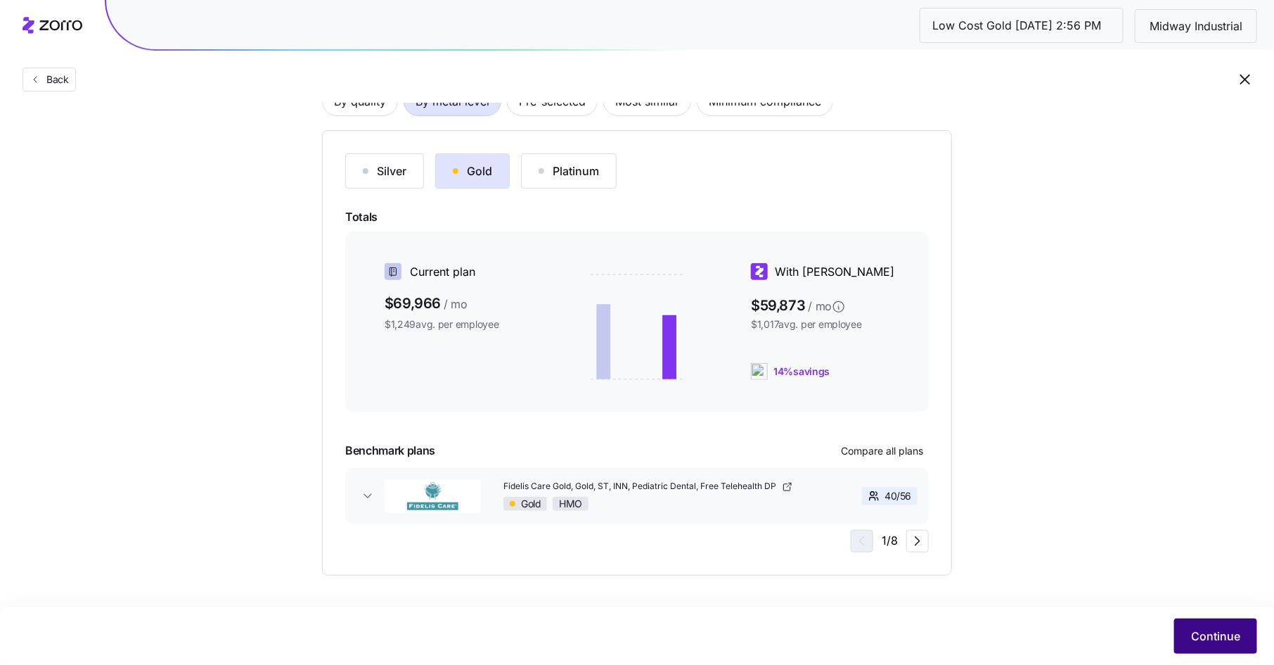
click at [1190, 627] on button "Continue" at bounding box center [1216, 635] width 83 height 35
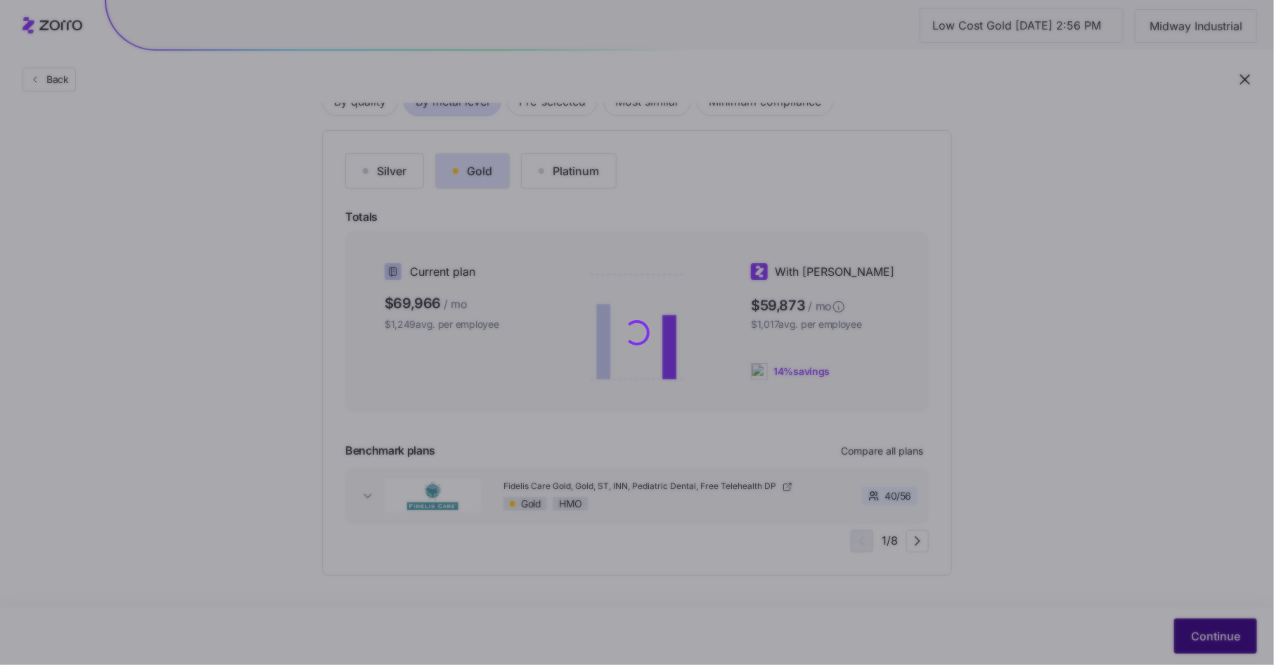
scroll to position [0, 0]
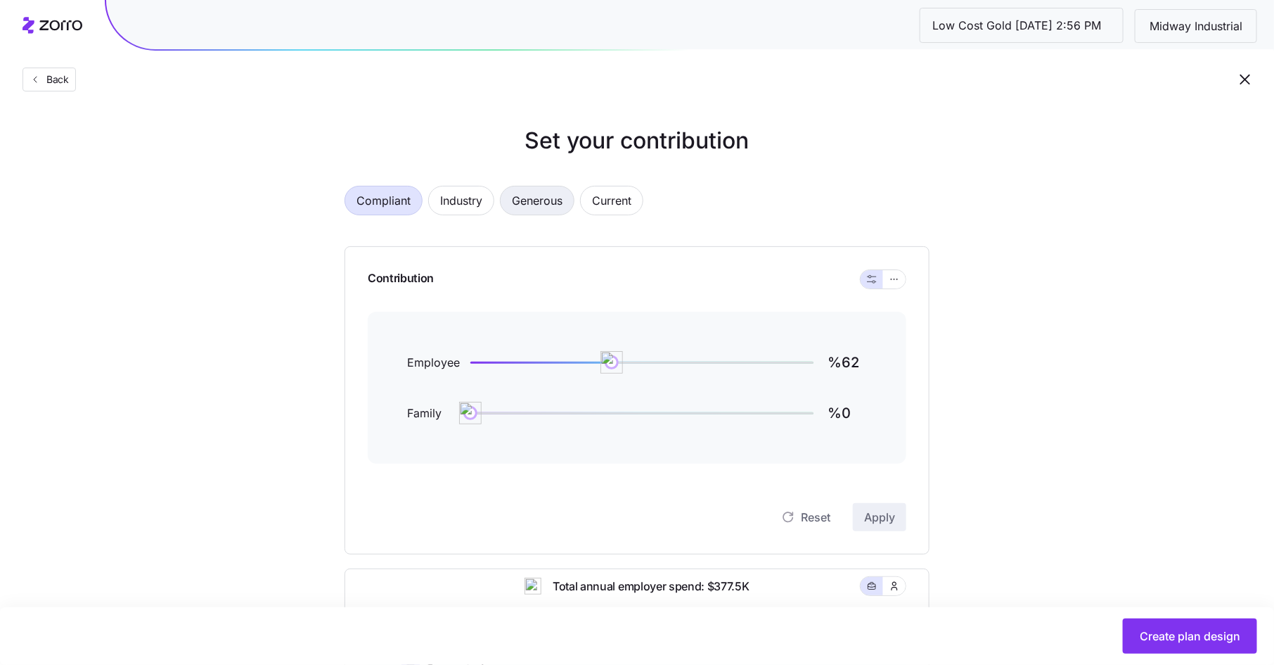
click at [548, 200] on span "Generous" at bounding box center [537, 200] width 51 height 28
click at [903, 281] on button "button" at bounding box center [894, 279] width 23 height 18
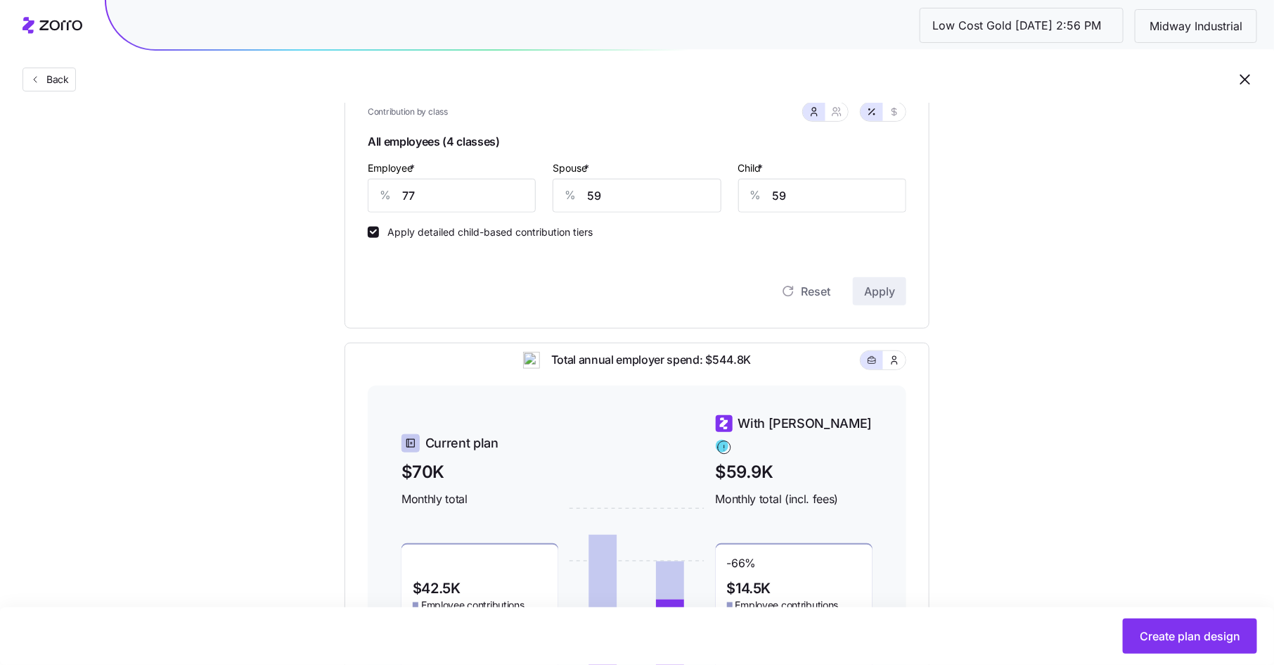
scroll to position [357, 0]
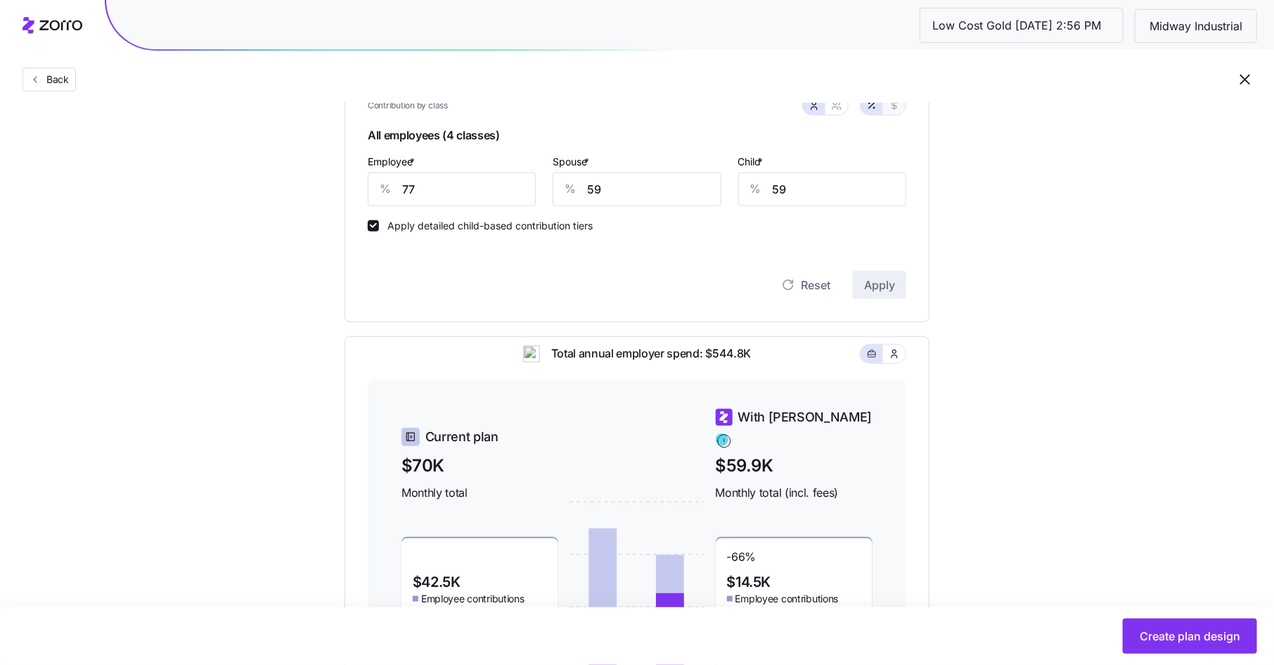
click at [893, 109] on icon "button" at bounding box center [894, 105] width 11 height 11
type input "631"
type input "485"
type input "325"
click at [838, 109] on icon "button" at bounding box center [836, 105] width 11 height 11
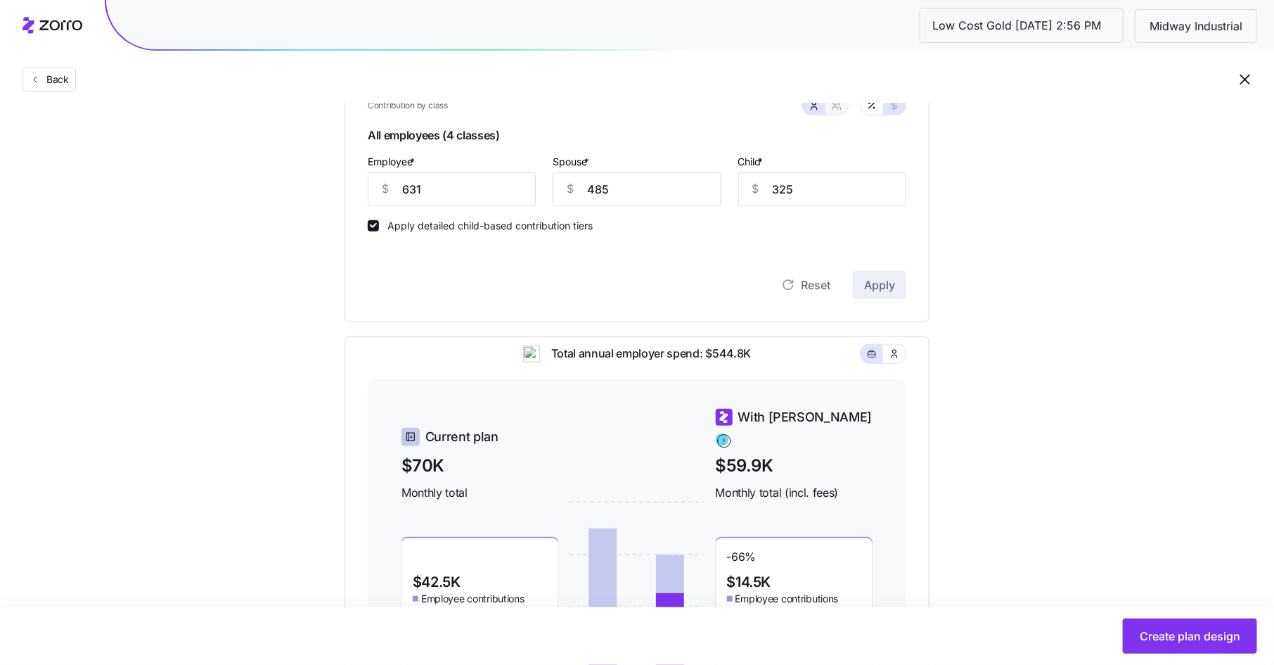
type input "1116"
type input "1152"
drag, startPoint x: 438, startPoint y: 192, endPoint x: 369, endPoint y: 186, distance: 69.2
click at [369, 186] on div "$ 631" at bounding box center [429, 189] width 122 height 34
type input "3"
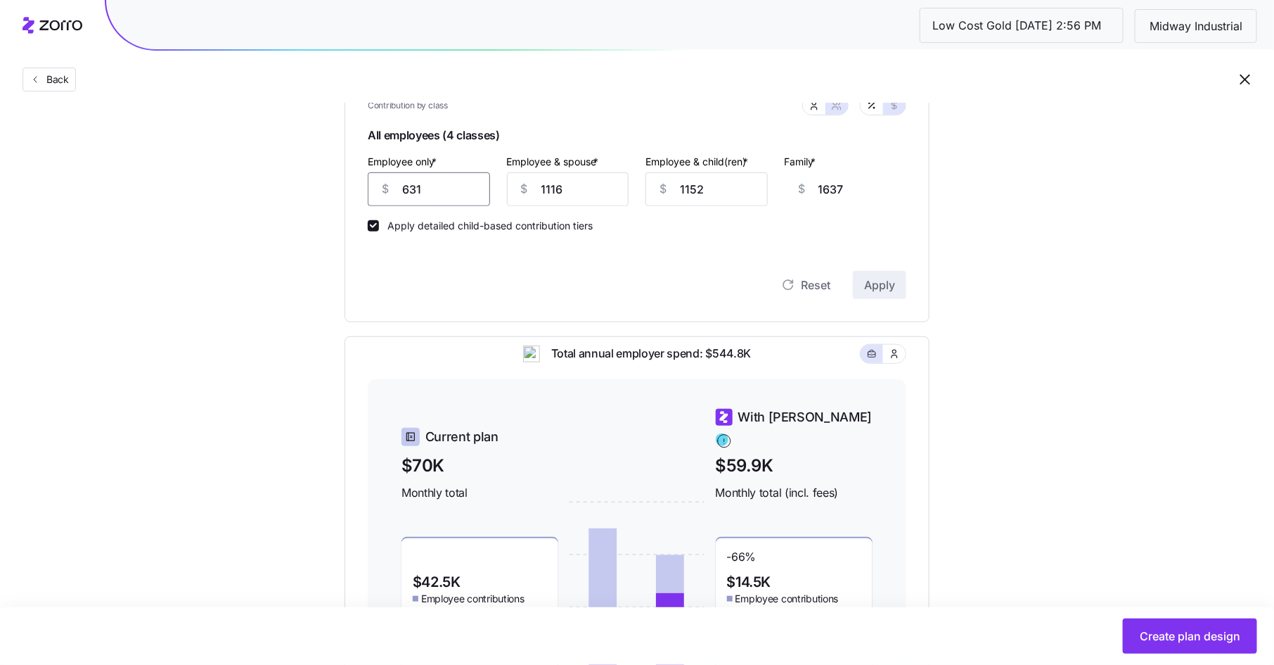
type input "2265"
type input "37"
type input "2231"
type input "375"
type input "1893"
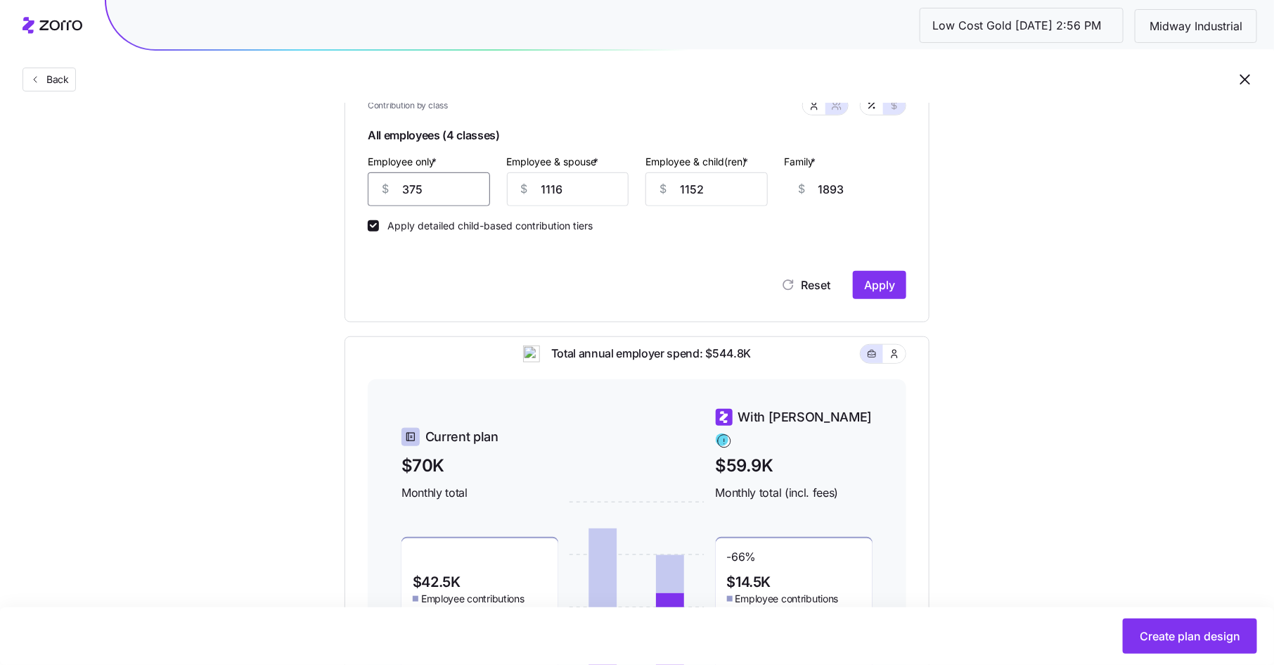
type input "375"
type input "4"
type input "781"
type input "47"
type input "824"
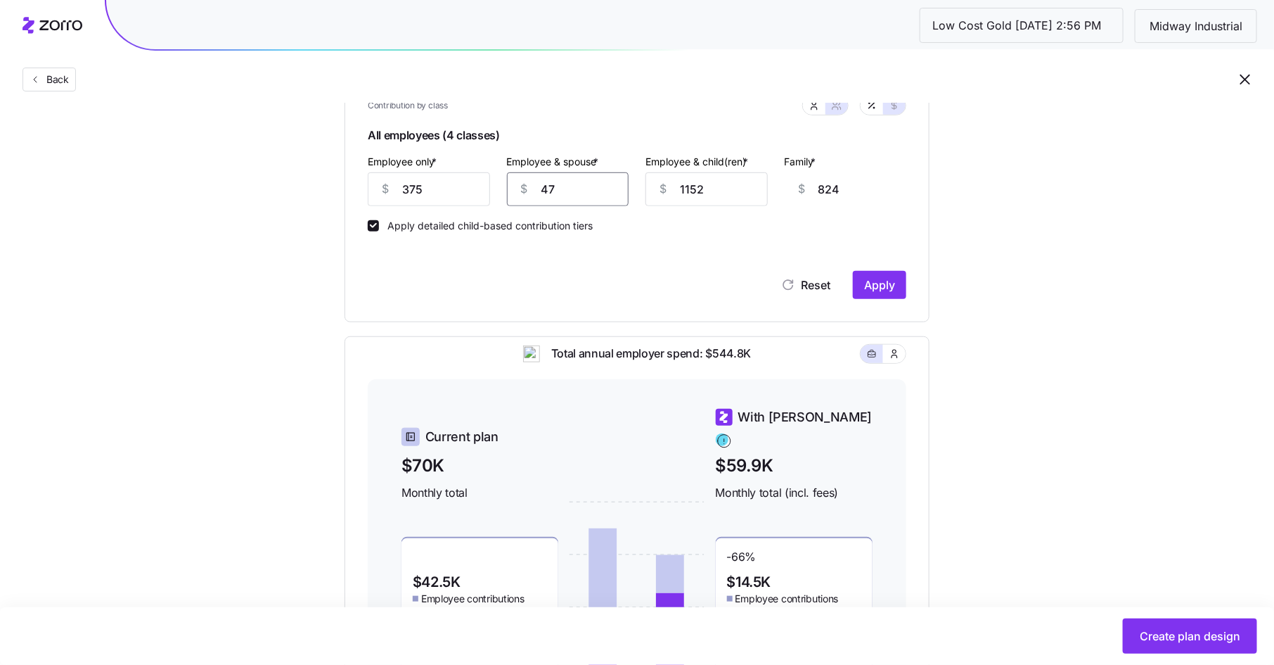
type input "475"
type input "1252"
type input "475"
type input "4"
type input "104"
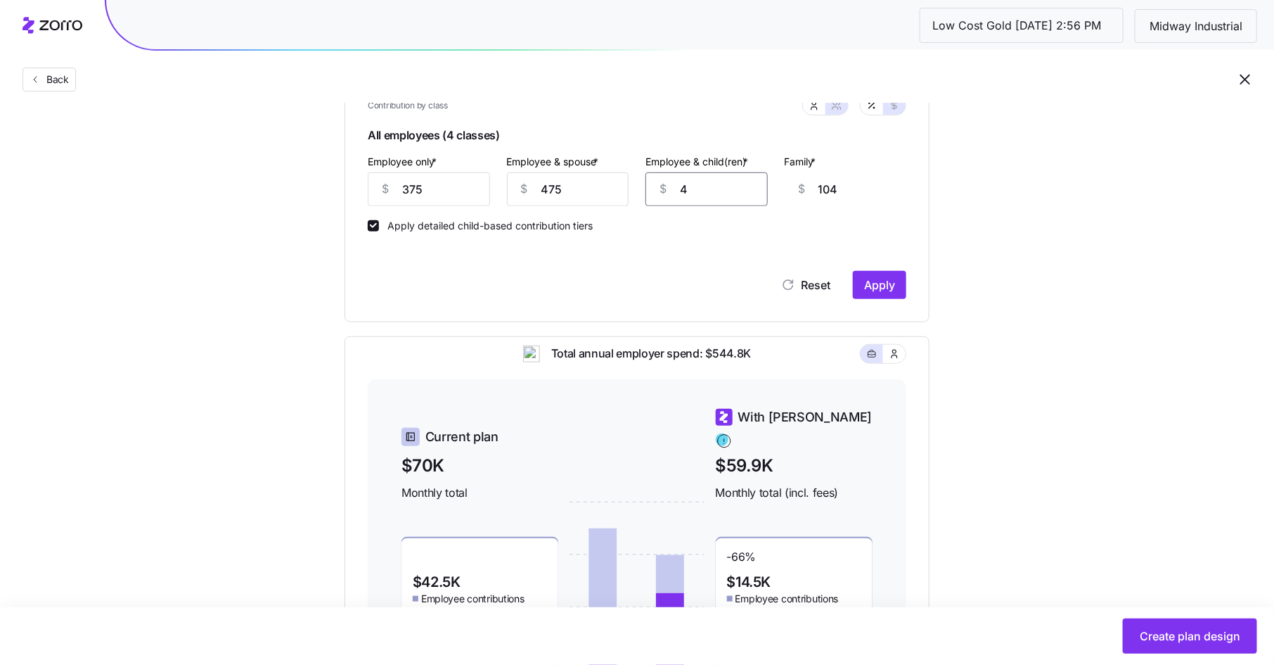
type input "47"
type input "147"
type input "475"
type input "575"
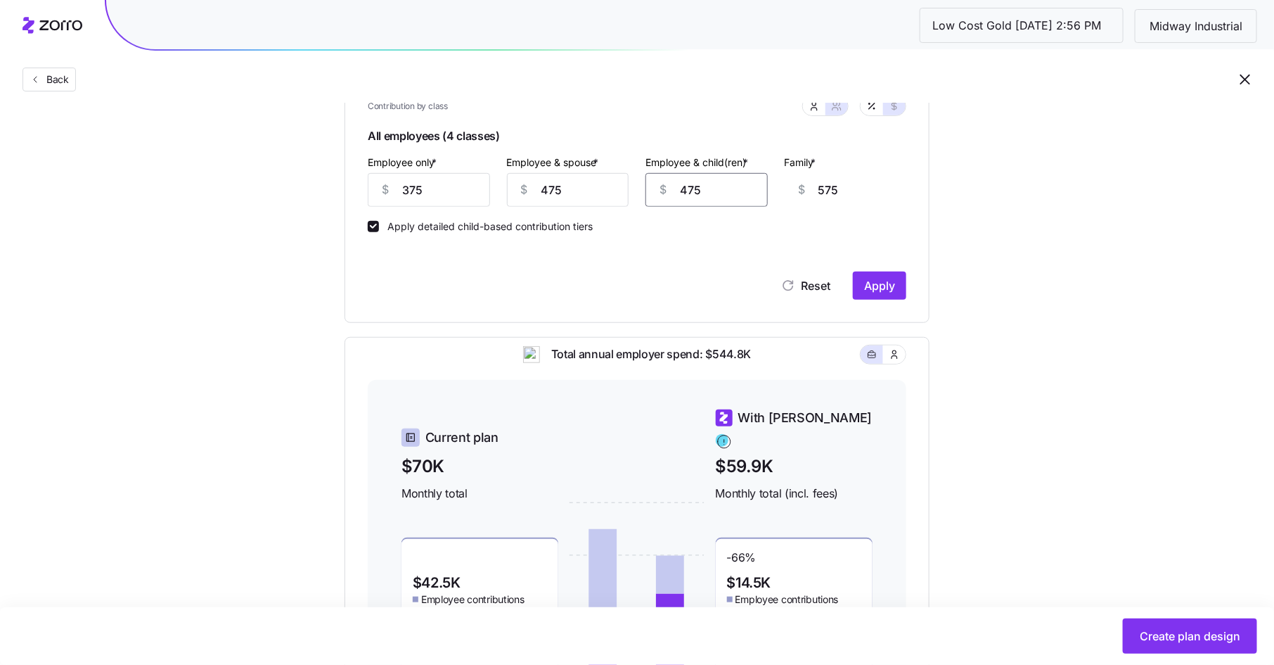
type input "475"
click at [875, 271] on div "Reset Apply" at bounding box center [637, 285] width 539 height 28
click at [880, 277] on span "Apply" at bounding box center [879, 285] width 31 height 17
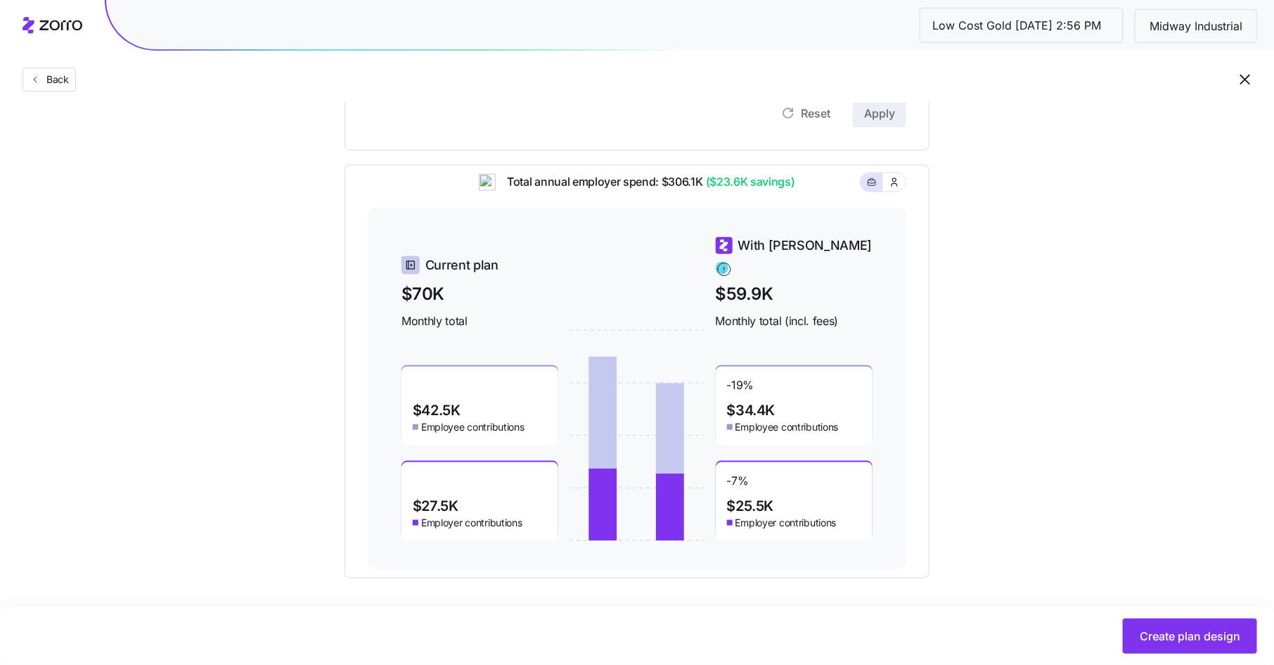
scroll to position [531, 0]
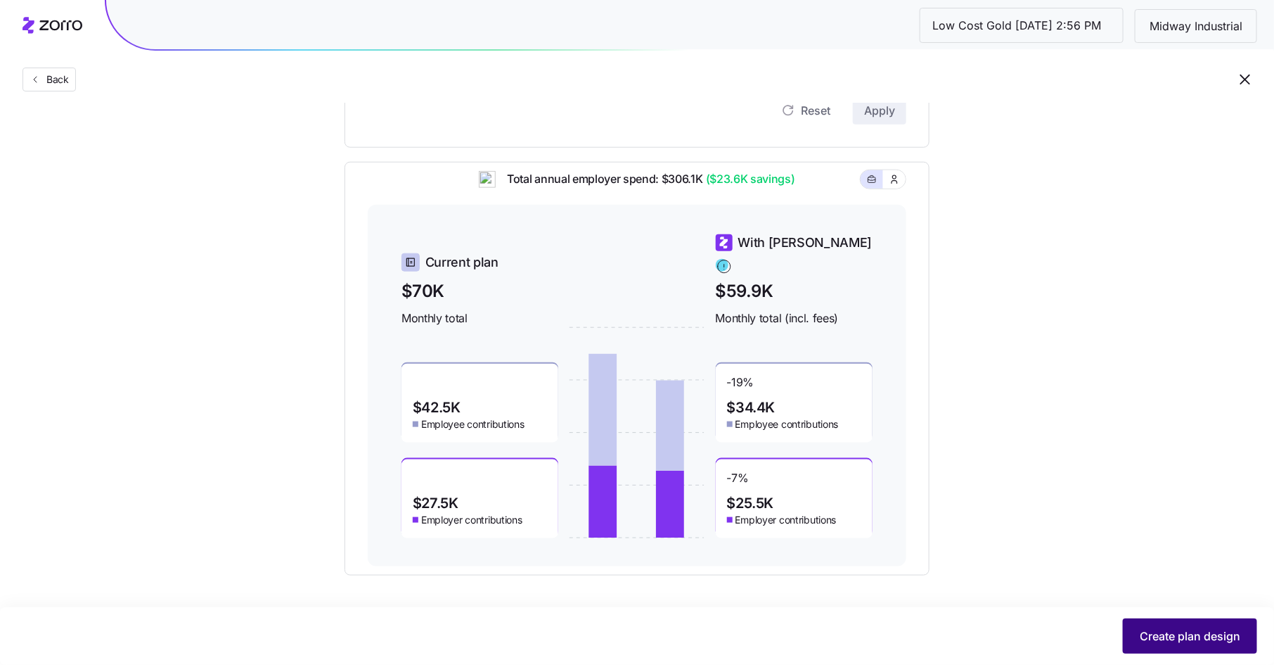
click at [1156, 629] on span "Create plan design" at bounding box center [1190, 635] width 101 height 17
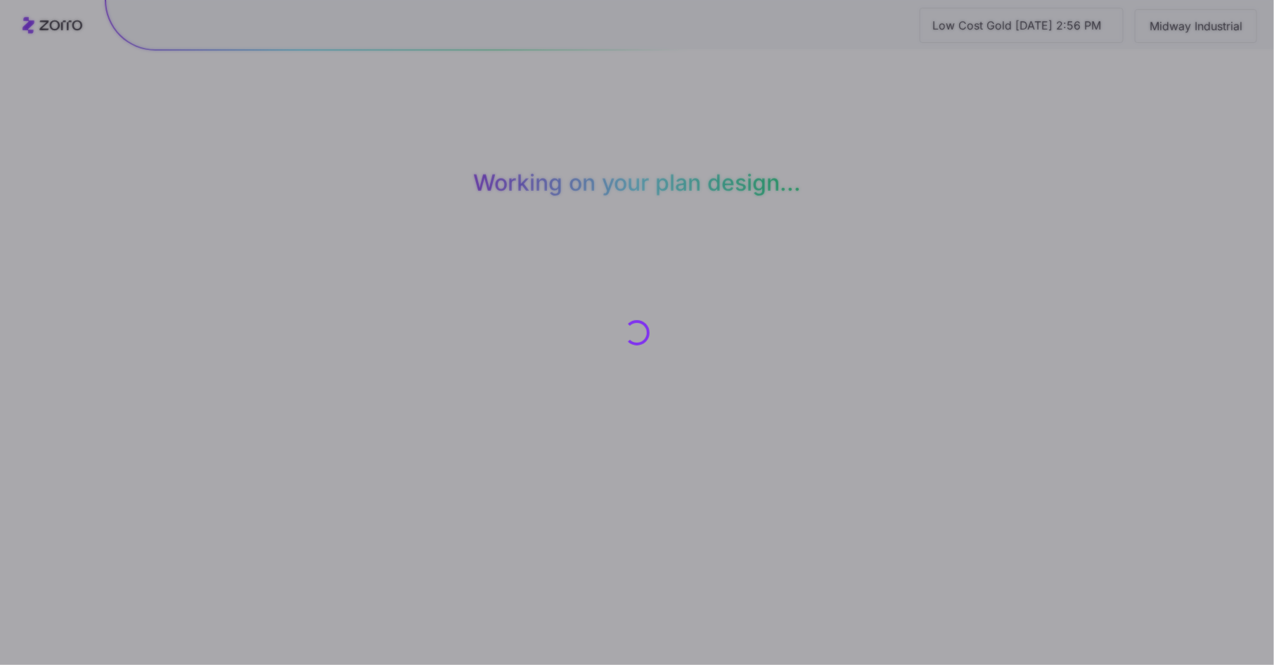
scroll to position [0, 0]
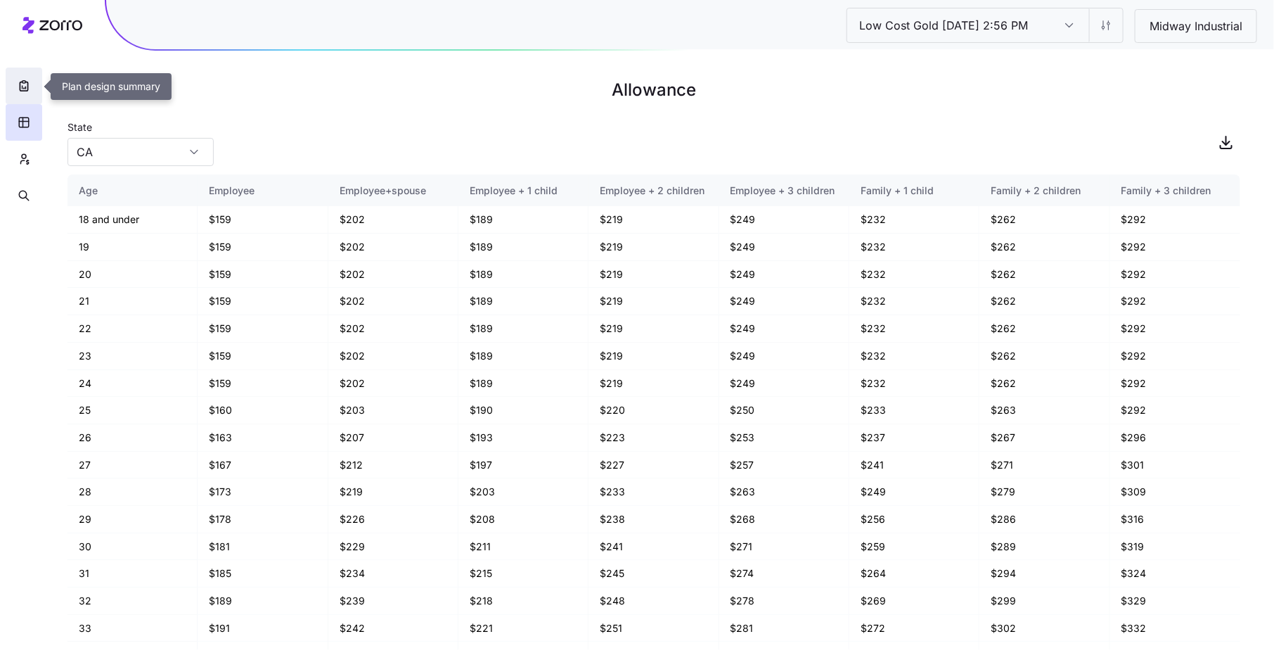
click at [30, 86] on icon "button" at bounding box center [24, 86] width 14 height 14
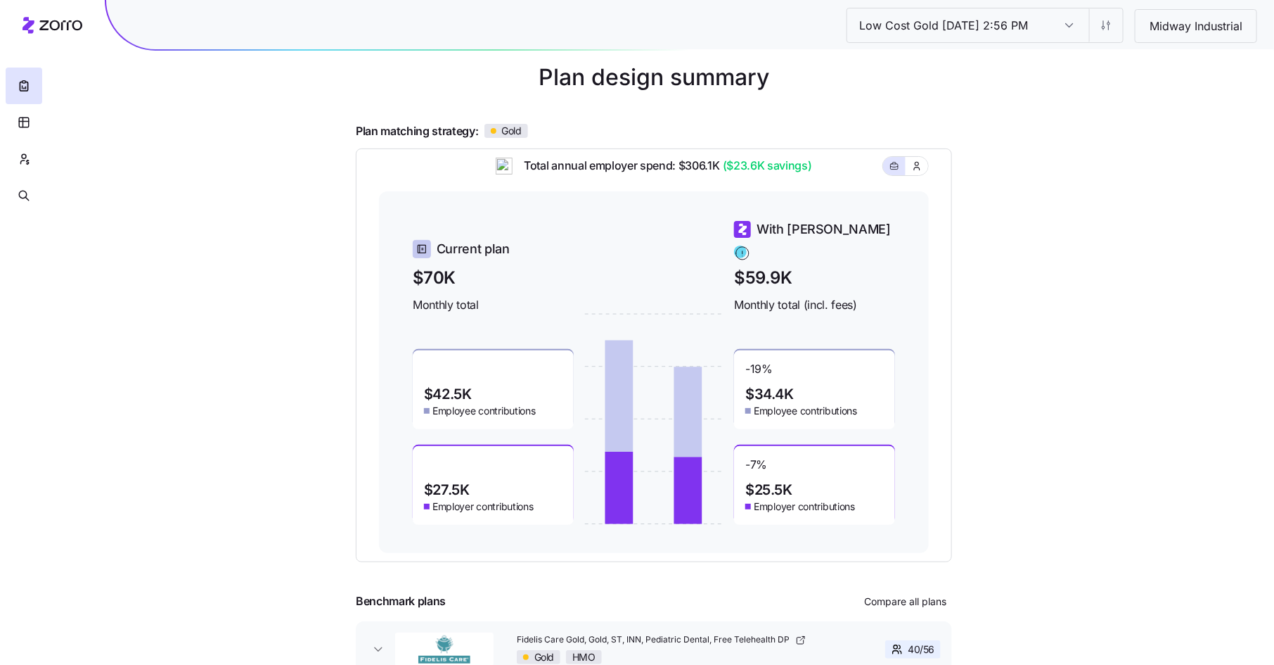
scroll to position [106, 0]
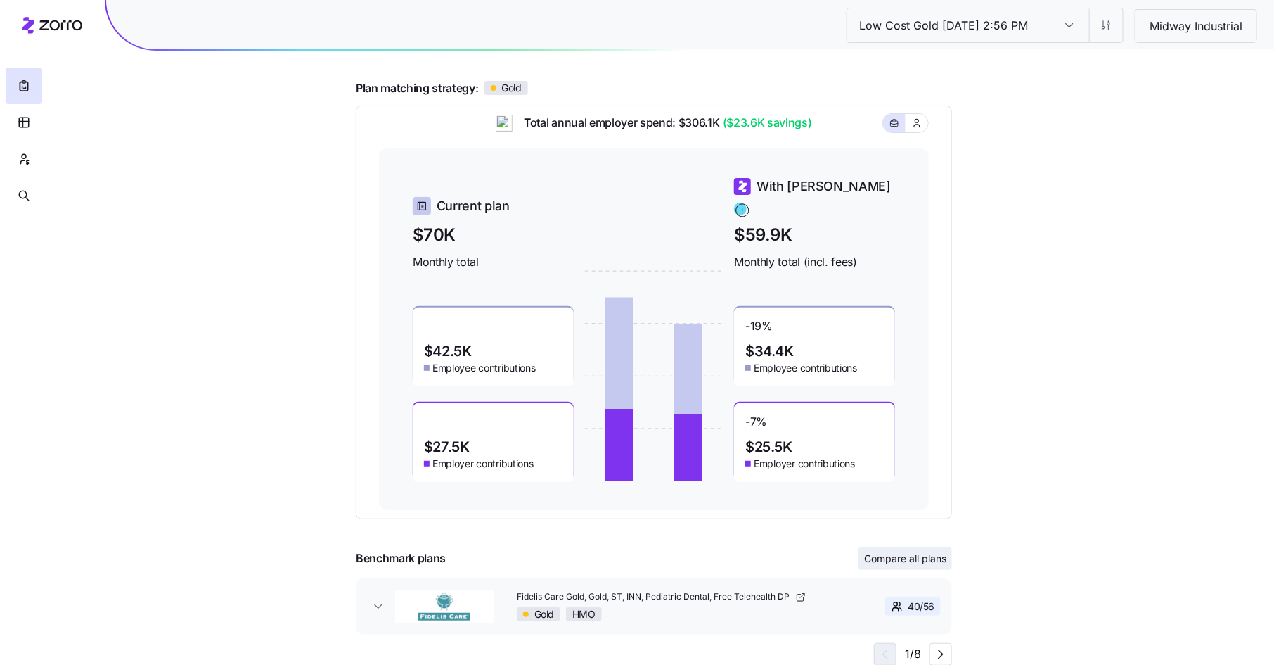
click at [927, 558] on span "Compare all plans" at bounding box center [905, 558] width 82 height 14
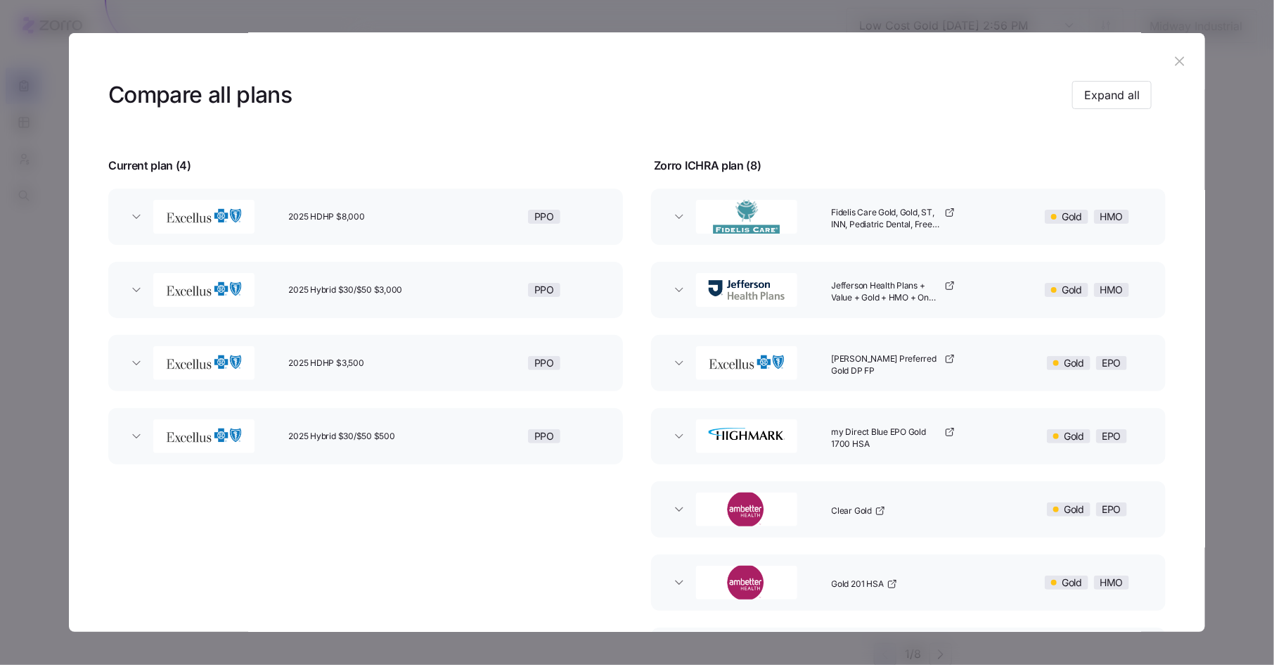
scroll to position [23, 0]
click at [676, 364] on icon "button" at bounding box center [679, 363] width 7 height 4
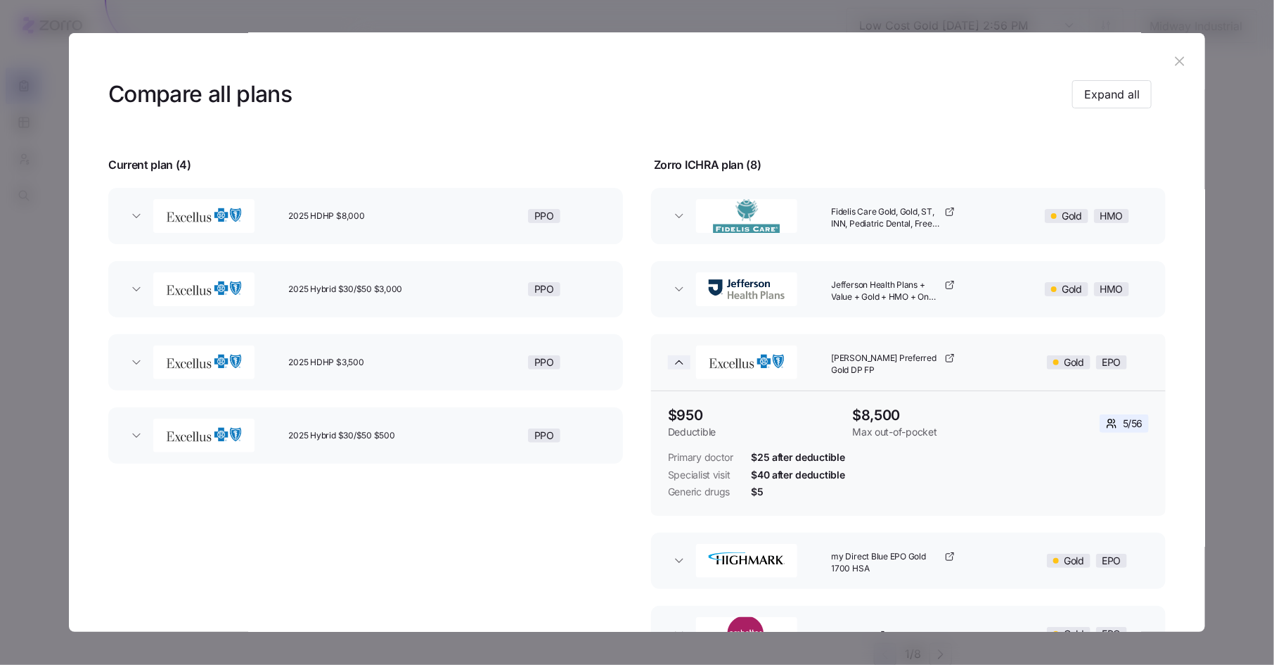
click at [676, 362] on icon "button" at bounding box center [679, 363] width 7 height 4
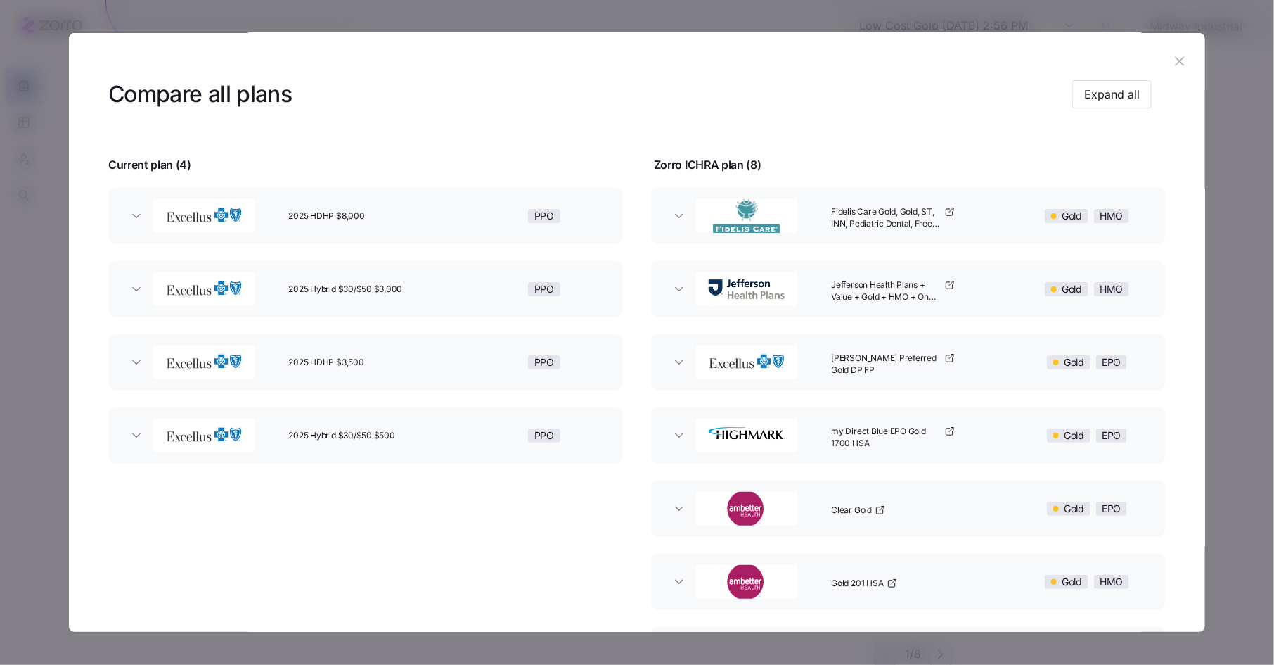
click at [1175, 62] on icon "button" at bounding box center [1179, 61] width 9 height 9
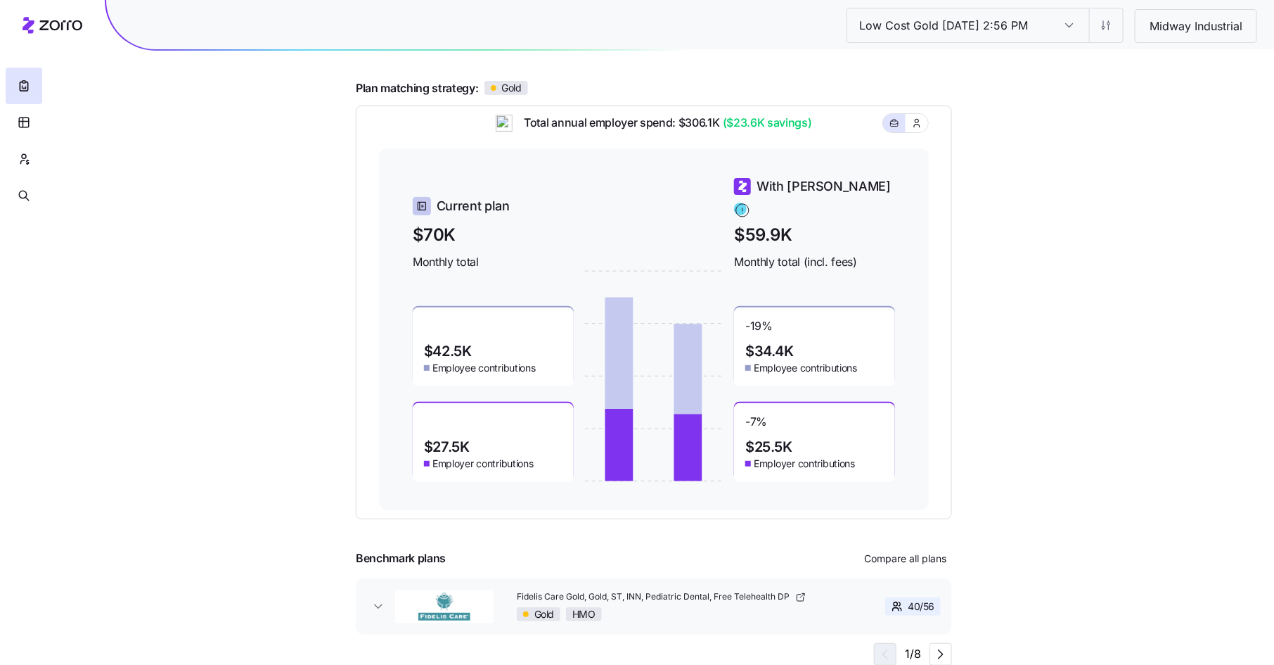
click at [1060, 28] on input "Low Cost Gold [DATE] 2:56 PM" at bounding box center [1069, 25] width 39 height 34
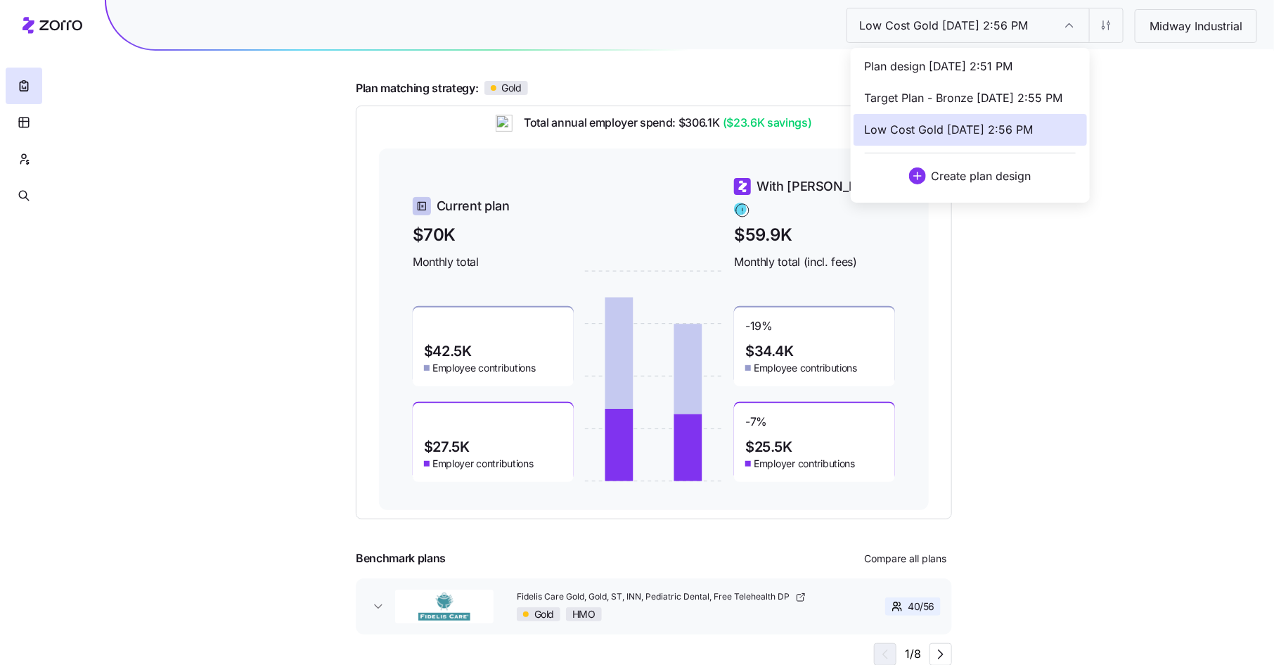
click at [999, 90] on span "Target Plan - Bronze [DATE] 2:55 PM" at bounding box center [964, 98] width 198 height 18
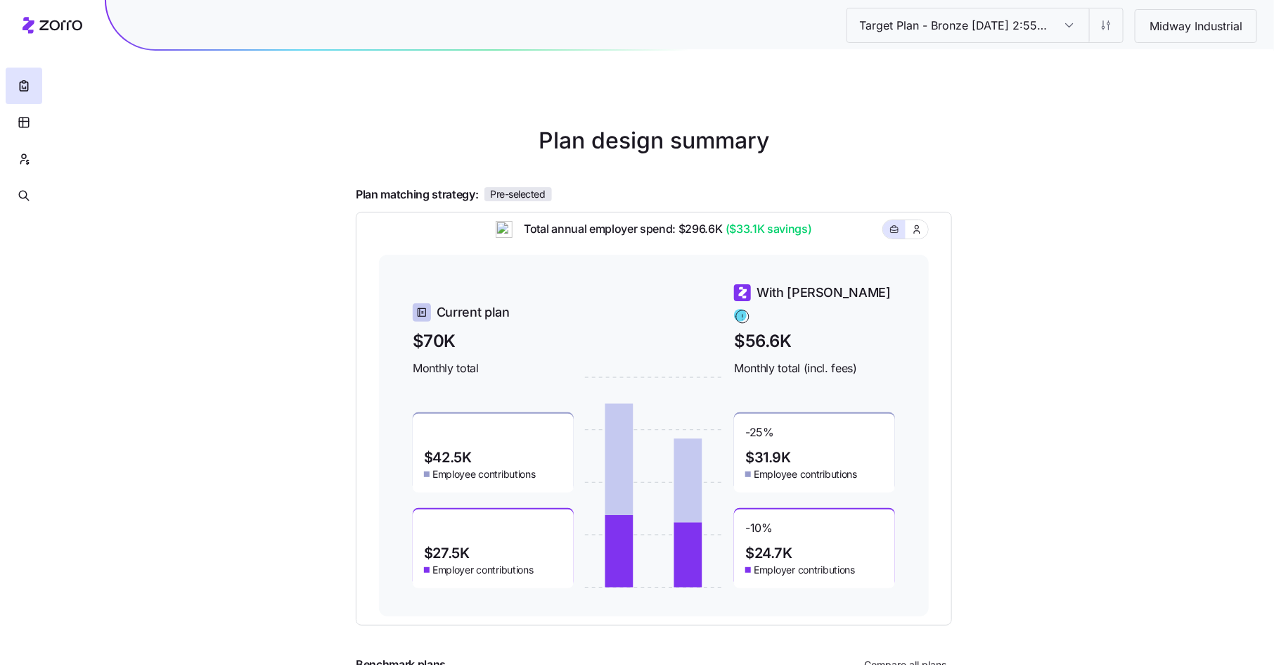
scroll to position [106, 0]
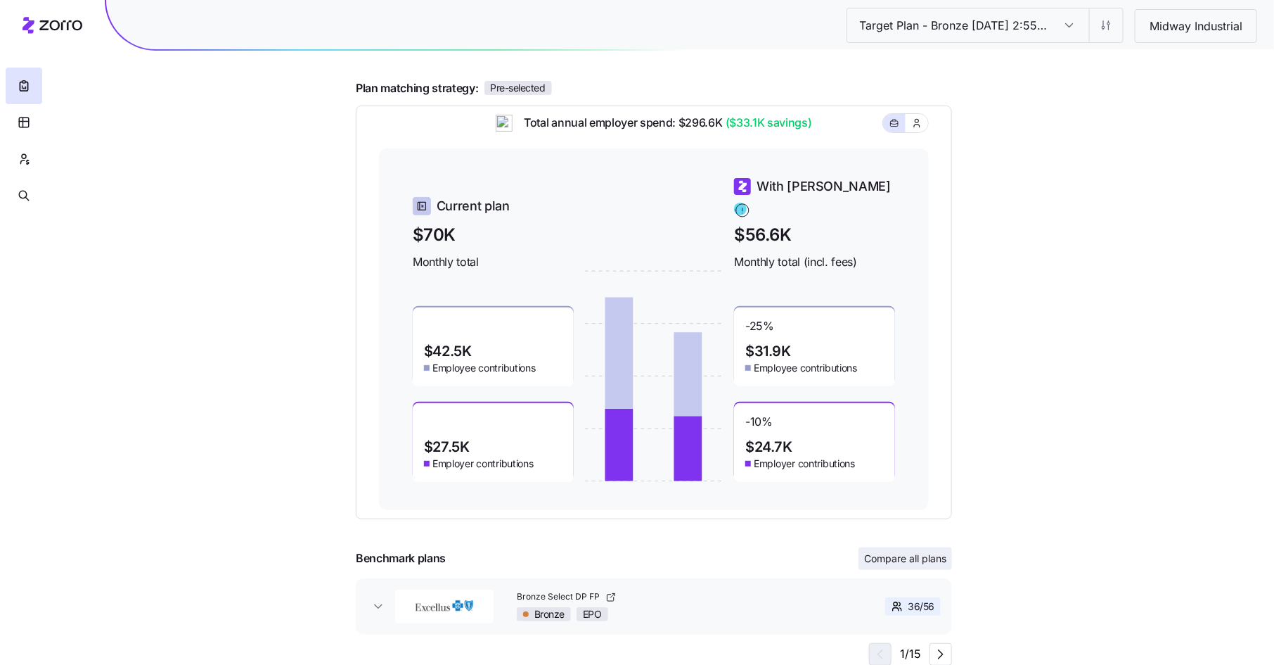
click at [917, 558] on span "Compare all plans" at bounding box center [905, 558] width 82 height 14
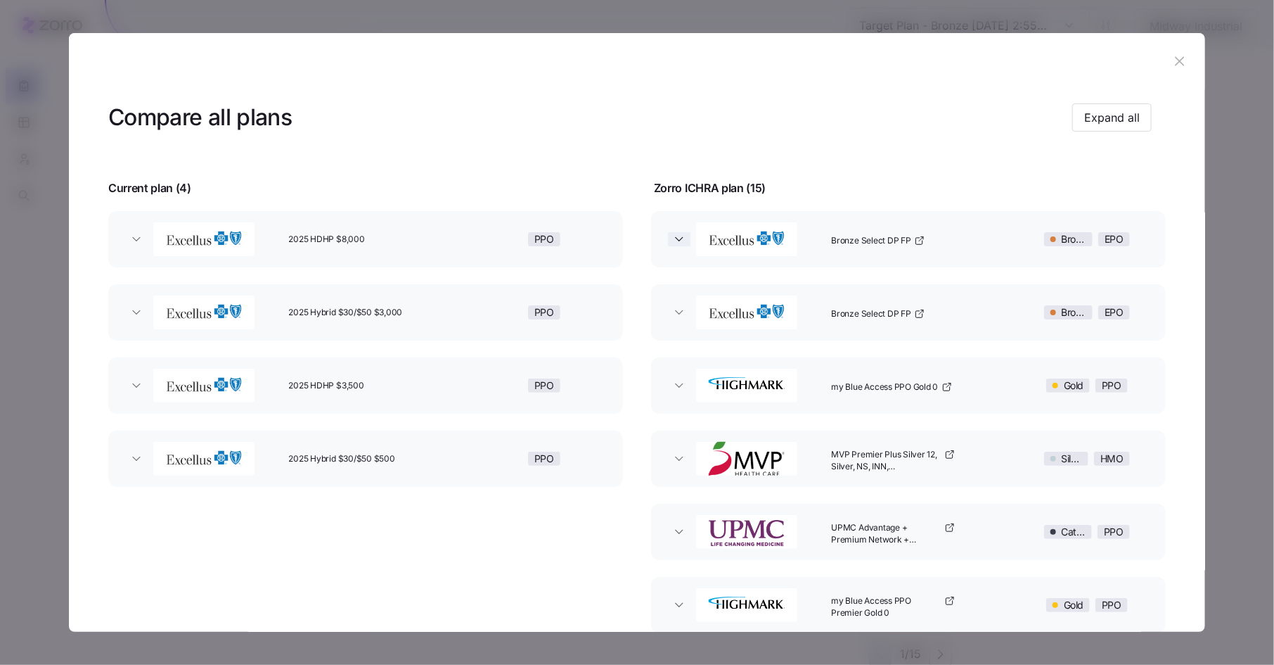
click at [675, 241] on icon "button" at bounding box center [679, 239] width 14 height 14
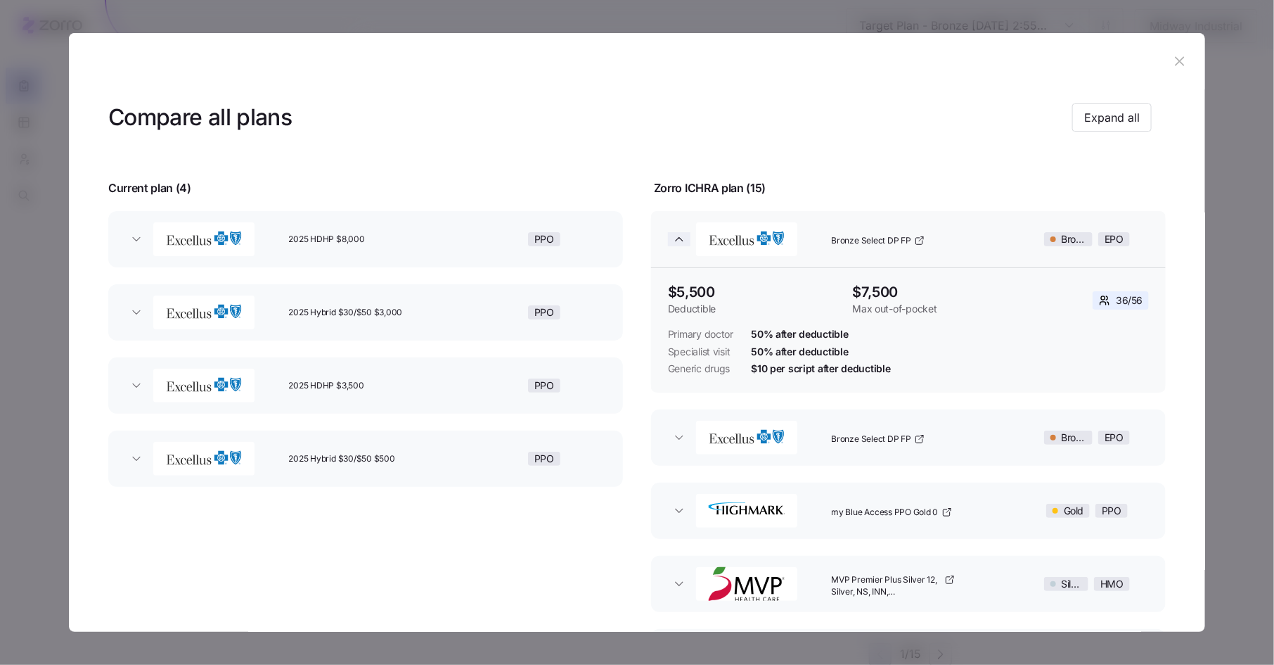
click at [676, 241] on icon "button" at bounding box center [679, 240] width 7 height 4
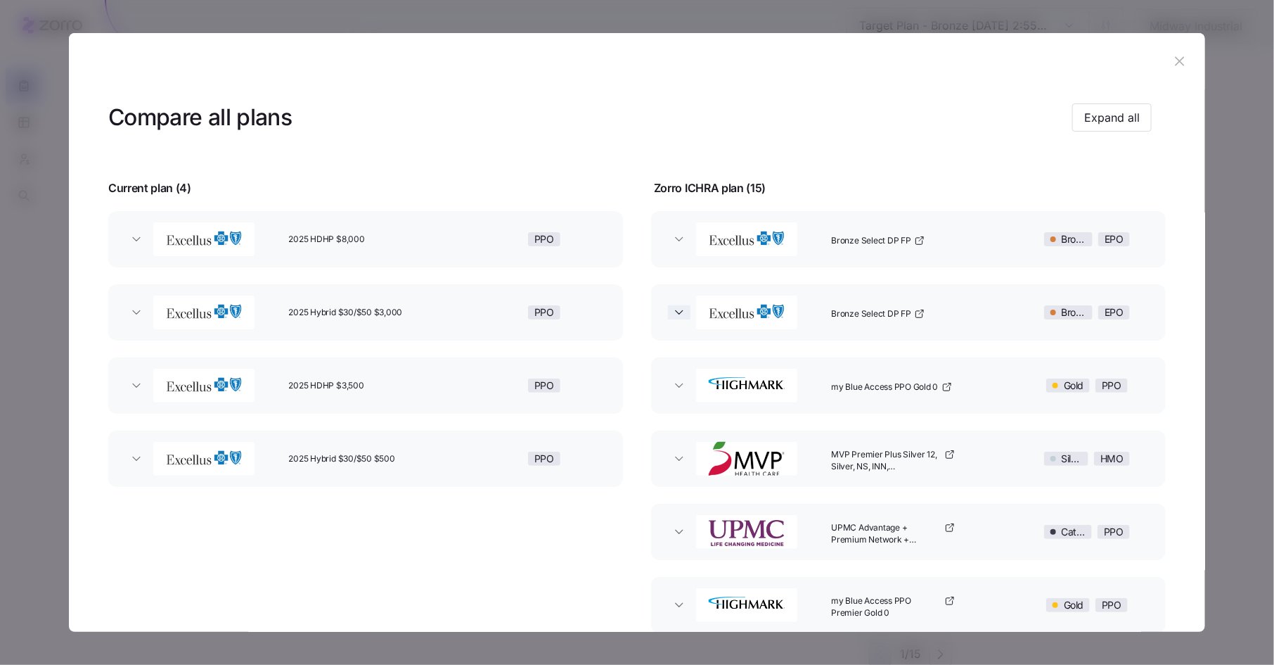
click at [678, 314] on icon "button" at bounding box center [679, 312] width 14 height 14
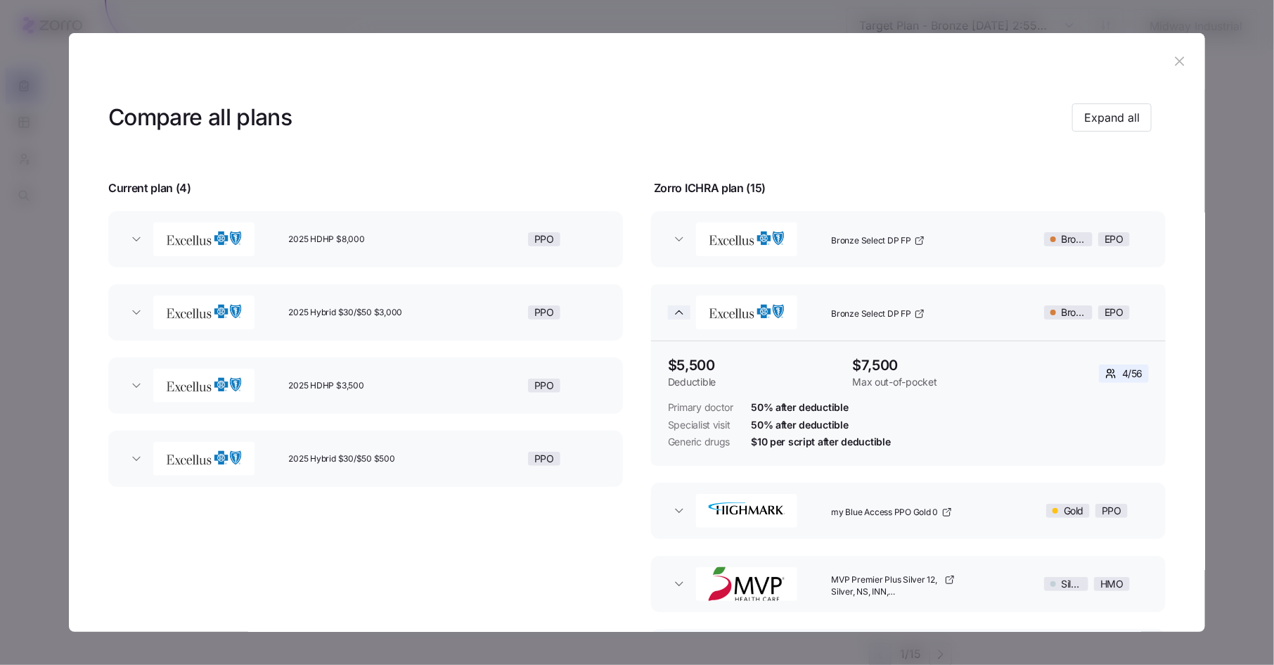
click at [677, 314] on icon "button" at bounding box center [679, 312] width 14 height 14
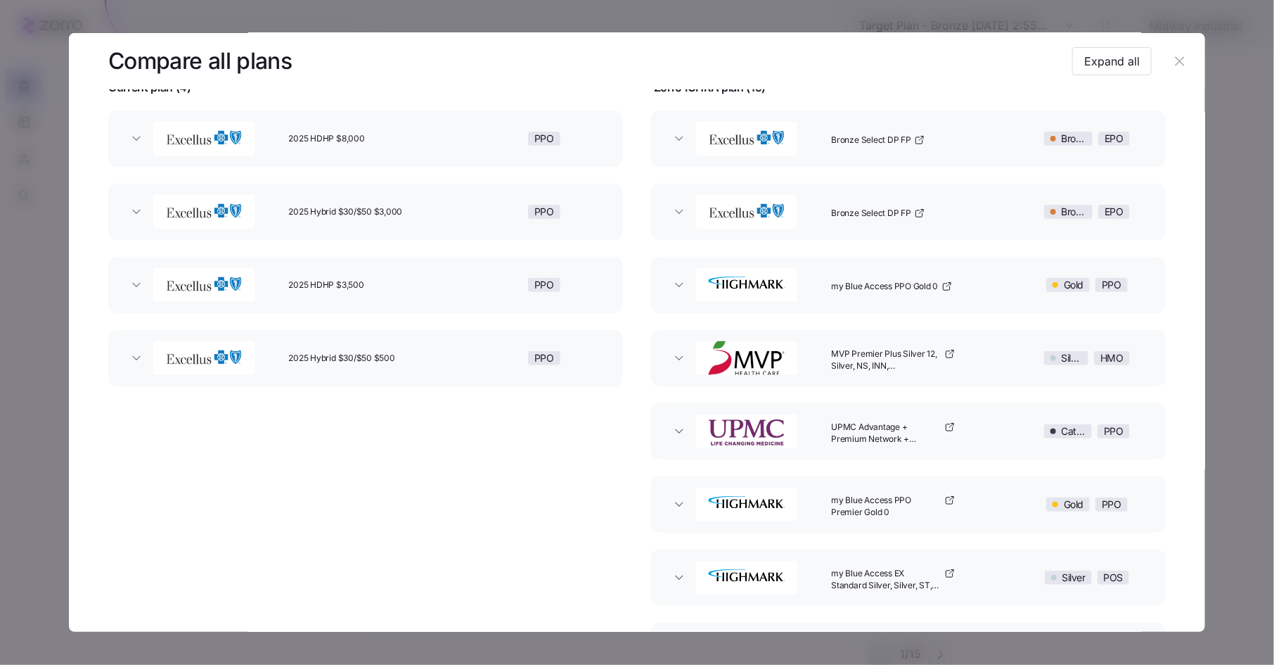
scroll to position [0, 0]
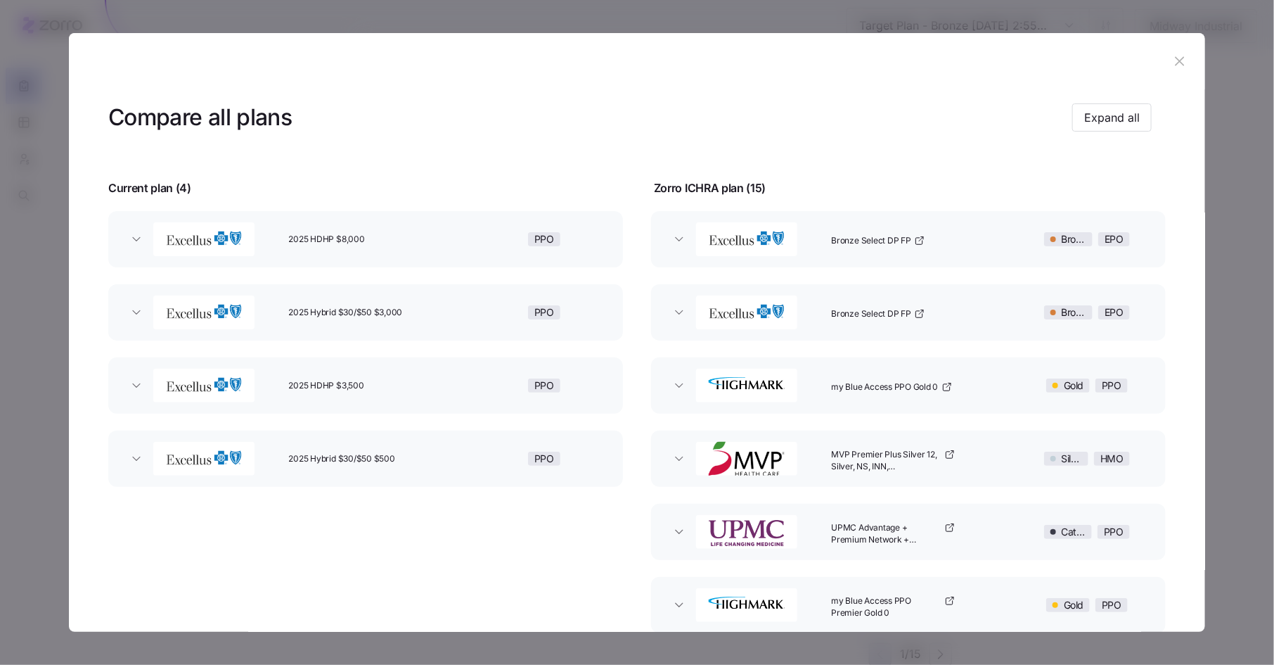
click at [1177, 63] on icon "button" at bounding box center [1179, 60] width 15 height 15
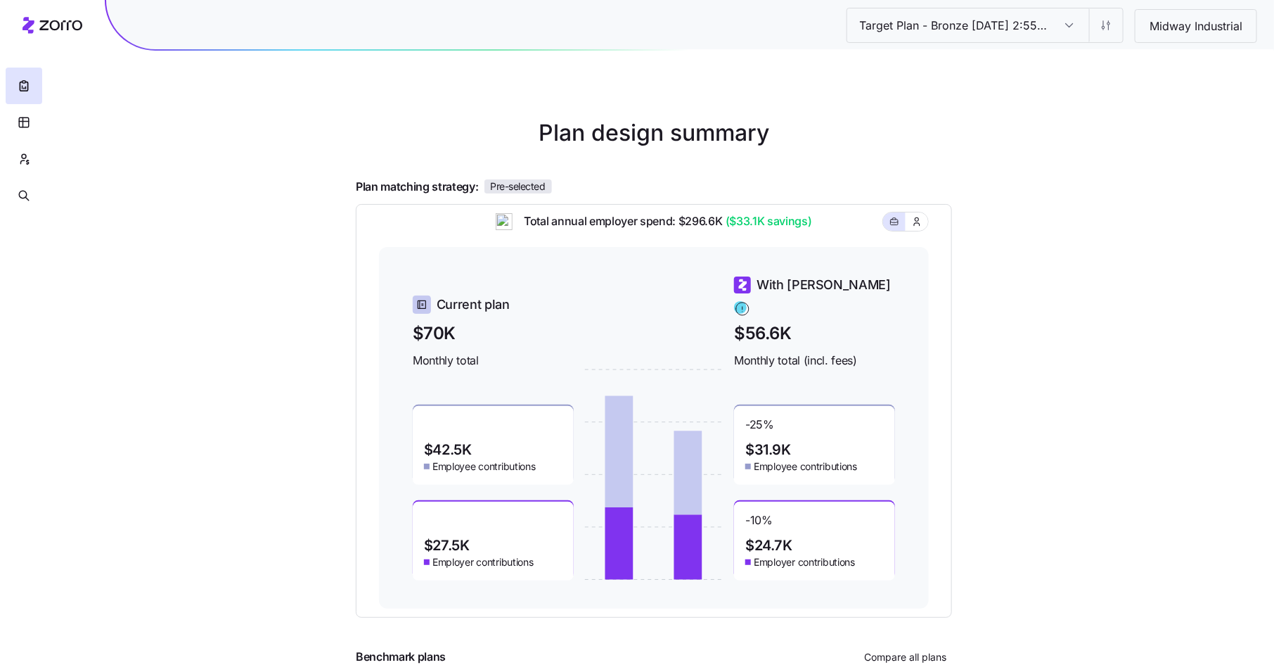
scroll to position [13, 0]
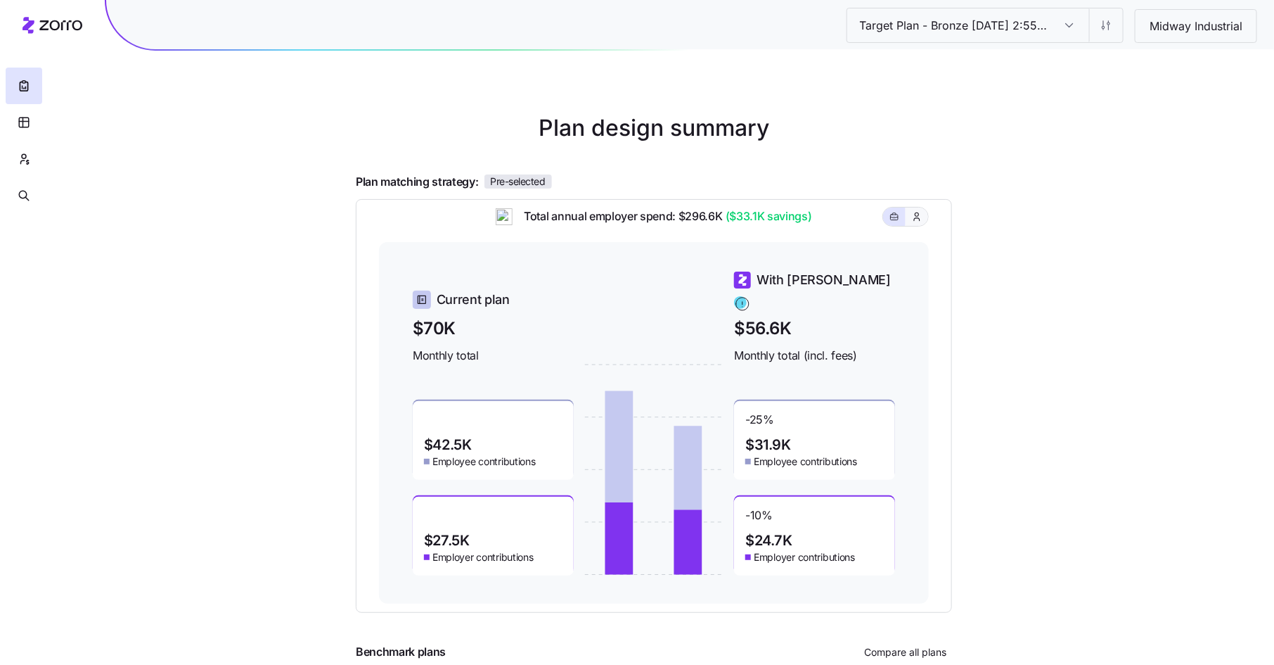
click at [915, 224] on icon "button" at bounding box center [917, 217] width 11 height 14
click at [897, 225] on icon "button" at bounding box center [895, 216] width 10 height 17
click at [1067, 29] on input "Target Plan - Bronze [DATE] 2:55 PM" at bounding box center [1069, 25] width 39 height 34
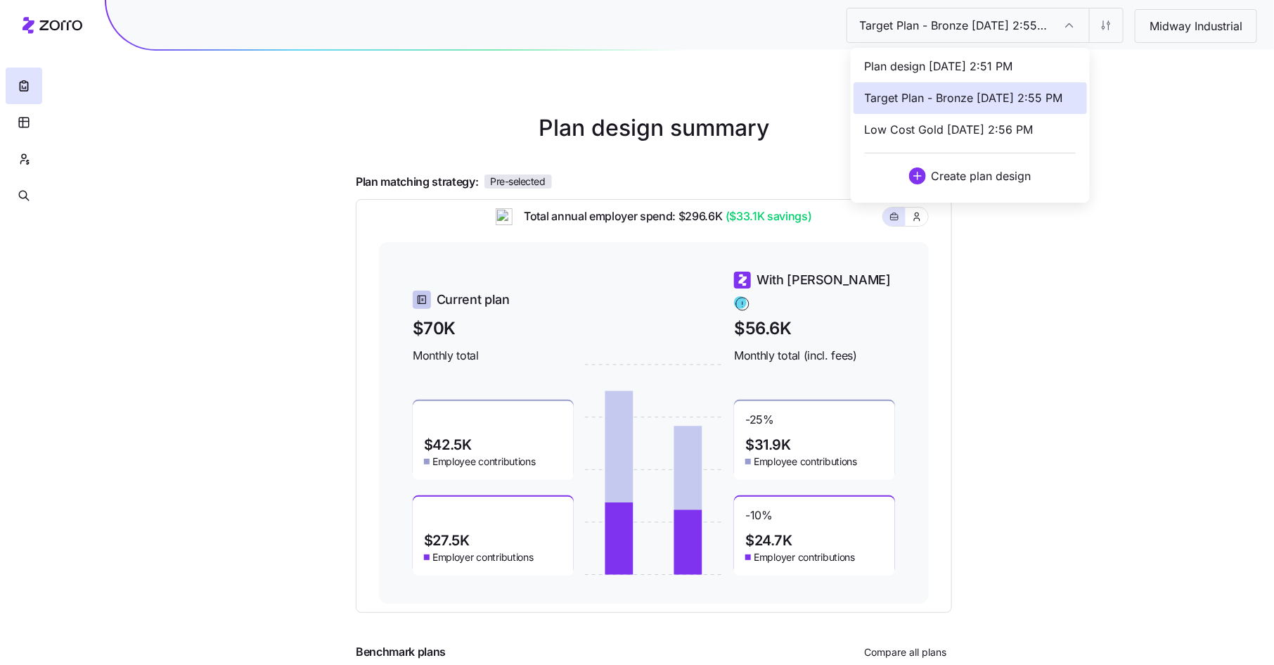
click at [997, 121] on span "Low Cost Gold [DATE] 2:56 PM" at bounding box center [949, 130] width 169 height 18
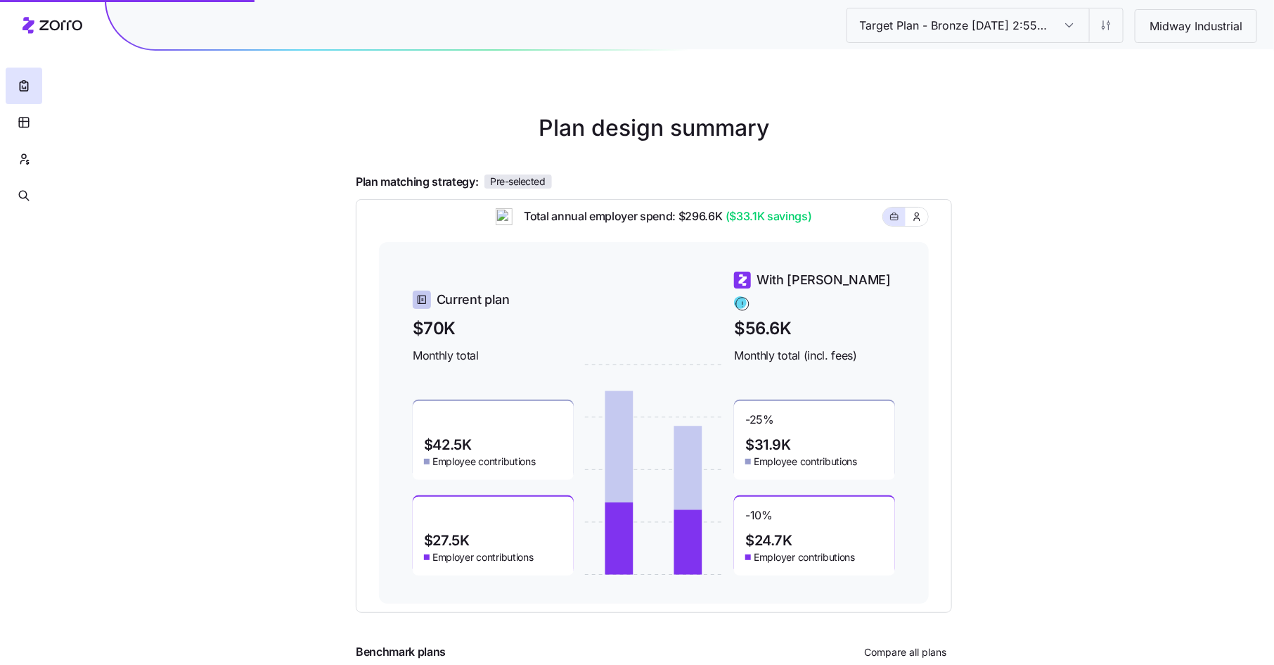
type input "Low Cost Gold [DATE] 2:56 PM"
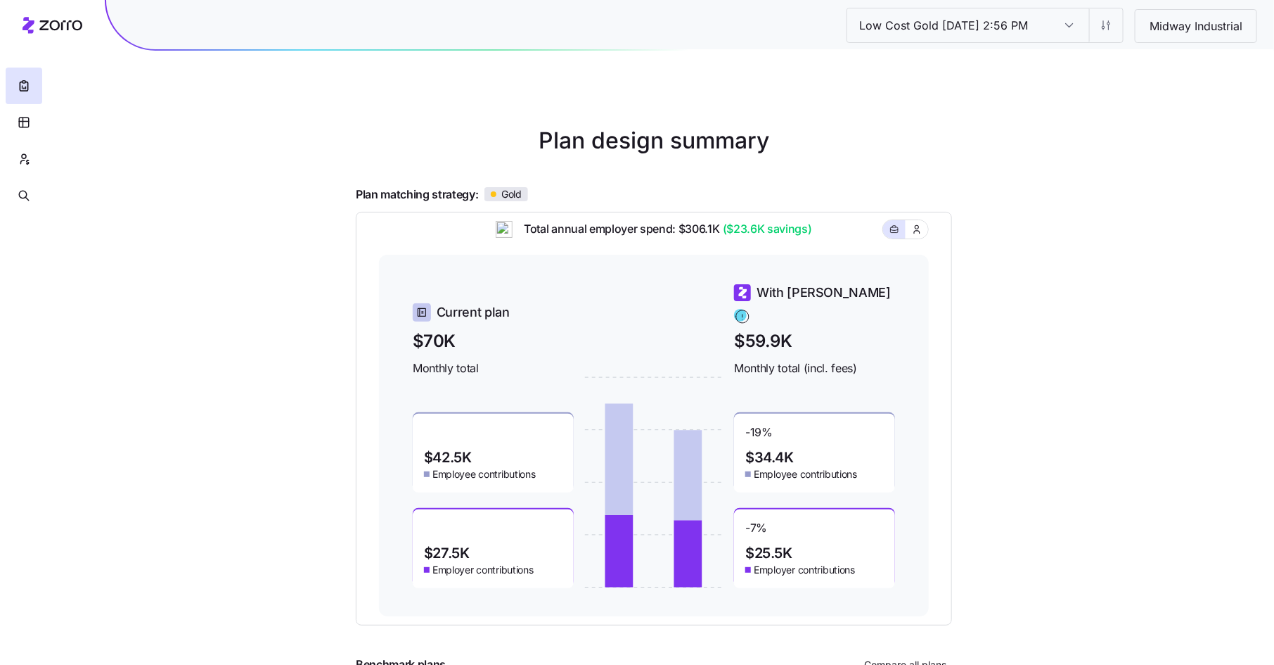
click at [1069, 27] on input "Low Cost Gold [DATE] 2:56 PM" at bounding box center [1069, 25] width 39 height 34
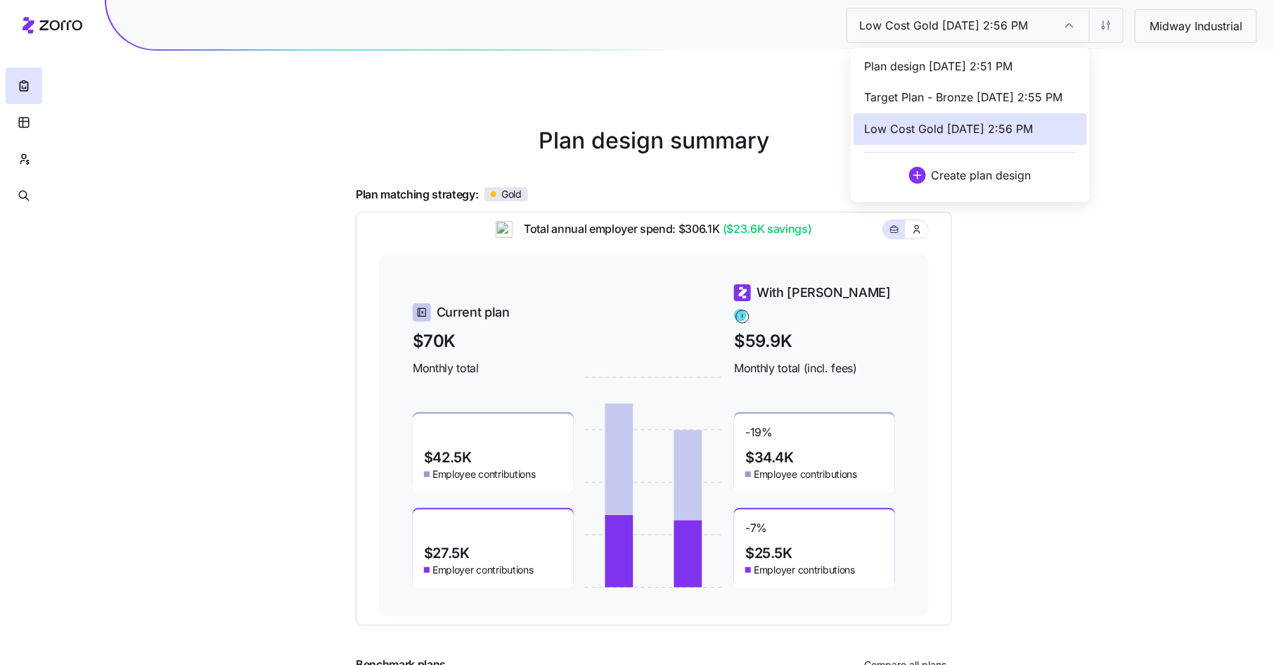
click at [1009, 111] on div "Target Plan - Bronze [DATE] 2:55 PM" at bounding box center [971, 98] width 234 height 32
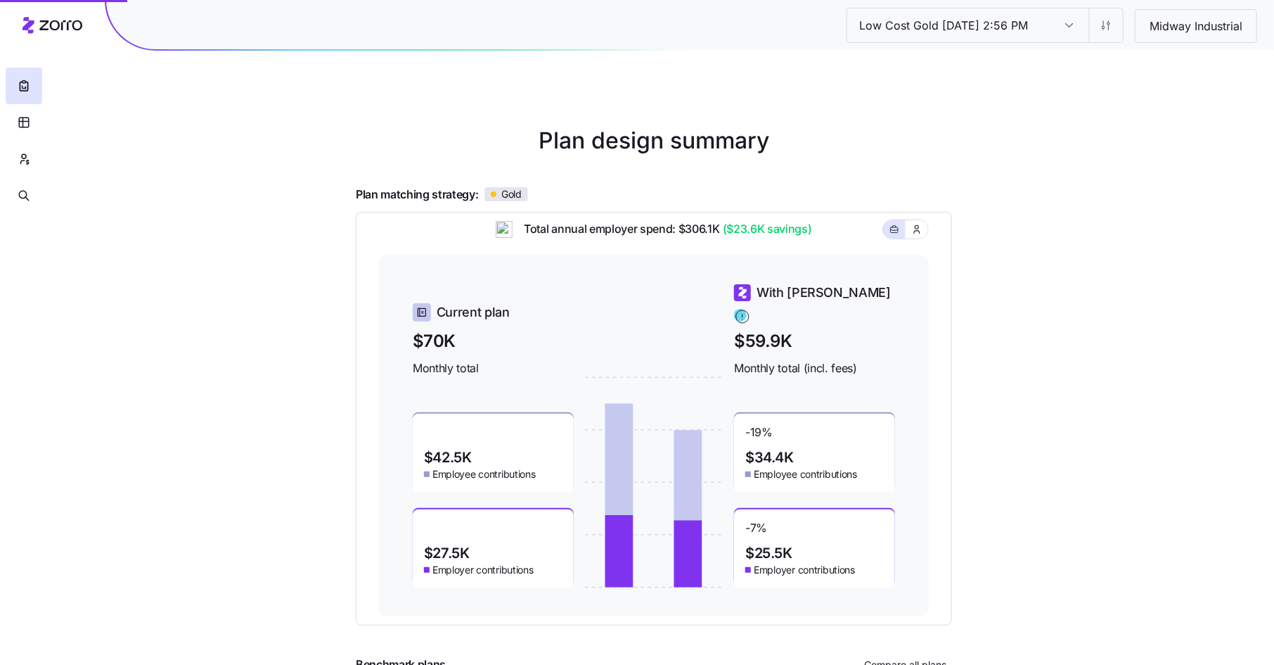
type input "Target Plan - Bronze [DATE] 2:55 PM"
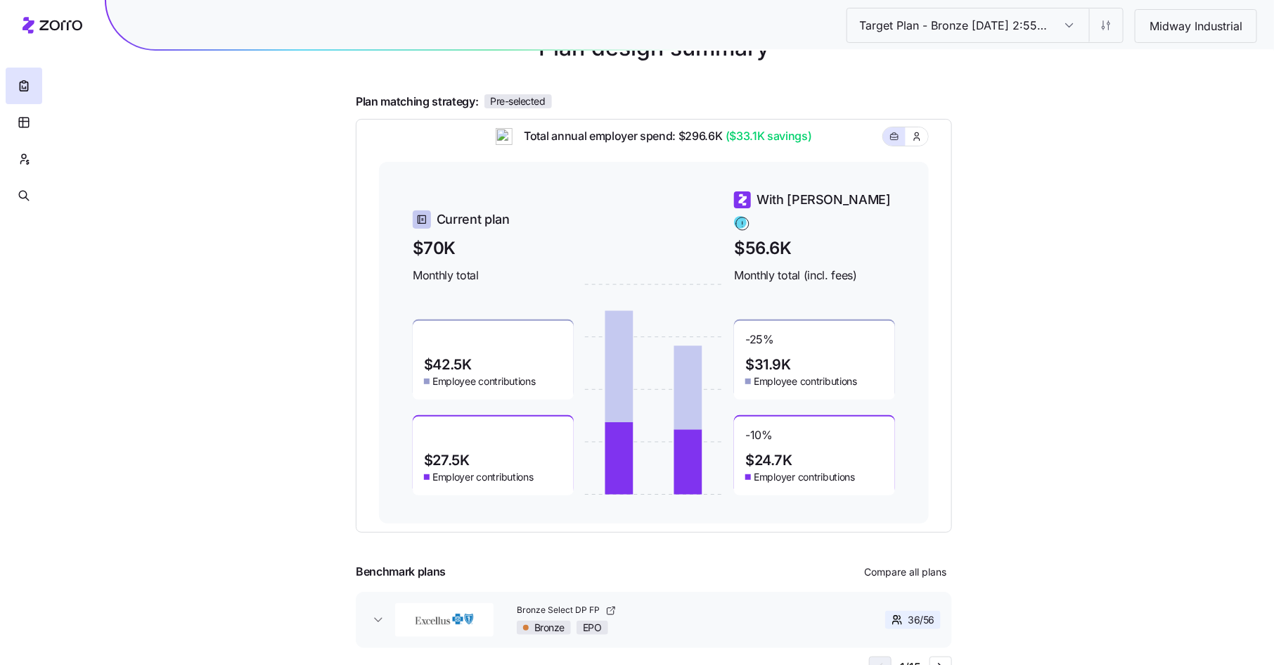
scroll to position [106, 0]
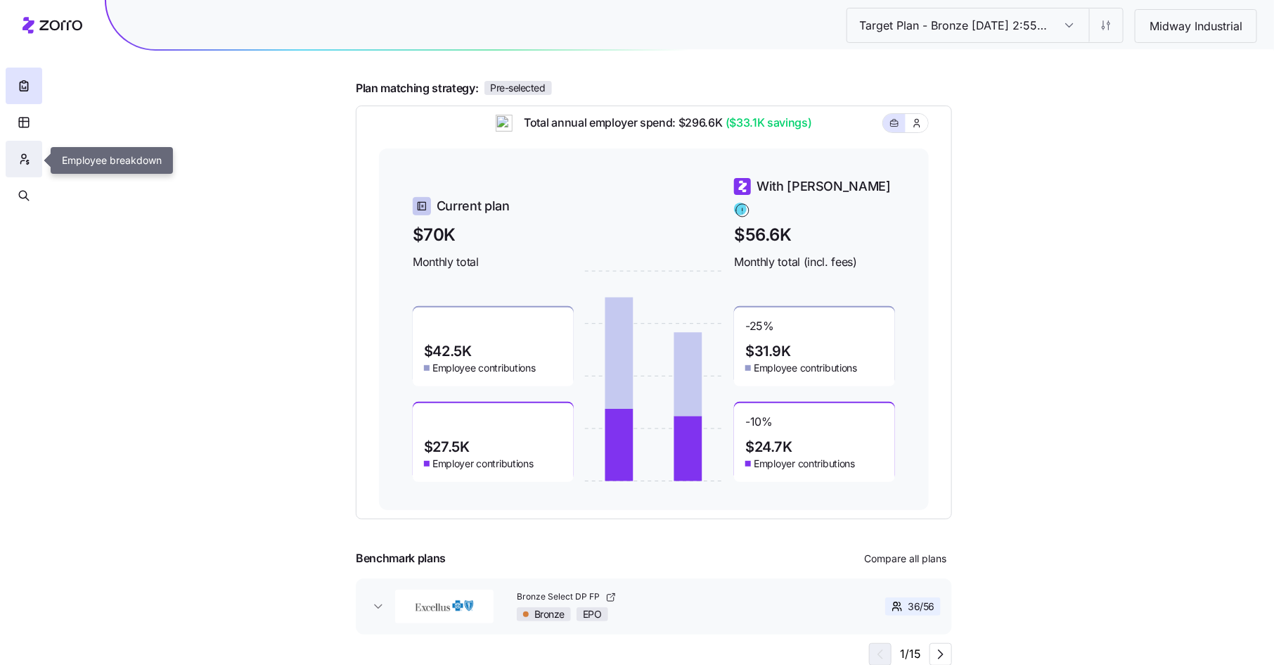
click at [26, 156] on icon "button" at bounding box center [24, 156] width 4 height 4
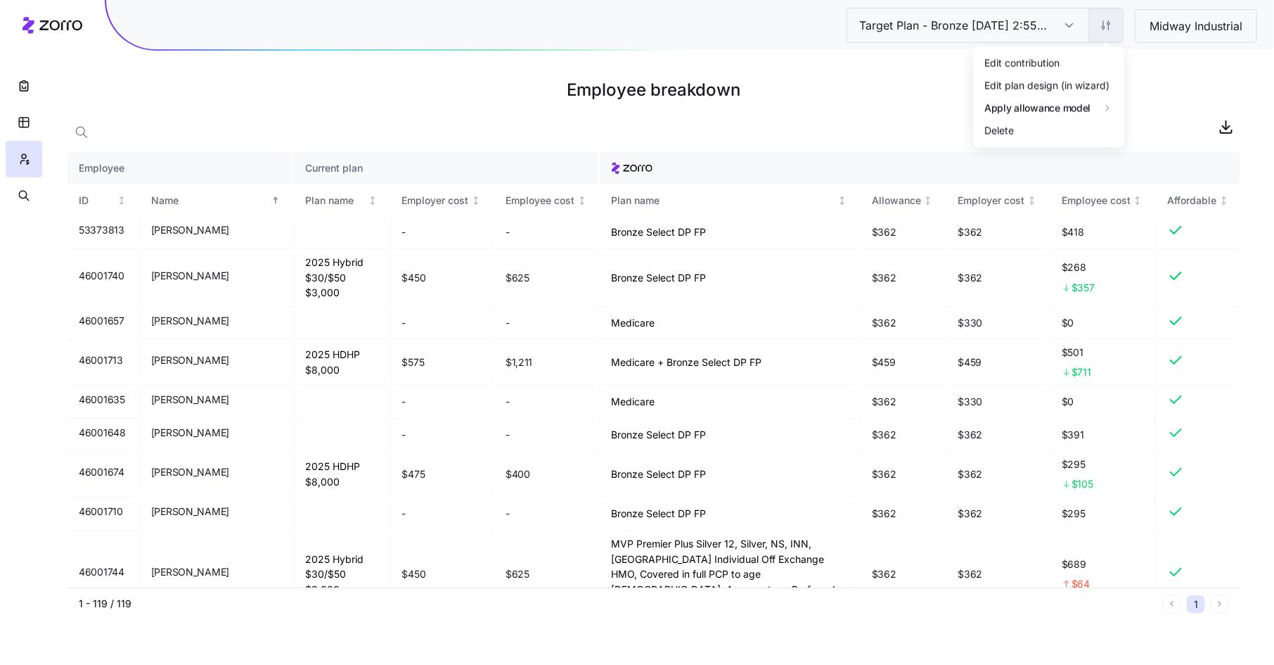
click at [1107, 23] on html "Target Plan - Bronze [DATE] 2:55 PM Target Plan - Bronze [DATE] 2:55 PM Midway …" at bounding box center [637, 332] width 1274 height 665
click at [1082, 60] on div "Edit contribution" at bounding box center [1049, 62] width 140 height 23
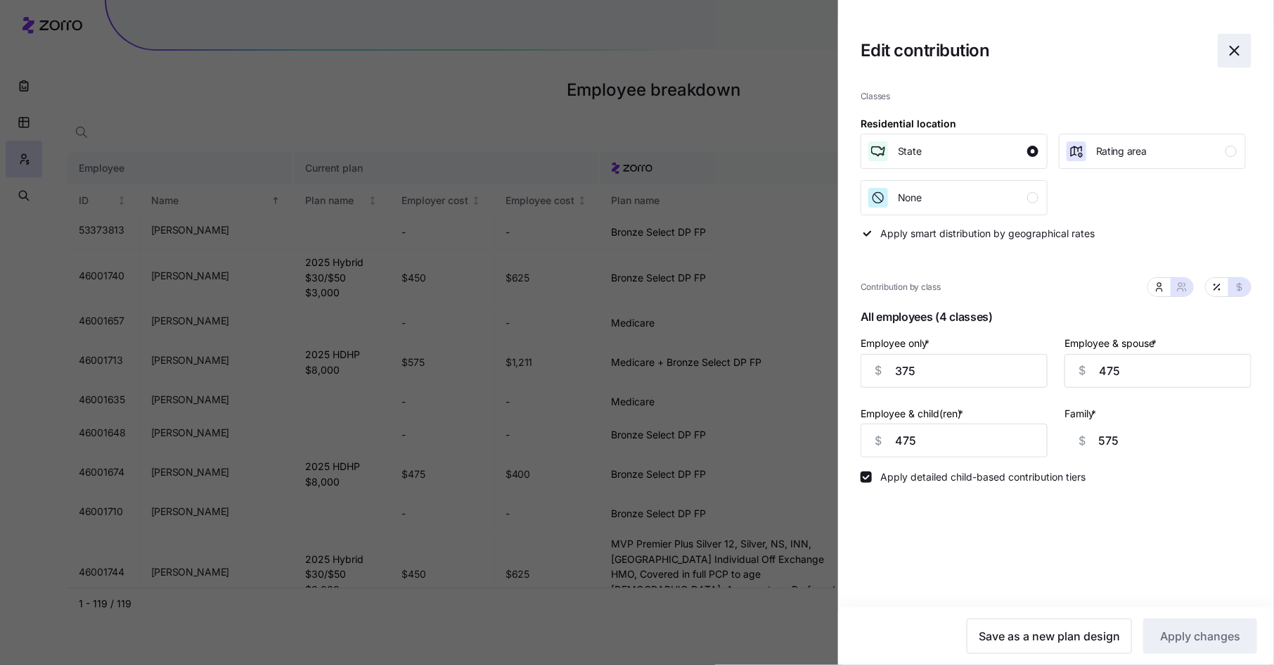
click at [1236, 47] on icon "button" at bounding box center [1235, 50] width 17 height 17
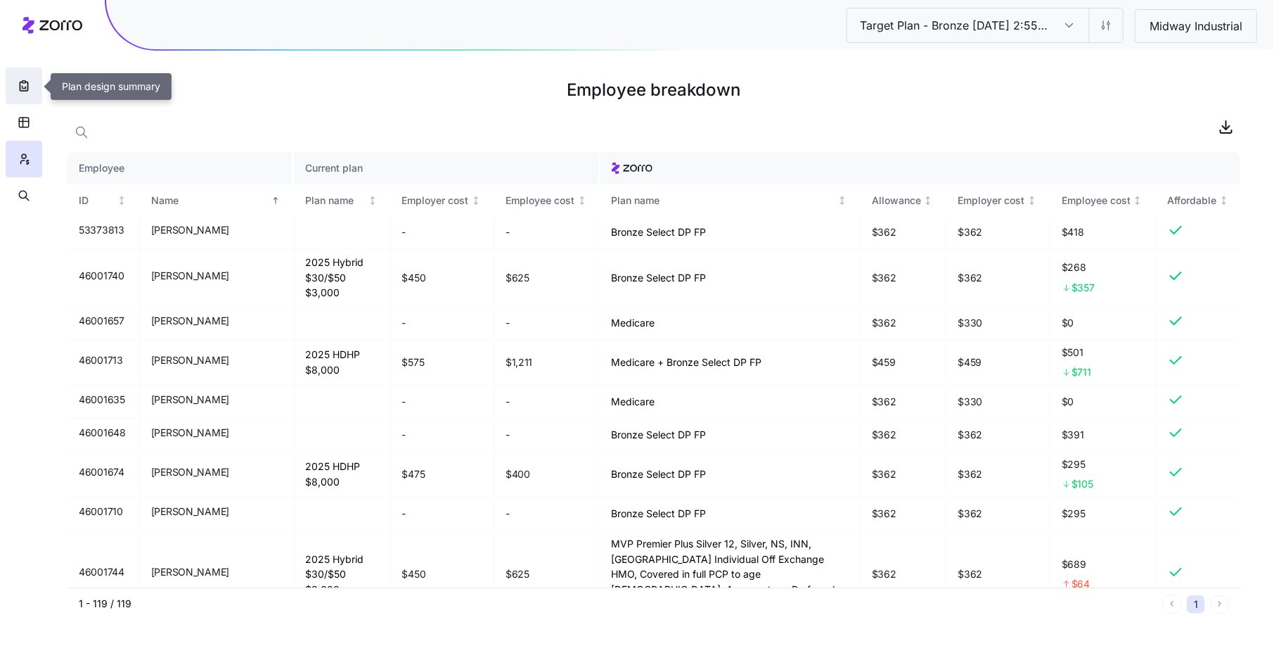
click at [24, 89] on icon "button" at bounding box center [24, 86] width 14 height 14
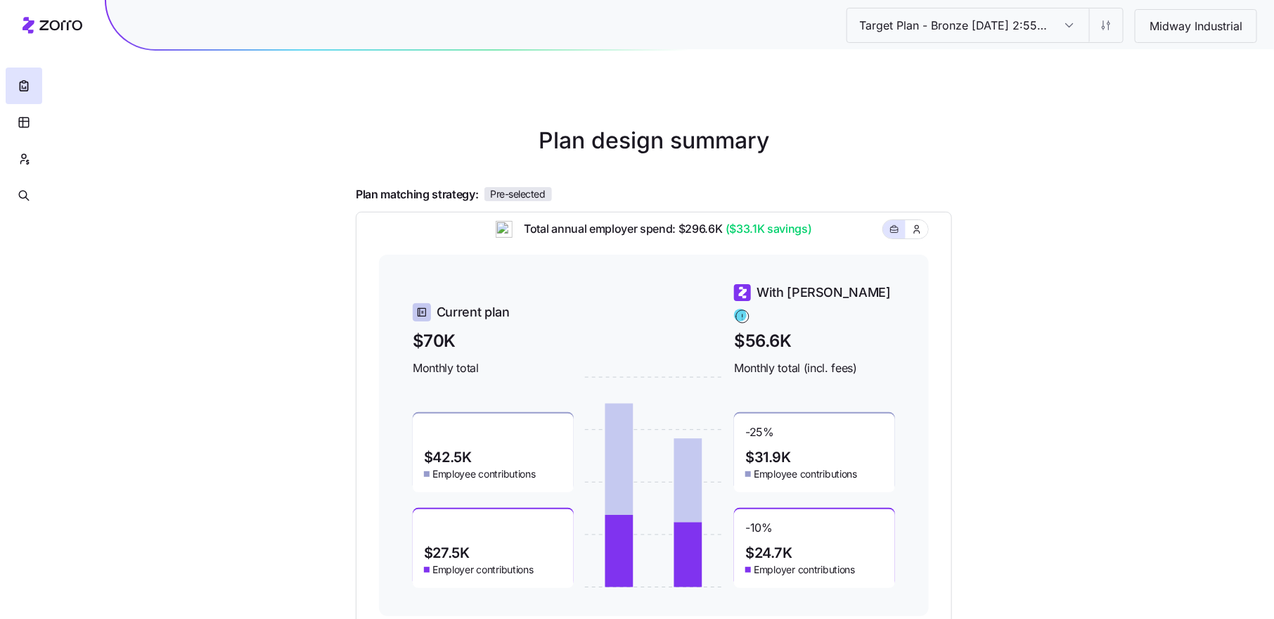
click at [1066, 25] on input "Target Plan - Bronze [DATE] 2:55 PM" at bounding box center [1069, 25] width 39 height 34
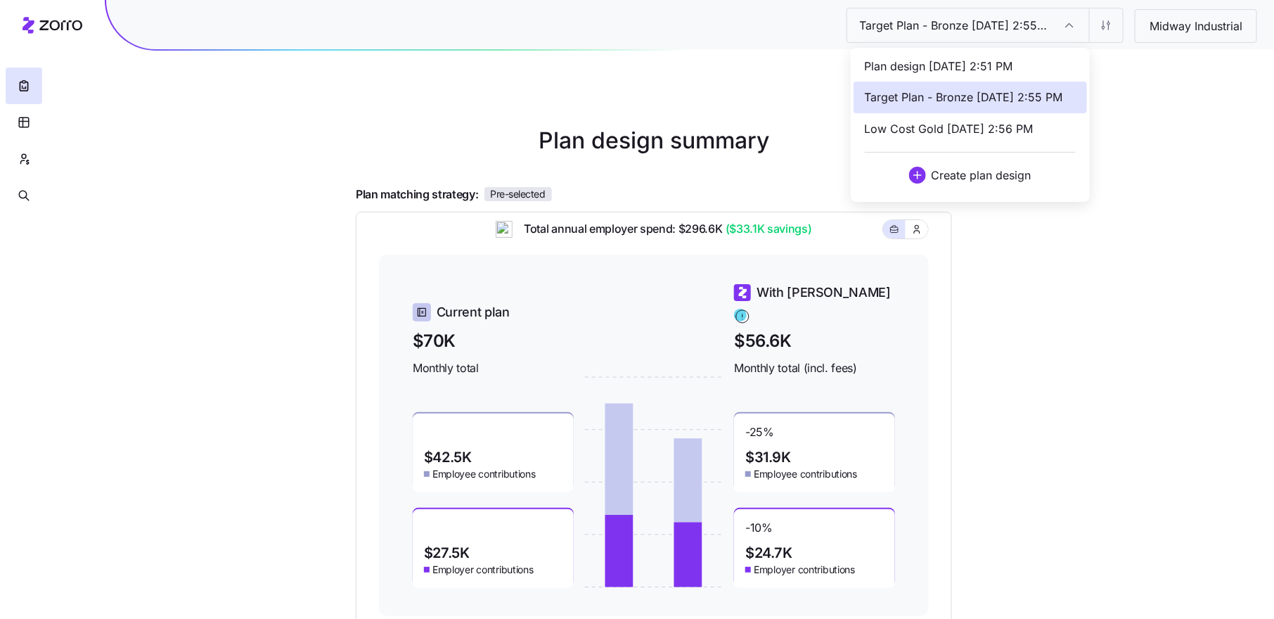
click at [991, 120] on span "Low Cost Gold [DATE] 2:56 PM" at bounding box center [949, 129] width 169 height 18
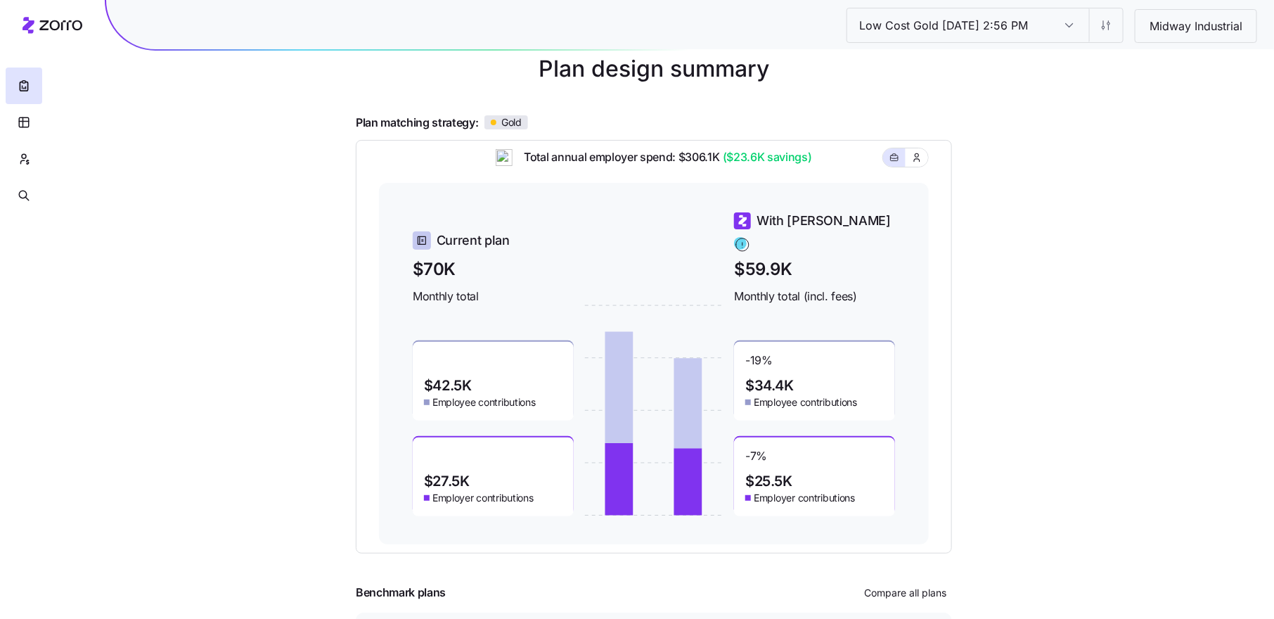
scroll to position [152, 0]
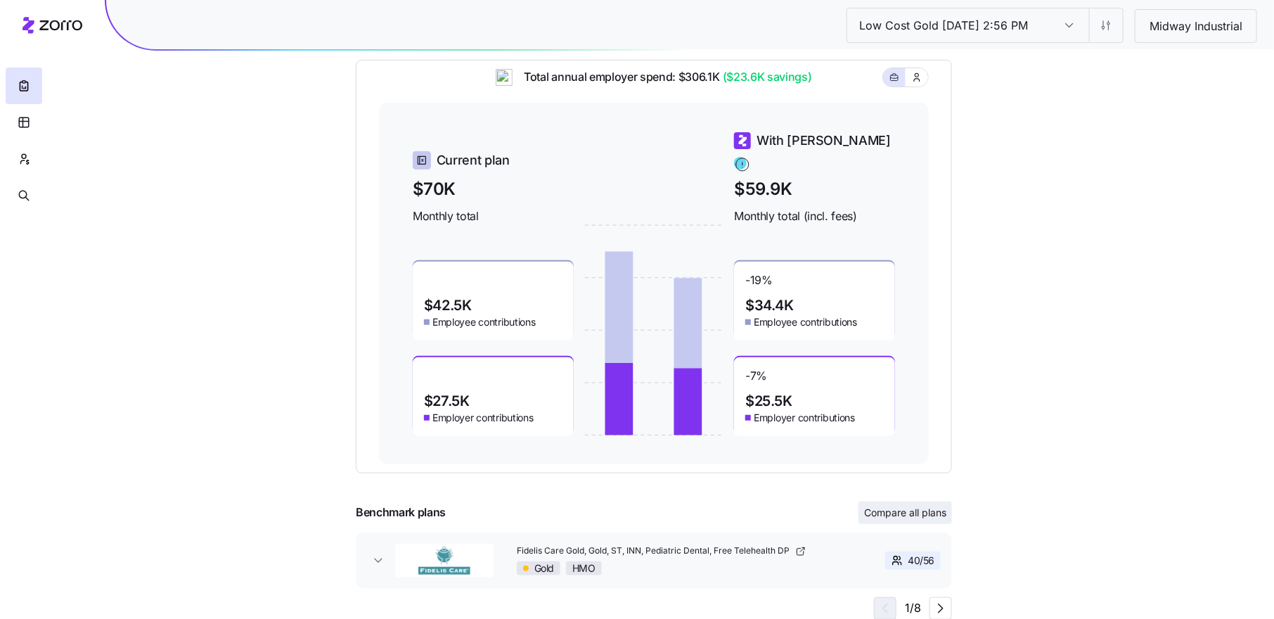
click at [909, 513] on span "Compare all plans" at bounding box center [905, 513] width 82 height 14
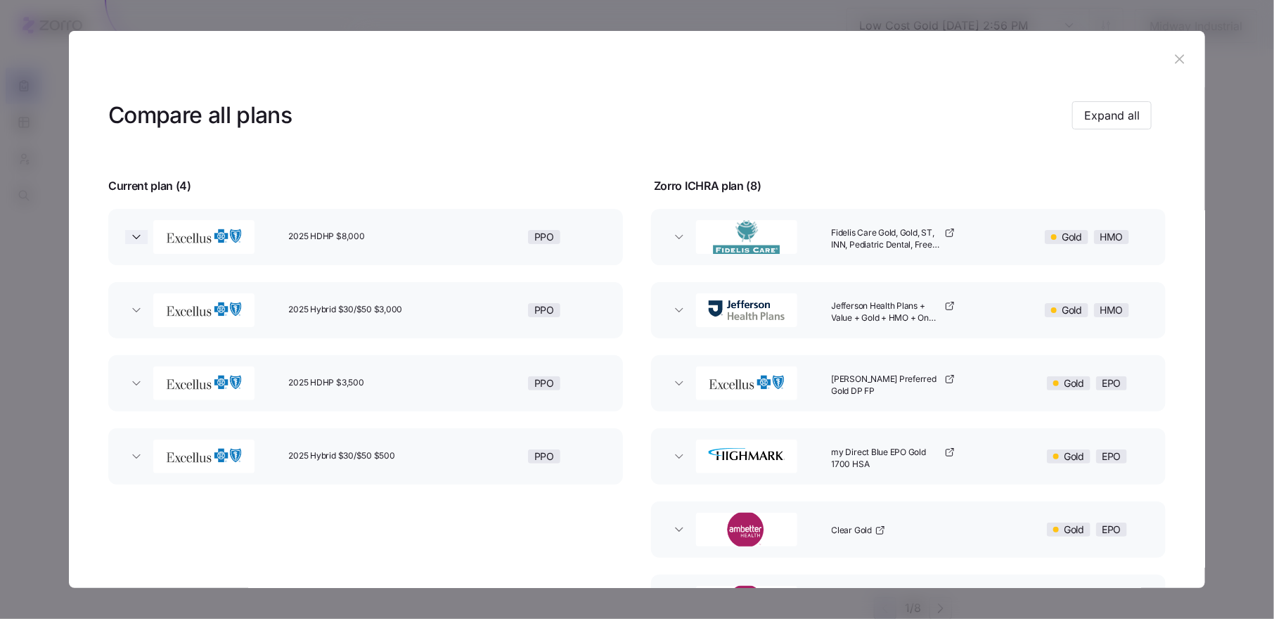
click at [133, 236] on icon "button" at bounding box center [136, 237] width 14 height 14
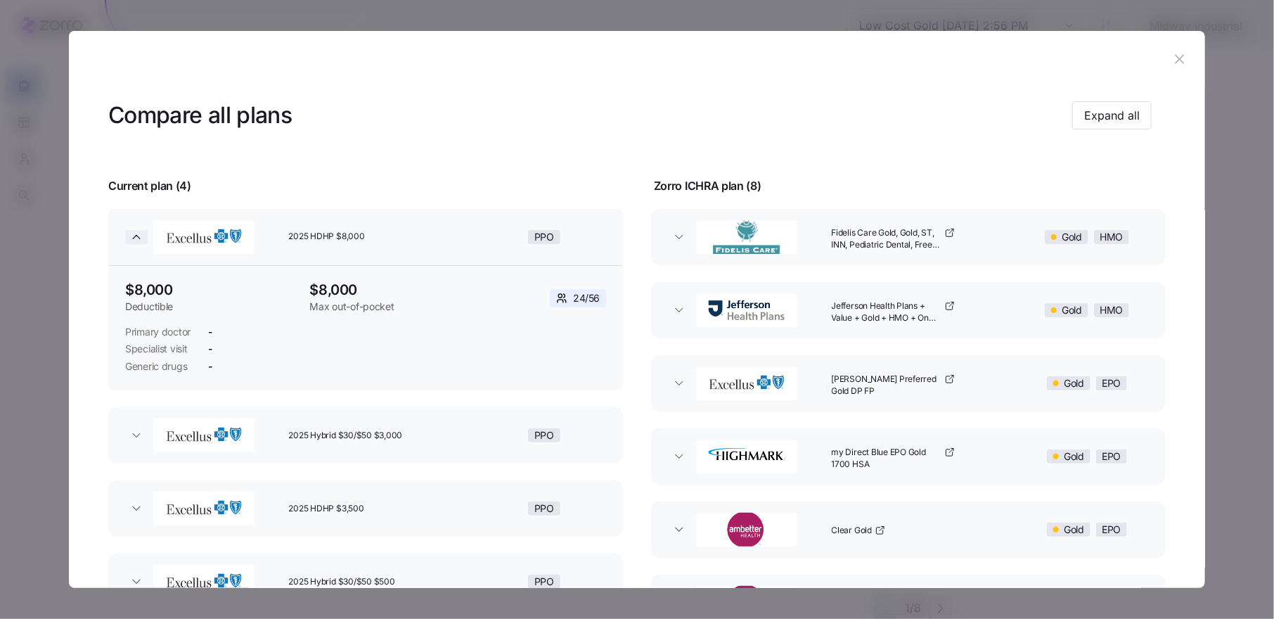
click at [135, 238] on icon "button" at bounding box center [136, 237] width 7 height 4
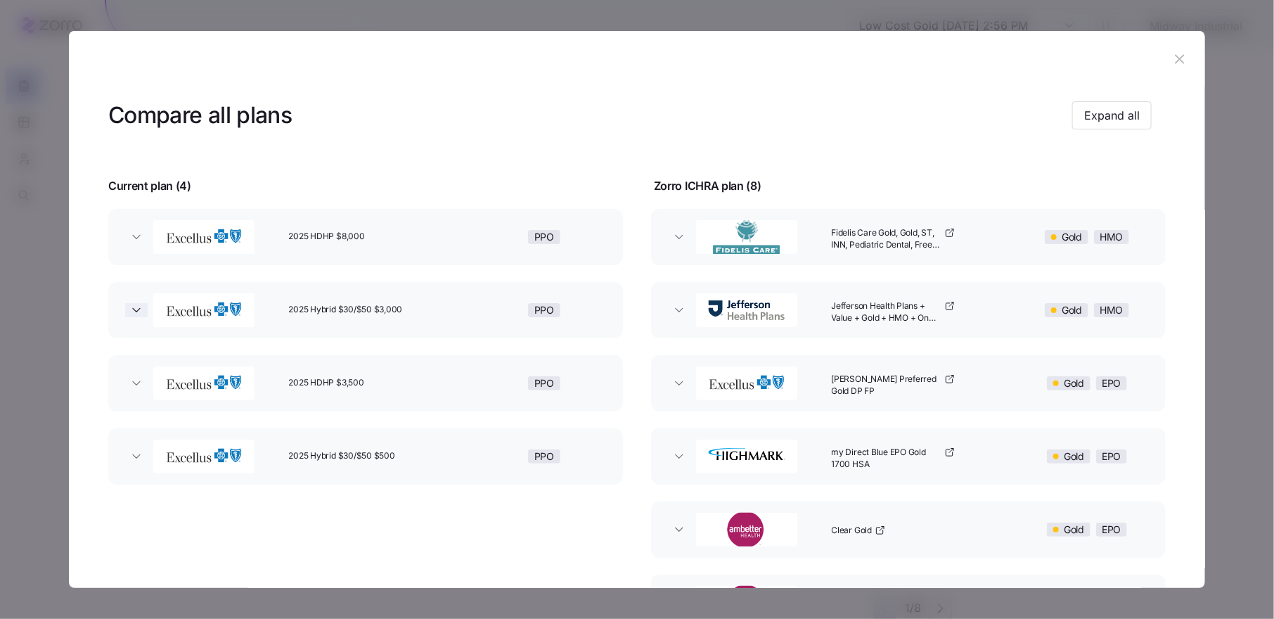
click at [140, 309] on icon "button" at bounding box center [136, 310] width 14 height 14
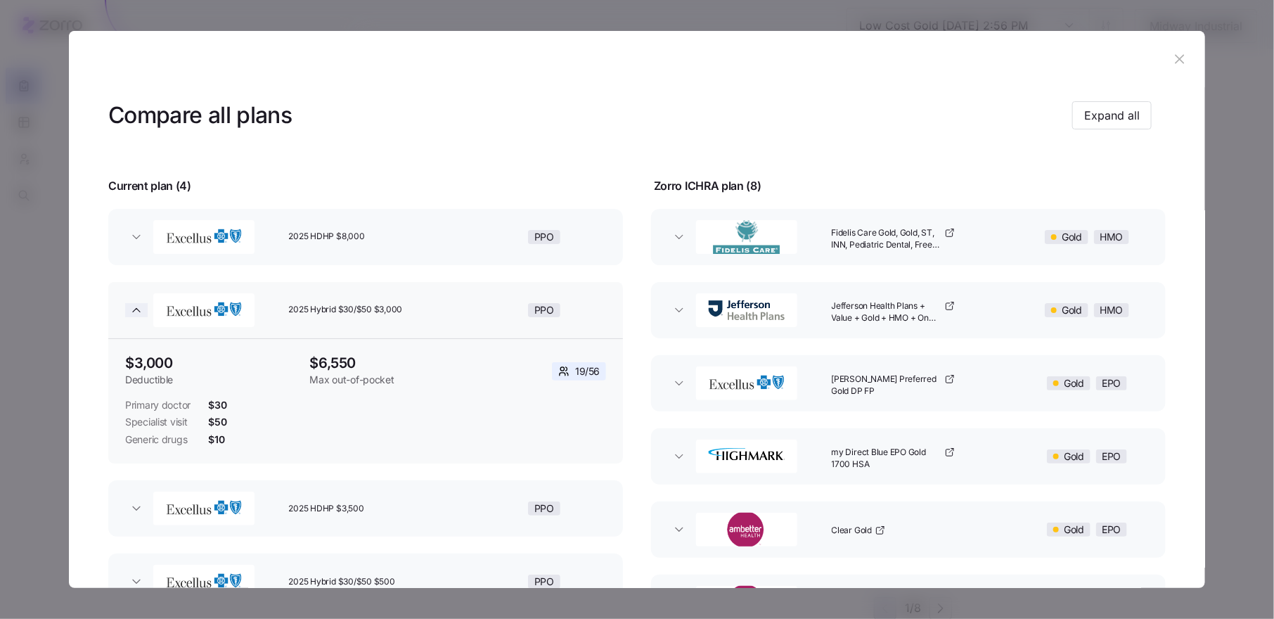
click at [140, 309] on icon "button" at bounding box center [136, 310] width 14 height 14
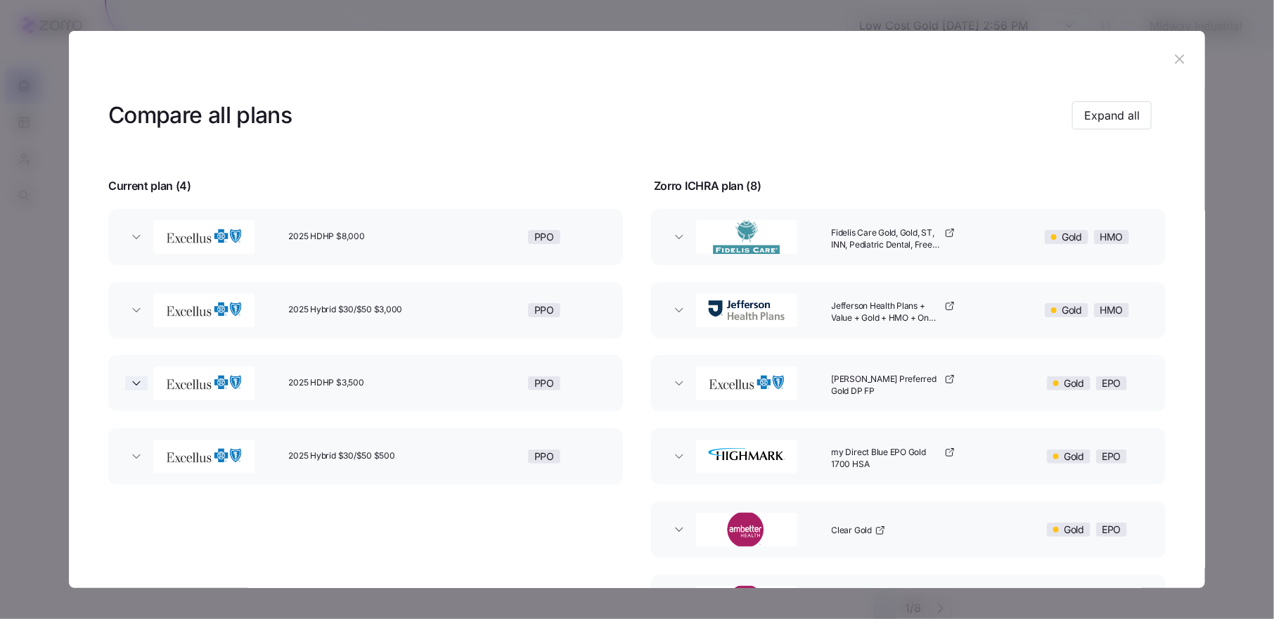
click at [137, 382] on icon "button" at bounding box center [136, 383] width 7 height 4
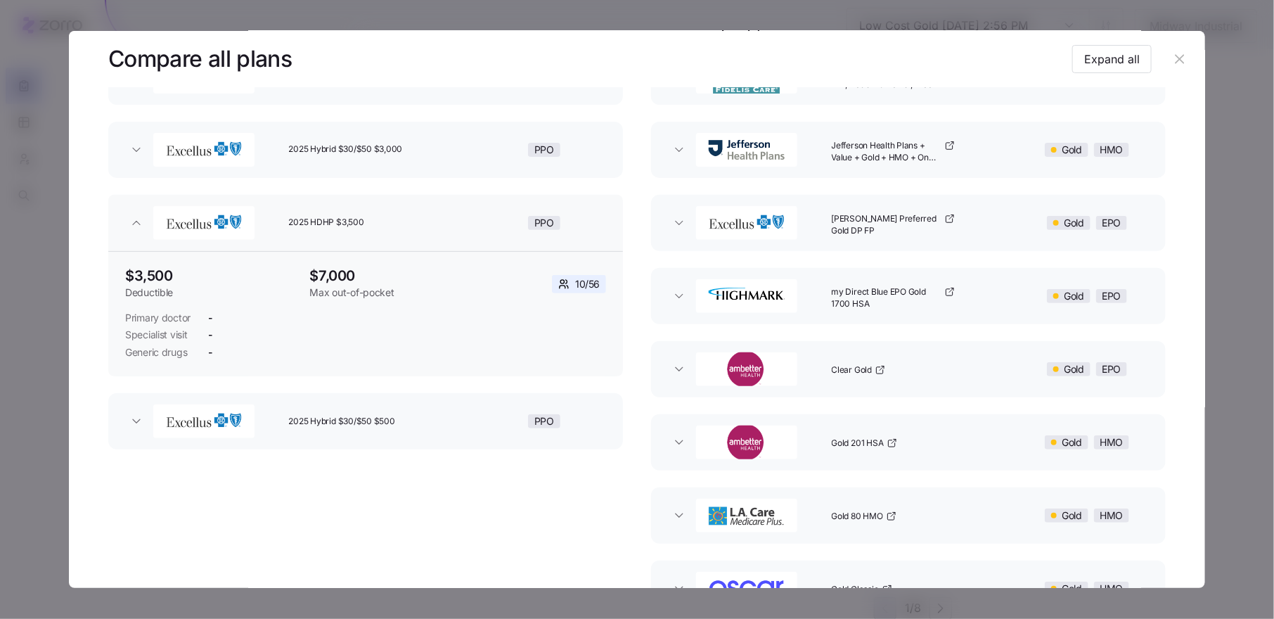
scroll to position [156, 0]
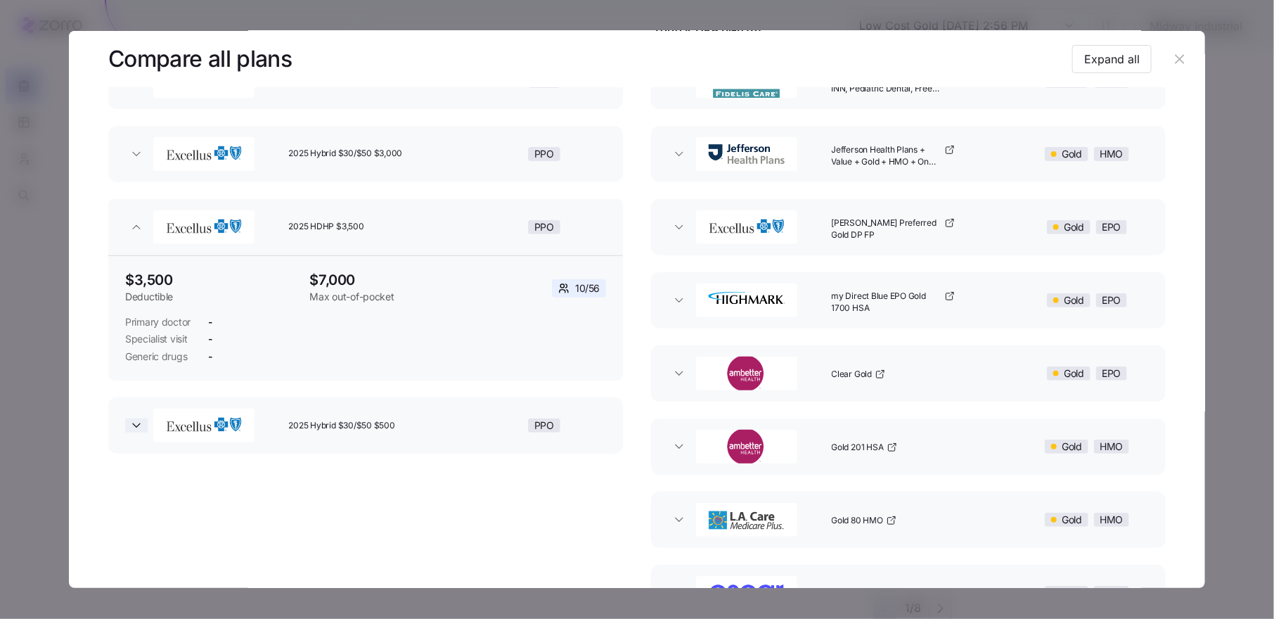
click at [134, 428] on icon "button" at bounding box center [136, 425] width 14 height 14
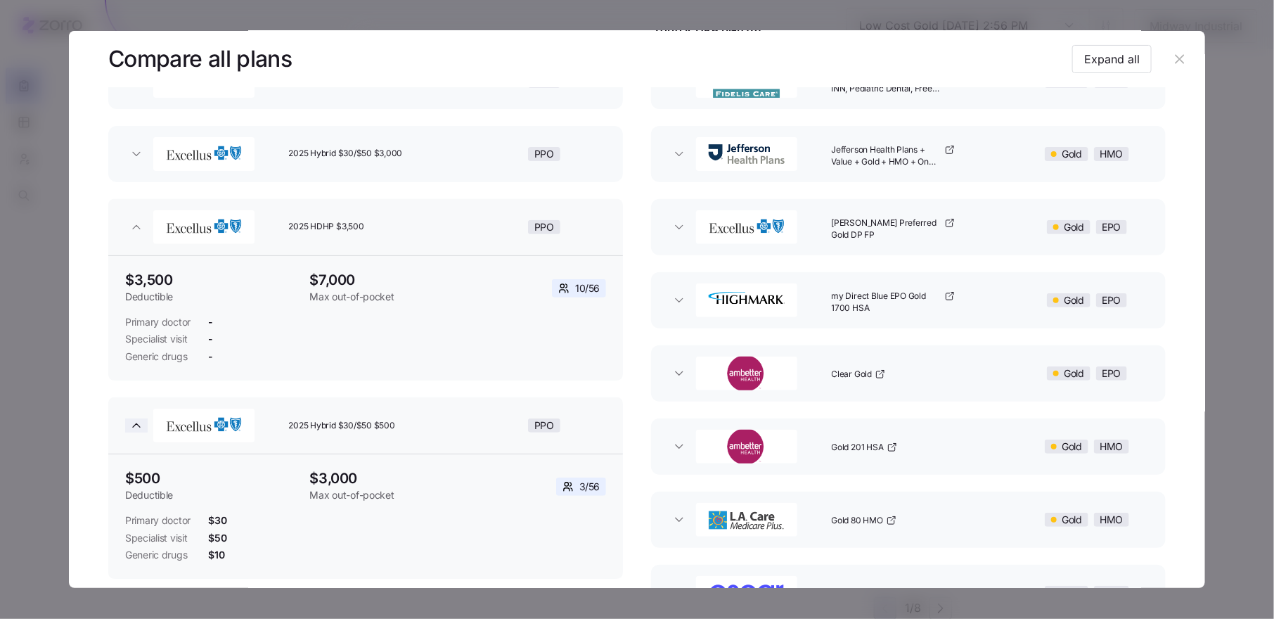
click at [136, 428] on icon "button" at bounding box center [136, 425] width 14 height 14
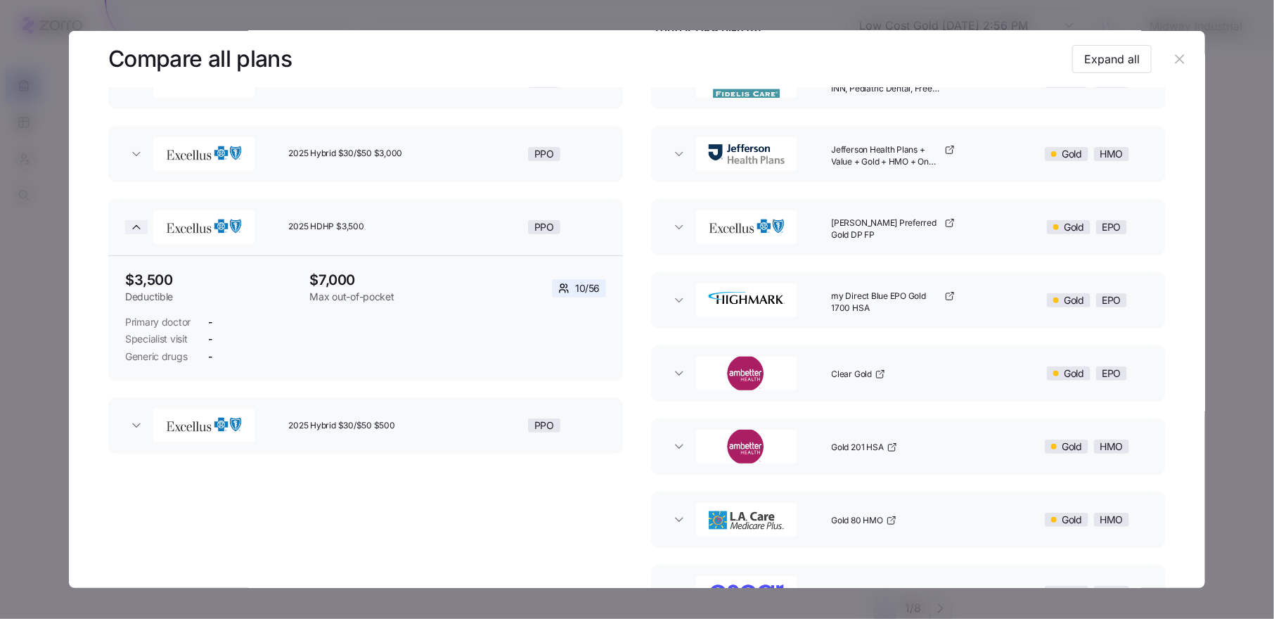
click at [136, 229] on icon "button" at bounding box center [136, 227] width 14 height 14
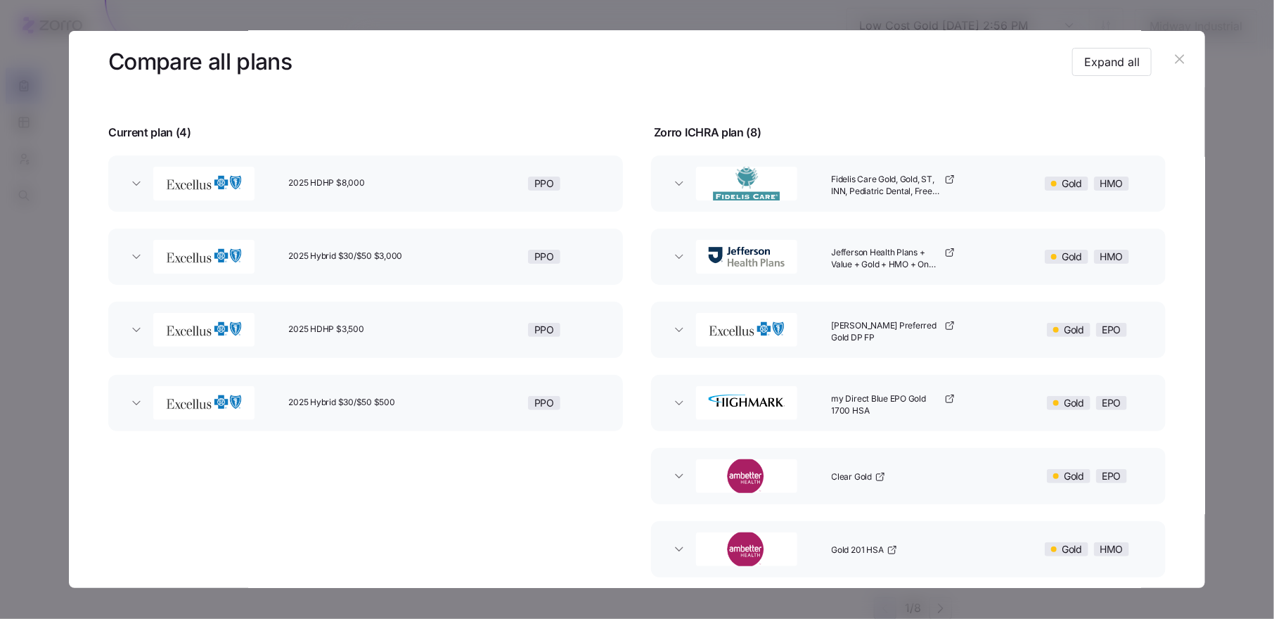
scroll to position [0, 0]
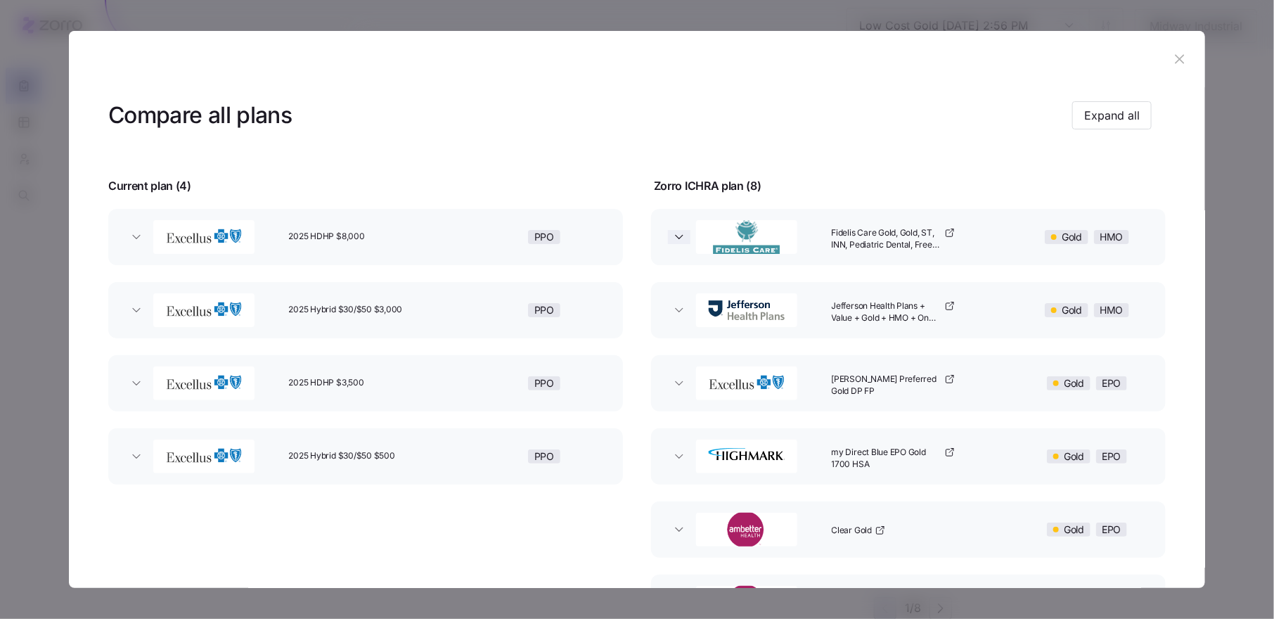
click at [677, 237] on icon "button" at bounding box center [679, 237] width 7 height 4
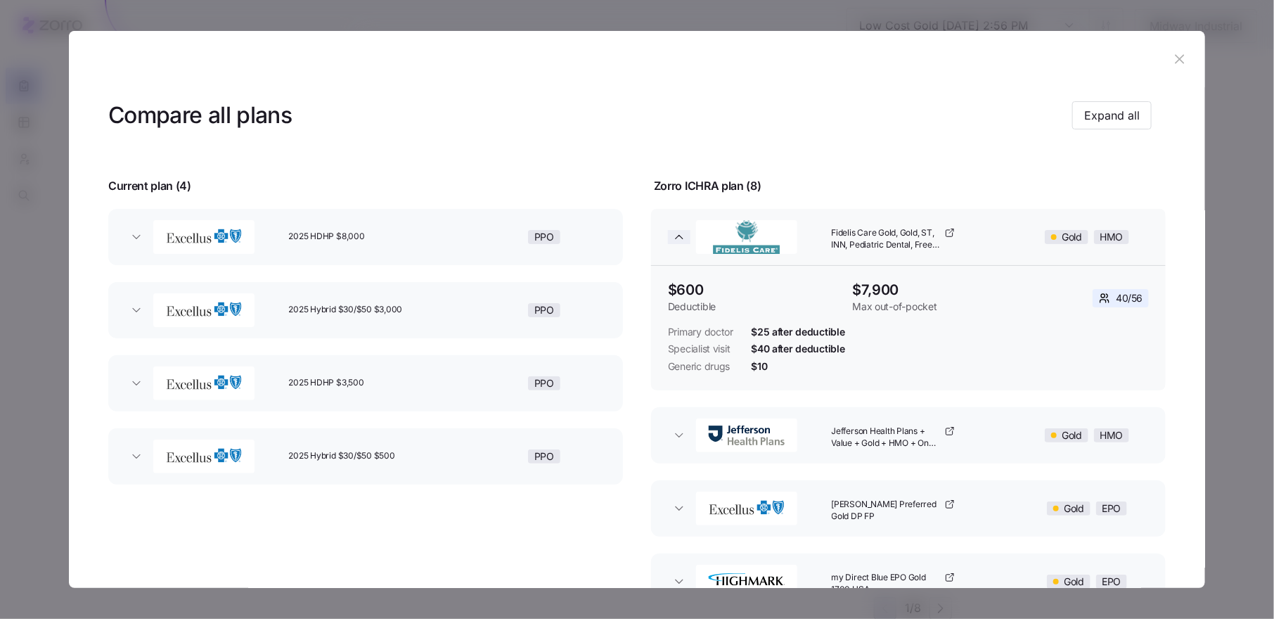
click at [676, 238] on icon "button" at bounding box center [679, 237] width 7 height 4
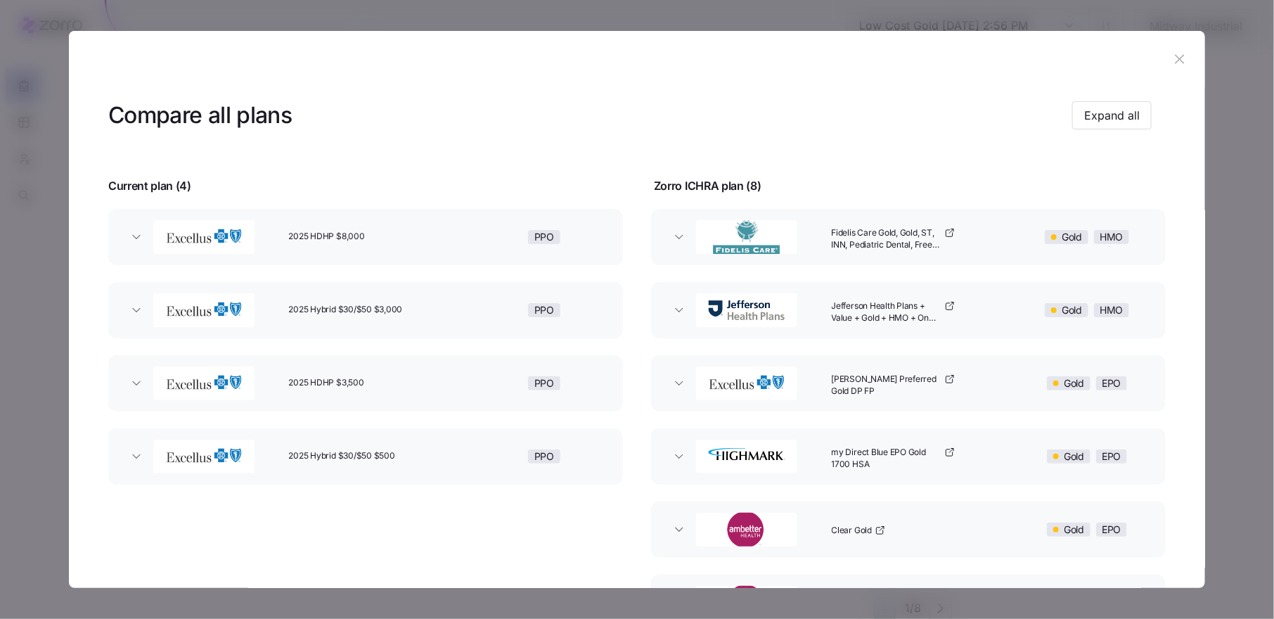
click at [1172, 58] on icon "button" at bounding box center [1179, 58] width 15 height 15
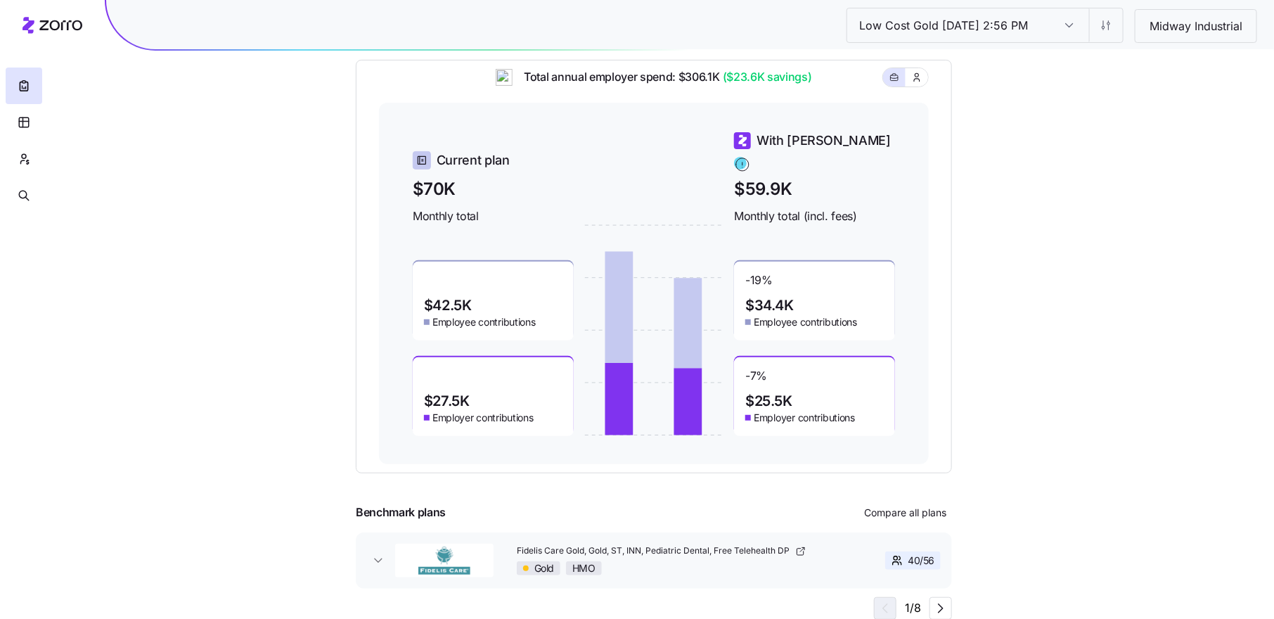
click at [1073, 25] on input "Low Cost Gold [DATE] 2:56 PM" at bounding box center [1069, 25] width 39 height 34
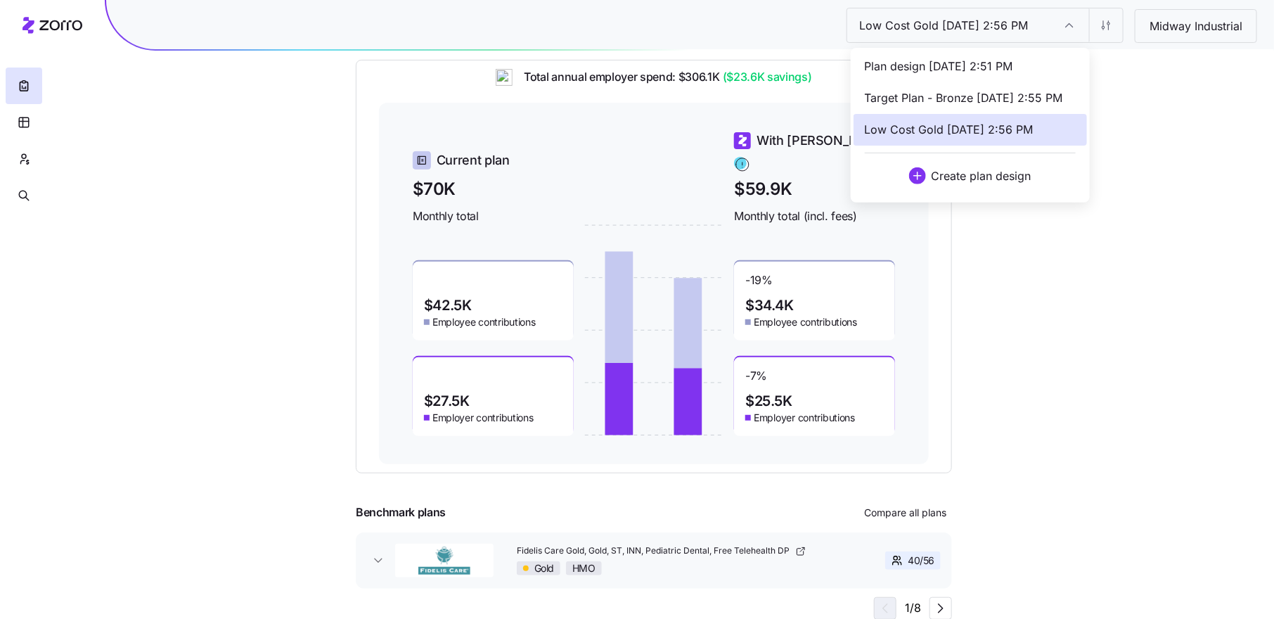
click at [1003, 98] on span "Target Plan - Bronze [DATE] 2:55 PM" at bounding box center [964, 98] width 198 height 18
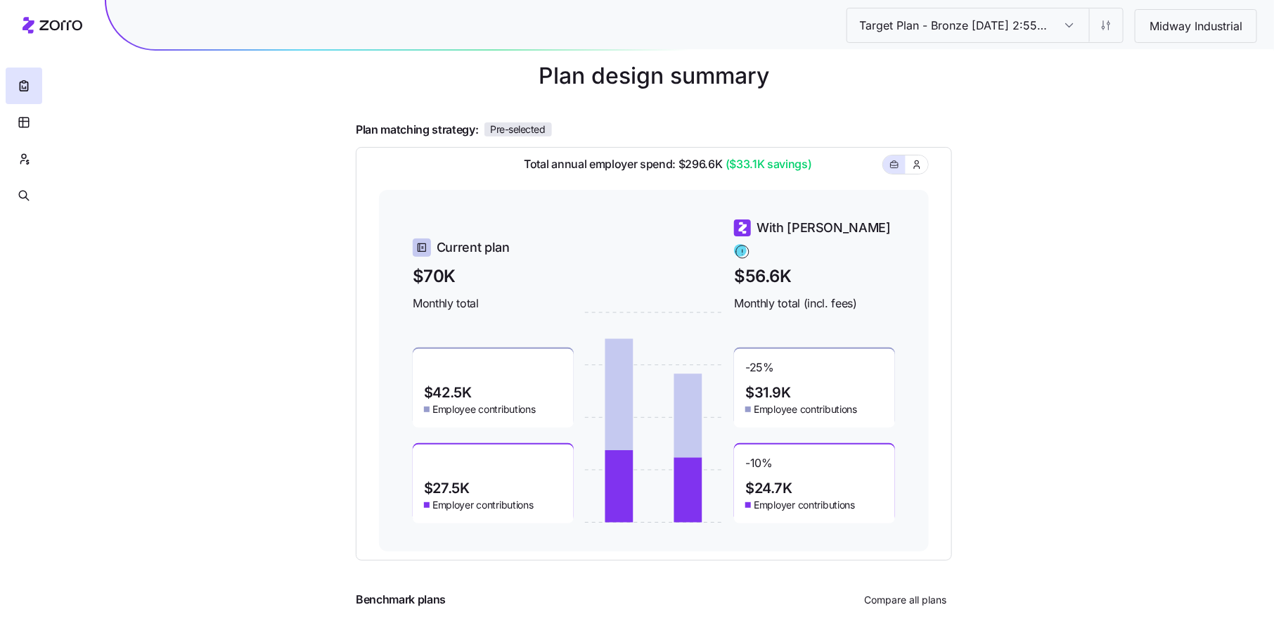
scroll to position [152, 0]
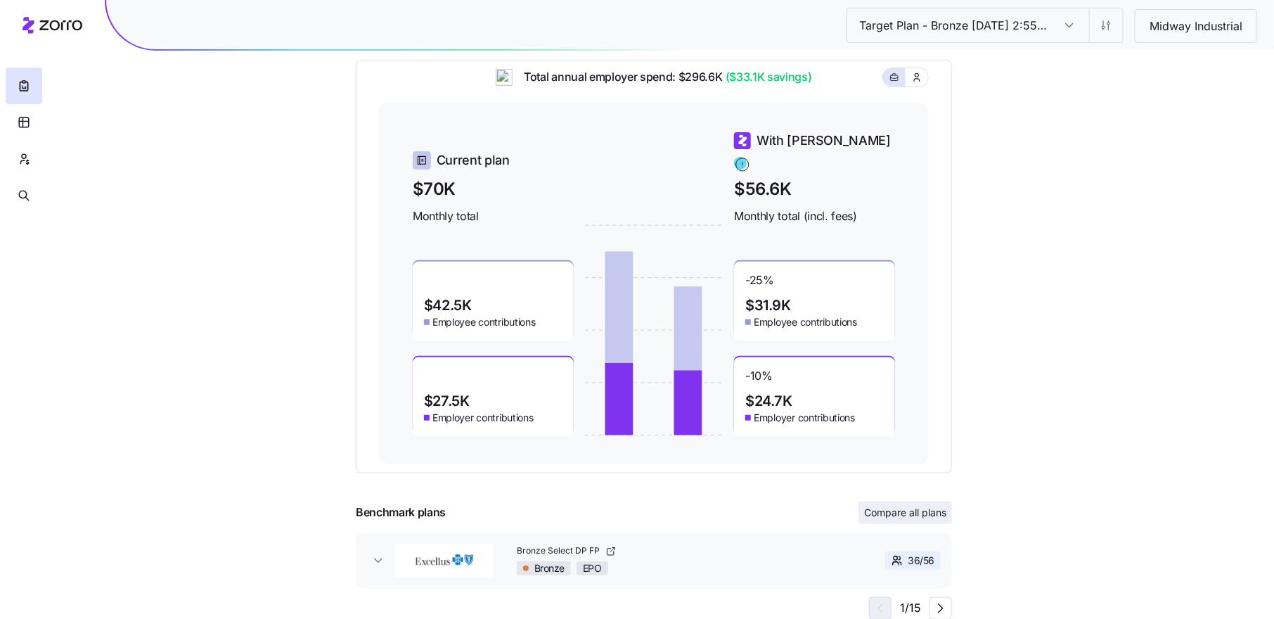
click at [922, 509] on span "Compare all plans" at bounding box center [905, 513] width 82 height 14
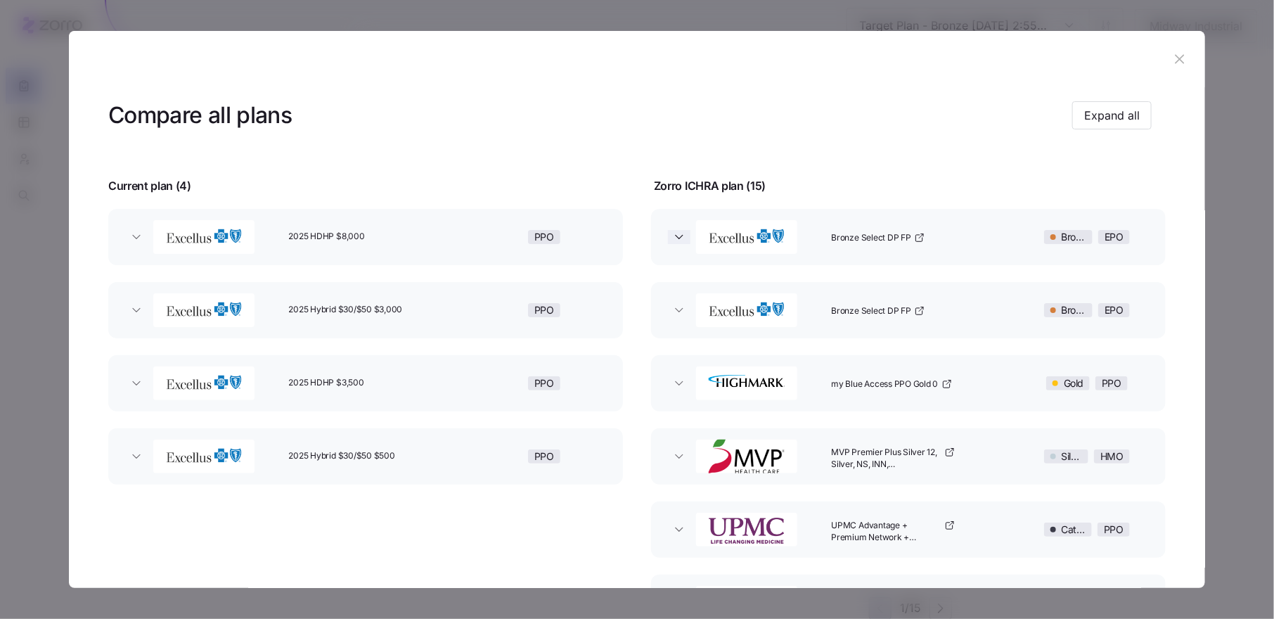
click at [677, 237] on icon "button" at bounding box center [679, 237] width 7 height 4
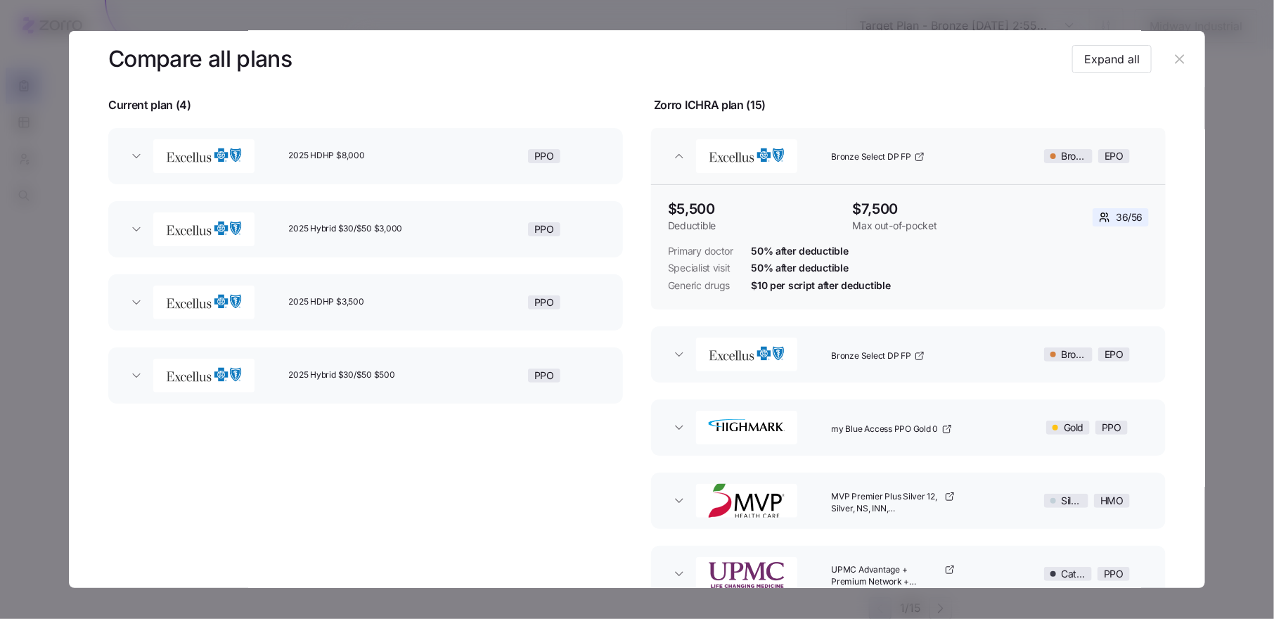
scroll to position [79, 0]
click at [671, 347] on button "Bronze Select DP FP Bronze EPO" at bounding box center [908, 356] width 515 height 56
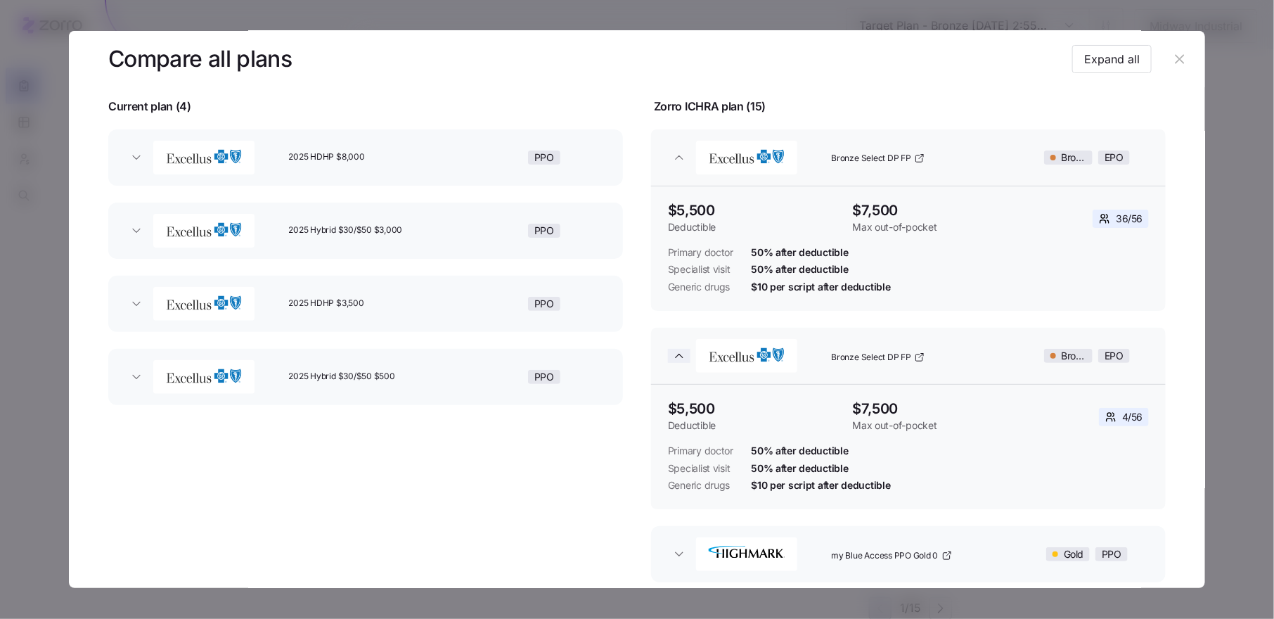
click at [672, 354] on icon "button" at bounding box center [679, 356] width 14 height 14
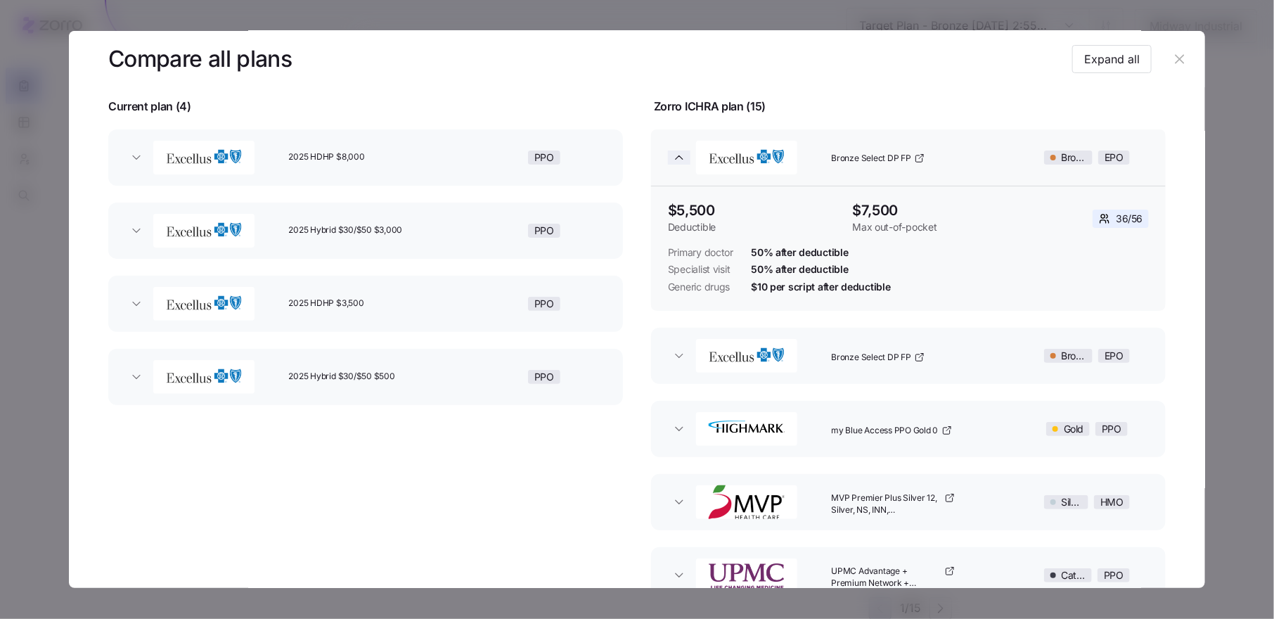
click at [674, 155] on icon "button" at bounding box center [679, 158] width 14 height 14
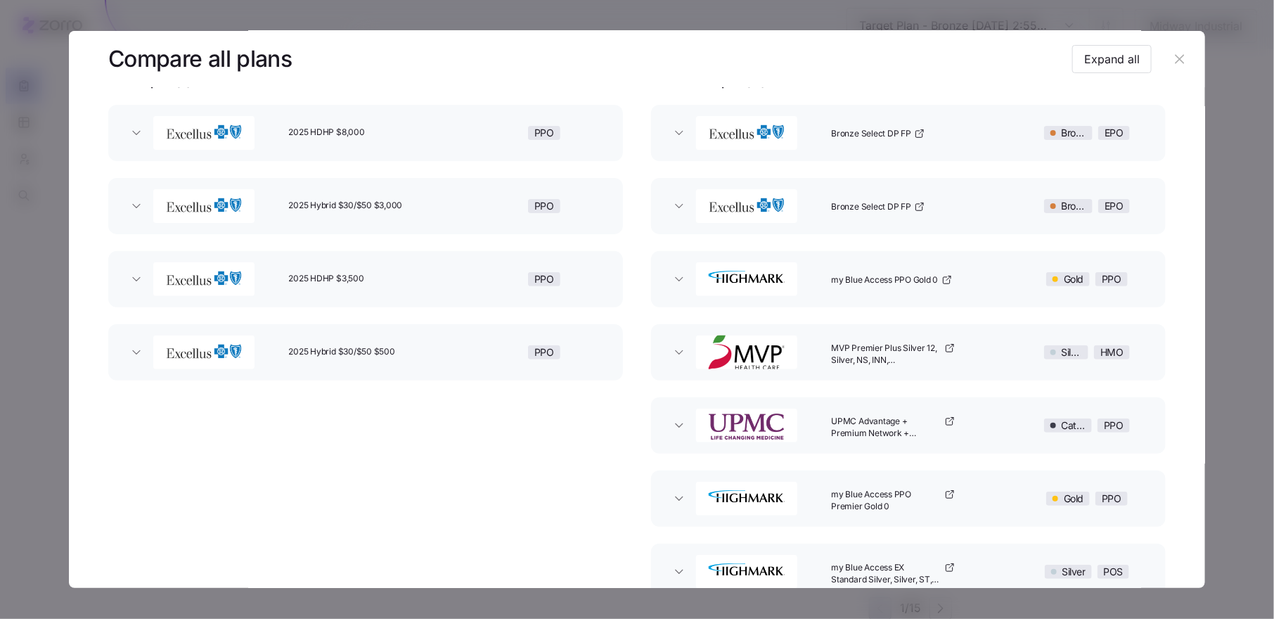
scroll to position [62, 0]
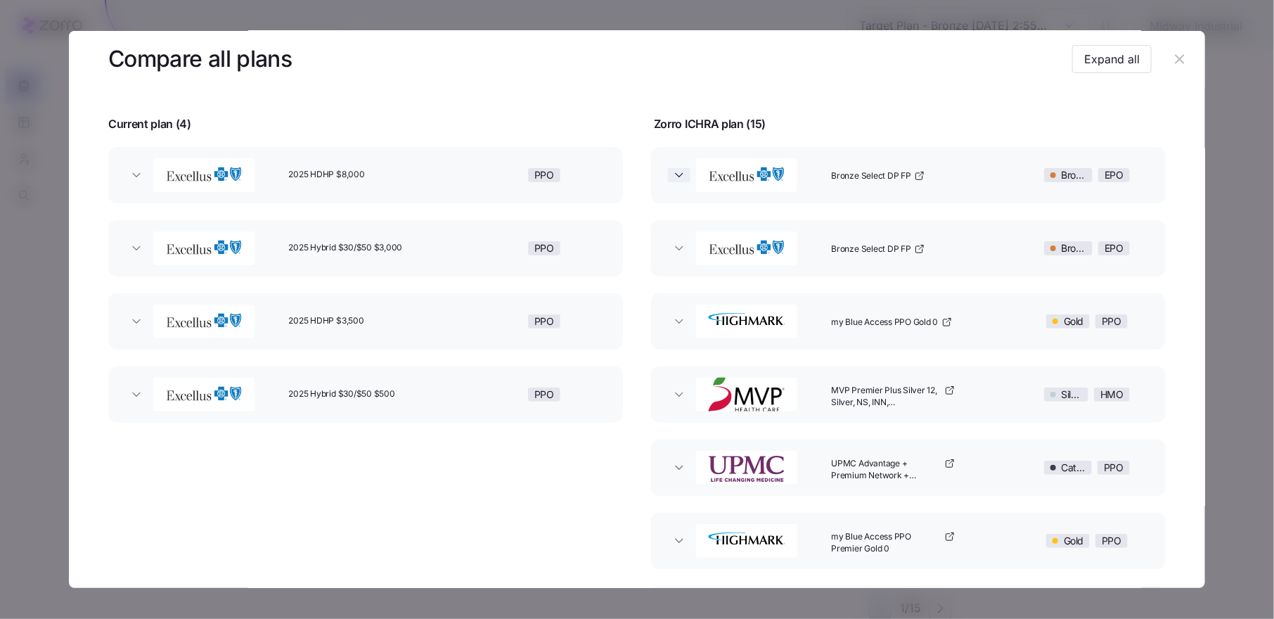
click at [673, 179] on icon "button" at bounding box center [679, 175] width 14 height 14
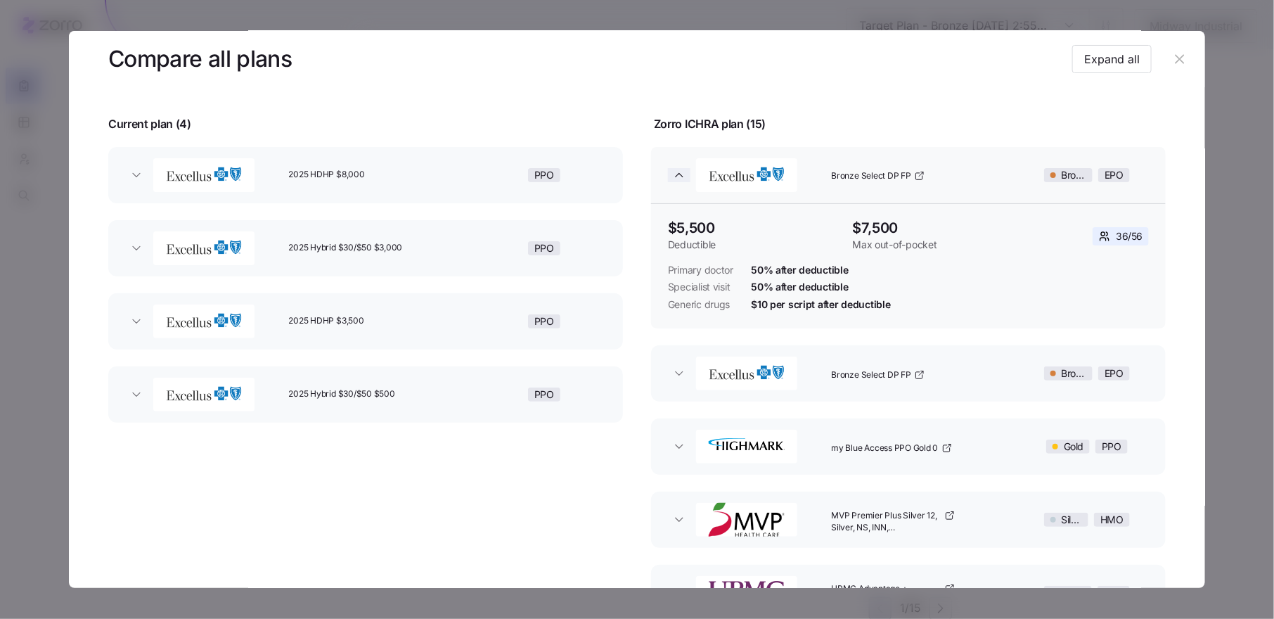
click at [679, 174] on icon "button" at bounding box center [679, 175] width 14 height 14
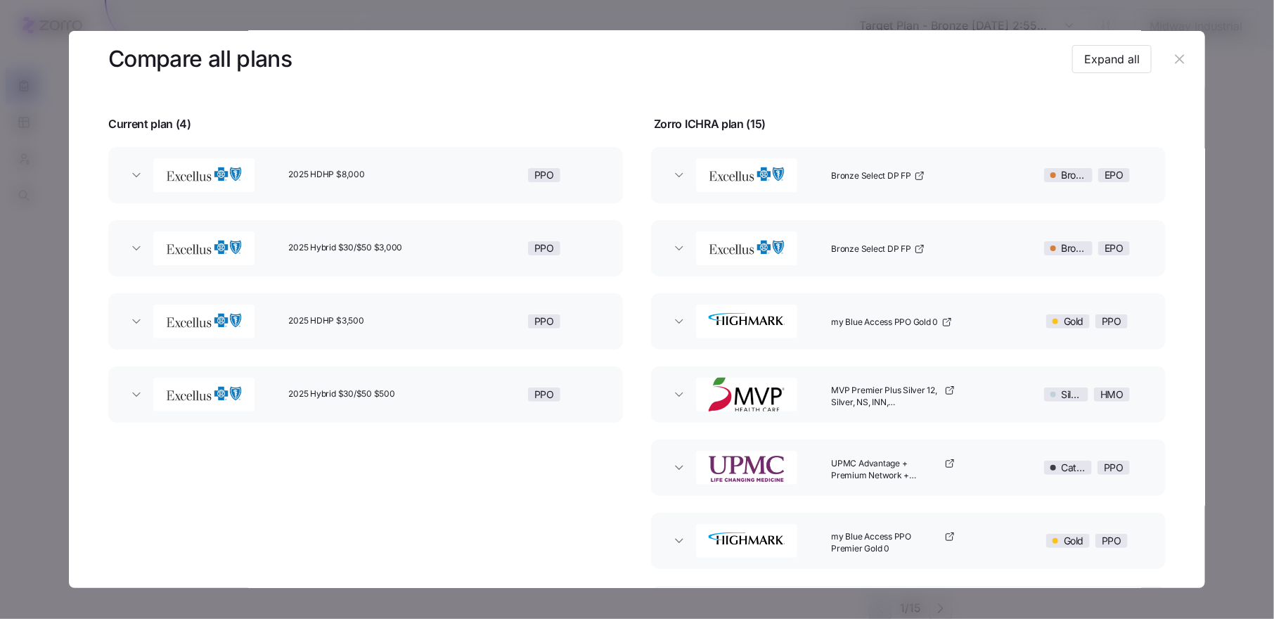
click at [1181, 59] on button "button" at bounding box center [1180, 59] width 23 height 23
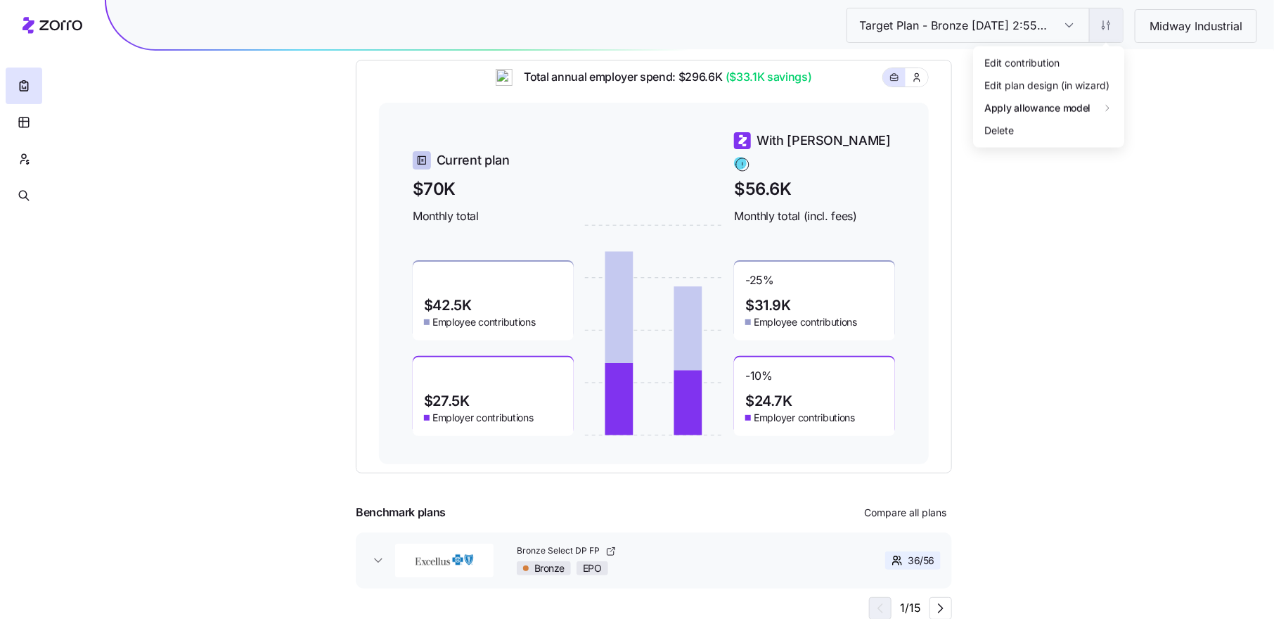
click at [1106, 27] on html "Target Plan - Bronze [DATE] 2:55 PM Target Plan - Bronze [DATE] 2:55 PM Midway …" at bounding box center [637, 234] width 1274 height 772
click at [1081, 56] on div "Edit contribution" at bounding box center [1049, 62] width 140 height 23
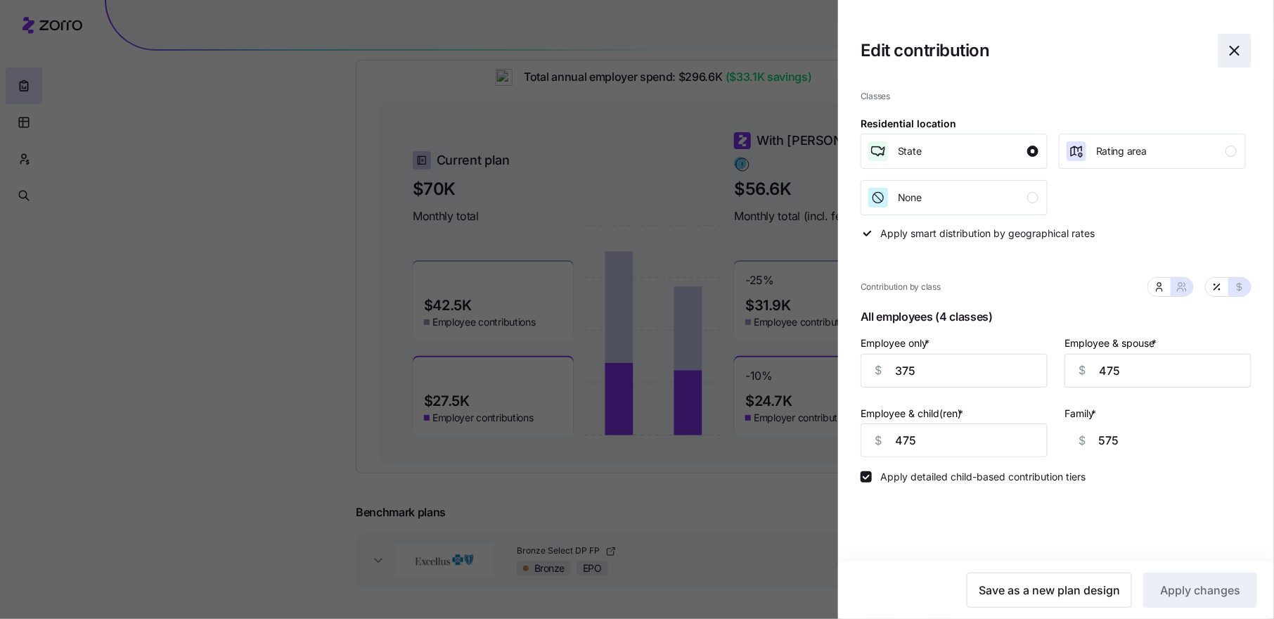
click at [1242, 50] on icon "button" at bounding box center [1235, 50] width 17 height 17
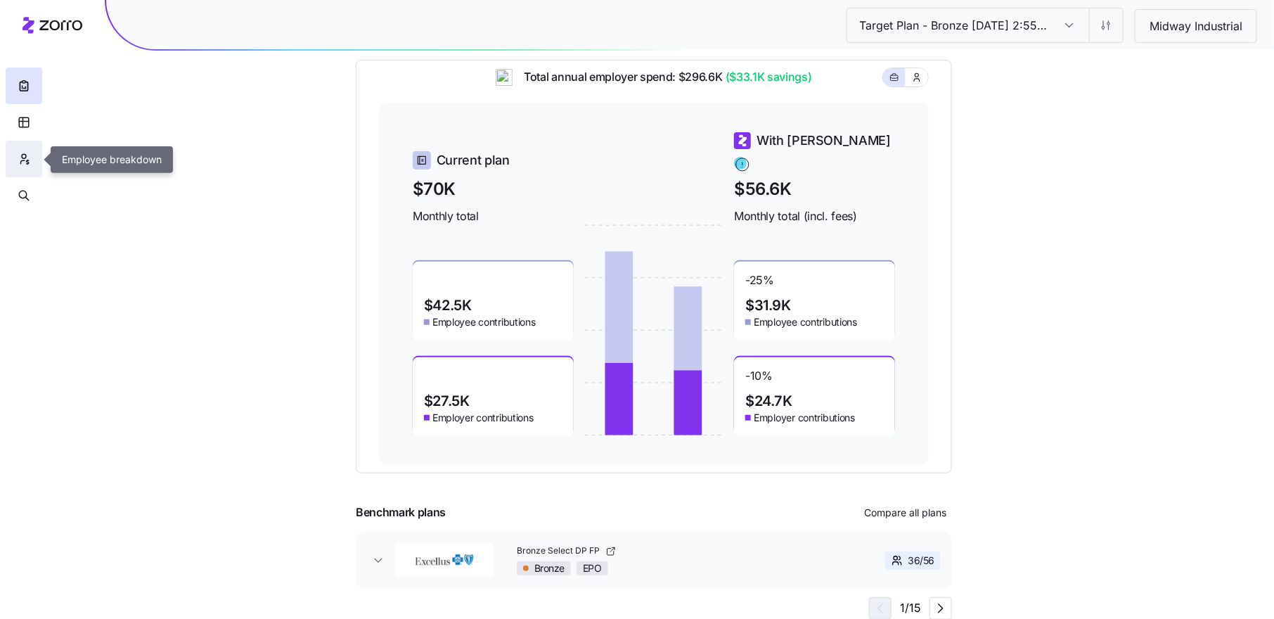
click at [23, 153] on icon "button" at bounding box center [24, 159] width 13 height 14
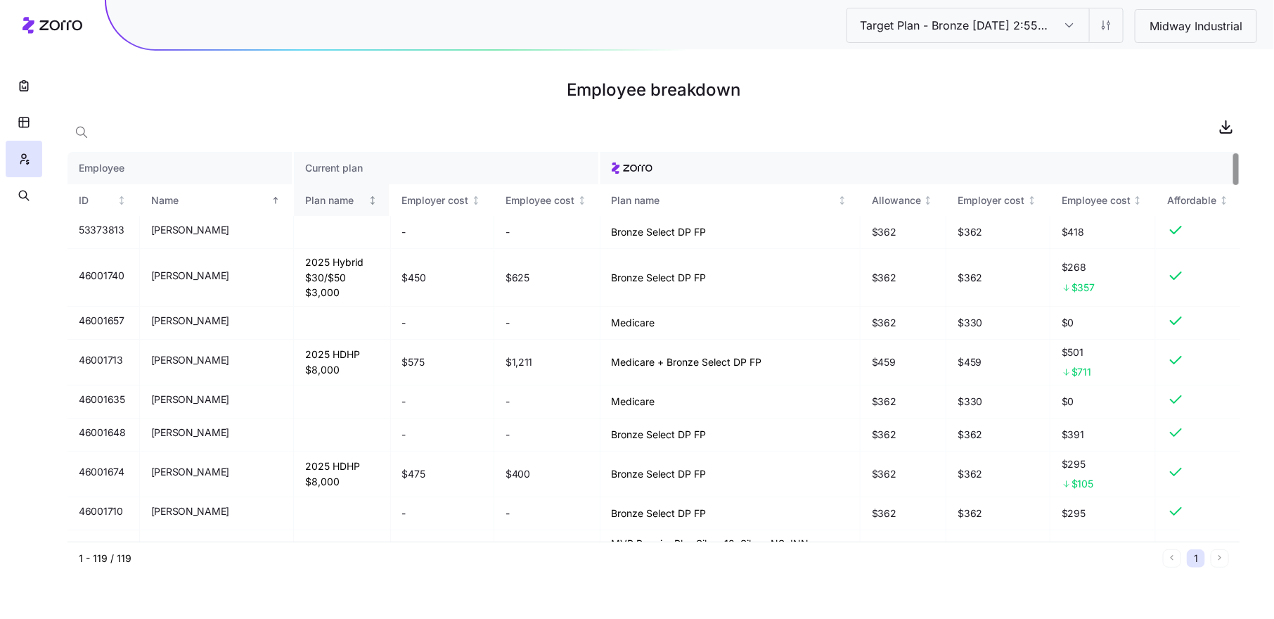
click at [307, 198] on div "Plan name" at bounding box center [335, 200] width 60 height 15
